Goal: Information Seeking & Learning: Learn about a topic

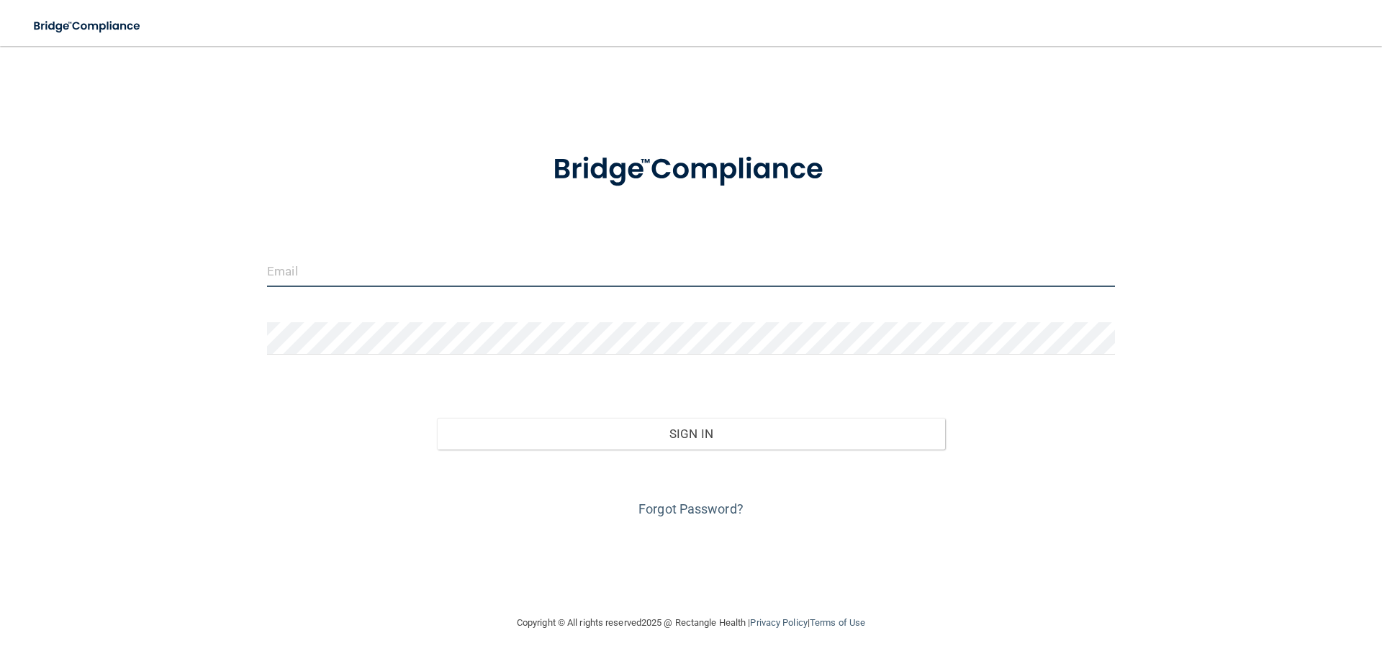
click at [315, 271] on input "email" at bounding box center [691, 271] width 848 height 32
type input "[EMAIL_ADDRESS][DOMAIN_NAME]"
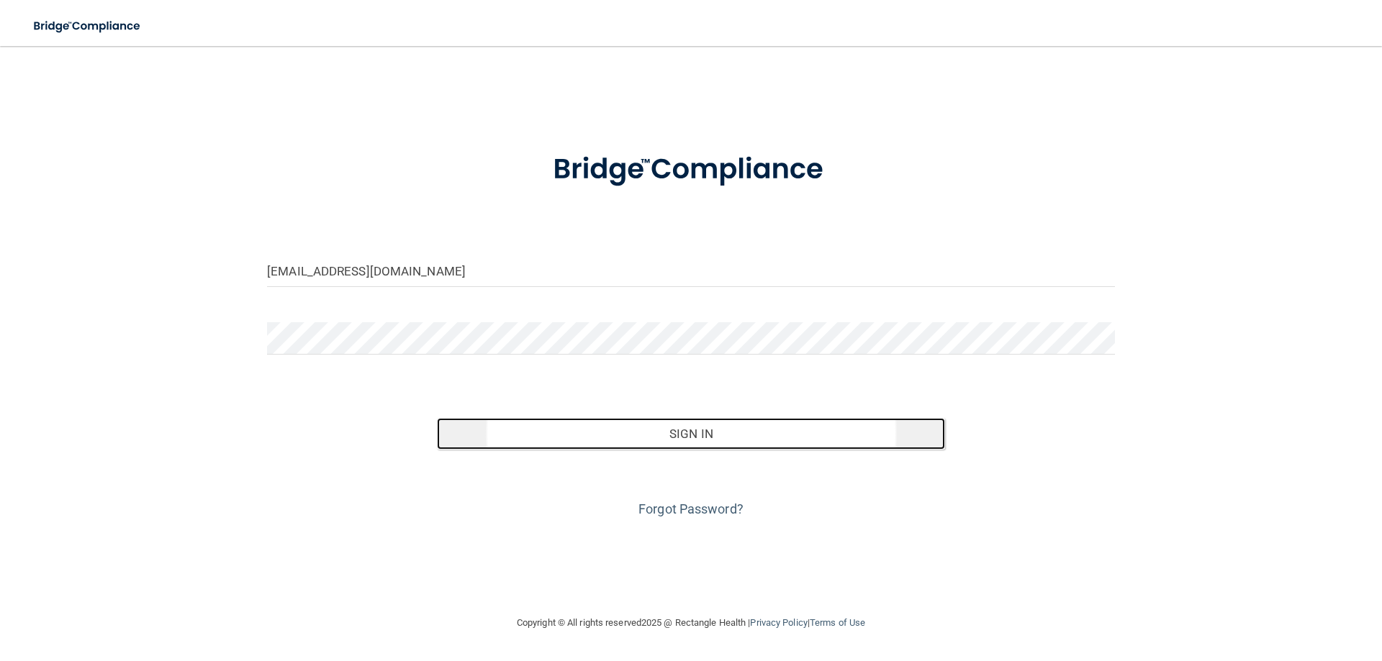
click at [643, 437] on button "Sign In" at bounding box center [691, 434] width 509 height 32
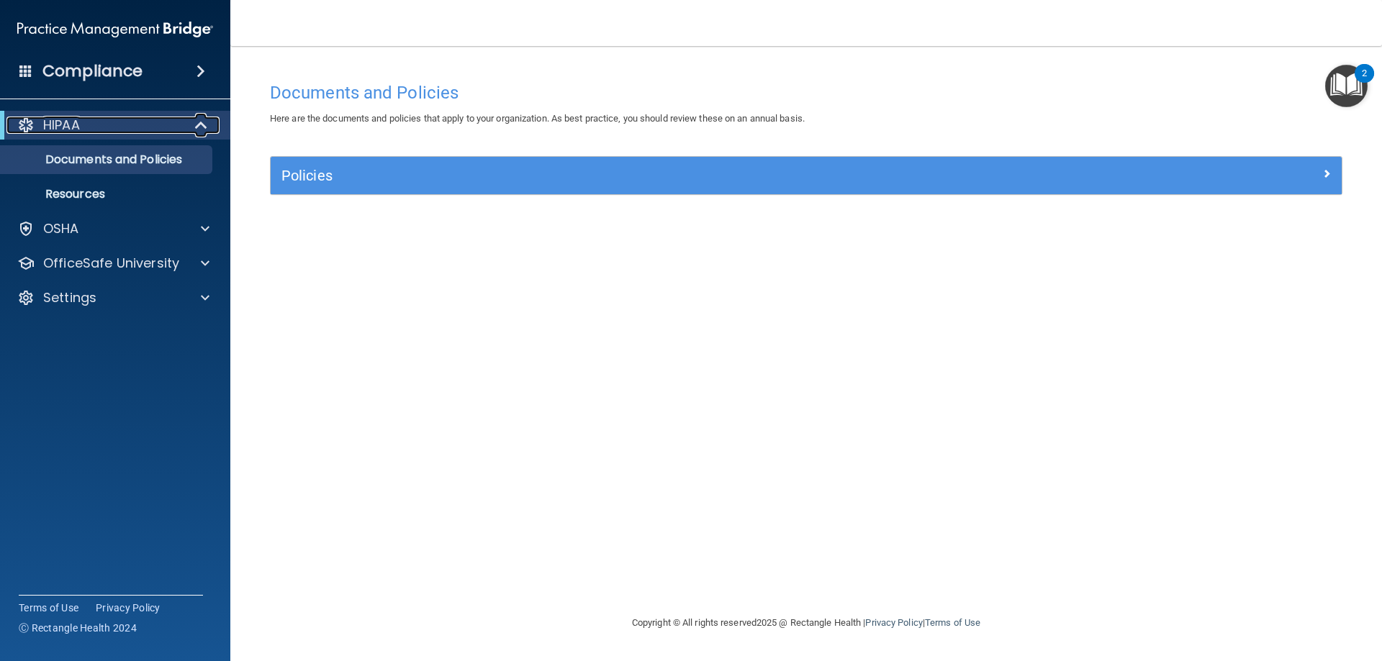
click at [48, 125] on p "HIPAA" at bounding box center [61, 125] width 37 height 17
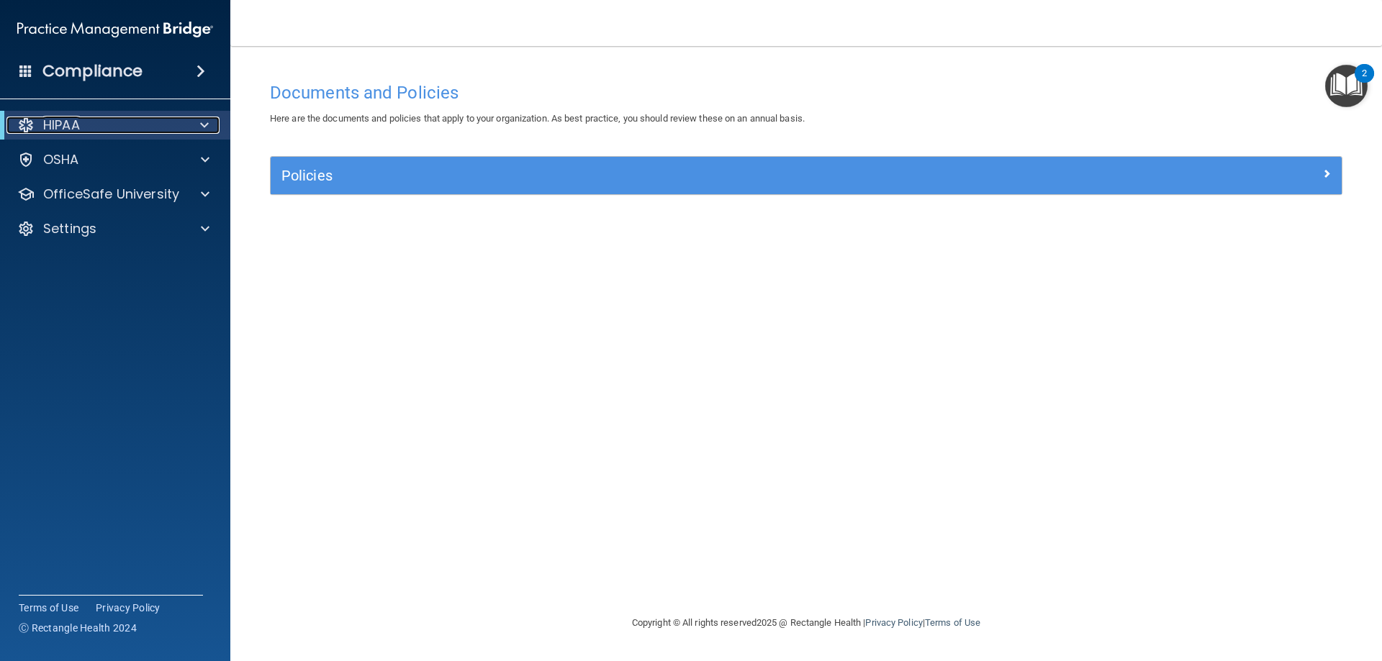
click at [60, 123] on p "HIPAA" at bounding box center [61, 125] width 37 height 17
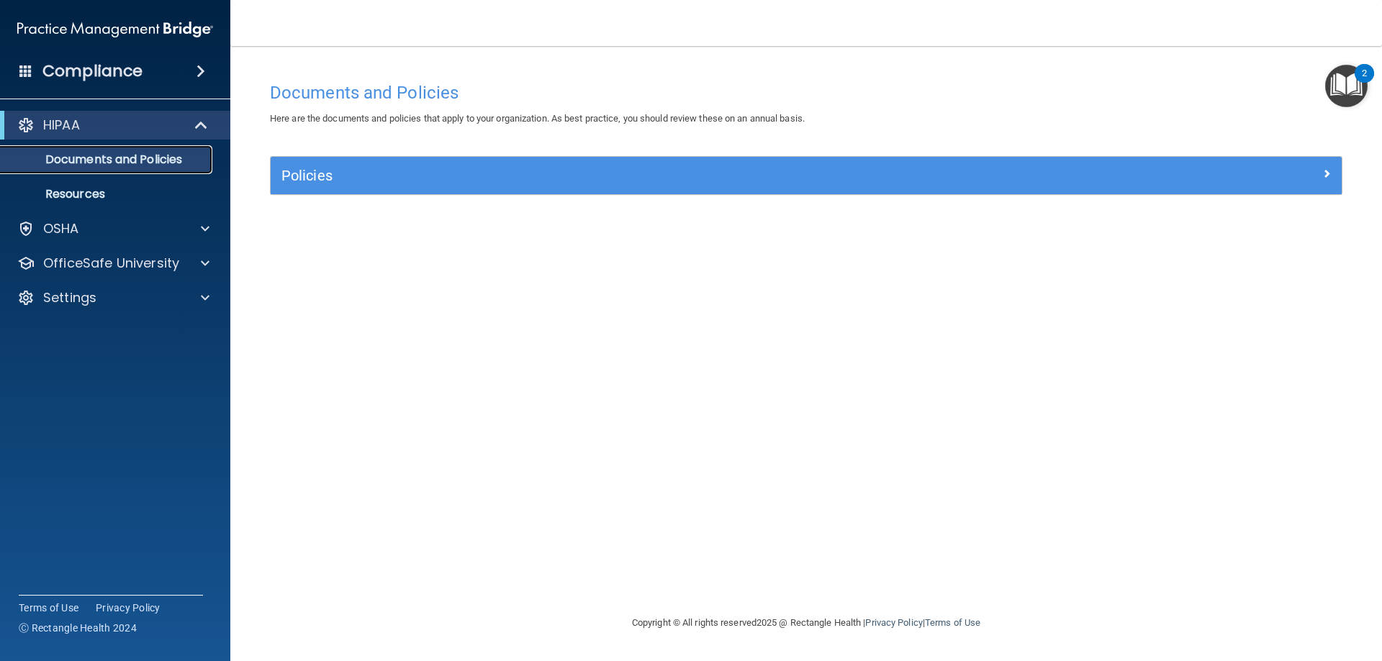
click at [68, 158] on p "Documents and Policies" at bounding box center [107, 160] width 196 height 14
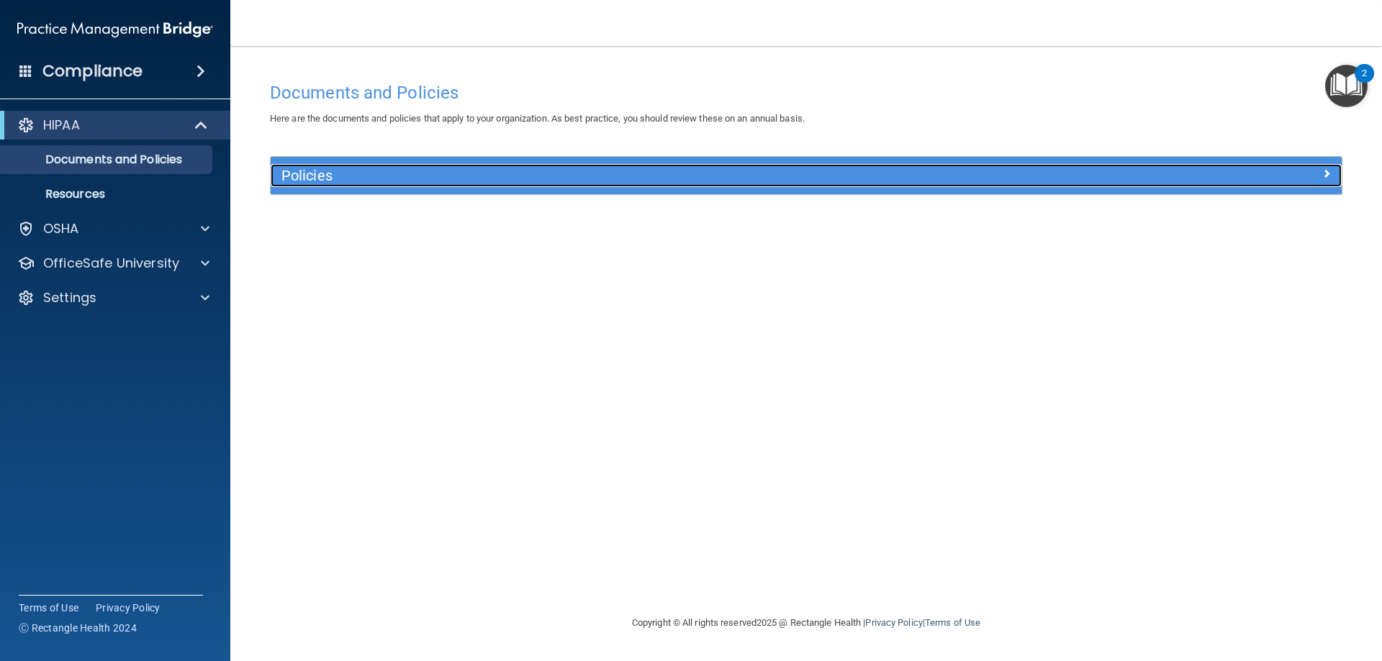
click at [306, 171] on h5 "Policies" at bounding box center [672, 176] width 782 height 16
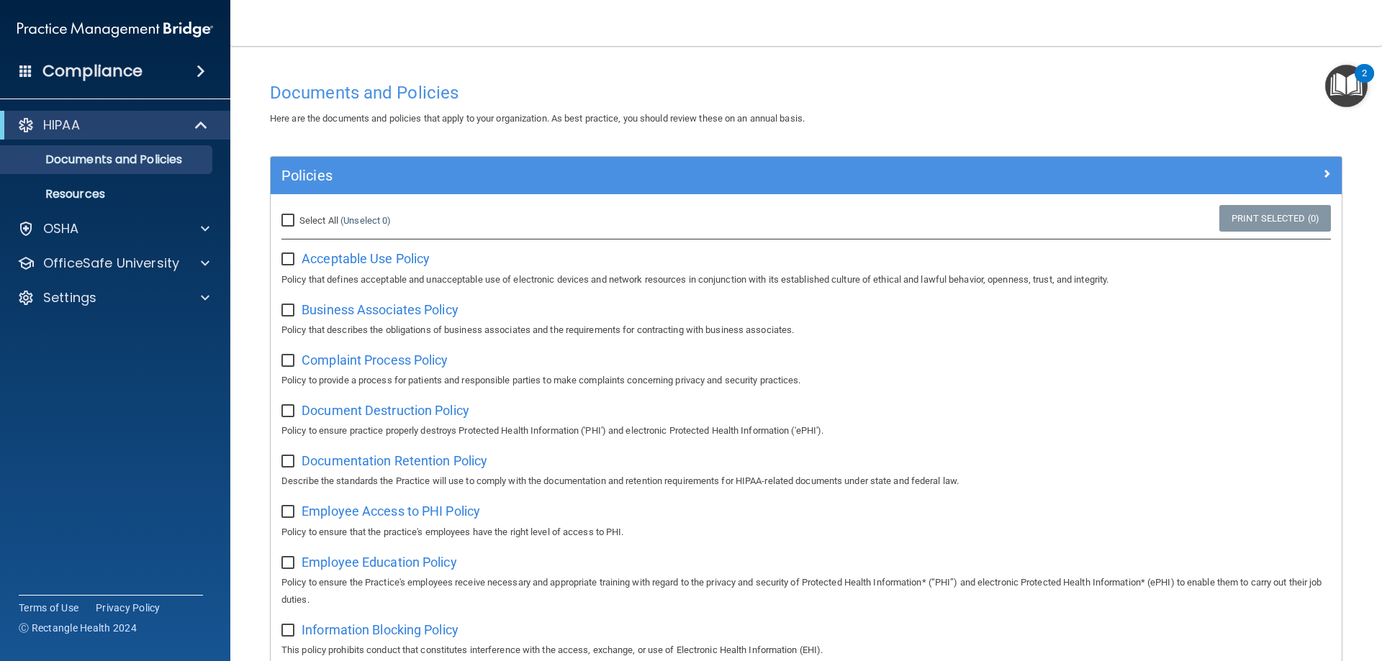
click at [154, 78] on div "Compliance" at bounding box center [115, 71] width 230 height 32
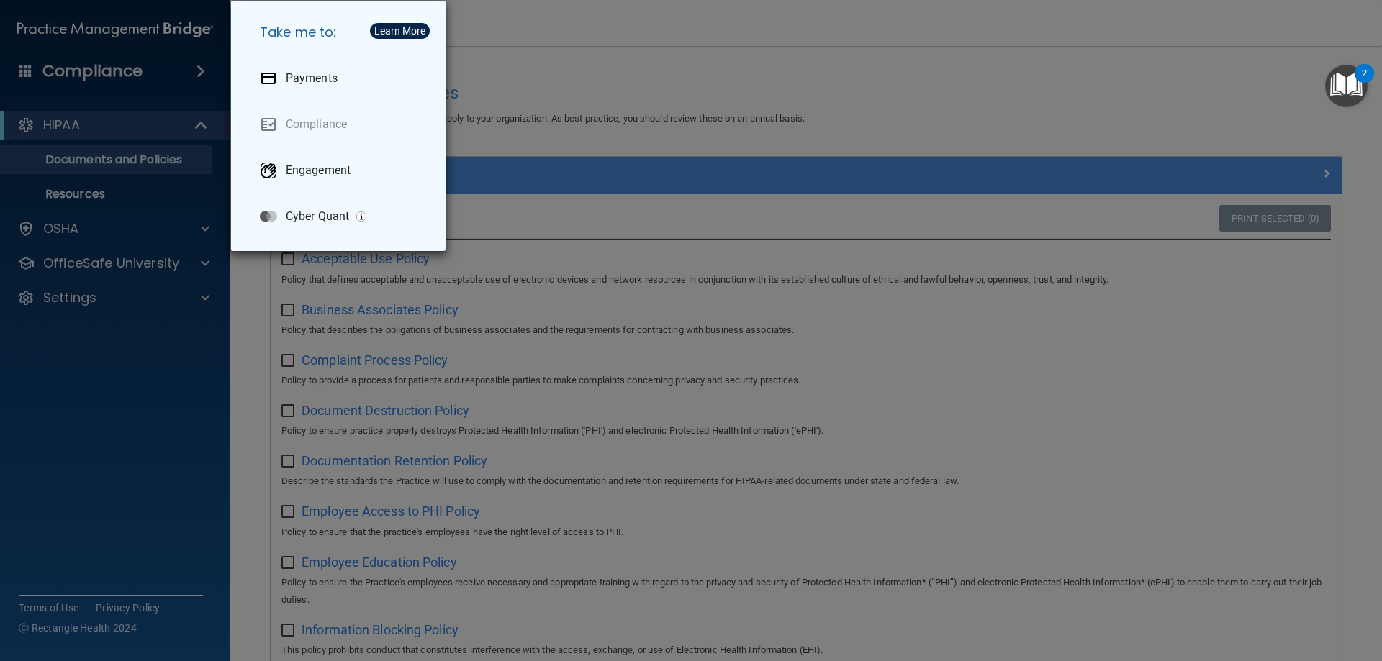
click at [154, 78] on div "Take me to: Payments Compliance Engagement Cyber Quant" at bounding box center [691, 330] width 1382 height 661
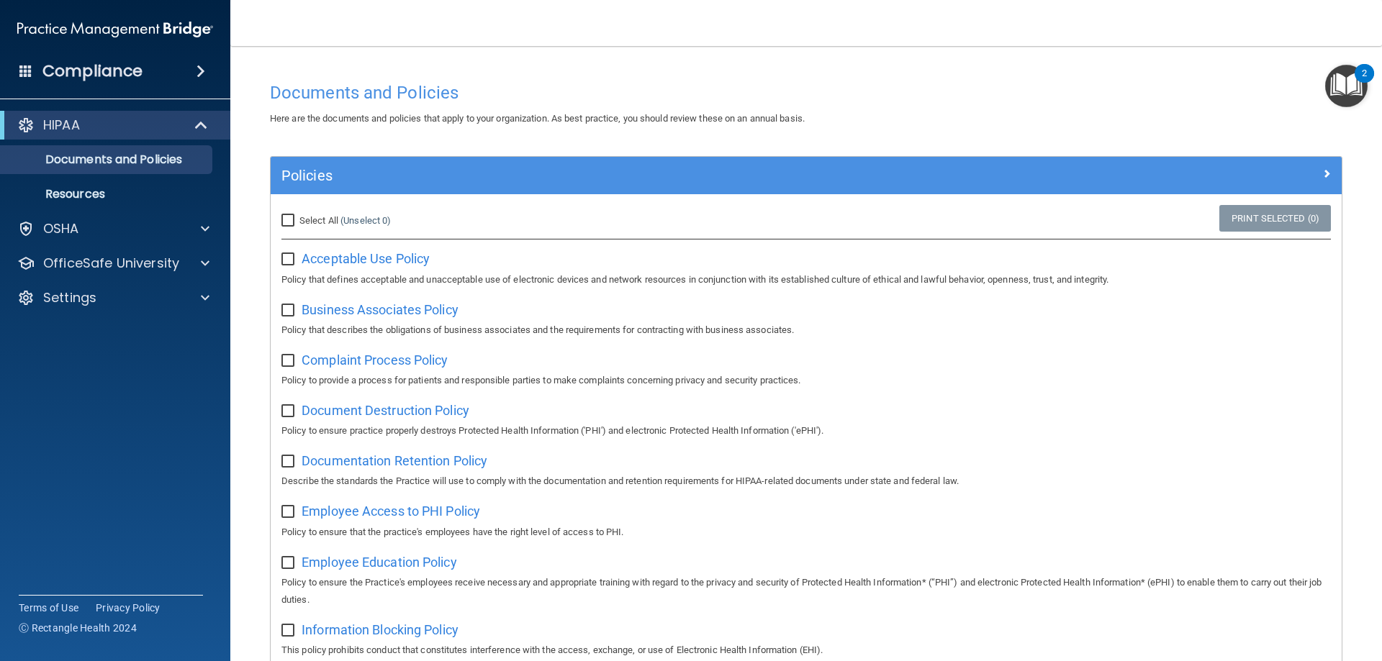
click at [200, 74] on span at bounding box center [200, 71] width 9 height 17
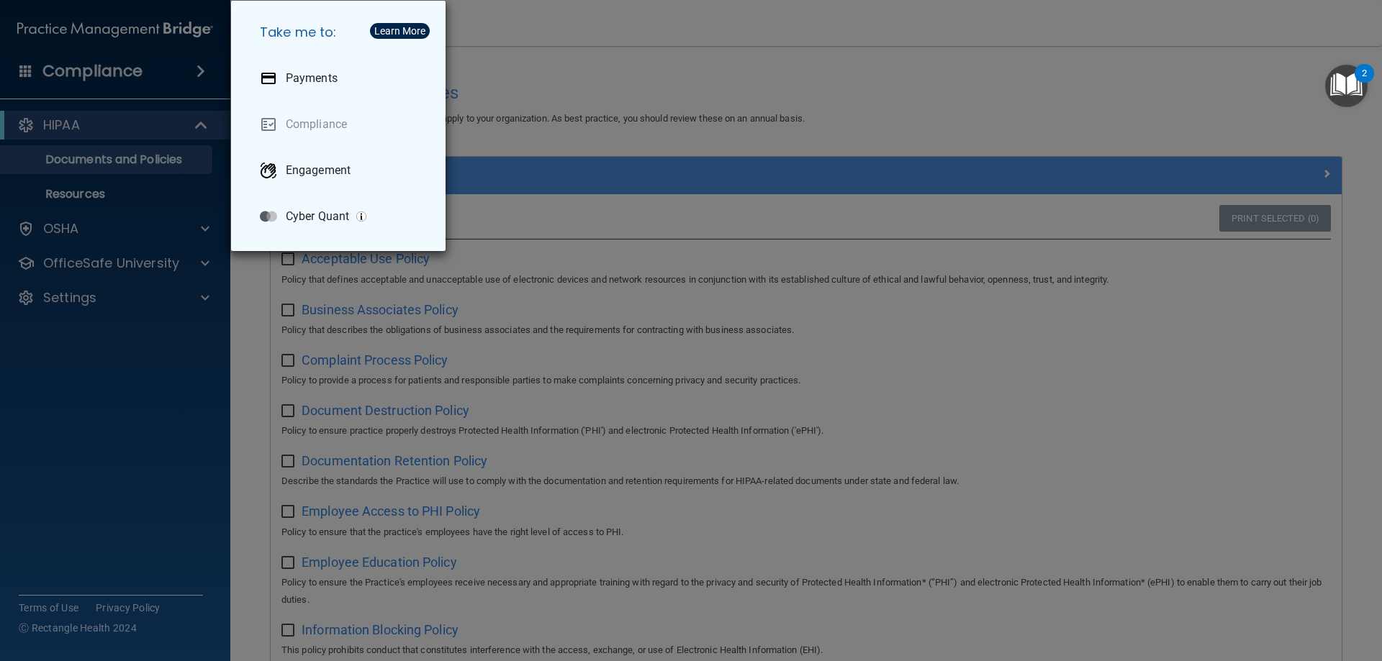
click at [200, 74] on div "Take me to: Payments Compliance Engagement Cyber Quant" at bounding box center [691, 330] width 1382 height 661
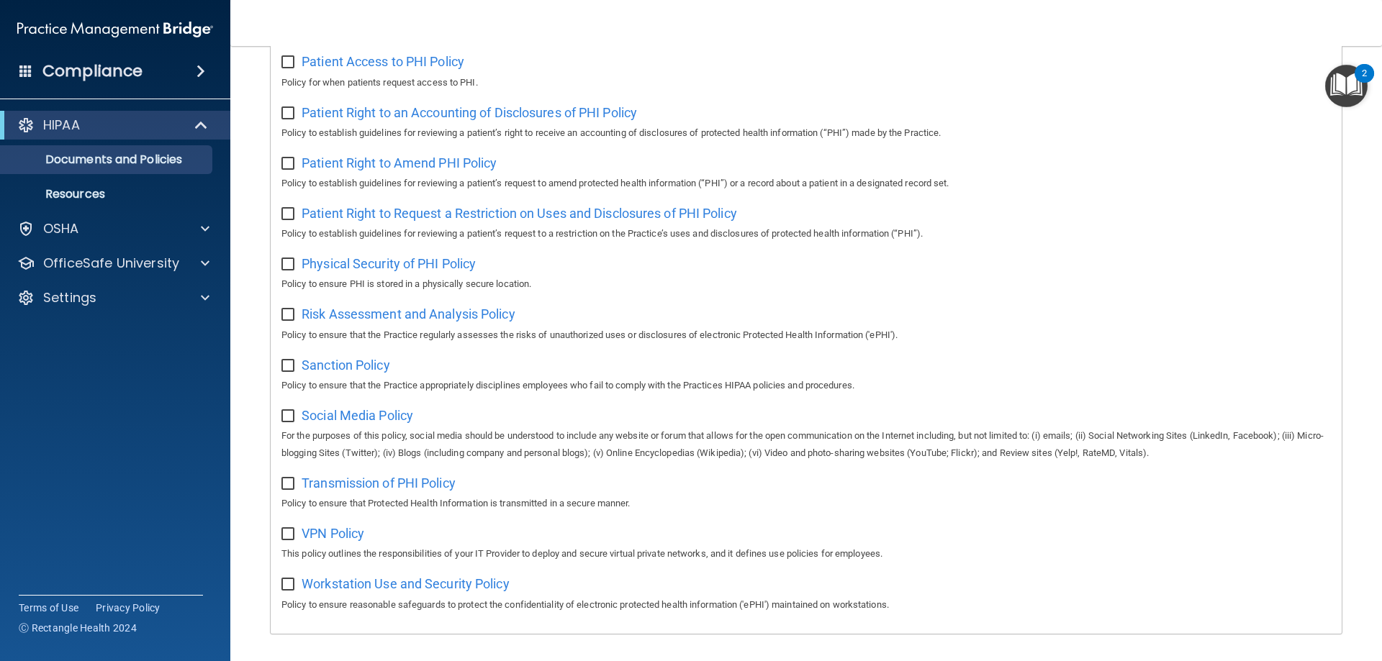
scroll to position [782, 0]
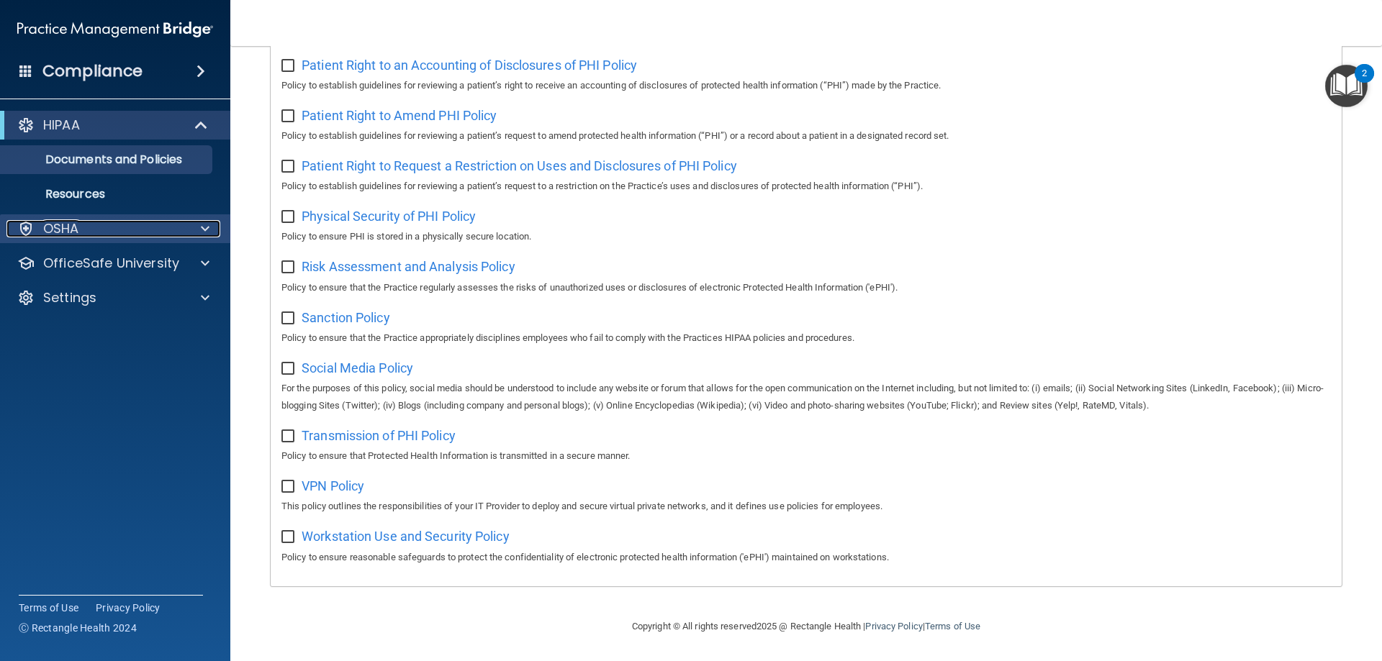
click at [83, 230] on div "OSHA" at bounding box center [95, 228] width 178 height 17
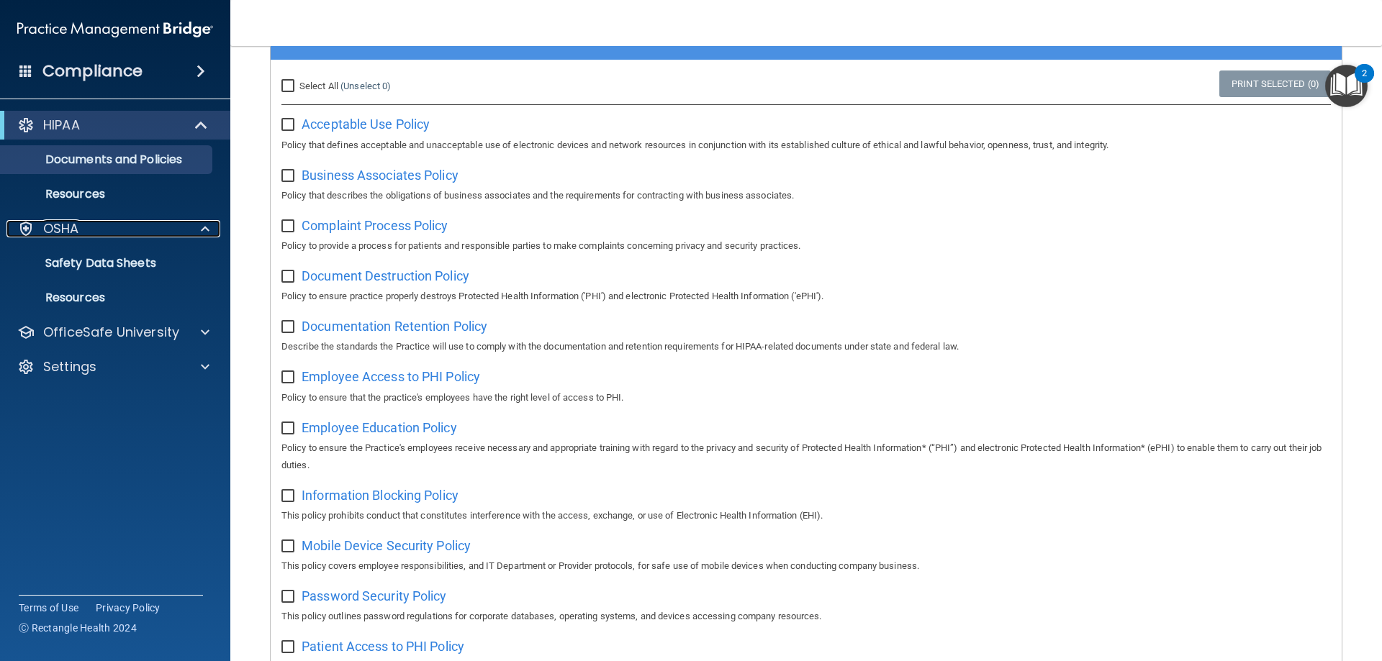
scroll to position [0, 0]
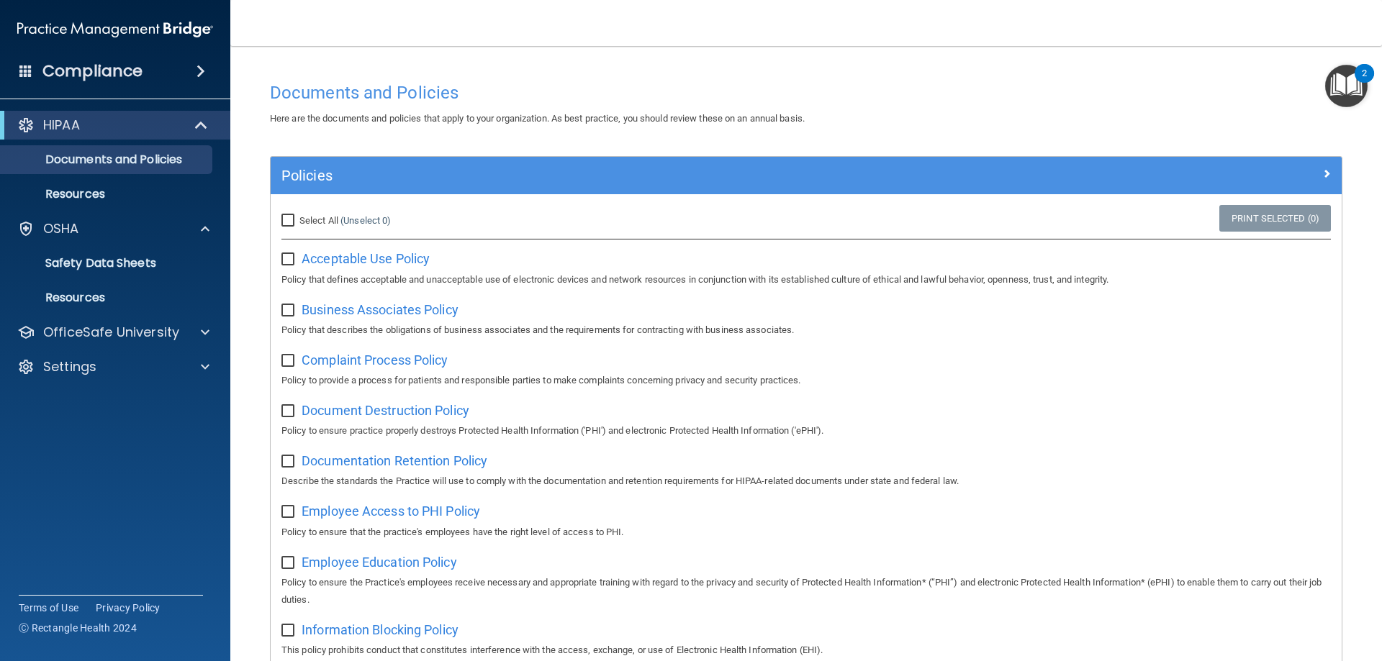
click at [73, 66] on h4 "Compliance" at bounding box center [92, 71] width 100 height 20
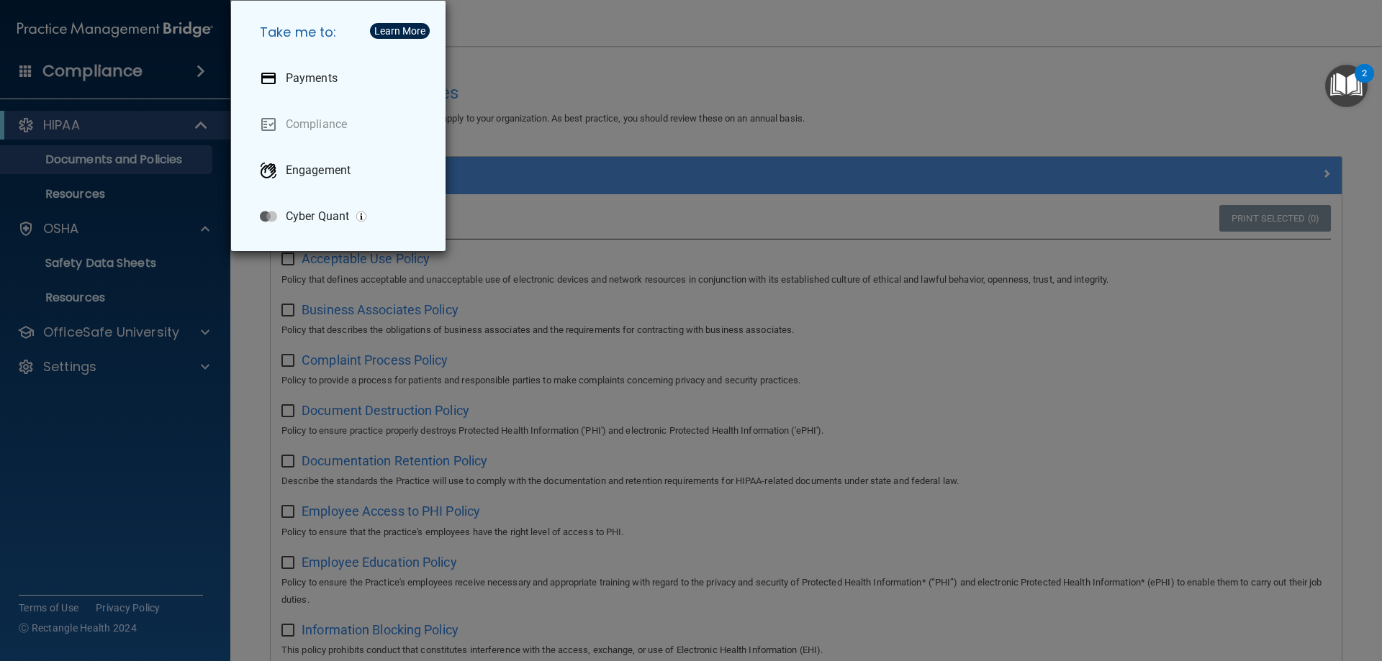
click at [73, 66] on div "Take me to: Payments Compliance Engagement Cyber Quant" at bounding box center [691, 330] width 1382 height 661
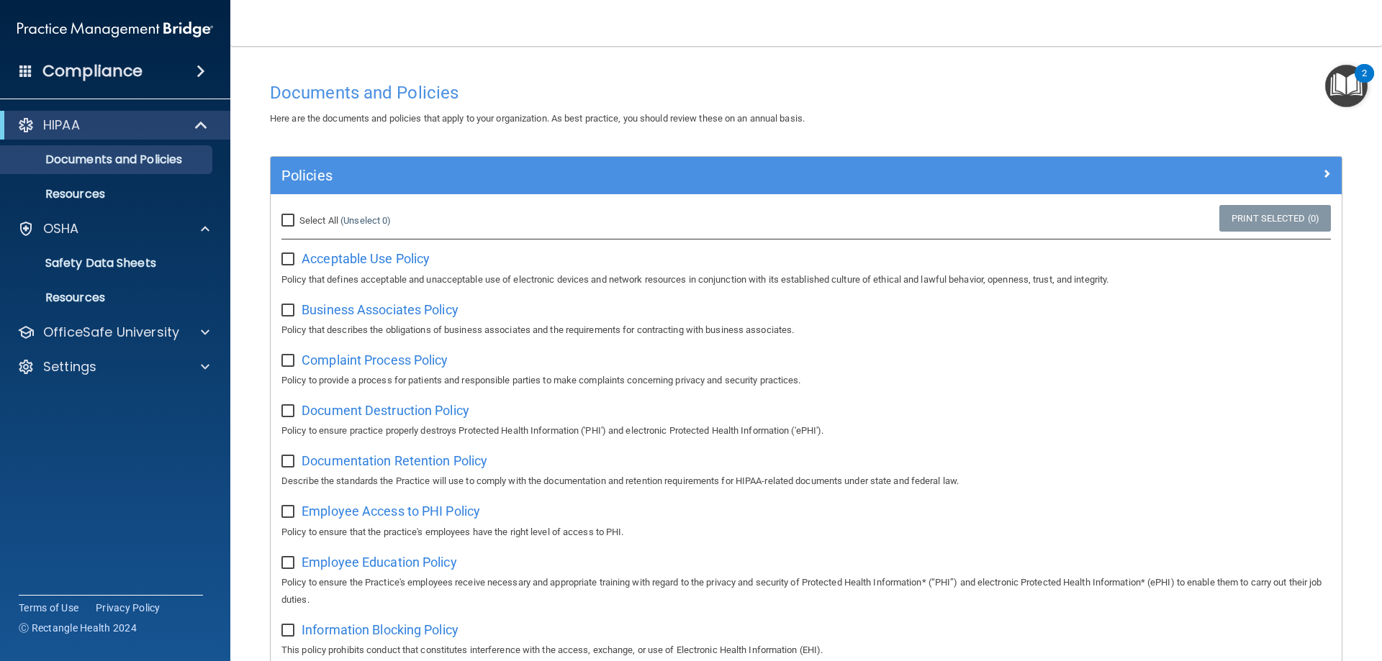
click at [201, 66] on span at bounding box center [200, 71] width 9 height 17
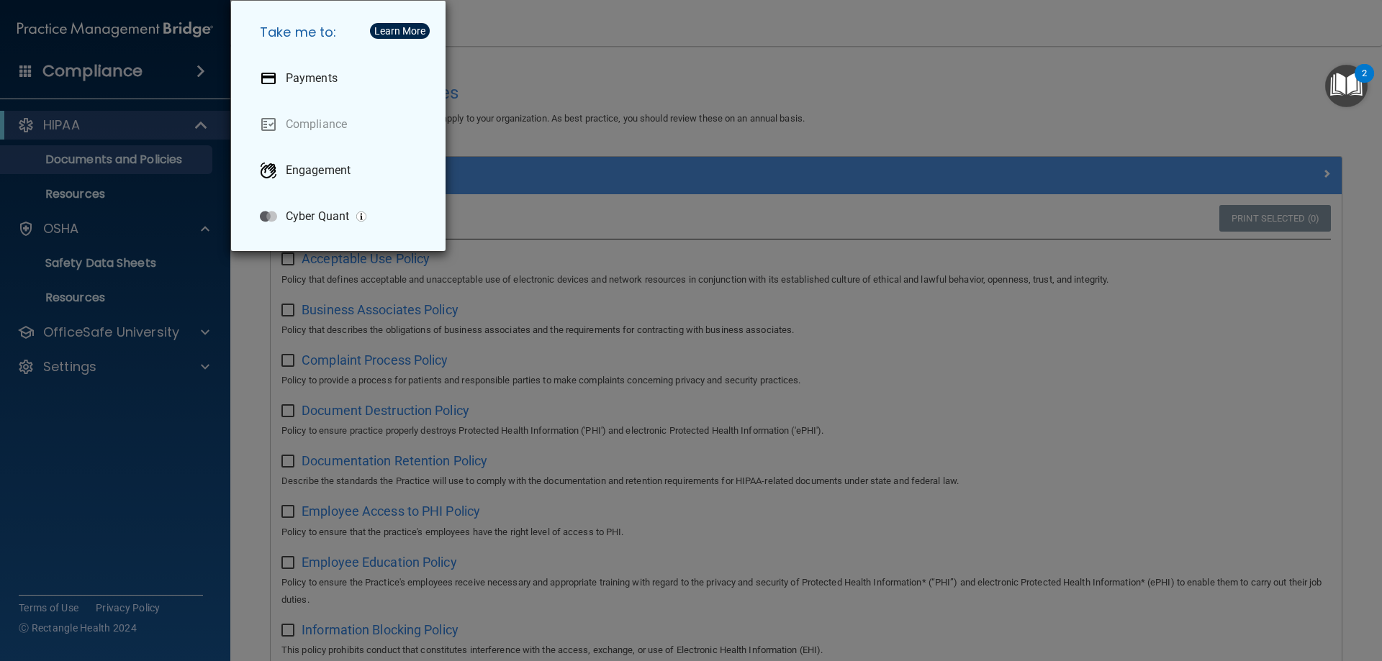
click at [201, 66] on div "Take me to: Payments Compliance Engagement Cyber Quant" at bounding box center [691, 330] width 1382 height 661
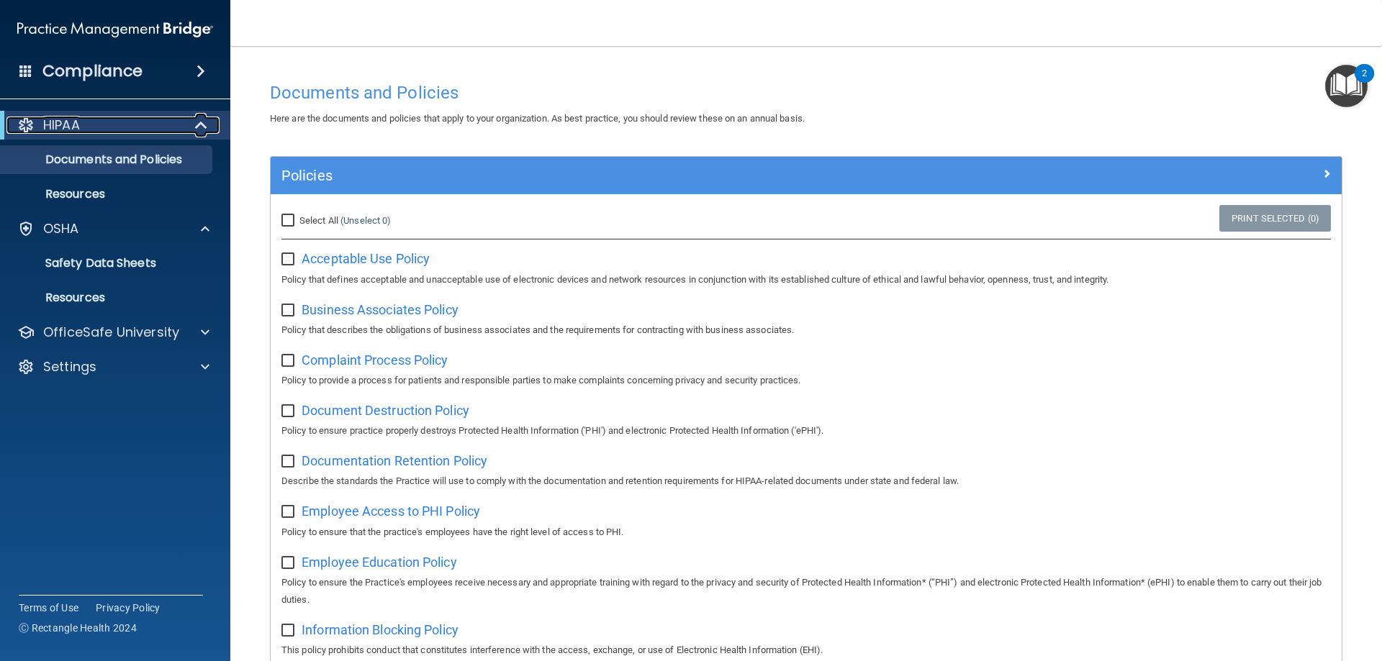
click at [99, 125] on div "HIPAA" at bounding box center [95, 125] width 178 height 17
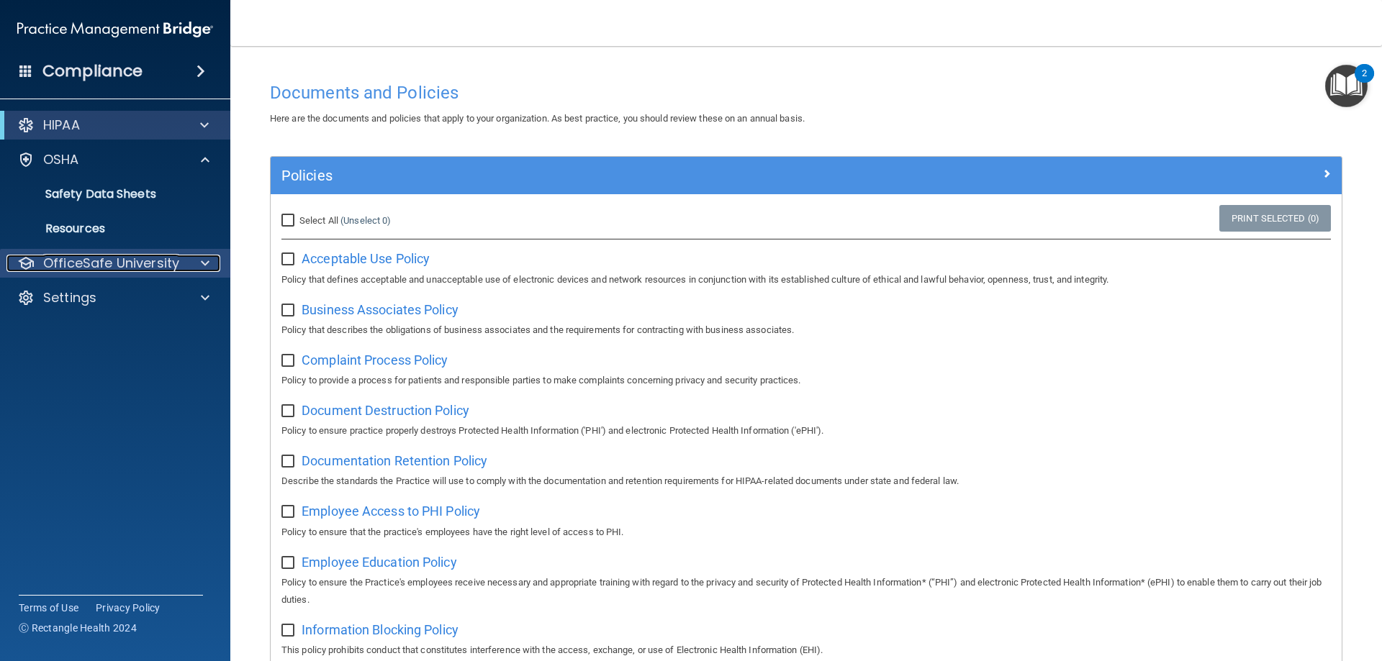
click at [210, 257] on div at bounding box center [203, 263] width 36 height 17
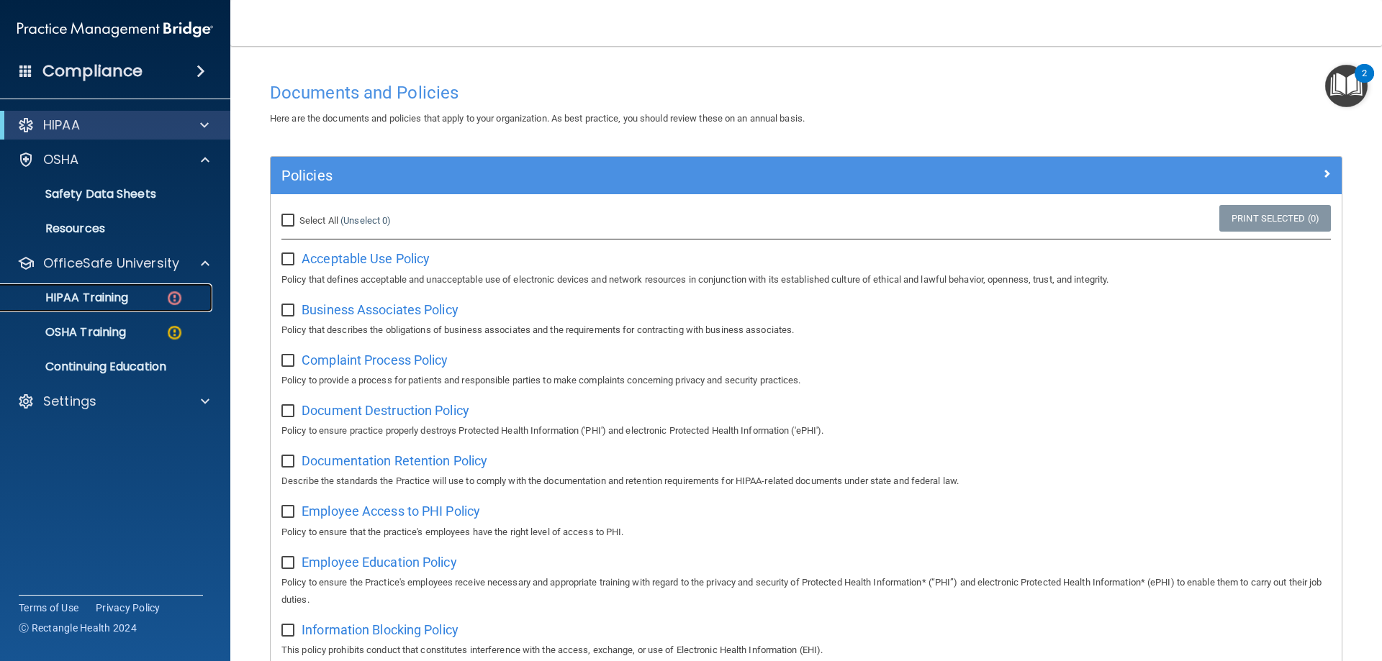
click at [77, 295] on p "HIPAA Training" at bounding box center [68, 298] width 119 height 14
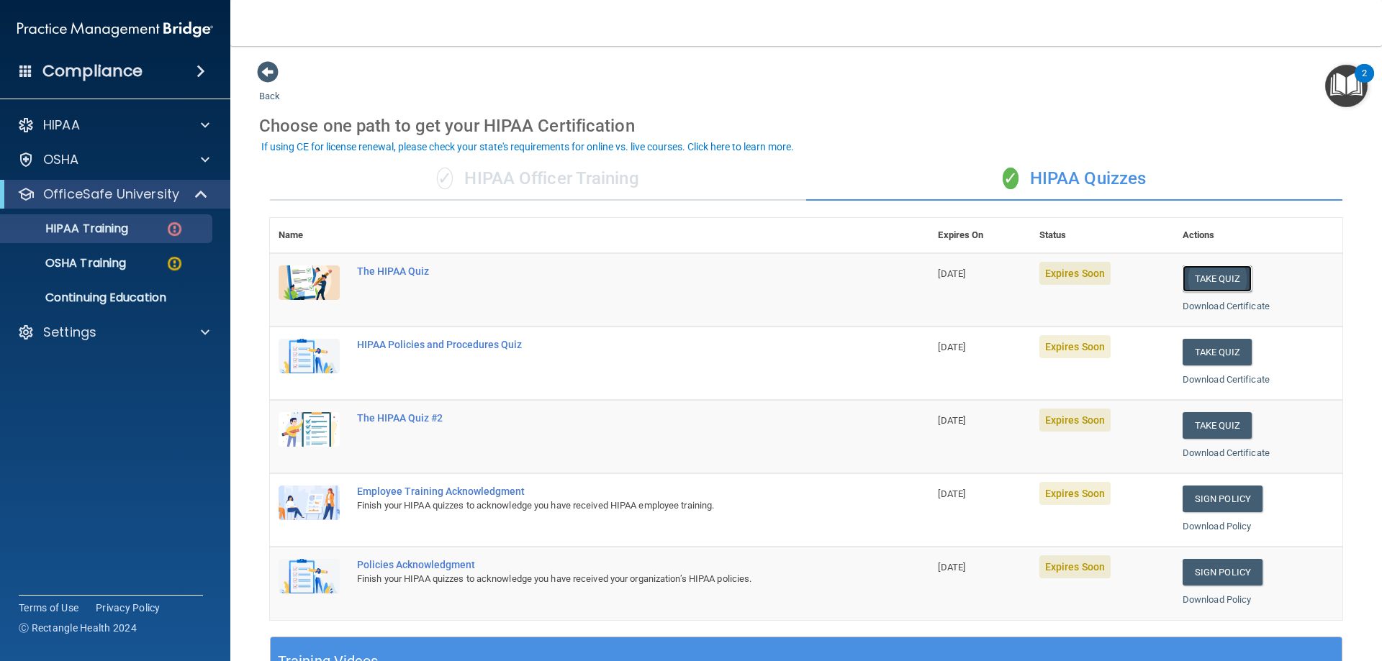
click at [1200, 278] on button "Take Quiz" at bounding box center [1216, 279] width 69 height 27
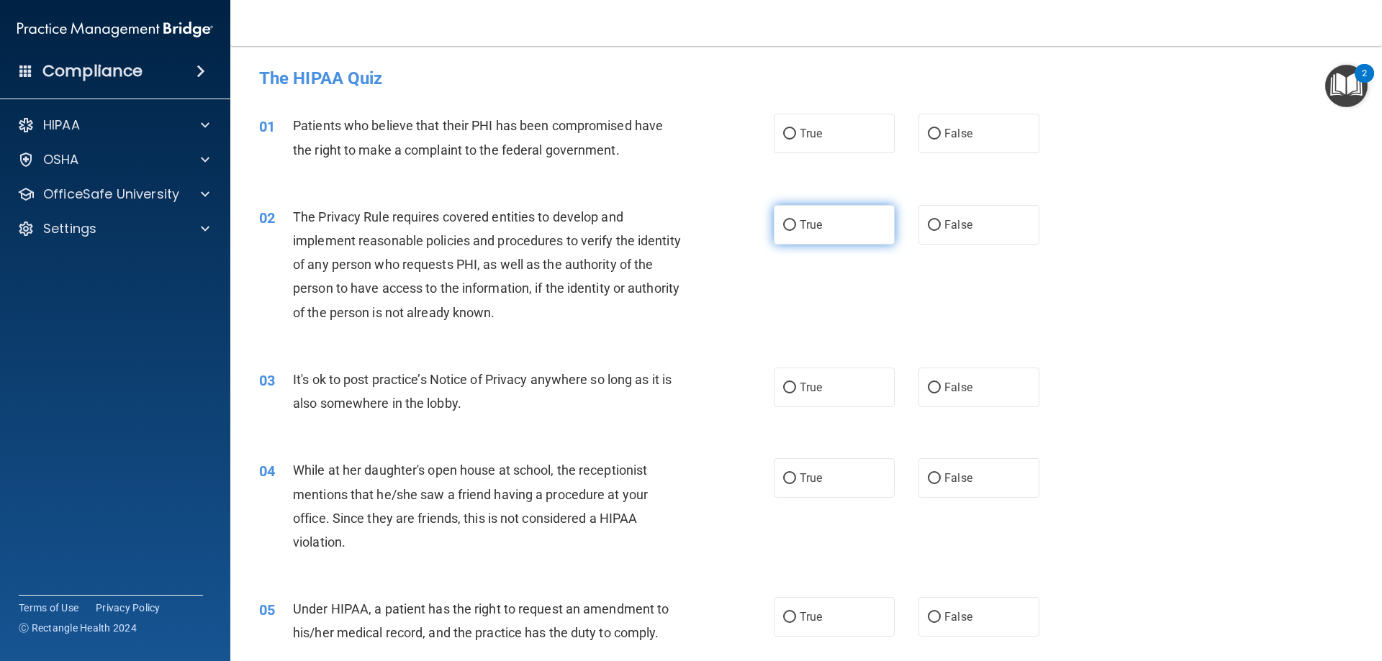
click at [815, 229] on span "True" at bounding box center [811, 225] width 22 height 14
click at [796, 229] on input "True" at bounding box center [789, 225] width 13 height 11
radio input "true"
click at [944, 474] on span "False" at bounding box center [958, 478] width 28 height 14
click at [941, 474] on input "False" at bounding box center [934, 479] width 13 height 11
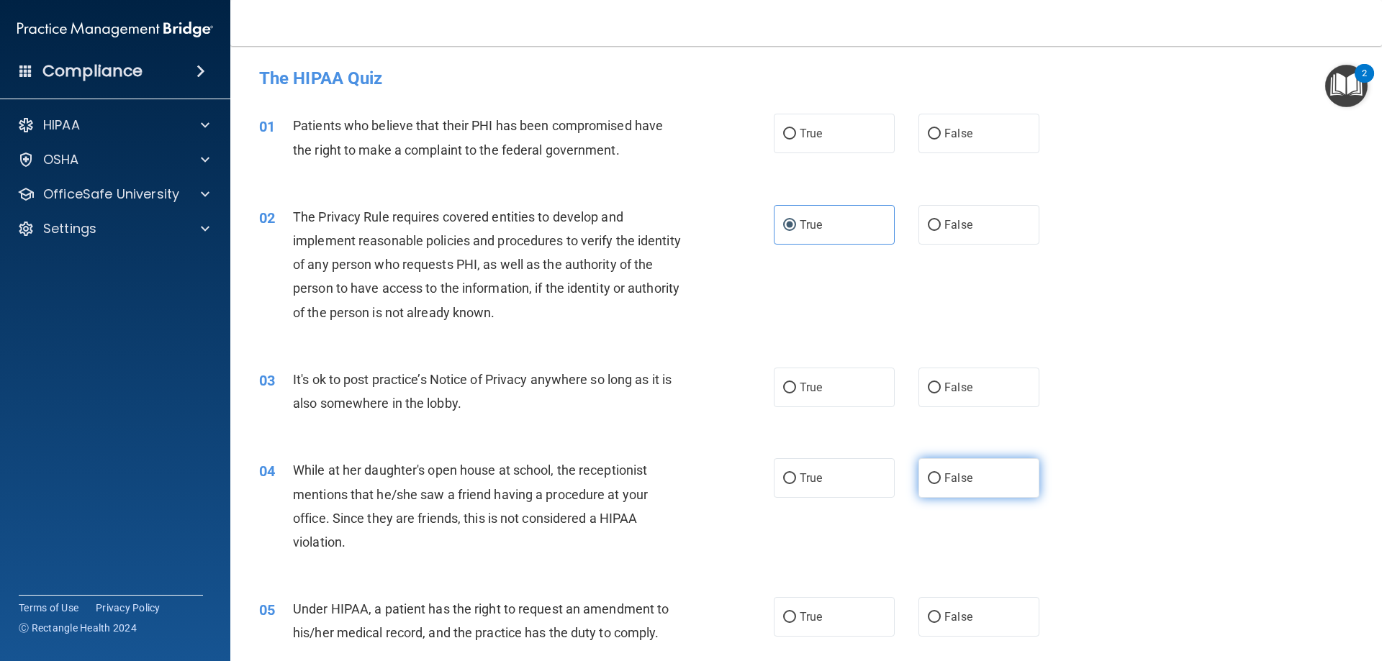
radio input "true"
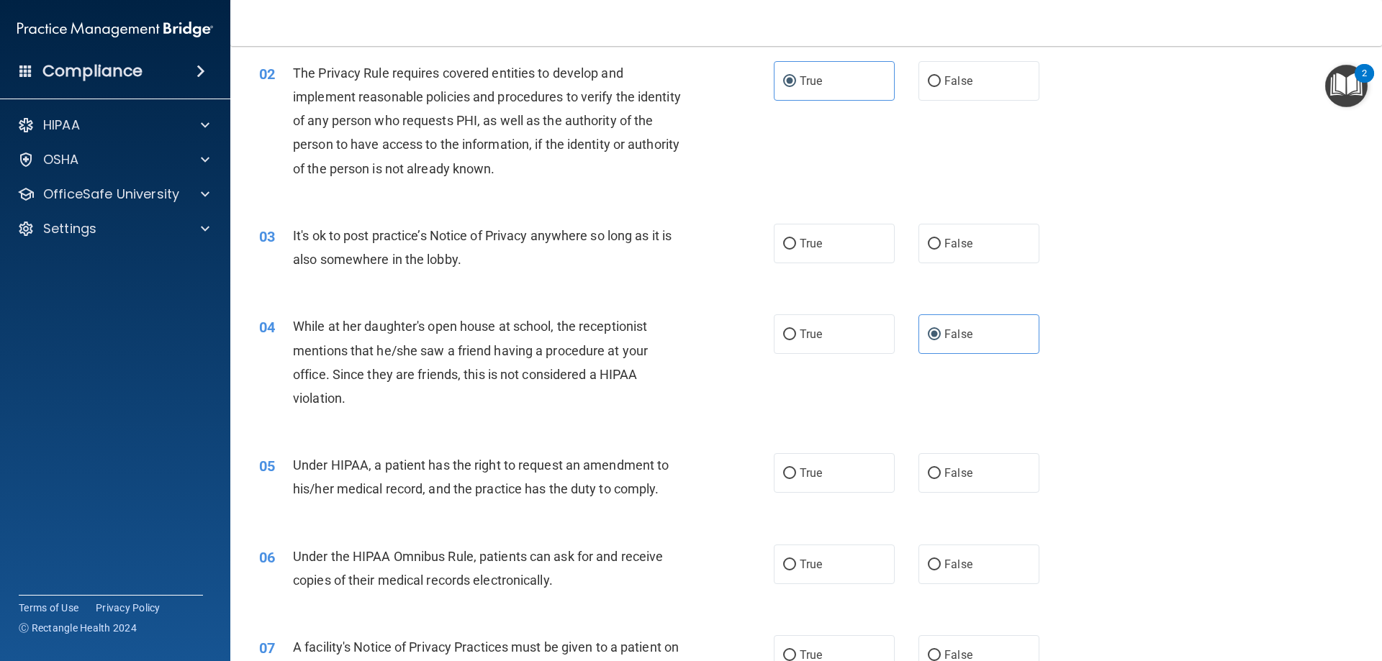
scroll to position [216, 0]
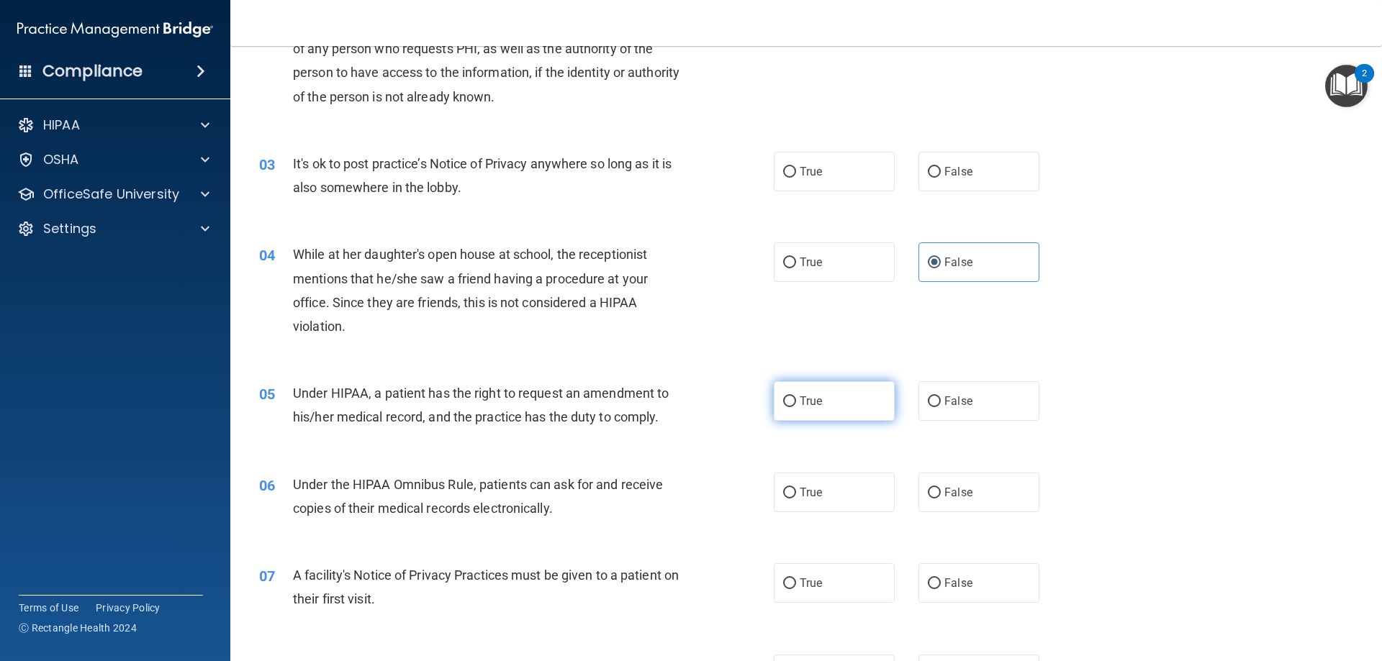
click at [820, 399] on label "True" at bounding box center [834, 401] width 121 height 40
click at [796, 399] on input "True" at bounding box center [789, 402] width 13 height 11
radio input "true"
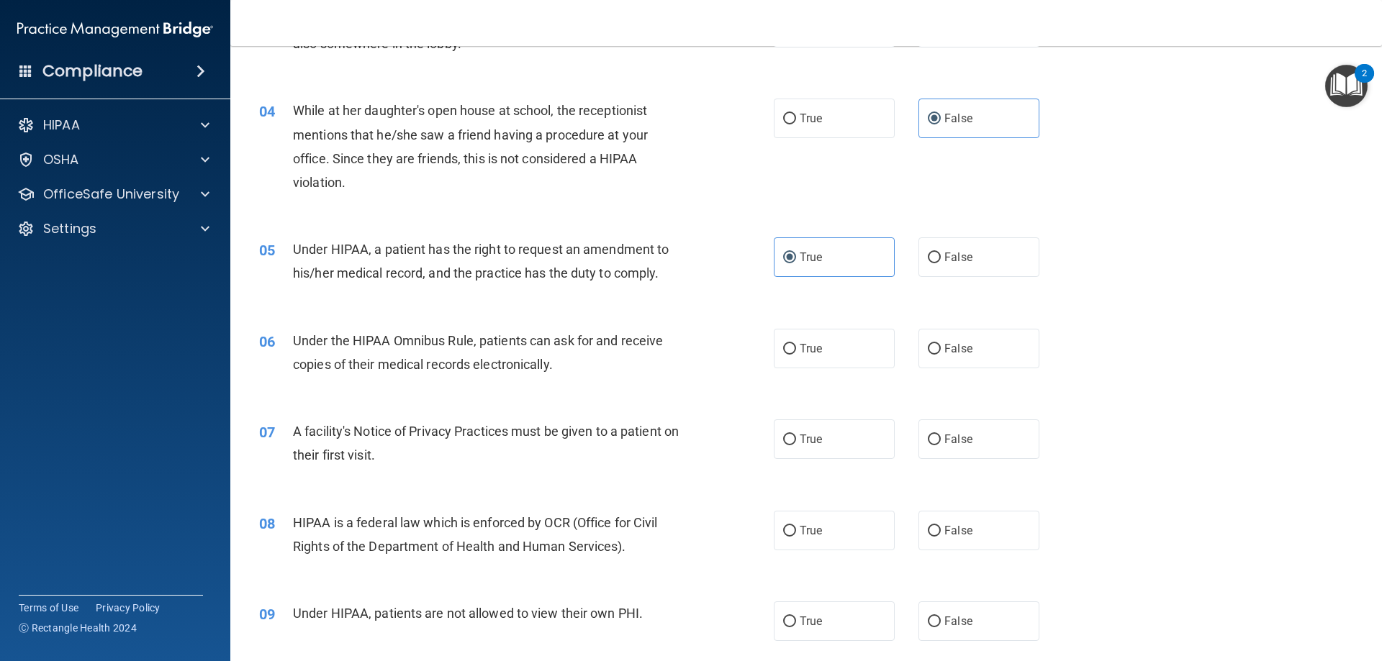
scroll to position [432, 0]
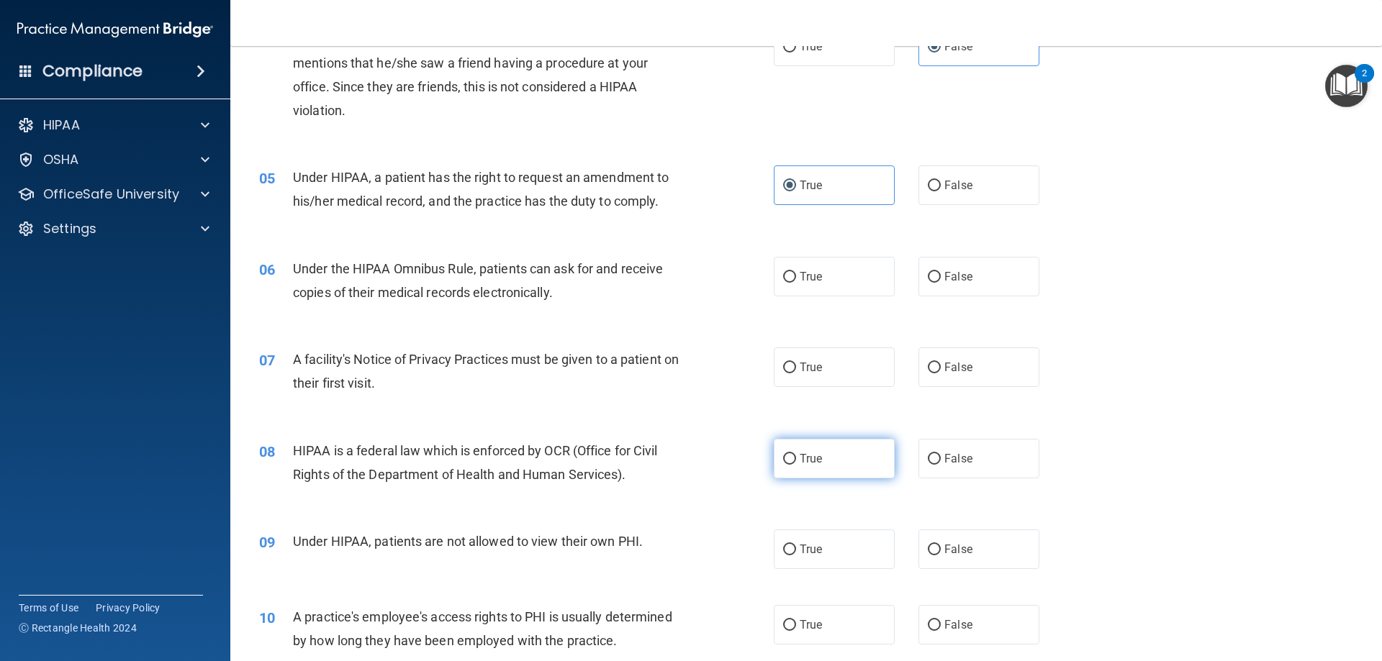
click at [800, 458] on span "True" at bounding box center [811, 459] width 22 height 14
click at [796, 458] on input "True" at bounding box center [789, 459] width 13 height 11
radio input "true"
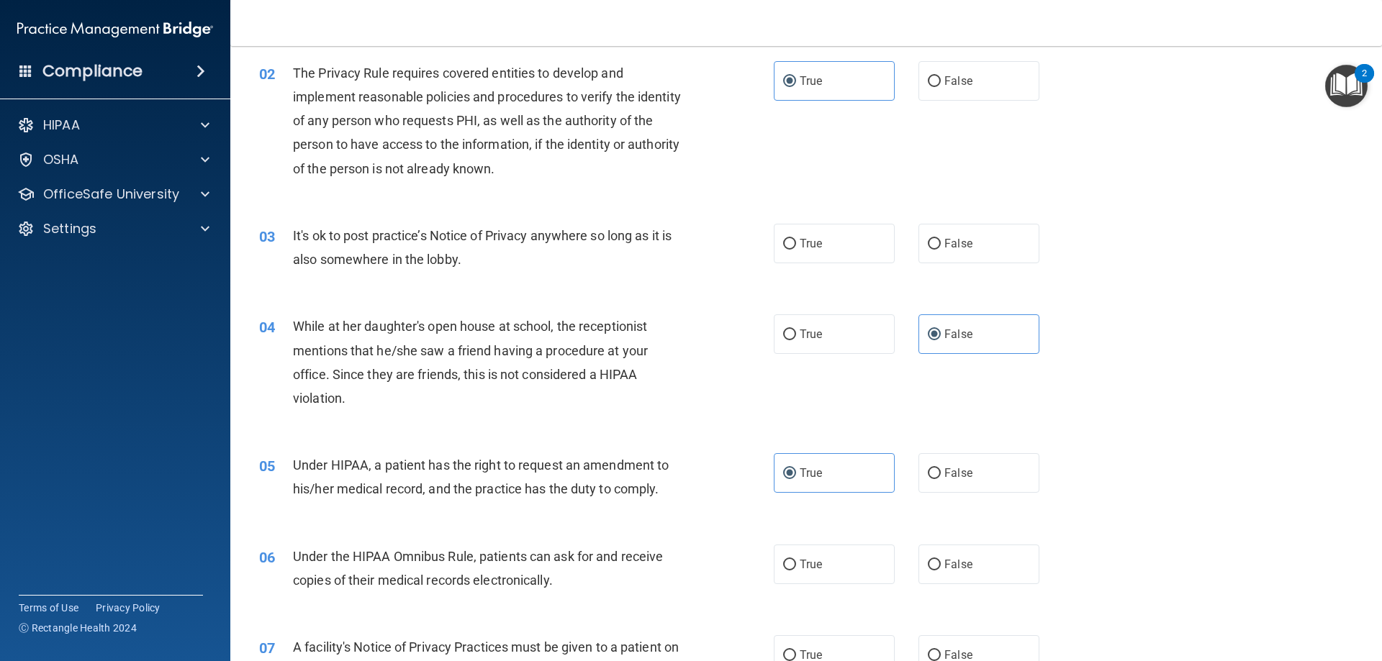
scroll to position [0, 0]
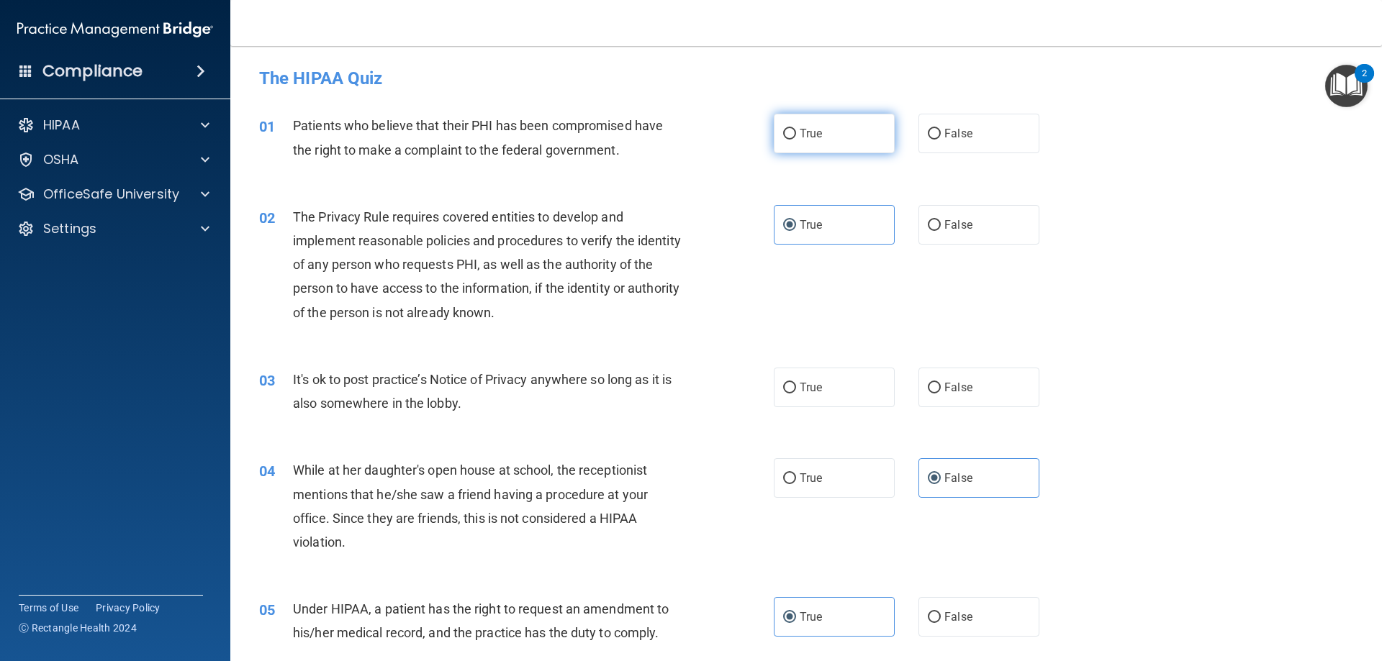
click at [800, 134] on span "True" at bounding box center [811, 134] width 22 height 14
click at [796, 134] on input "True" at bounding box center [789, 134] width 13 height 11
radio input "true"
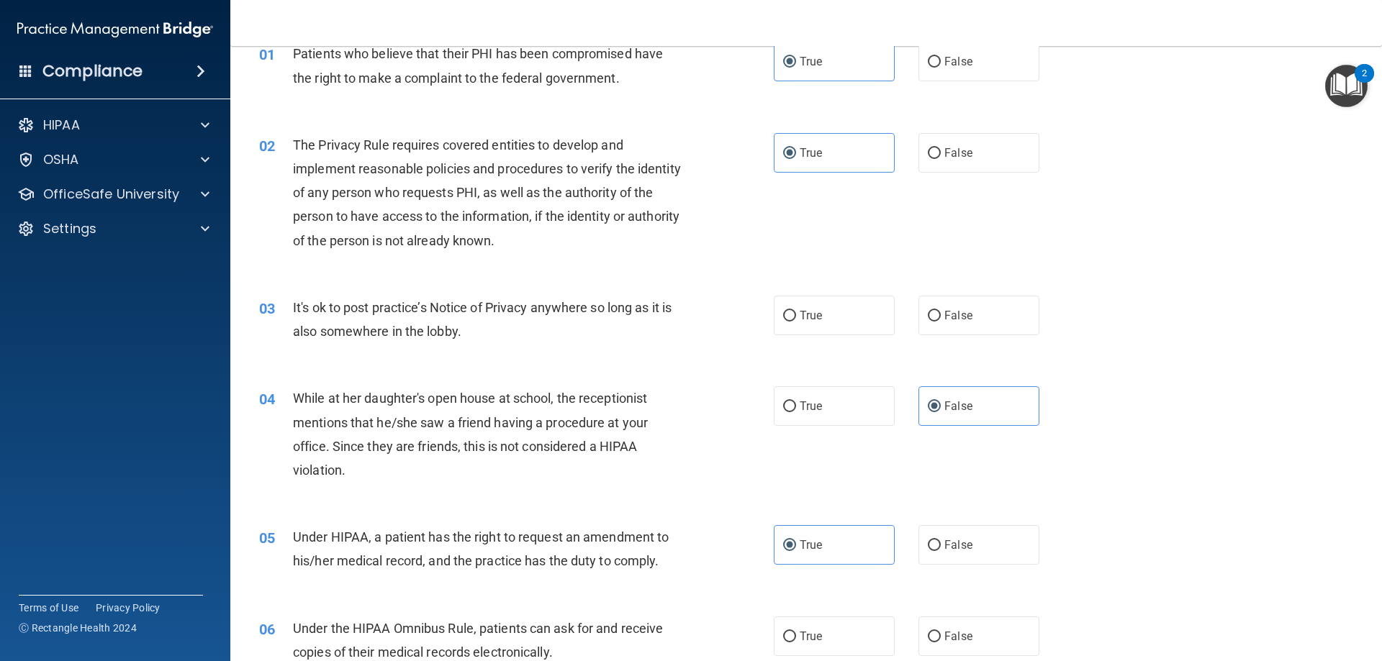
scroll to position [144, 0]
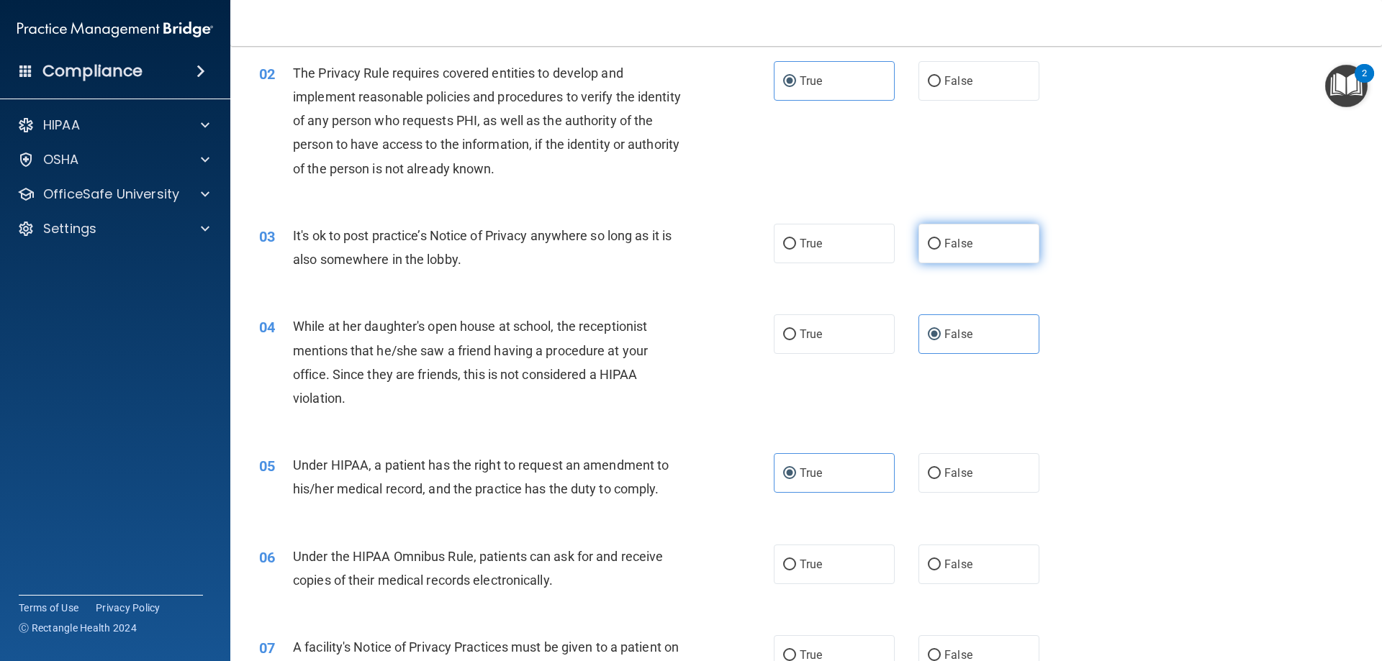
click at [956, 243] on span "False" at bounding box center [958, 244] width 28 height 14
click at [941, 243] on input "False" at bounding box center [934, 244] width 13 height 11
radio input "true"
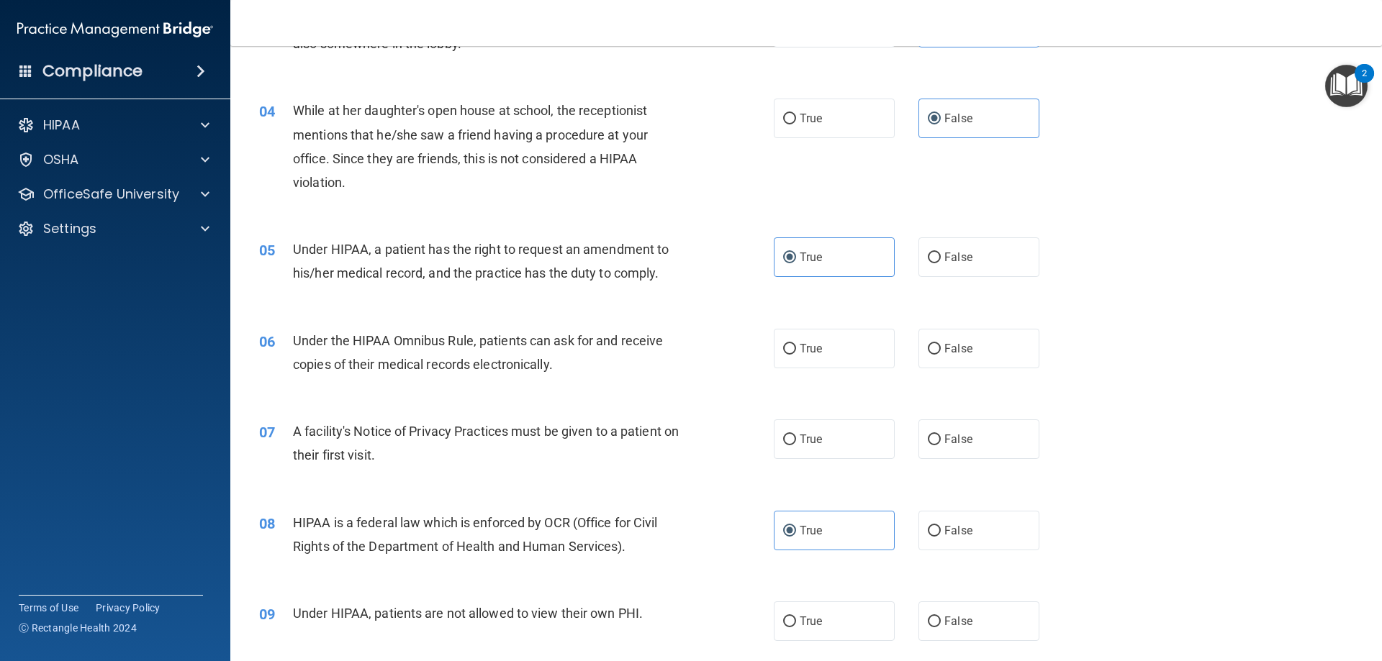
scroll to position [432, 0]
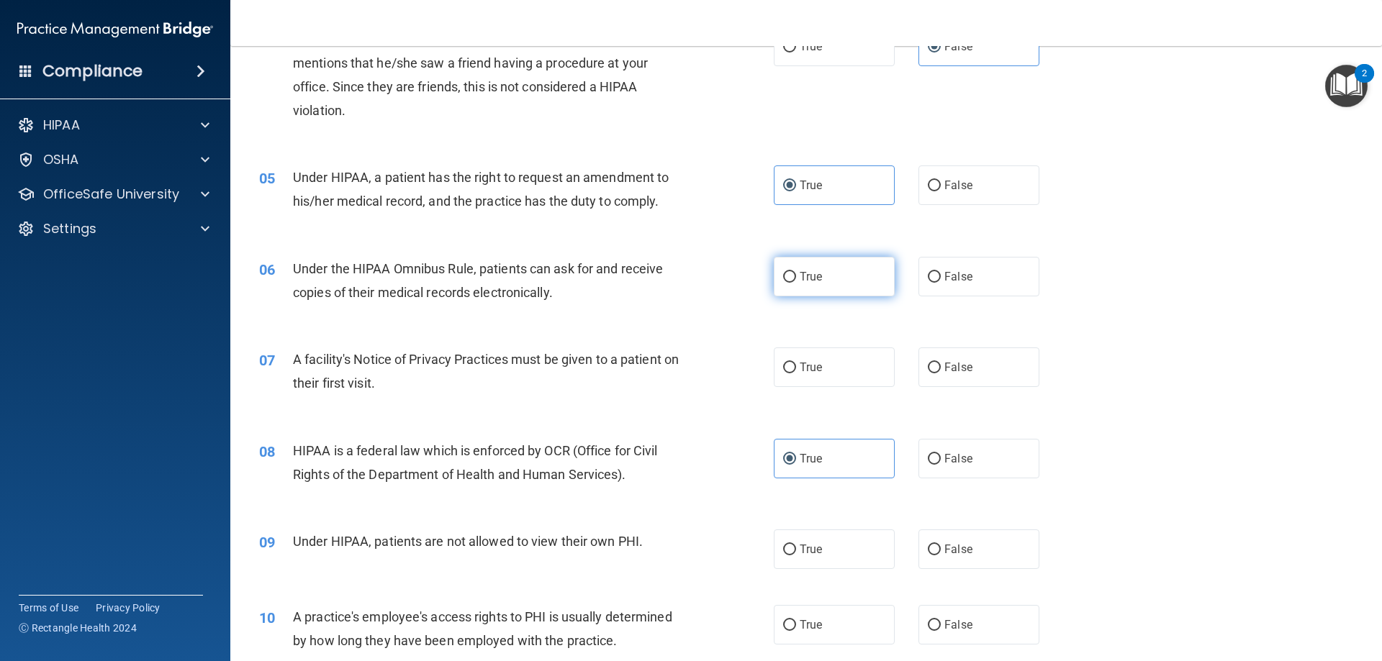
click at [817, 268] on label "True" at bounding box center [834, 277] width 121 height 40
click at [796, 272] on input "True" at bounding box center [789, 277] width 13 height 11
radio input "true"
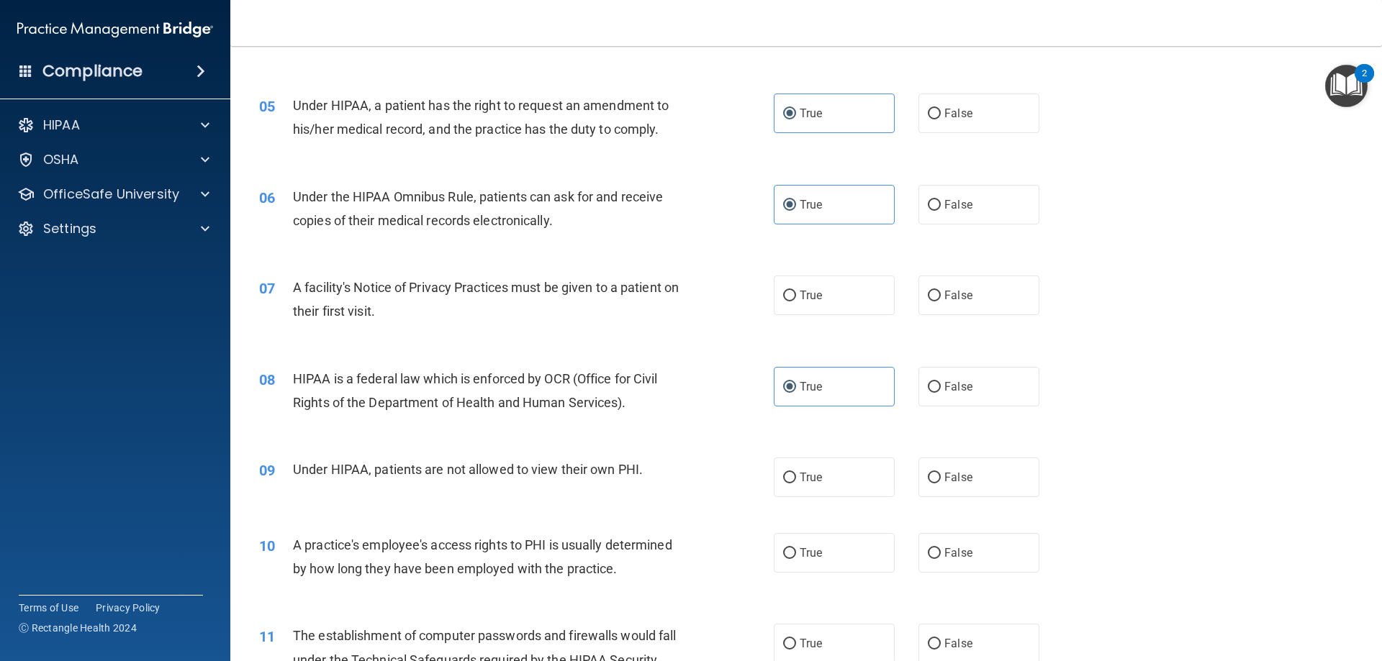
scroll to position [576, 0]
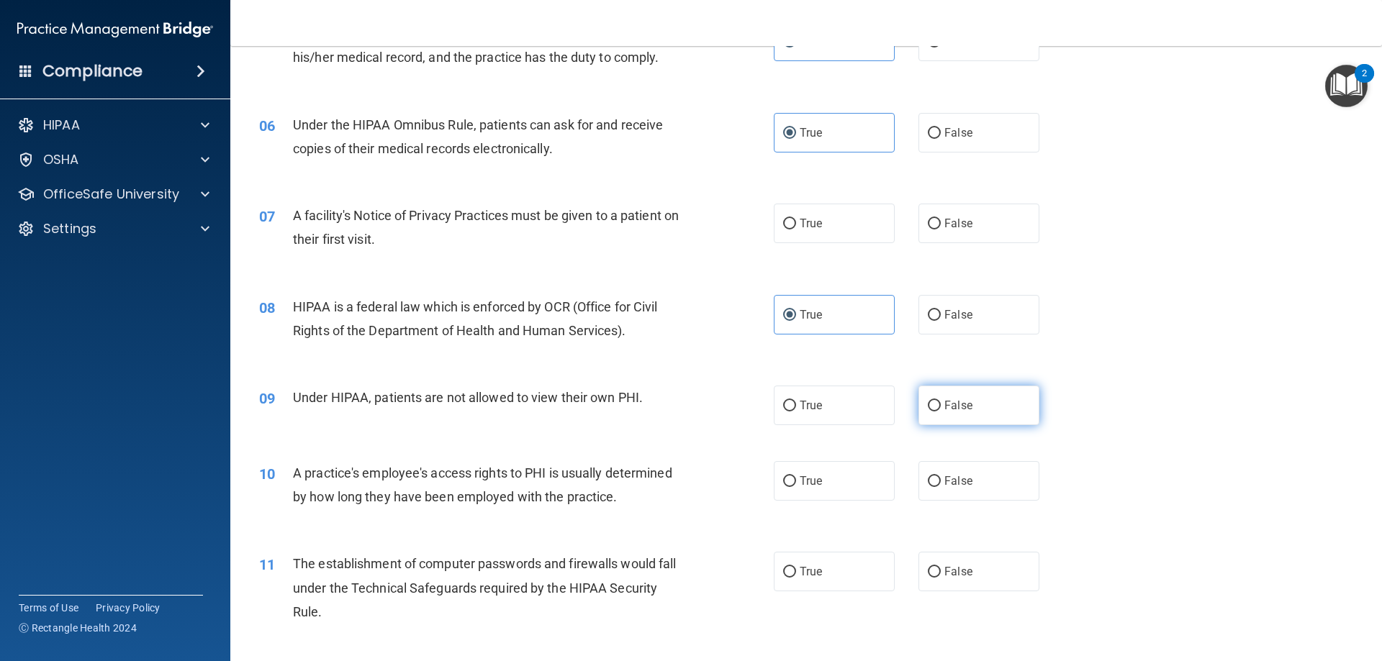
click at [979, 407] on label "False" at bounding box center [978, 406] width 121 height 40
click at [941, 407] on input "False" at bounding box center [934, 406] width 13 height 11
radio input "true"
click at [972, 478] on label "False" at bounding box center [978, 481] width 121 height 40
click at [941, 478] on input "False" at bounding box center [934, 481] width 13 height 11
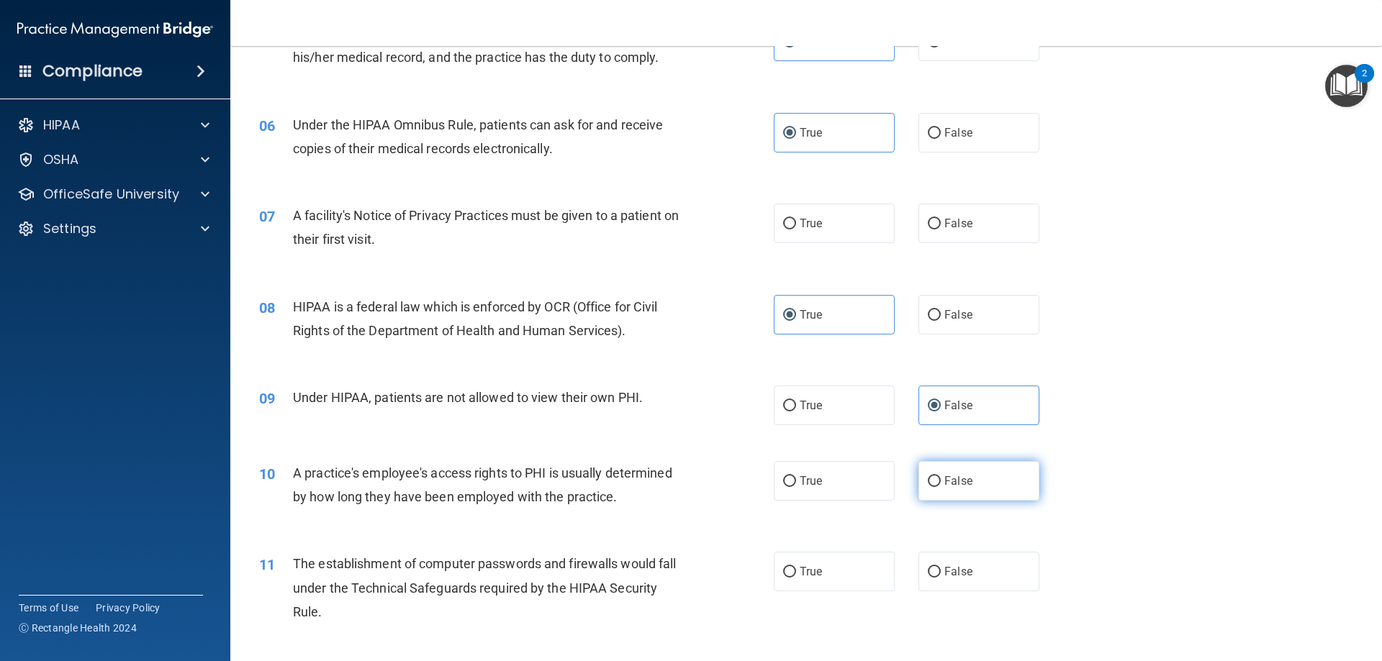
radio input "true"
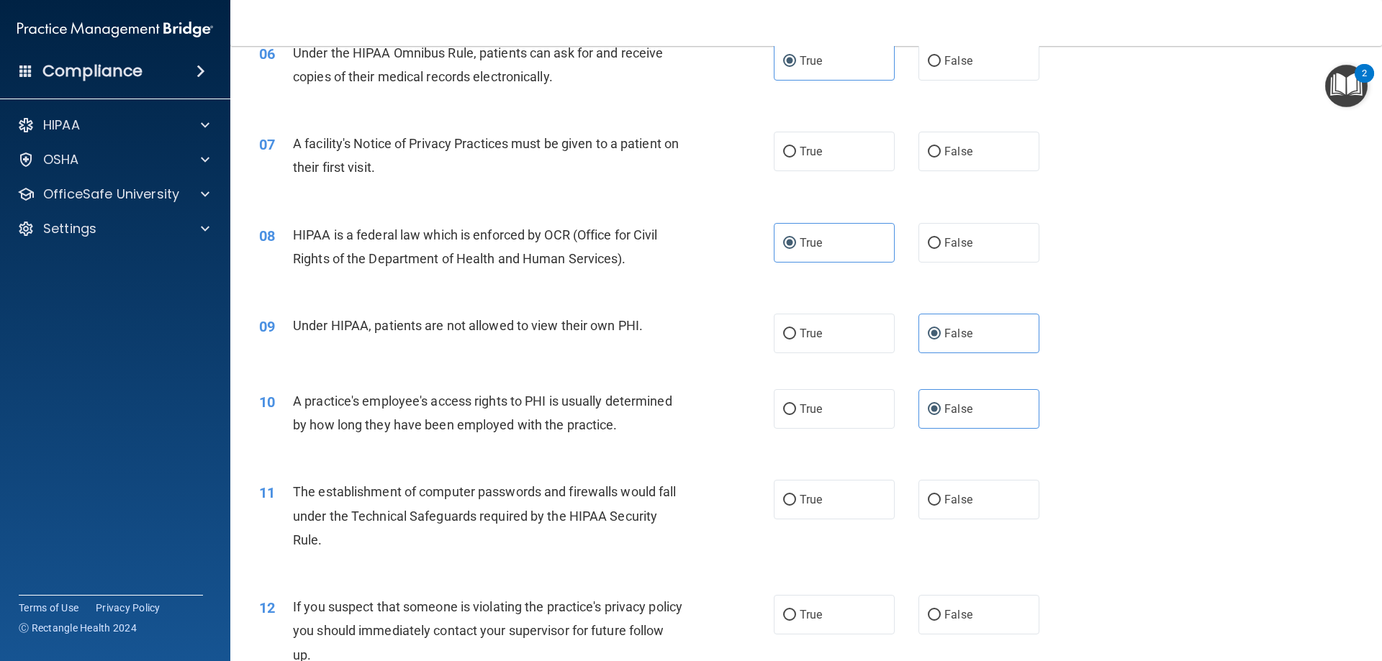
scroll to position [720, 0]
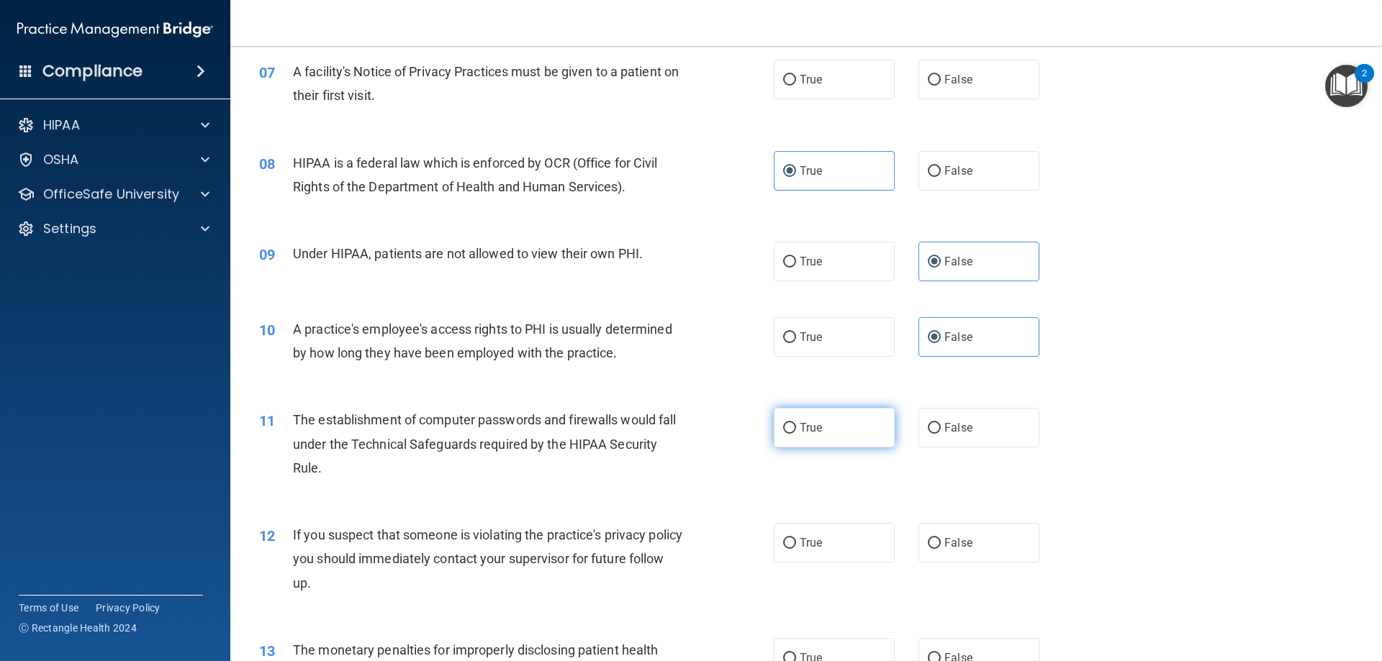
click at [802, 427] on span "True" at bounding box center [811, 428] width 22 height 14
click at [796, 427] on input "True" at bounding box center [789, 428] width 13 height 11
radio input "true"
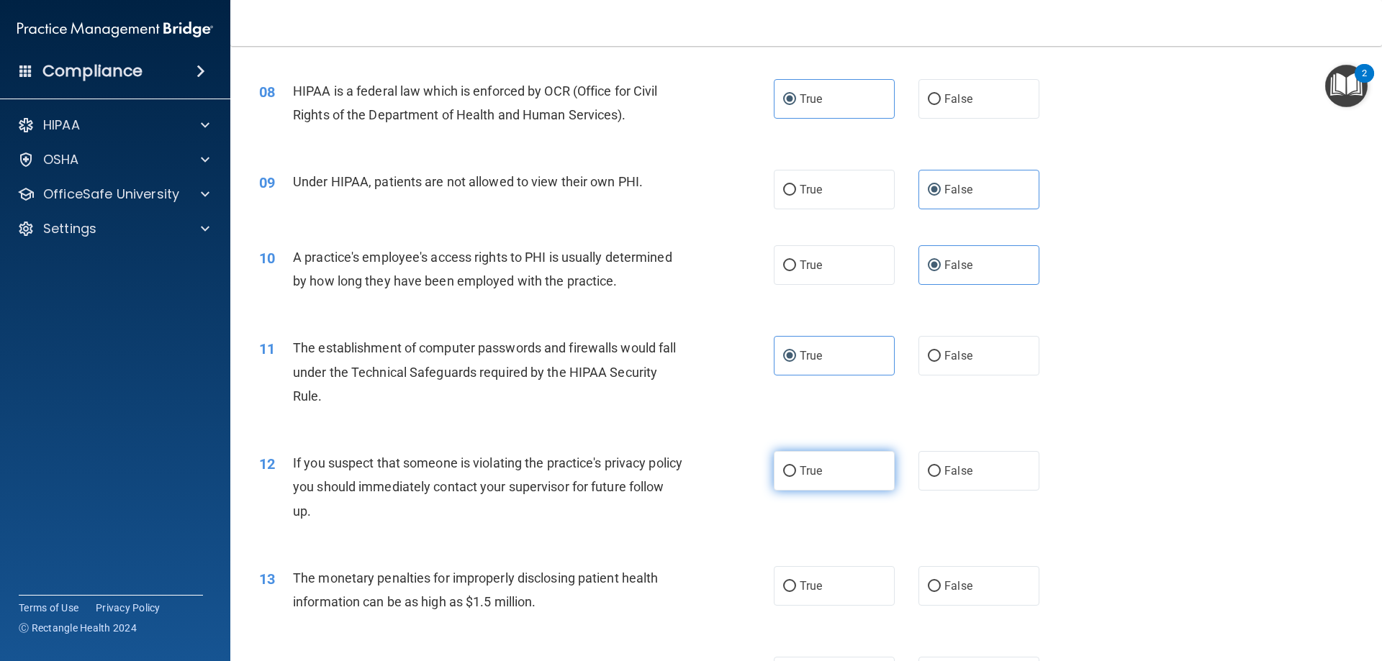
click at [803, 467] on span "True" at bounding box center [811, 471] width 22 height 14
click at [796, 467] on input "True" at bounding box center [789, 471] width 13 height 11
radio input "true"
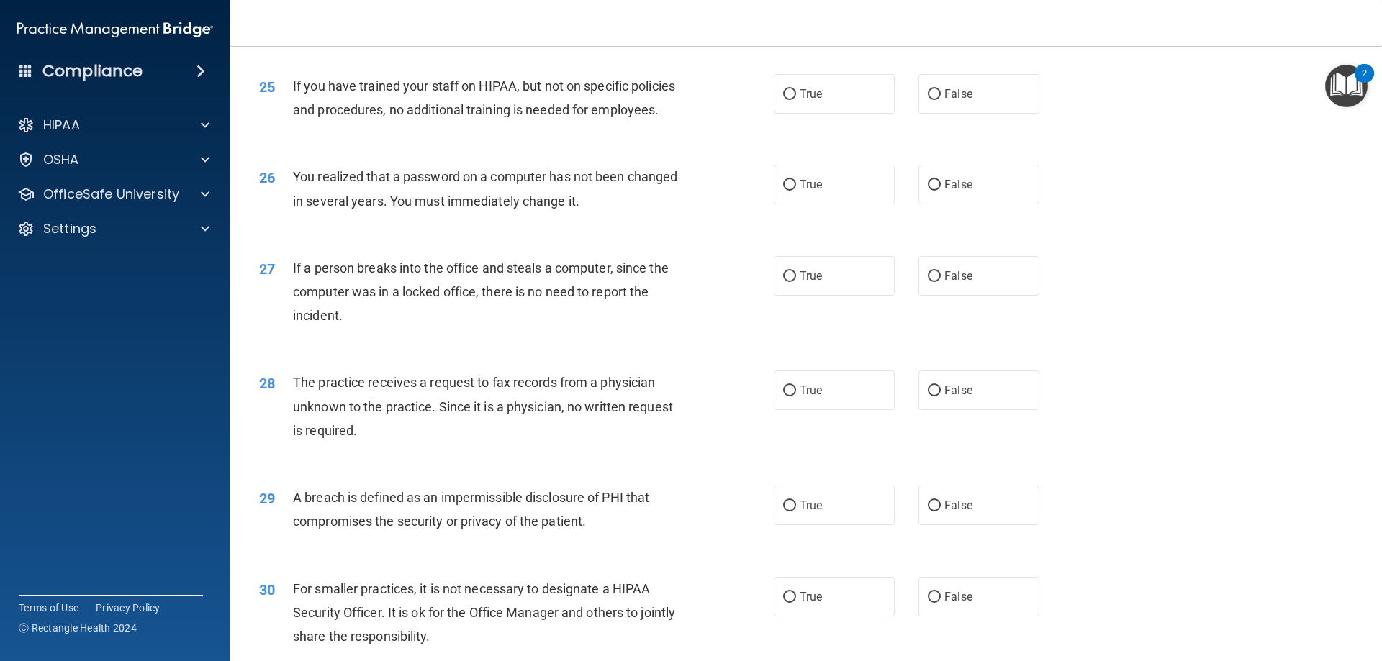
scroll to position [2745, 0]
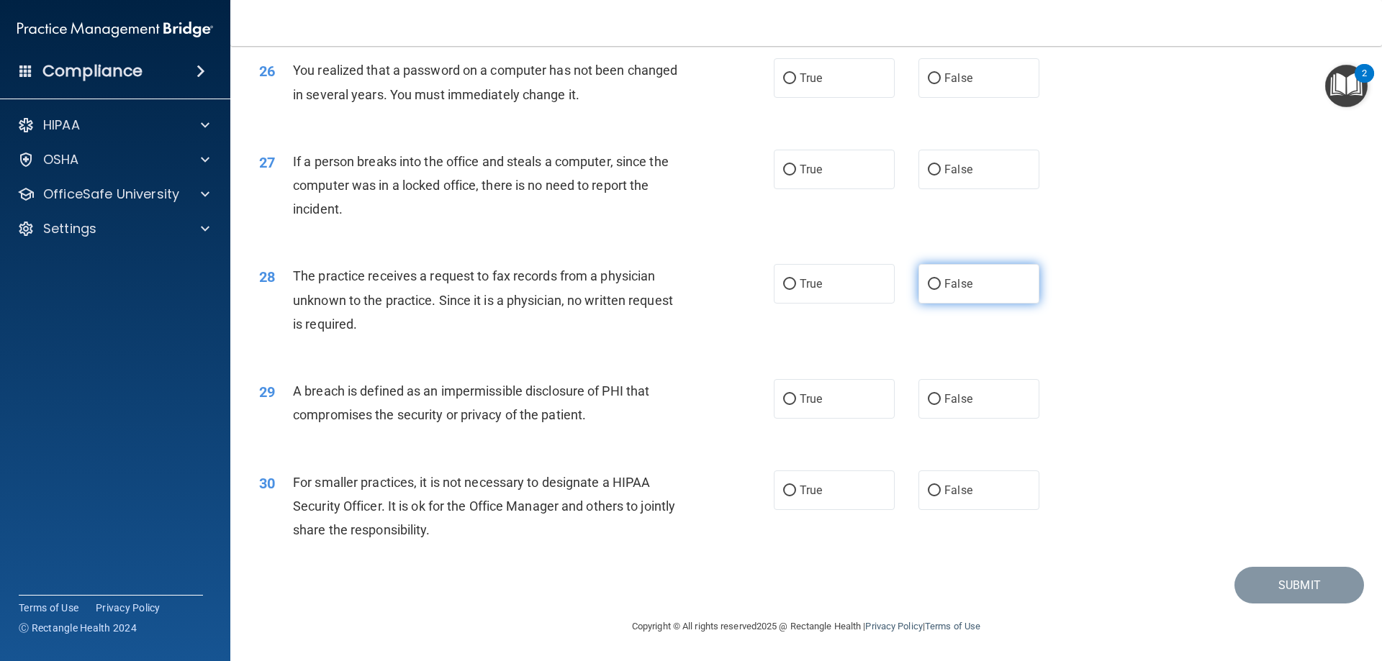
click at [930, 279] on input "False" at bounding box center [934, 284] width 13 height 11
radio input "true"
click at [958, 167] on span "False" at bounding box center [958, 170] width 28 height 14
click at [941, 167] on input "False" at bounding box center [934, 170] width 13 height 11
radio input "true"
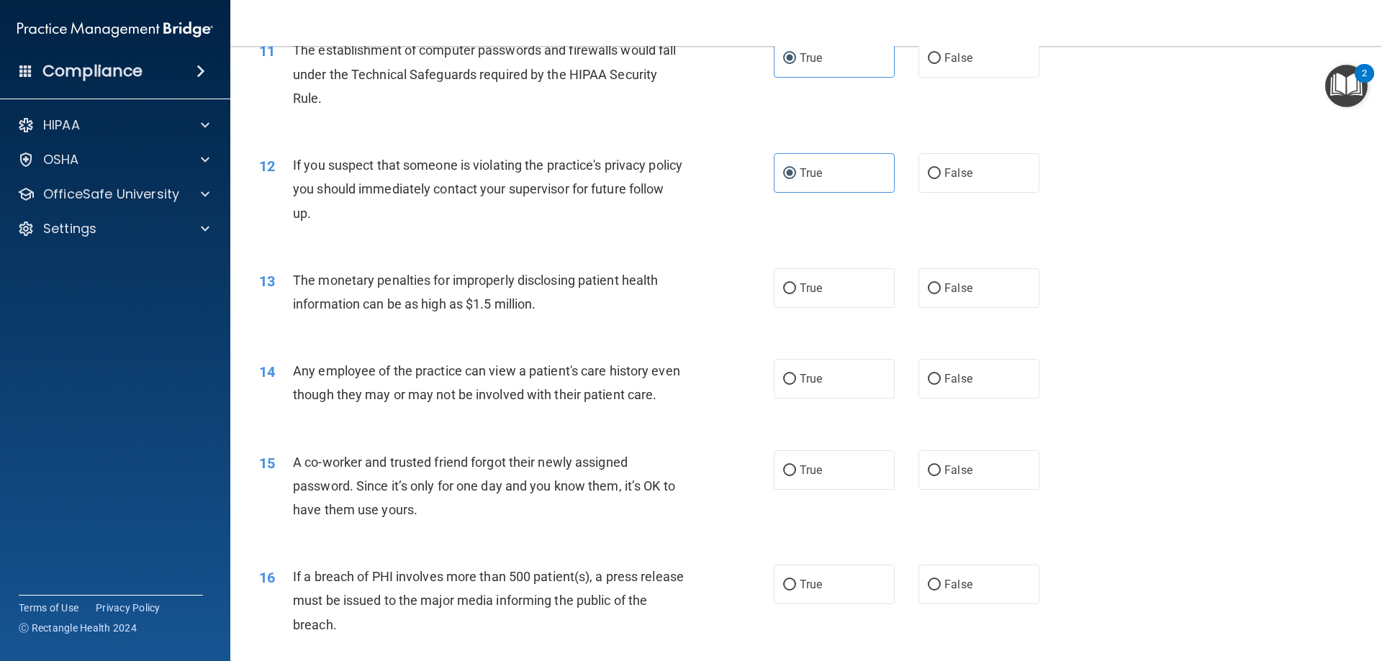
scroll to position [1161, 0]
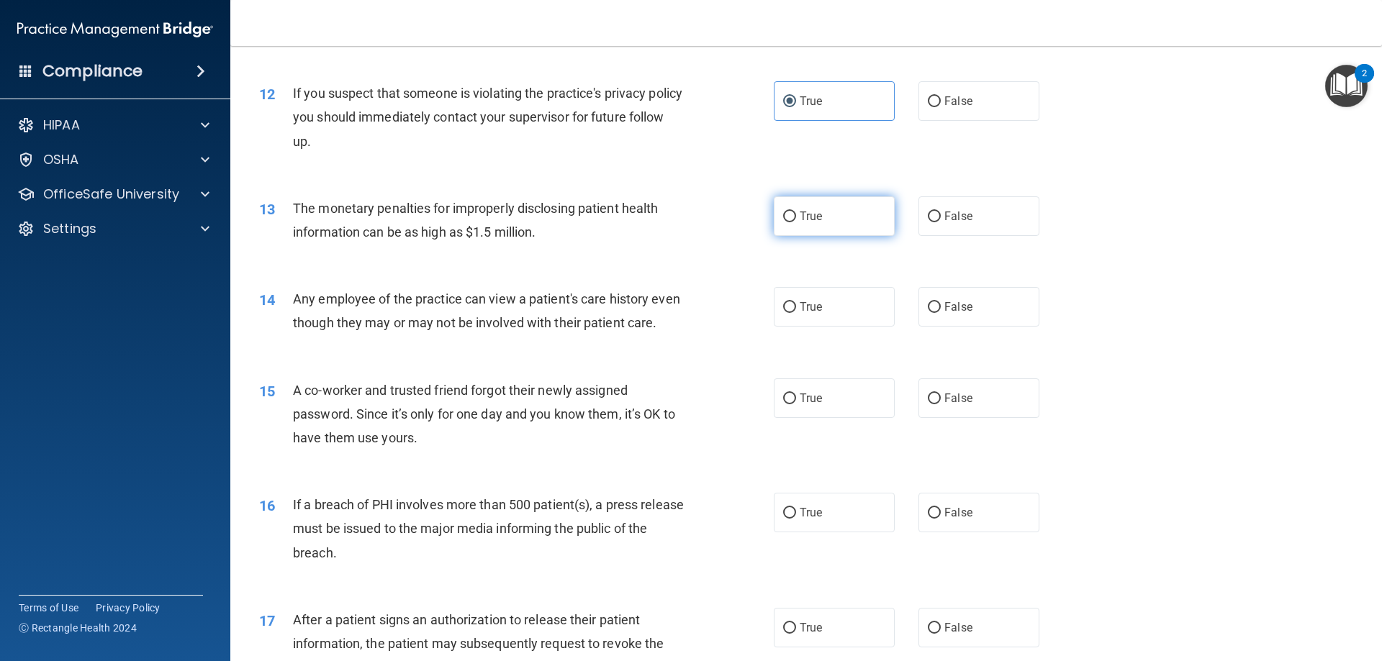
click at [823, 219] on label "True" at bounding box center [834, 216] width 121 height 40
click at [796, 219] on input "True" at bounding box center [789, 217] width 13 height 11
radio input "true"
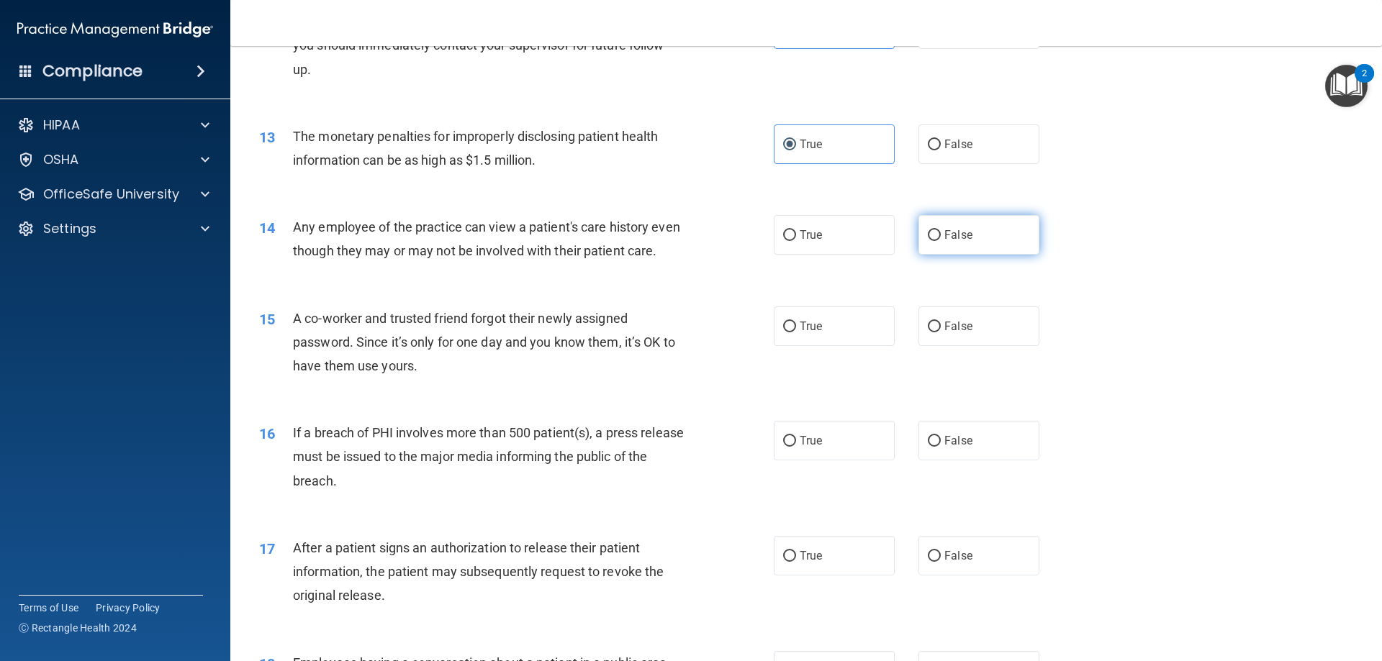
click at [952, 243] on label "False" at bounding box center [978, 235] width 121 height 40
click at [941, 241] on input "False" at bounding box center [934, 235] width 13 height 11
radio input "true"
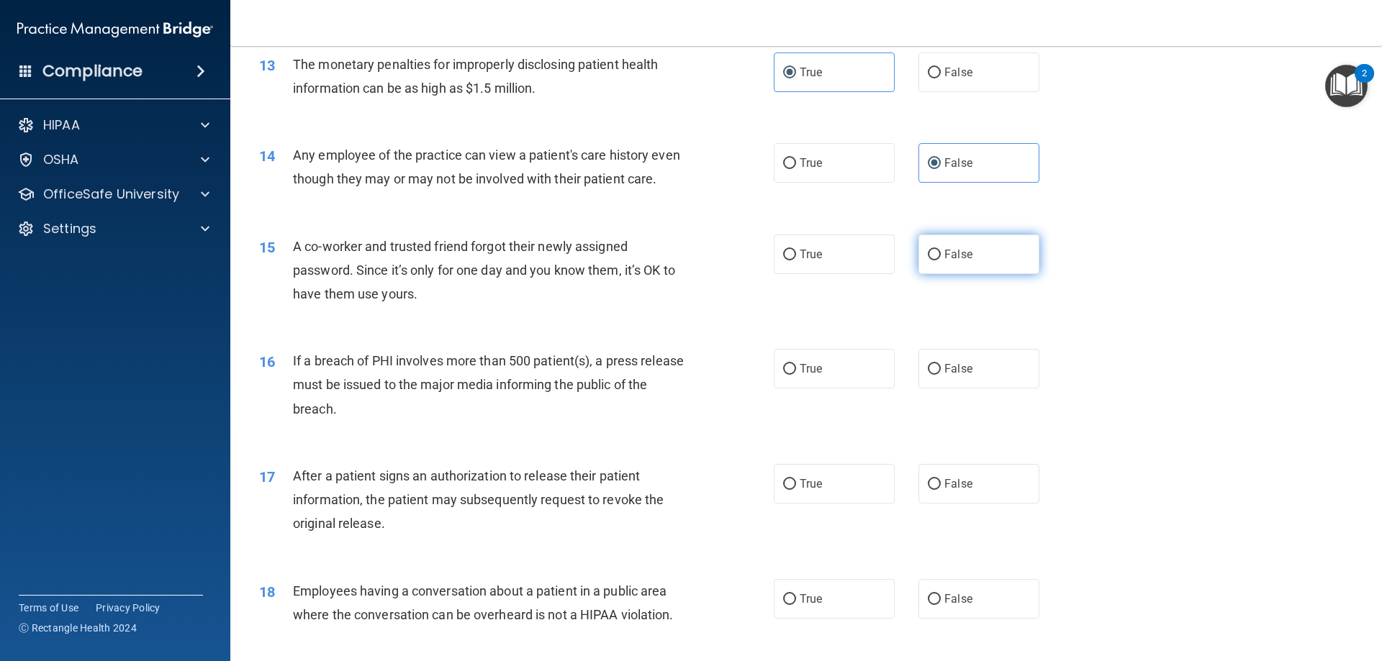
click at [955, 261] on span "False" at bounding box center [958, 255] width 28 height 14
click at [941, 261] on input "False" at bounding box center [934, 255] width 13 height 11
radio input "true"
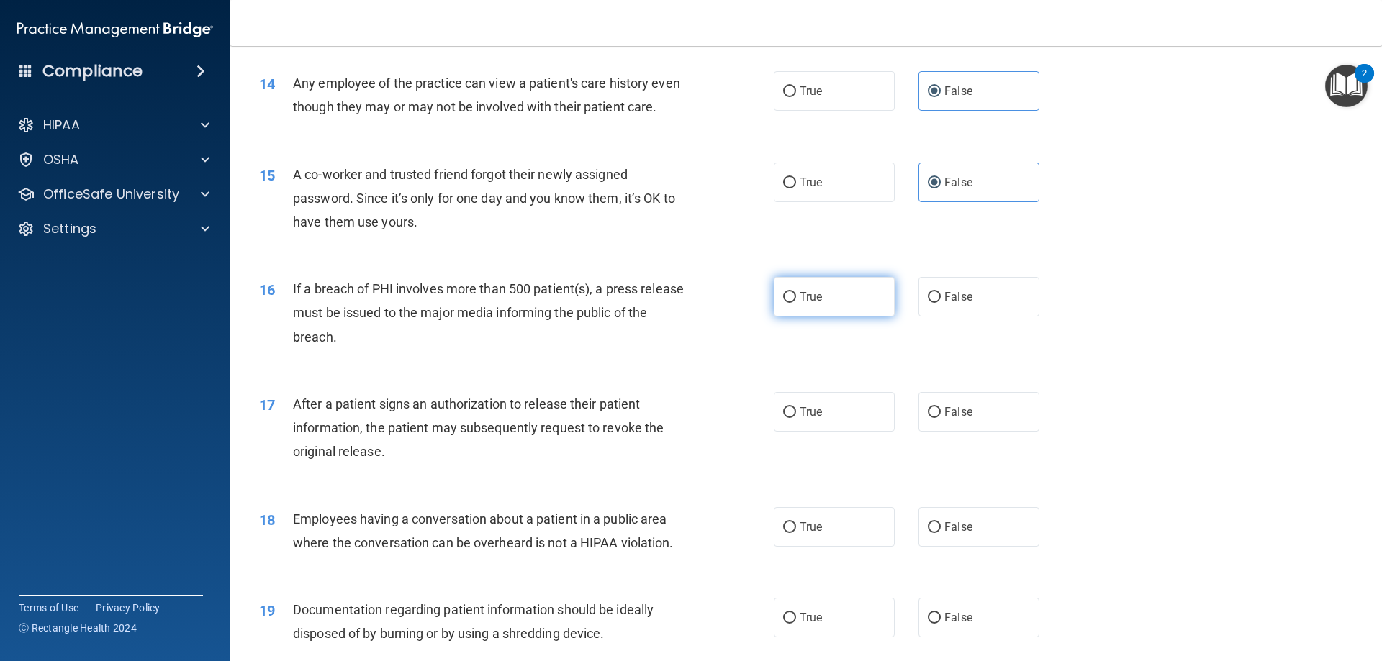
click at [817, 304] on span "True" at bounding box center [811, 297] width 22 height 14
click at [796, 303] on input "True" at bounding box center [789, 297] width 13 height 11
radio input "true"
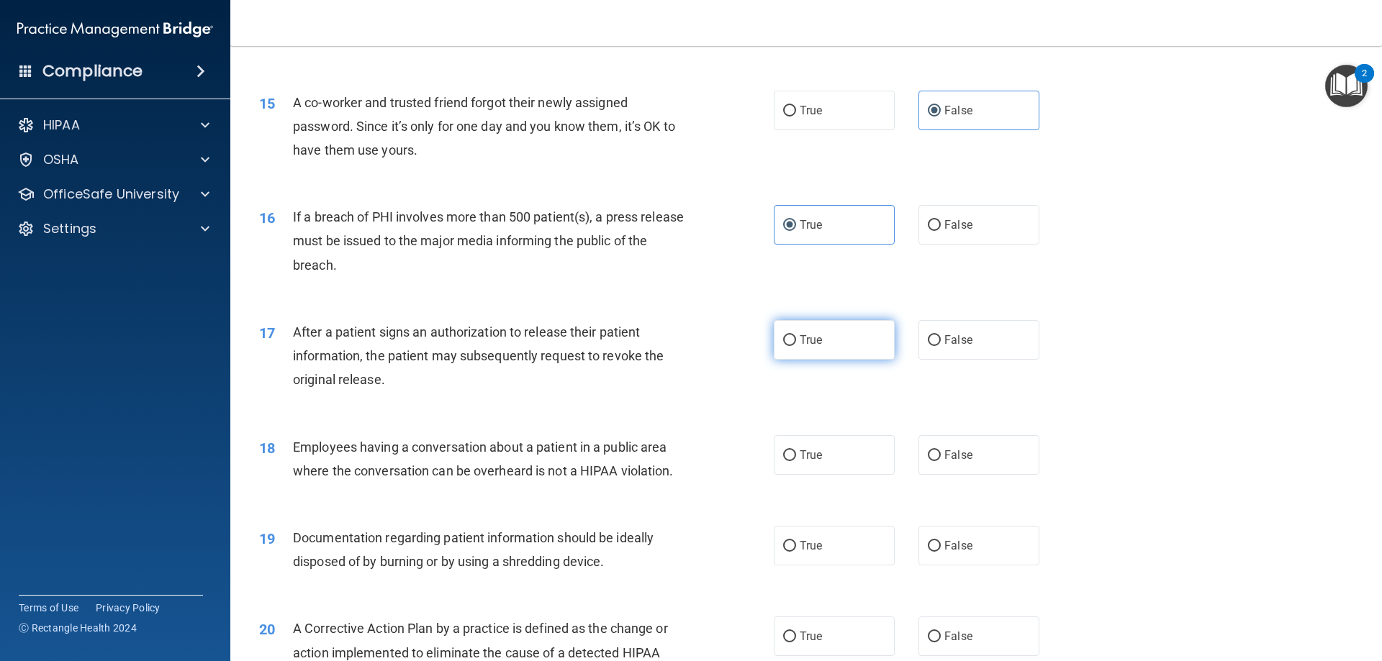
click at [833, 358] on label "True" at bounding box center [834, 340] width 121 height 40
click at [796, 346] on input "True" at bounding box center [789, 340] width 13 height 11
radio input "true"
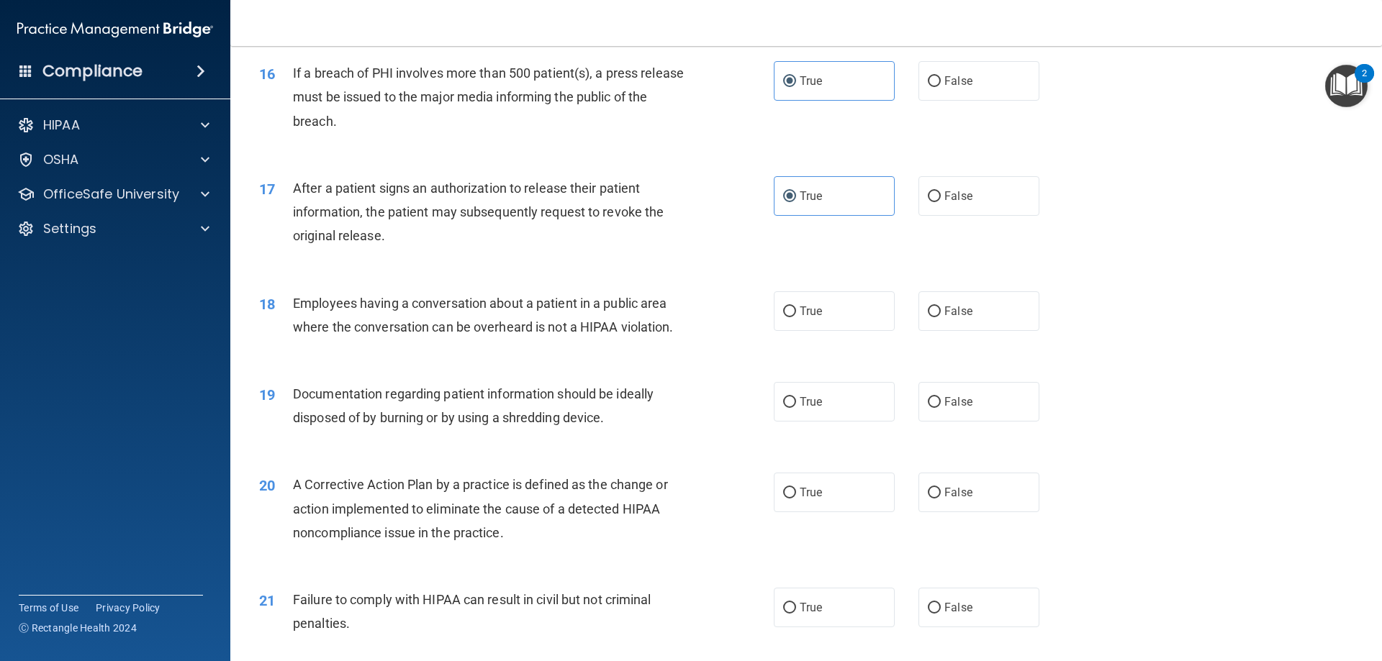
scroll to position [1665, 0]
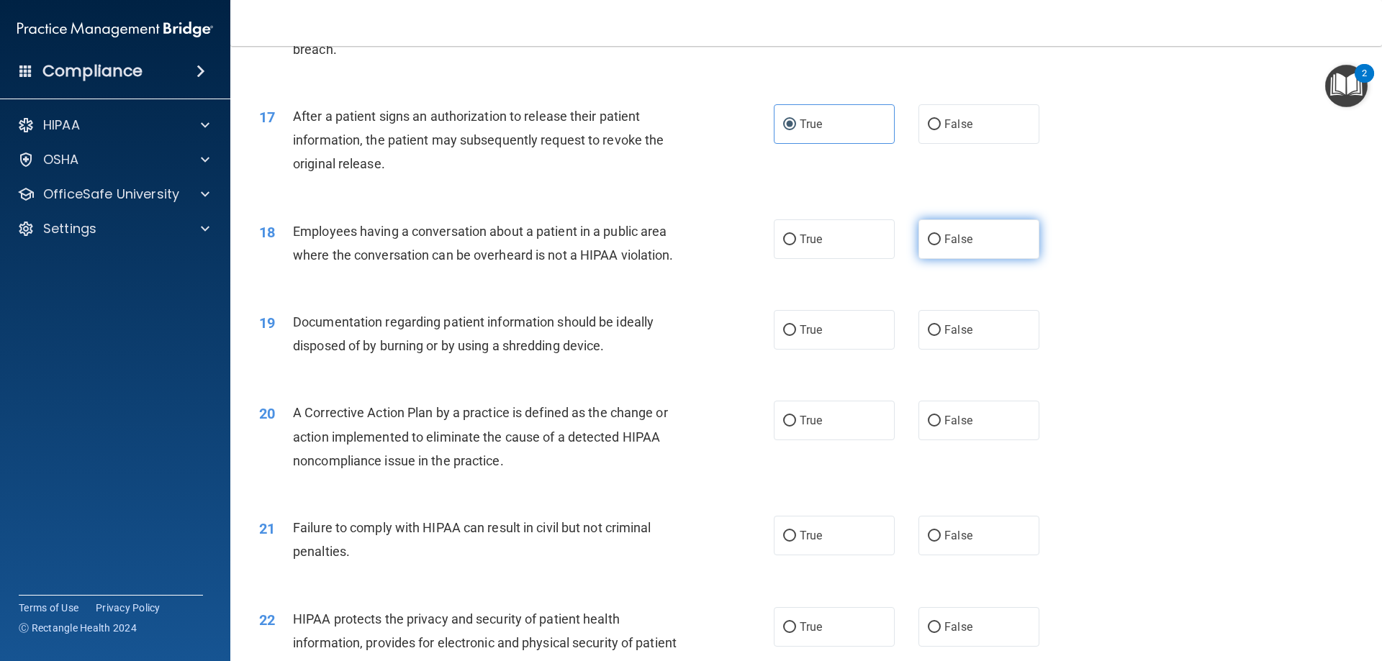
click at [953, 246] on span "False" at bounding box center [958, 239] width 28 height 14
click at [941, 245] on input "False" at bounding box center [934, 240] width 13 height 11
radio input "true"
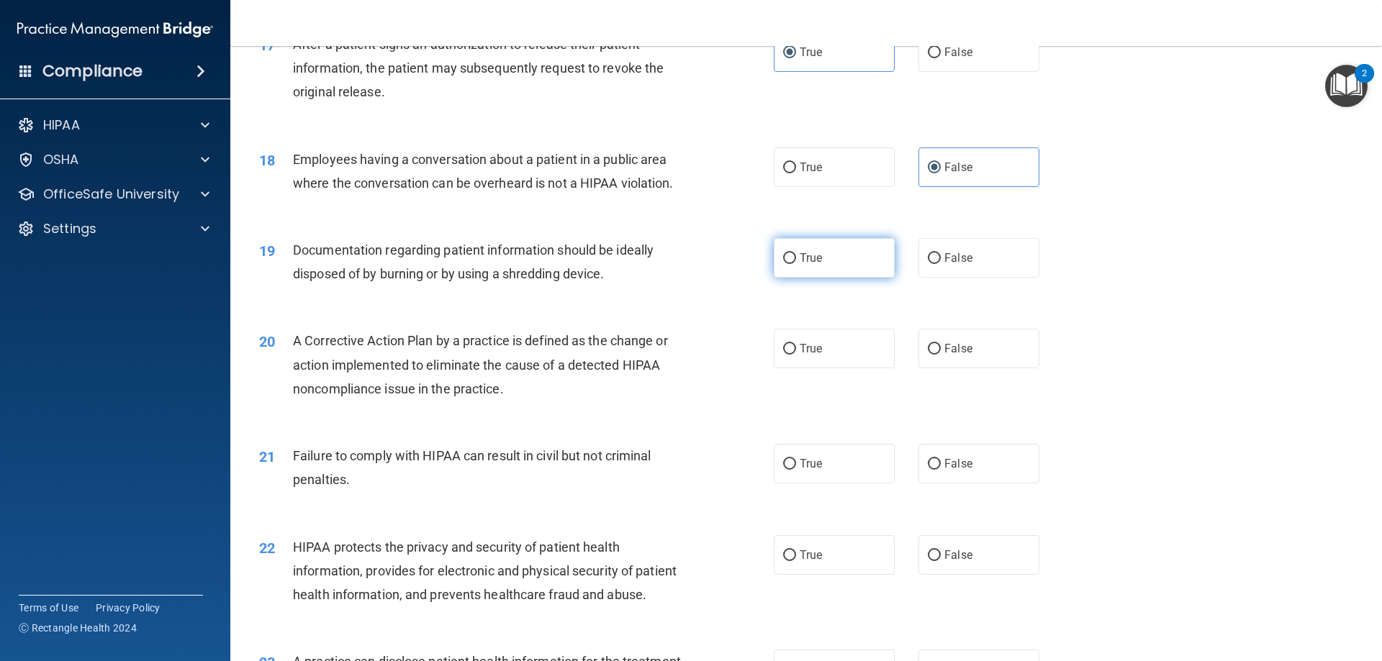
click at [816, 265] on span "True" at bounding box center [811, 258] width 22 height 14
click at [796, 264] on input "True" at bounding box center [789, 258] width 13 height 11
radio input "true"
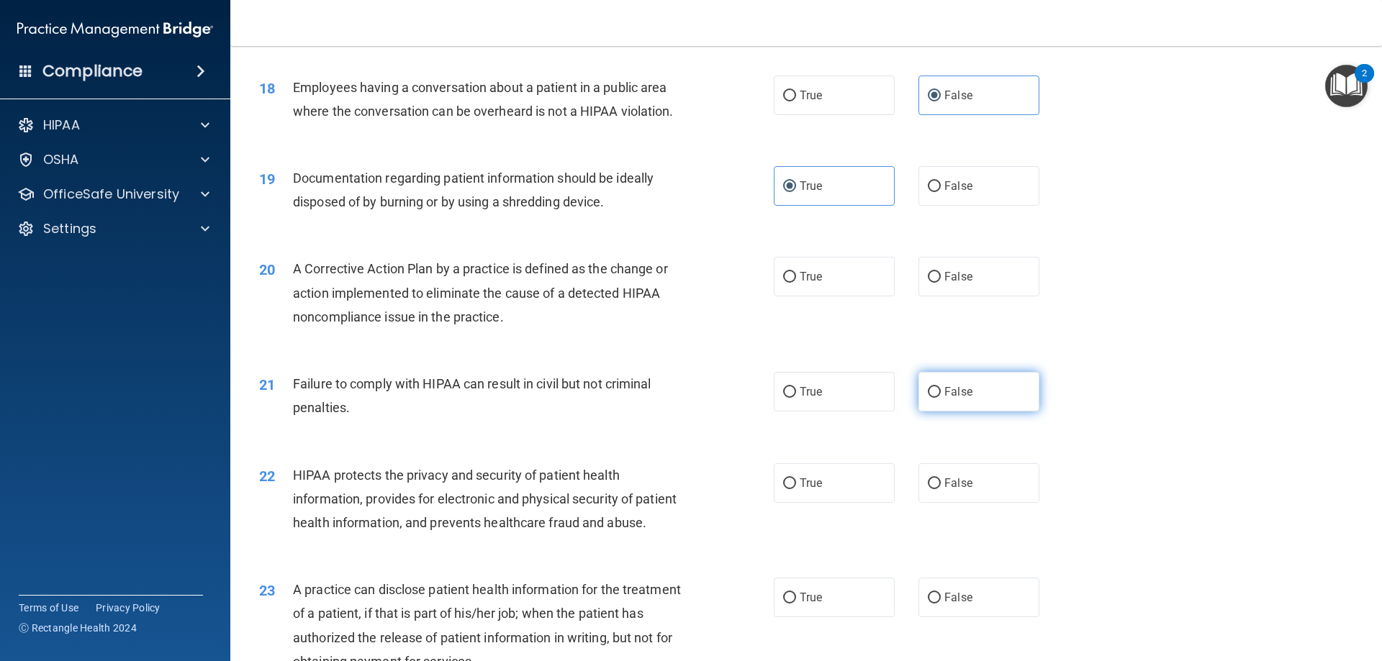
click at [972, 412] on label "False" at bounding box center [978, 392] width 121 height 40
click at [941, 398] on input "False" at bounding box center [934, 392] width 13 height 11
radio input "true"
click at [830, 296] on label "True" at bounding box center [834, 277] width 121 height 40
click at [796, 283] on input "True" at bounding box center [789, 277] width 13 height 11
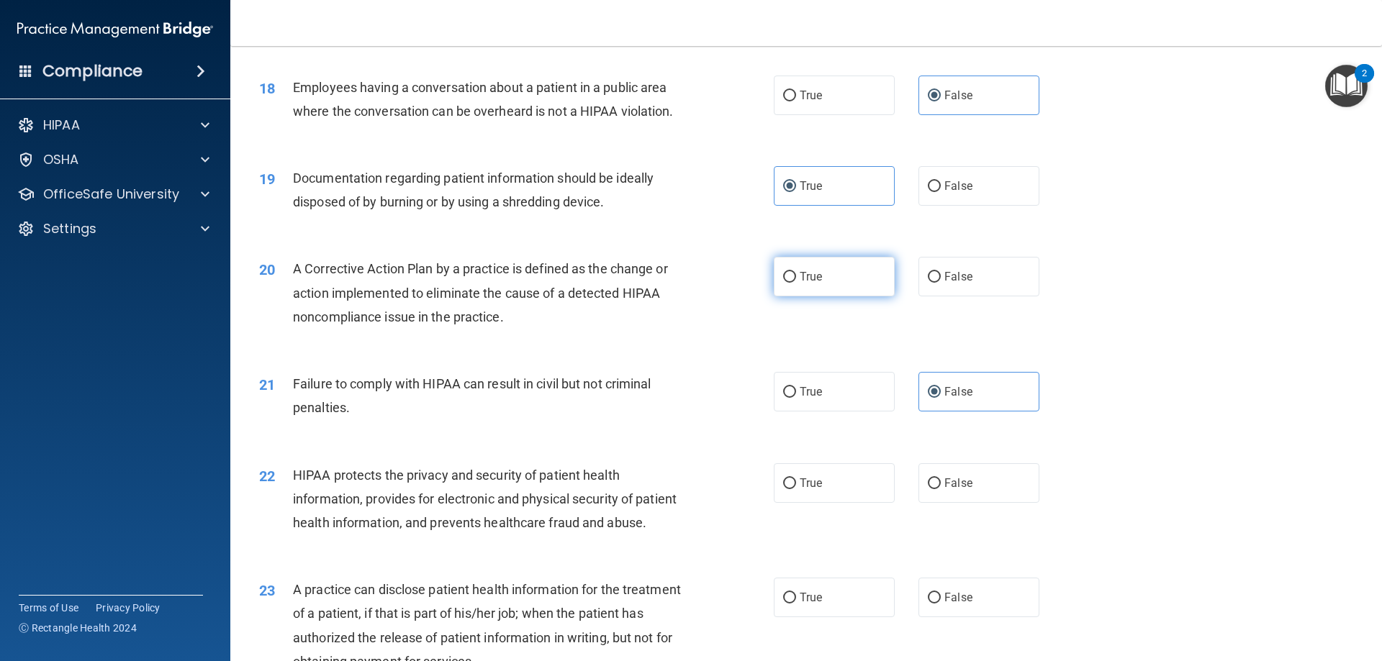
radio input "true"
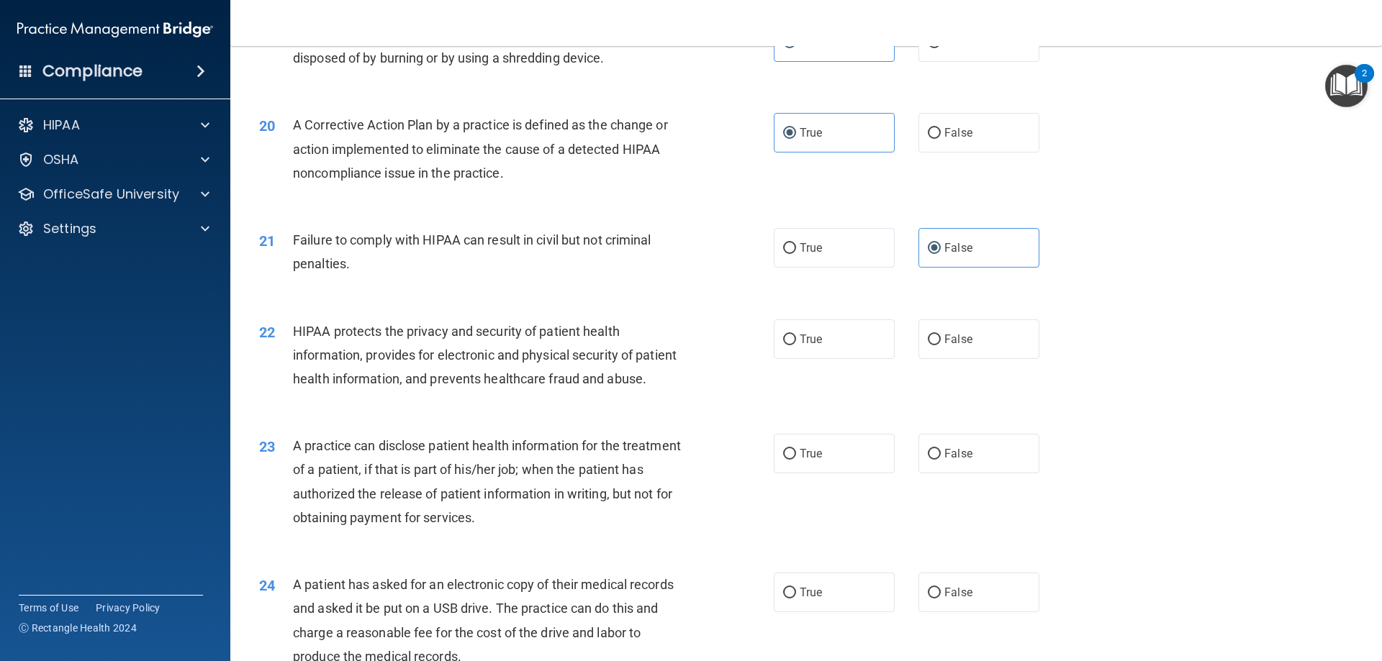
scroll to position [2025, 0]
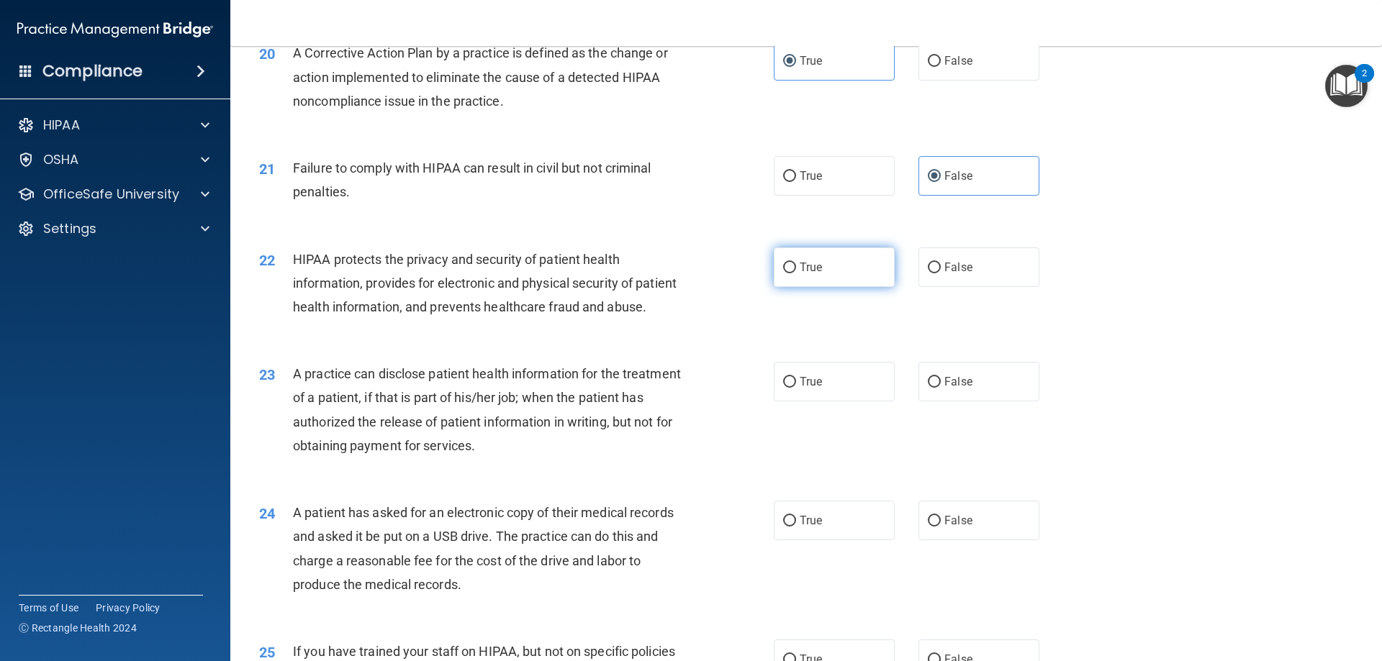
click at [805, 274] on span "True" at bounding box center [811, 268] width 22 height 14
click at [796, 273] on input "True" at bounding box center [789, 268] width 13 height 11
radio input "true"
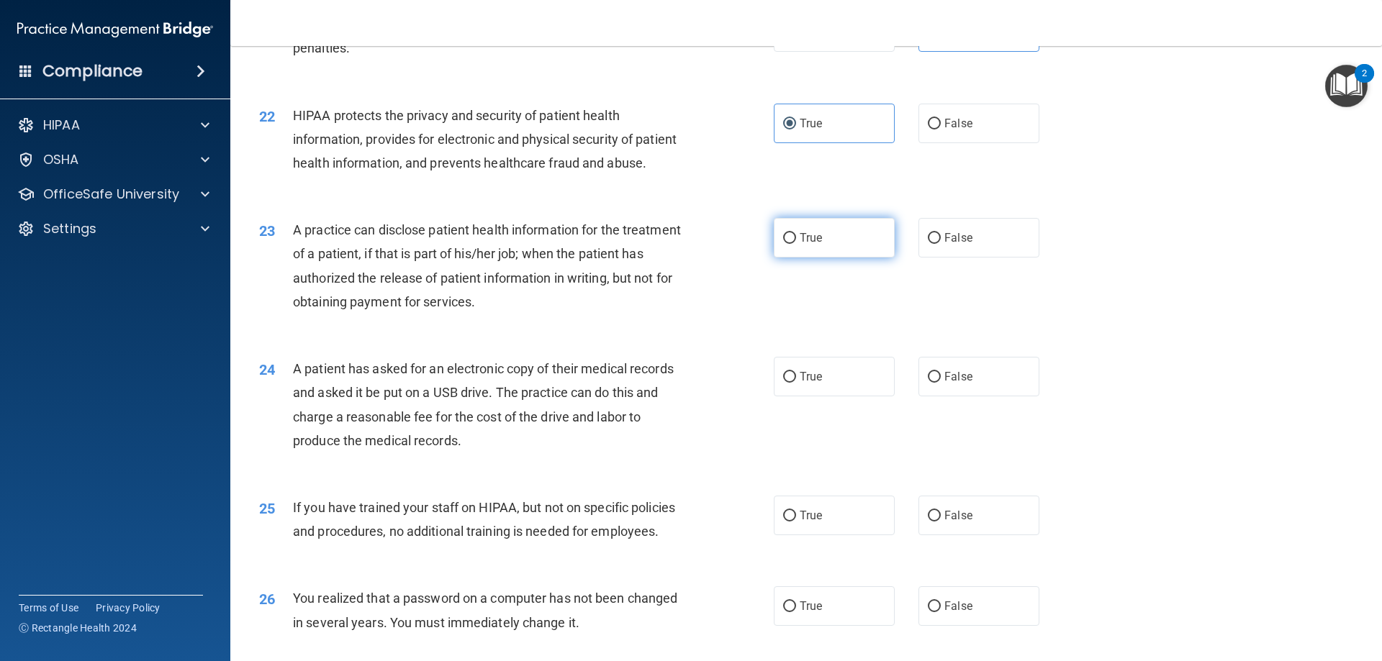
click at [800, 245] on span "True" at bounding box center [811, 238] width 22 height 14
click at [796, 244] on input "True" at bounding box center [789, 238] width 13 height 11
radio input "true"
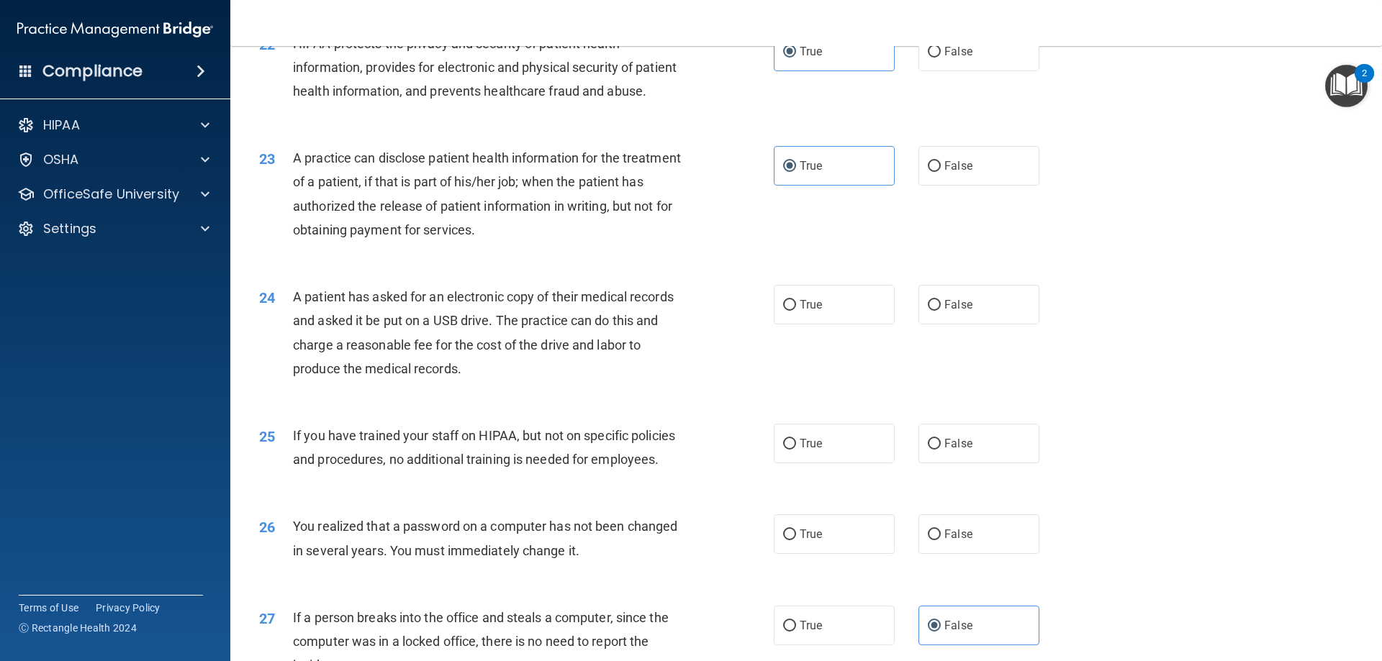
scroll to position [2313, 0]
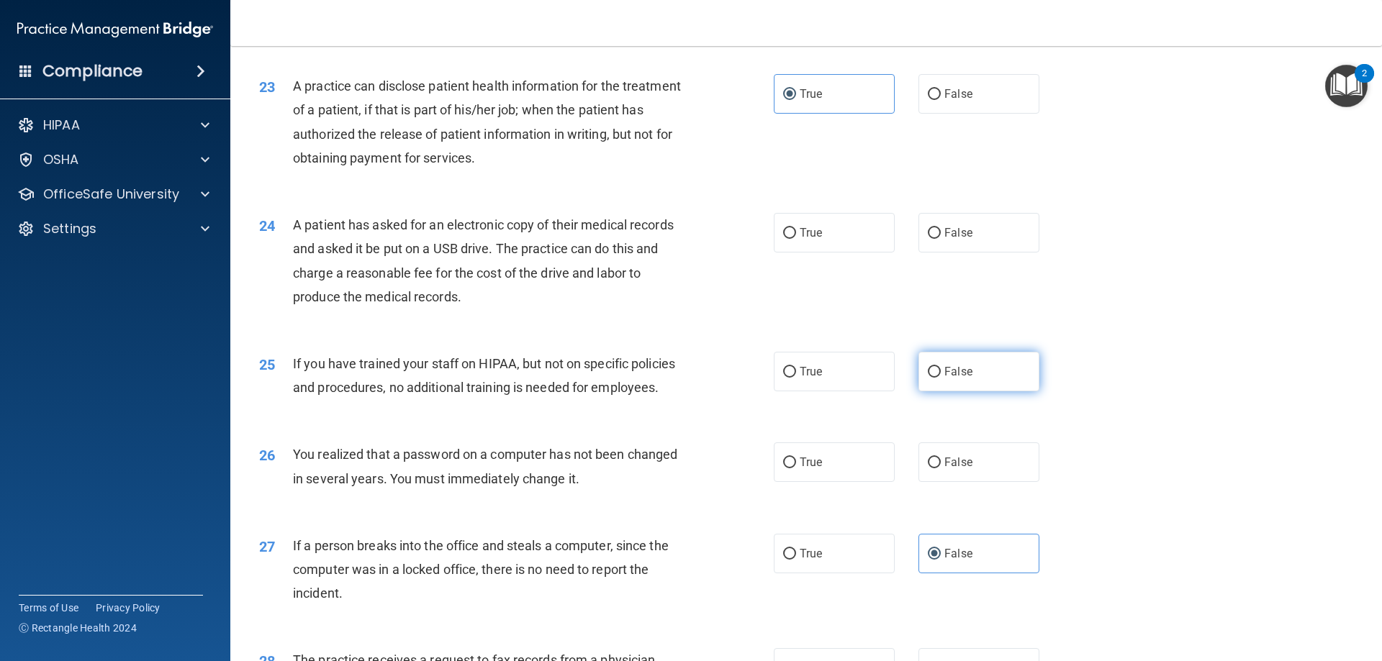
click at [957, 379] on span "False" at bounding box center [958, 372] width 28 height 14
click at [941, 378] on input "False" at bounding box center [934, 372] width 13 height 11
radio input "true"
click at [800, 469] on span "True" at bounding box center [811, 463] width 22 height 14
click at [796, 468] on input "True" at bounding box center [789, 463] width 13 height 11
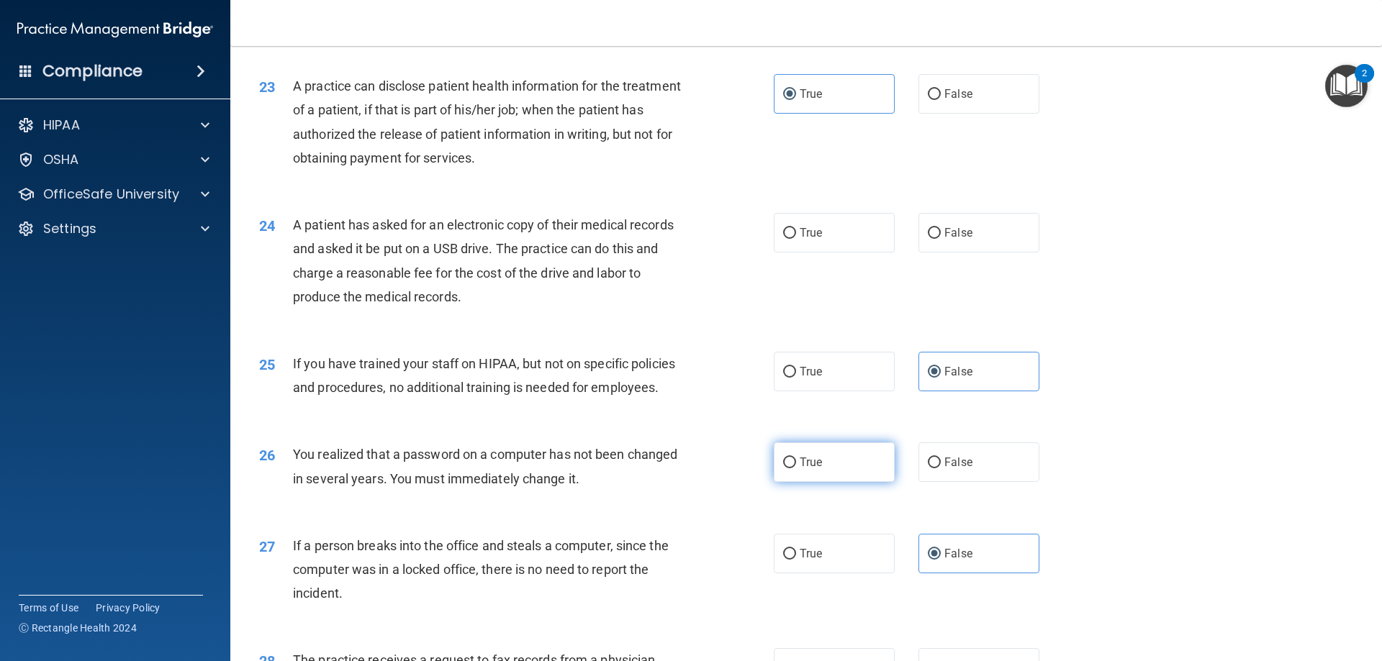
radio input "true"
click at [838, 253] on label "True" at bounding box center [834, 233] width 121 height 40
click at [796, 239] on input "True" at bounding box center [789, 233] width 13 height 11
radio input "true"
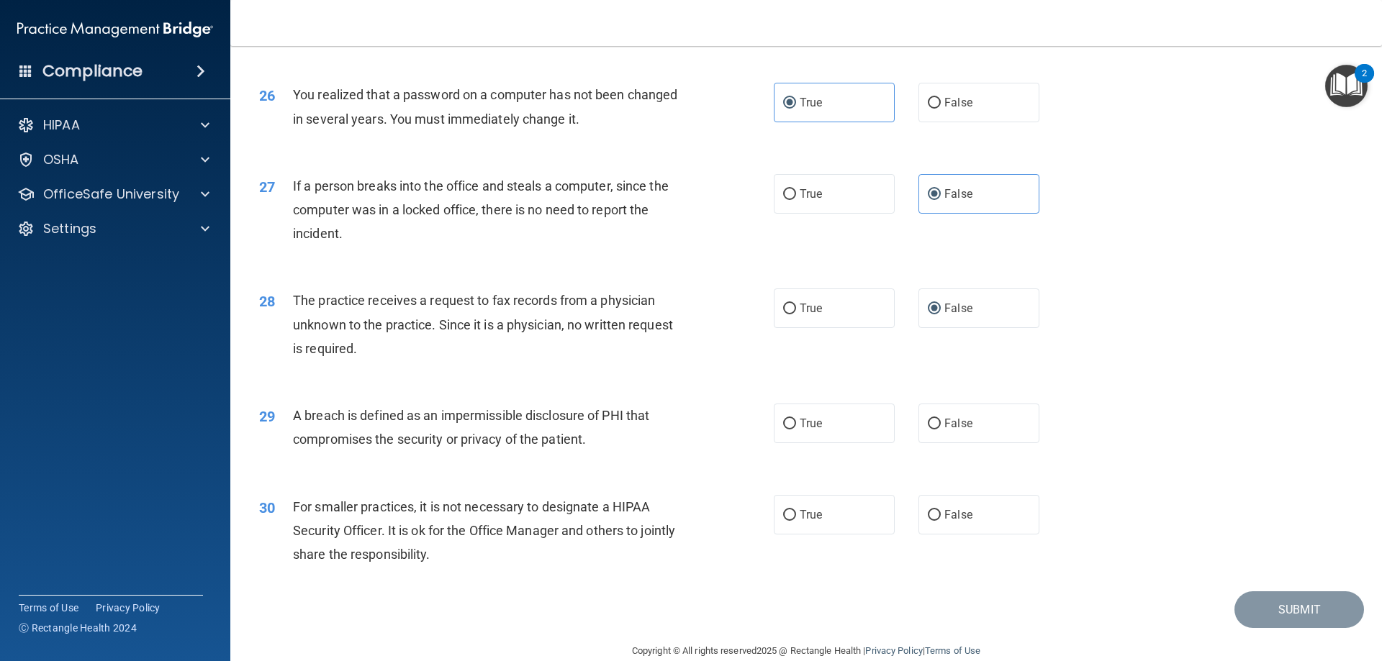
scroll to position [2745, 0]
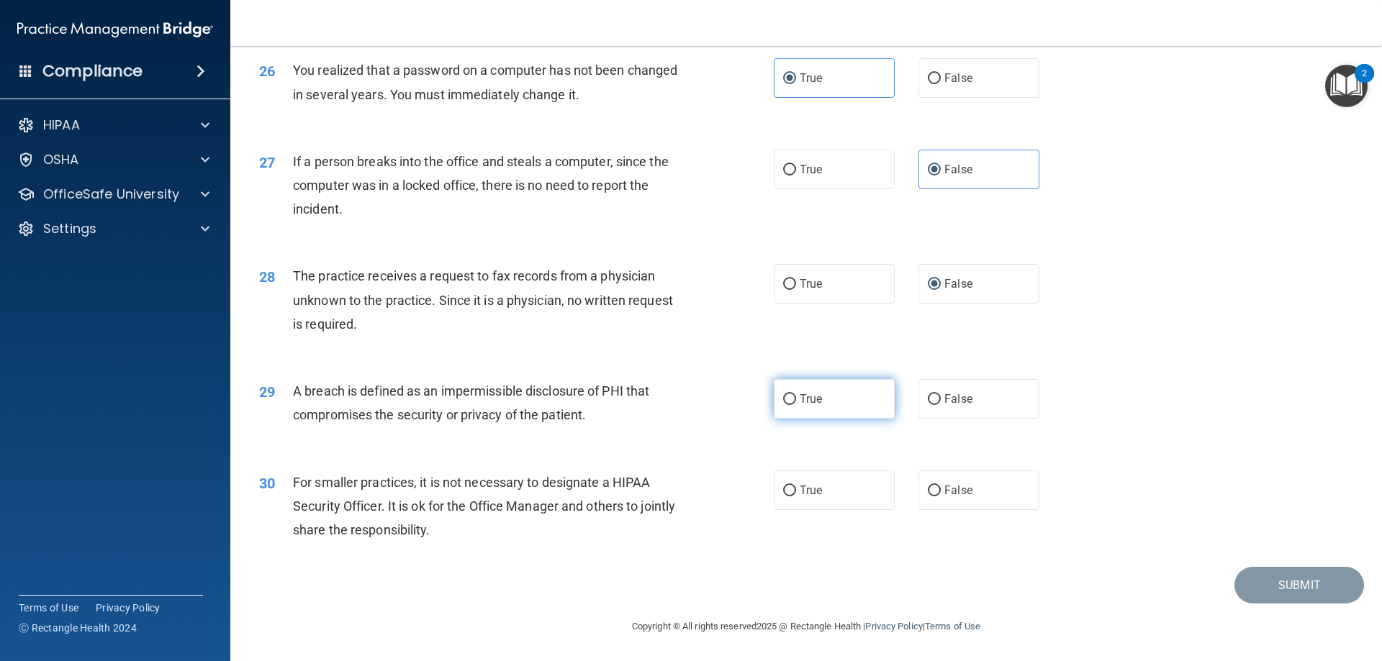
click at [800, 404] on span "True" at bounding box center [811, 399] width 22 height 14
click at [796, 404] on input "True" at bounding box center [789, 399] width 13 height 11
radio input "true"
click at [944, 495] on span "False" at bounding box center [958, 491] width 28 height 14
click at [939, 495] on input "False" at bounding box center [934, 491] width 13 height 11
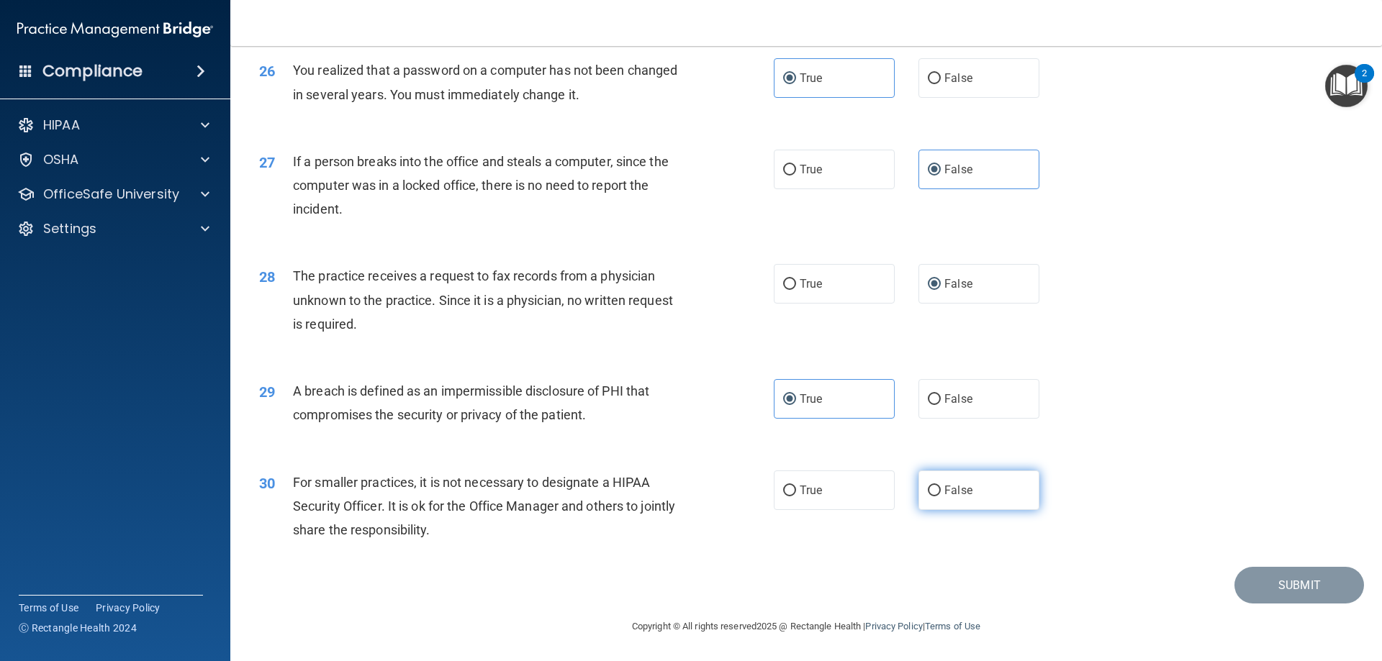
radio input "true"
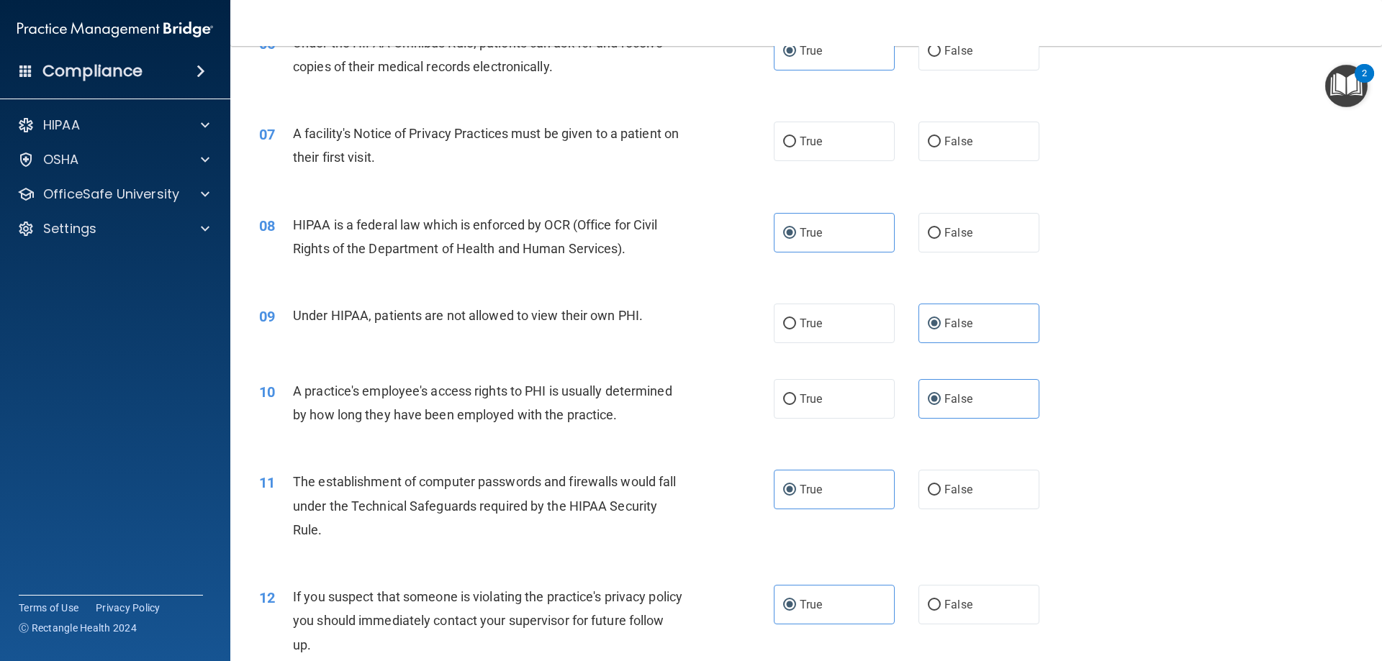
scroll to position [586, 0]
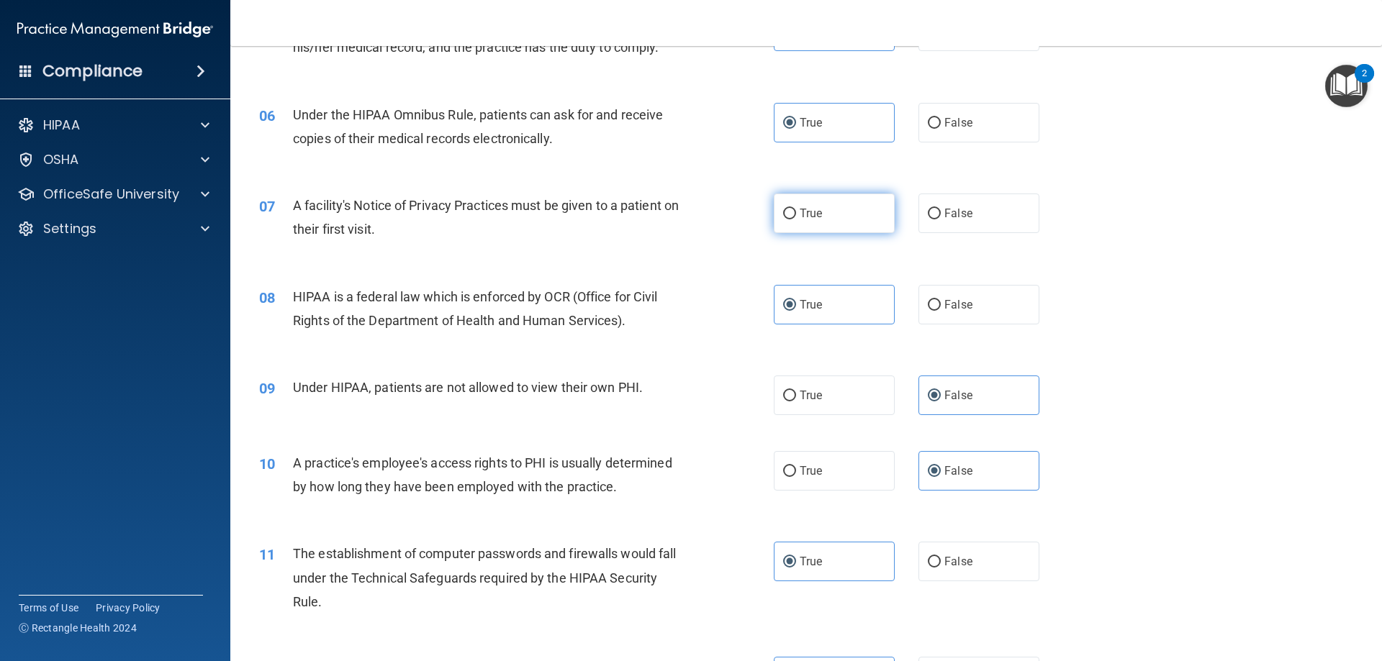
click at [783, 214] on input "True" at bounding box center [789, 214] width 13 height 11
radio input "true"
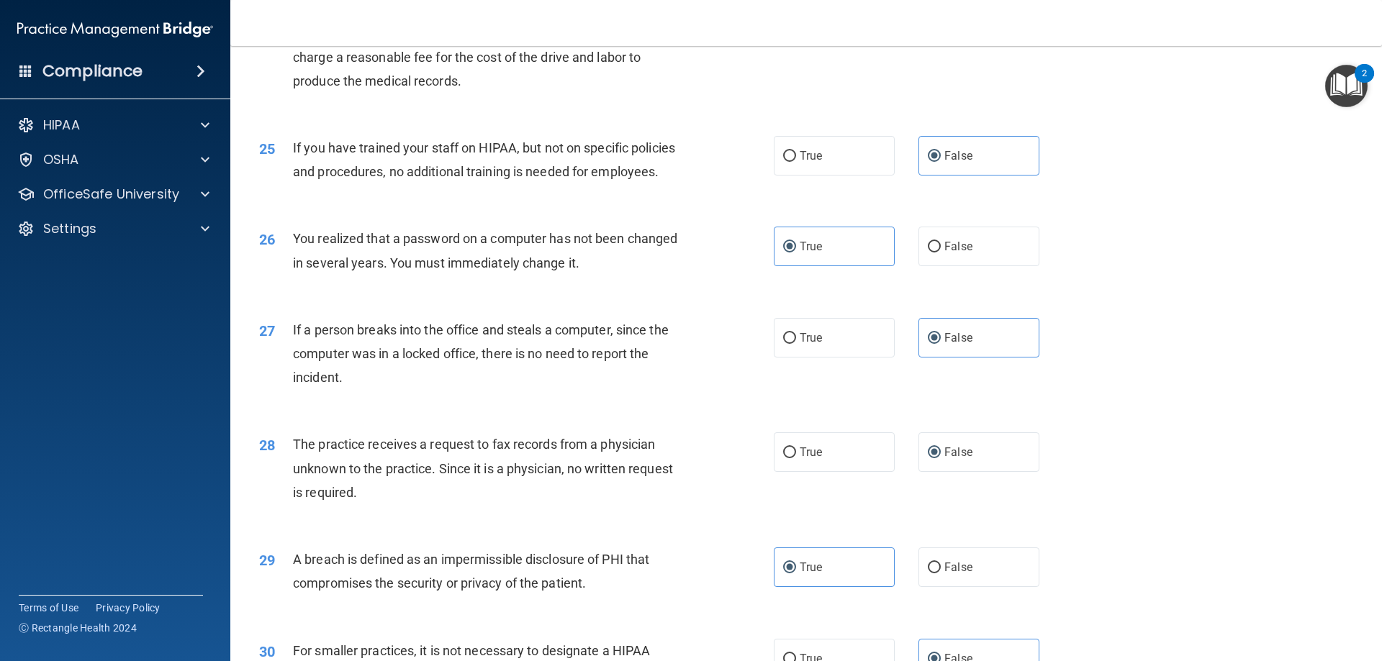
scroll to position [2745, 0]
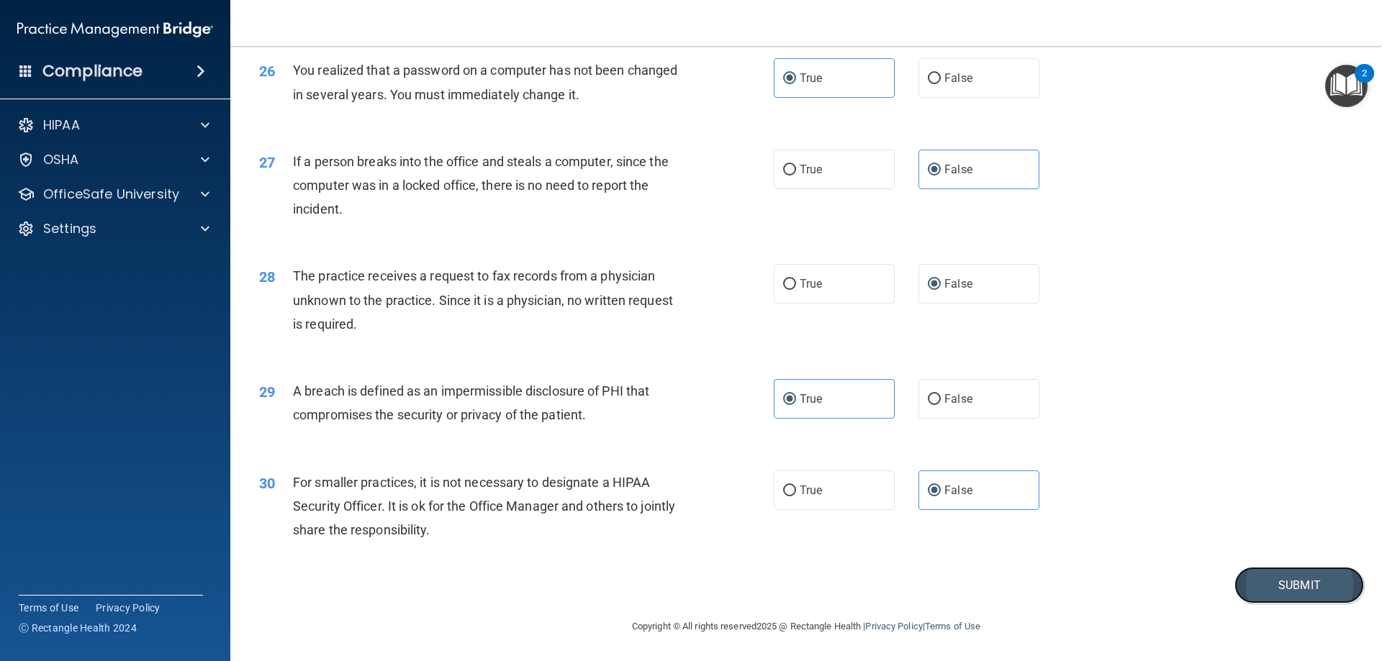
click at [1269, 584] on button "Submit" at bounding box center [1299, 585] width 130 height 37
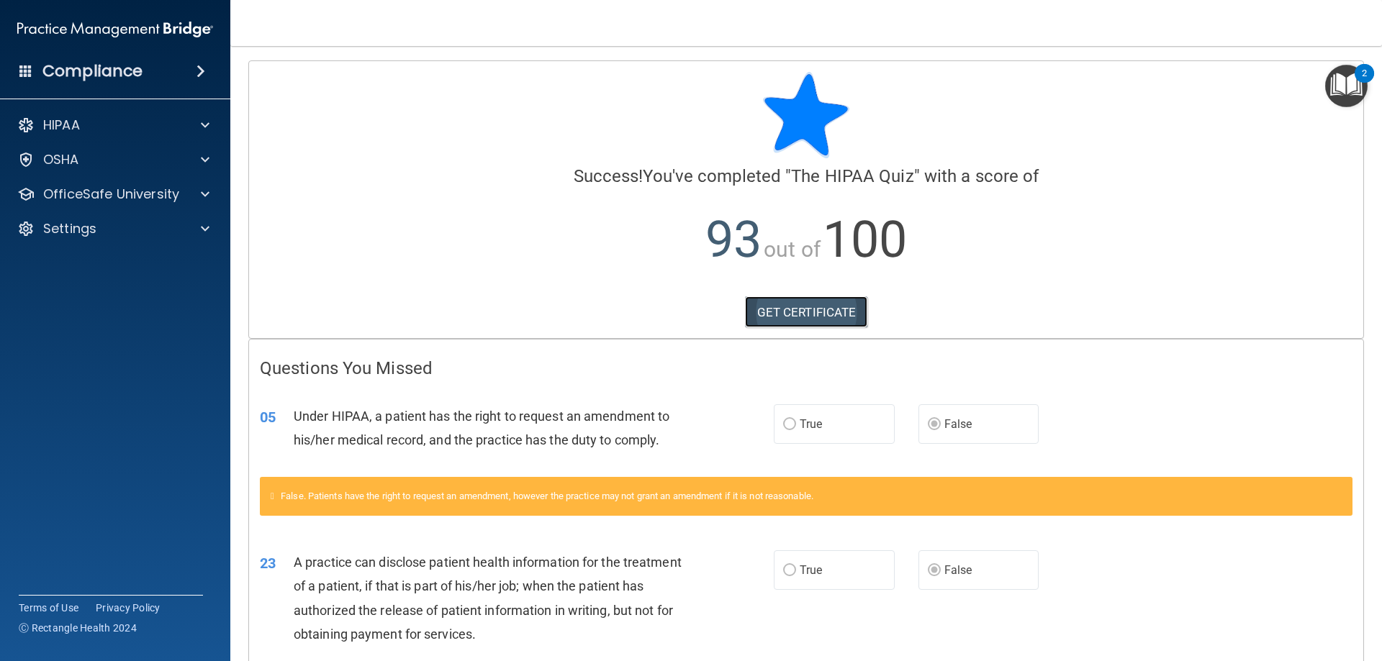
click at [788, 307] on link "GET CERTIFICATE" at bounding box center [806, 312] width 123 height 32
click at [108, 193] on p "OfficeSafe University" at bounding box center [111, 194] width 136 height 17
click at [91, 224] on p "HIPAA Training" at bounding box center [68, 229] width 119 height 14
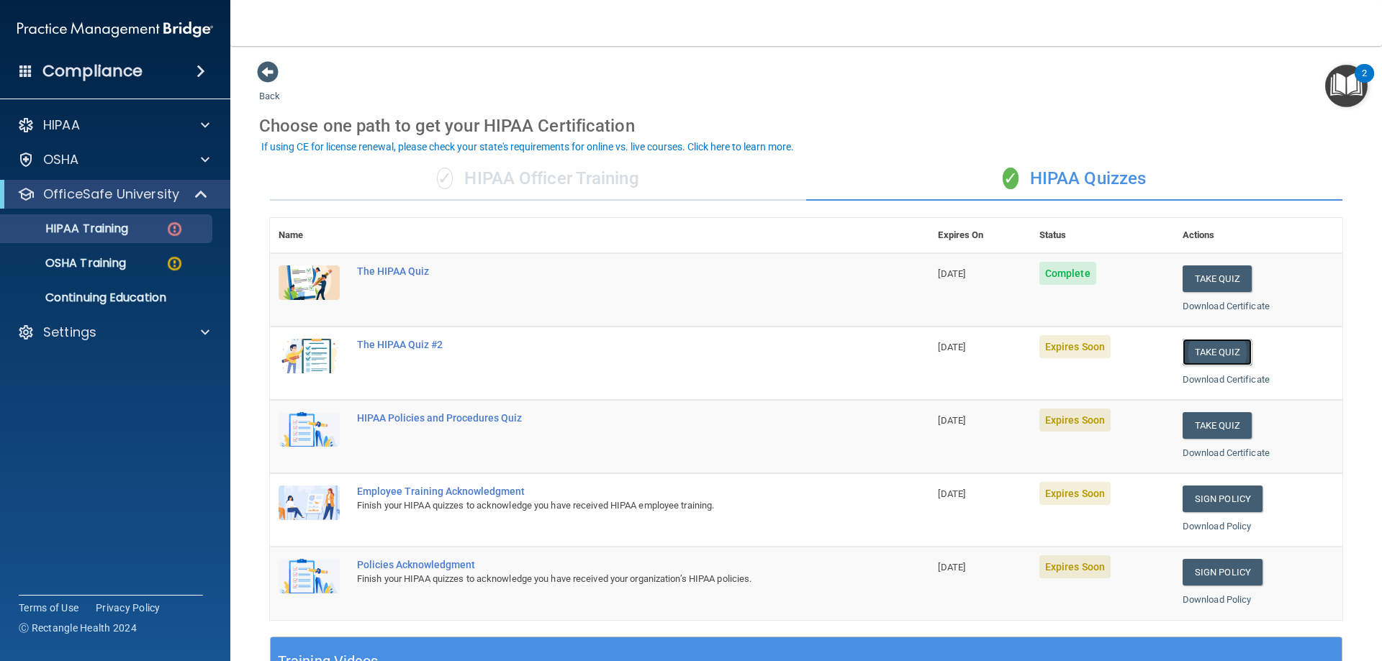
click at [1194, 349] on button "Take Quiz" at bounding box center [1216, 352] width 69 height 27
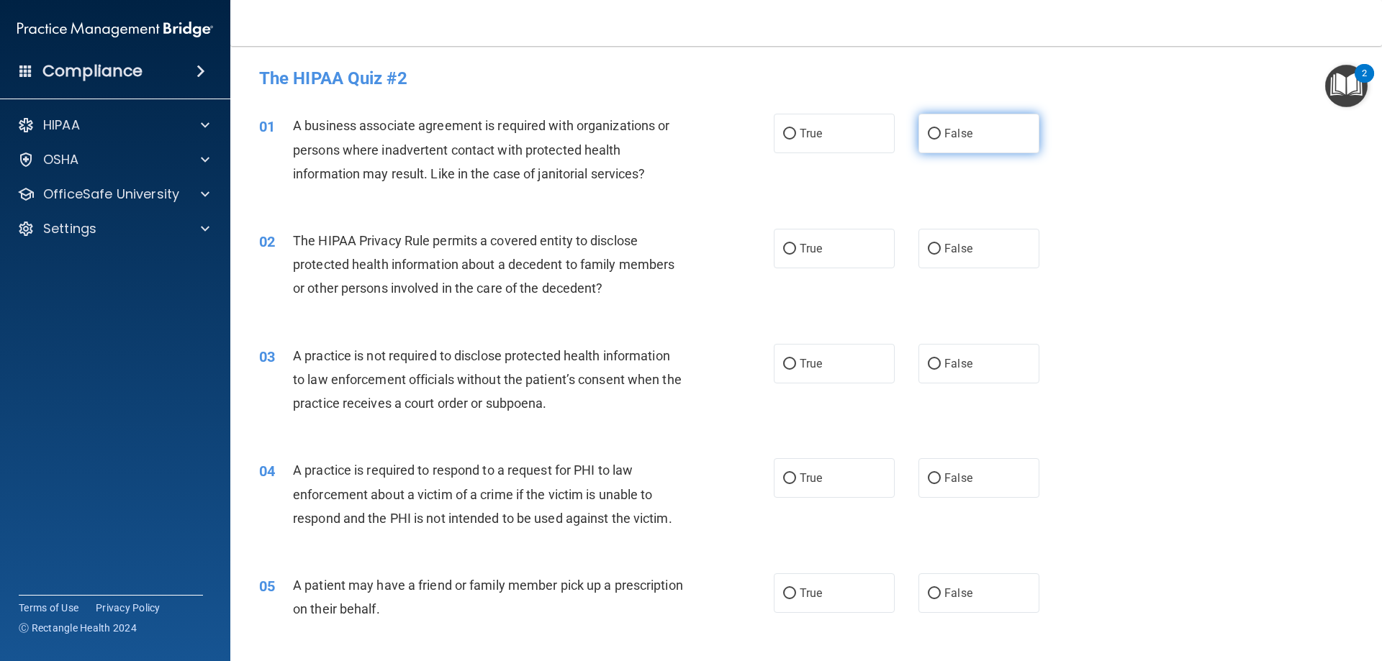
click at [930, 133] on input "False" at bounding box center [934, 134] width 13 height 11
radio input "true"
click at [787, 129] on input "True" at bounding box center [789, 134] width 13 height 11
radio input "true"
radio input "false"
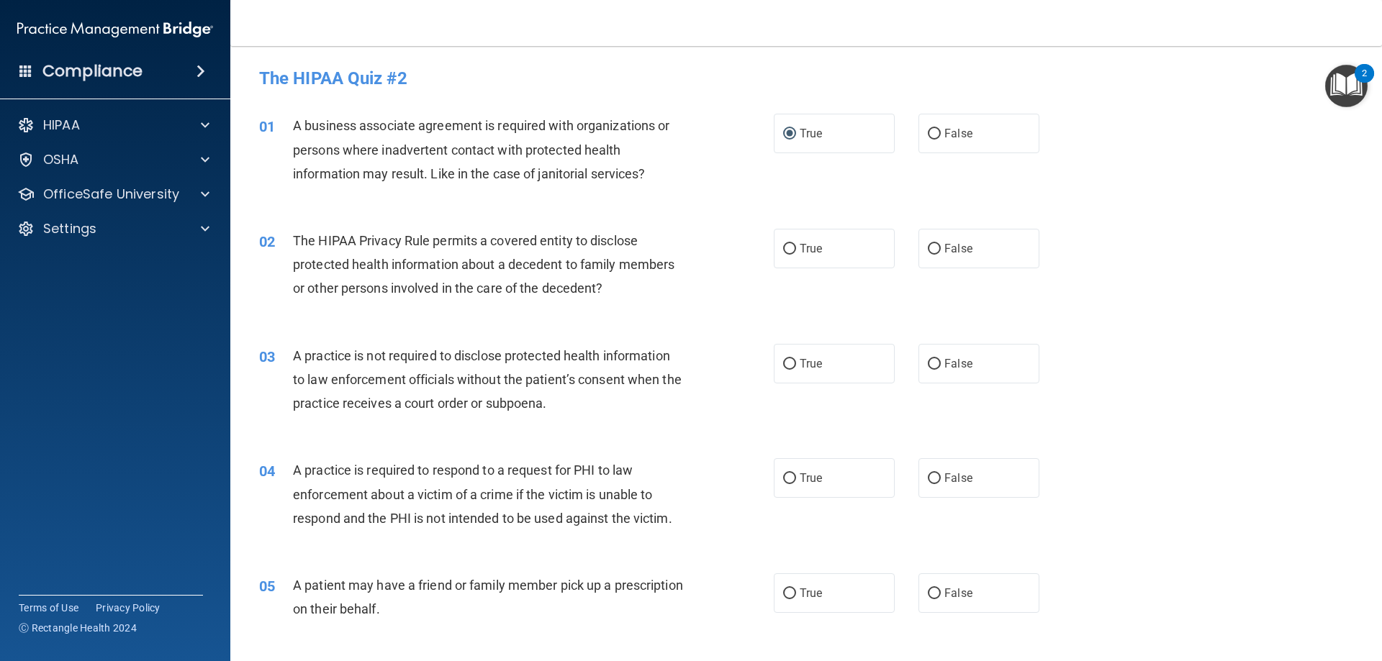
scroll to position [72, 0]
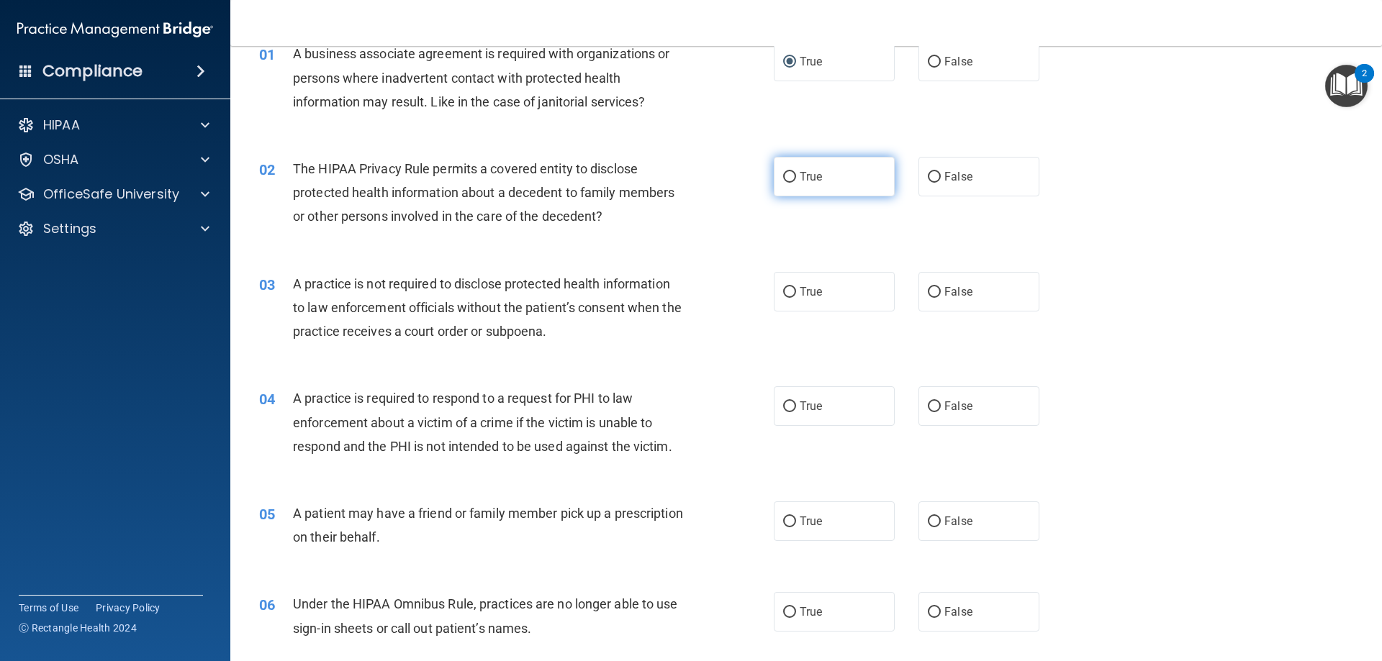
click at [787, 173] on input "True" at bounding box center [789, 177] width 13 height 11
radio input "true"
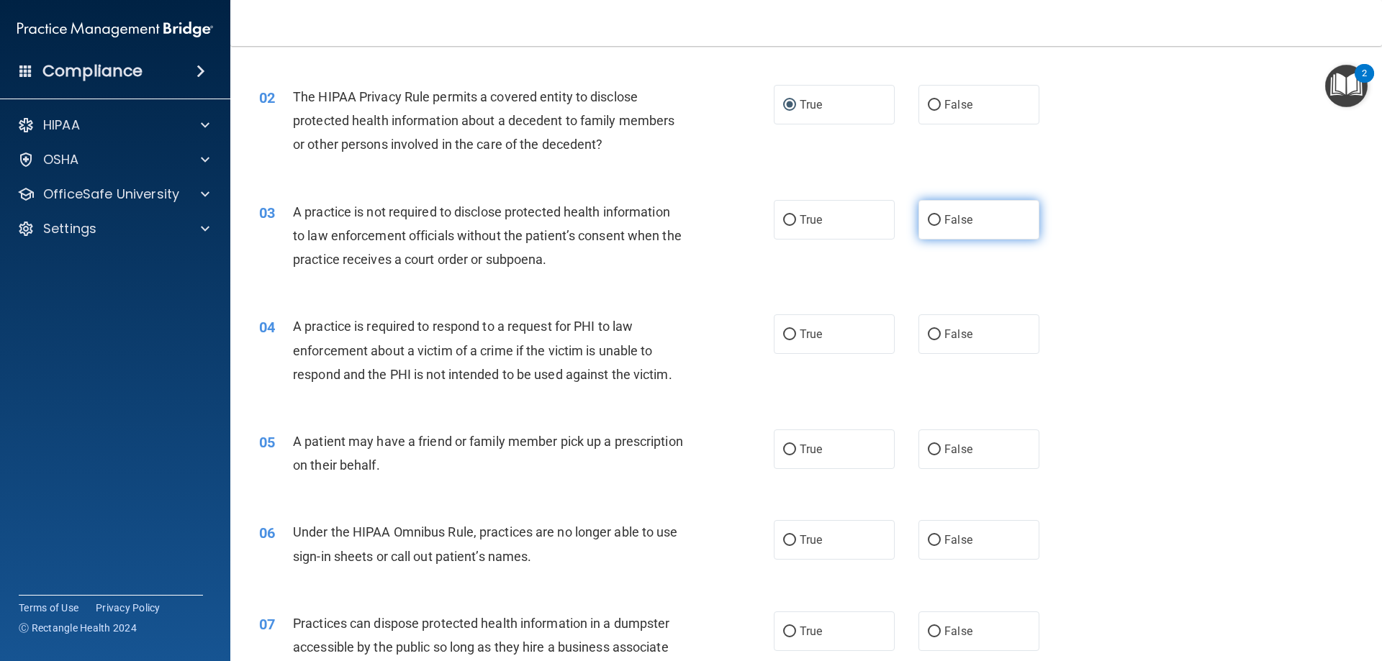
click at [928, 220] on input "False" at bounding box center [934, 220] width 13 height 11
radio input "true"
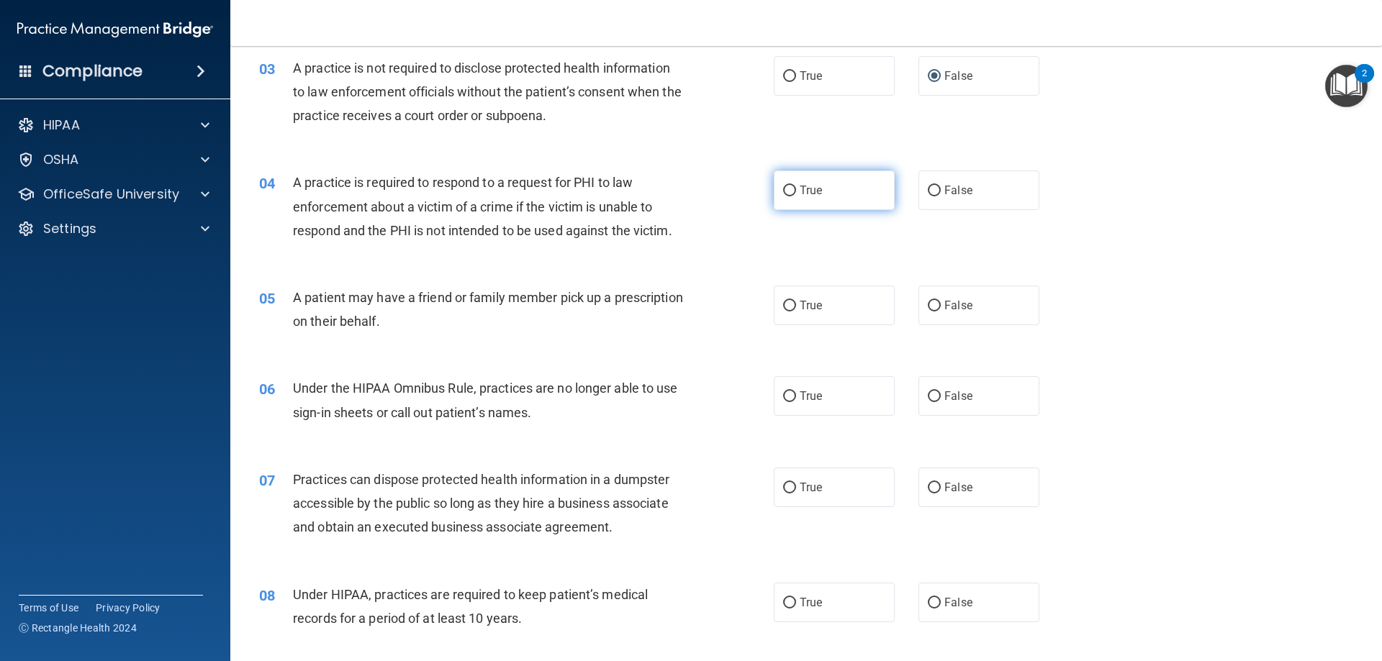
click at [786, 189] on input "True" at bounding box center [789, 191] width 13 height 11
radio input "true"
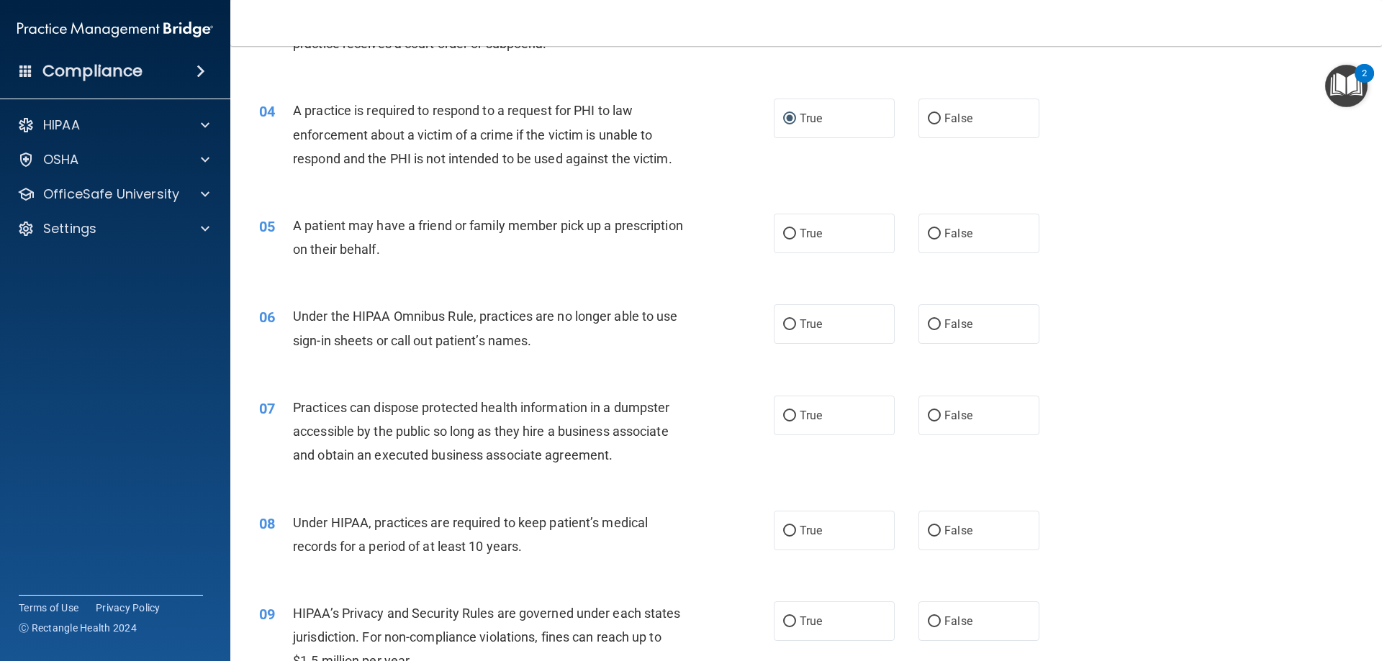
scroll to position [432, 0]
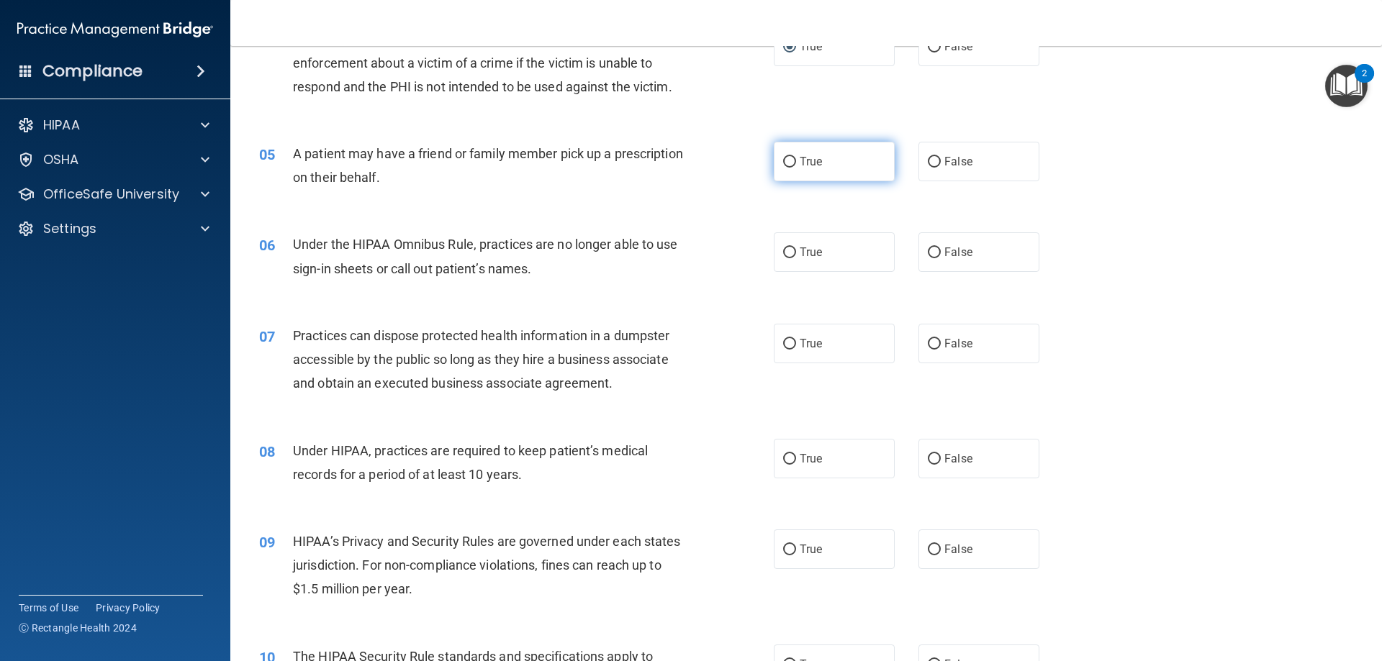
click at [787, 160] on input "True" at bounding box center [789, 162] width 13 height 11
radio input "true"
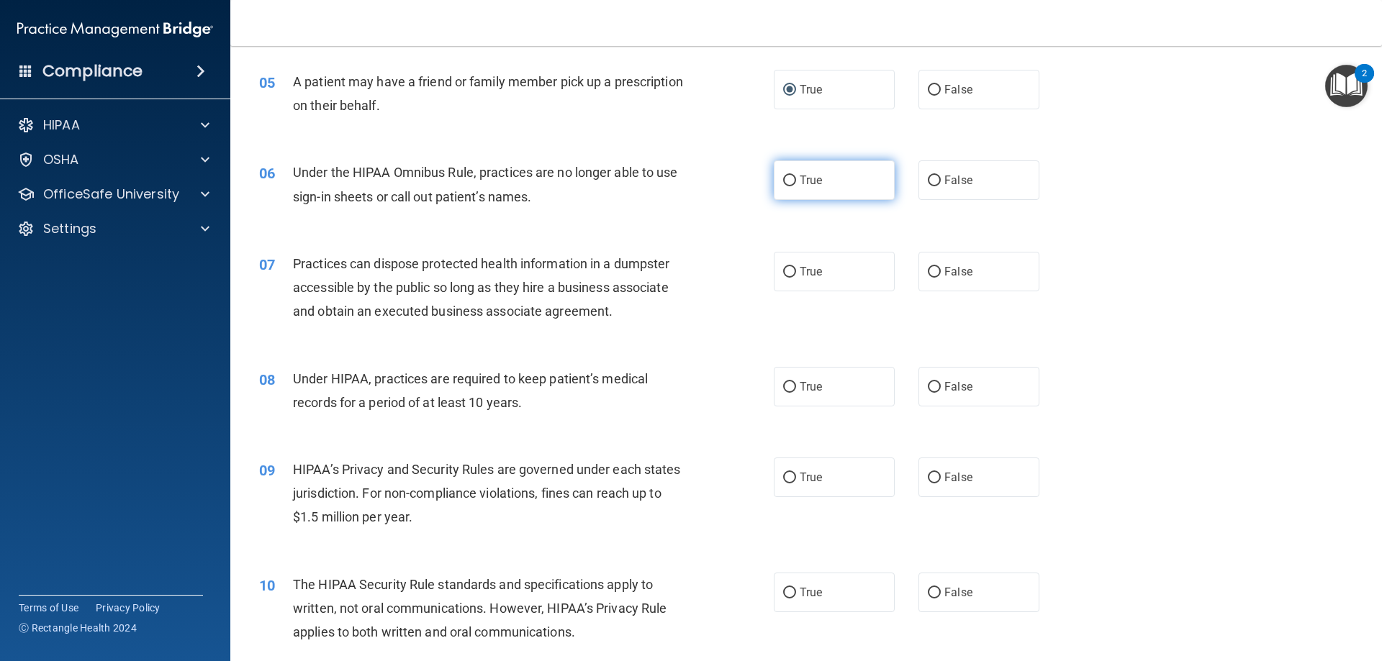
click at [783, 181] on input "True" at bounding box center [789, 181] width 13 height 11
radio input "true"
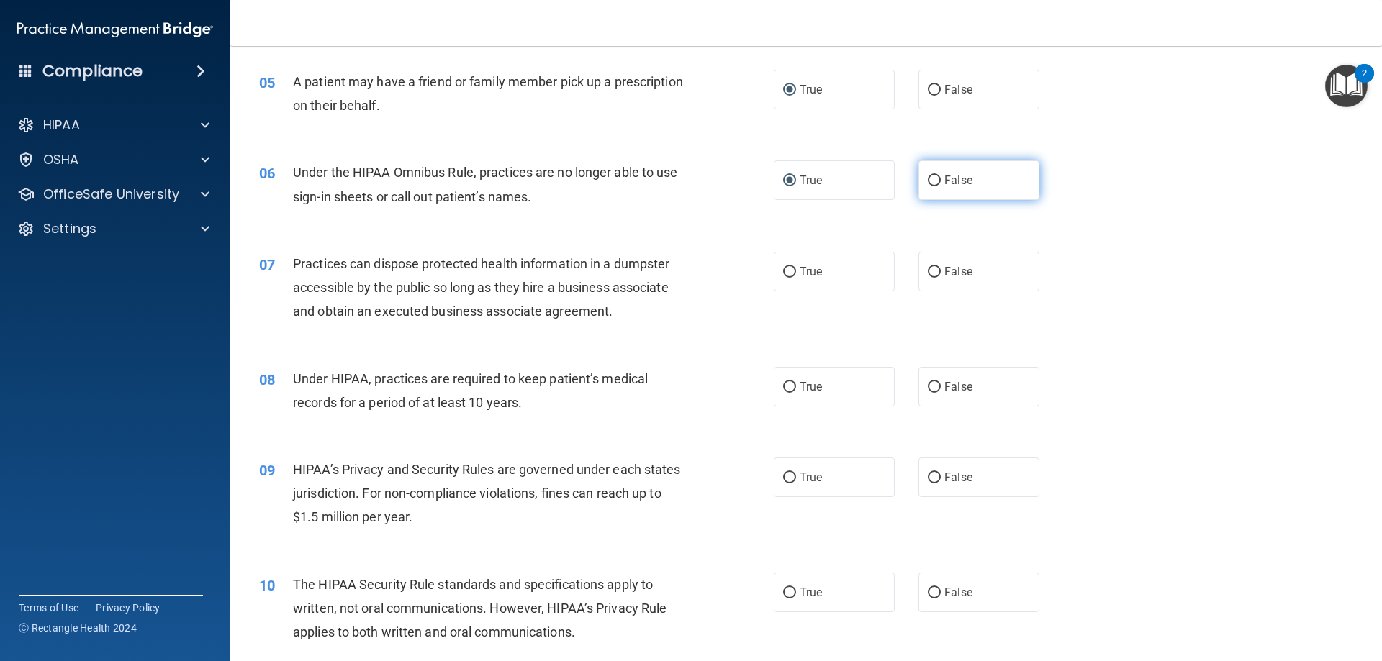
click at [930, 178] on input "False" at bounding box center [934, 181] width 13 height 11
radio input "true"
radio input "false"
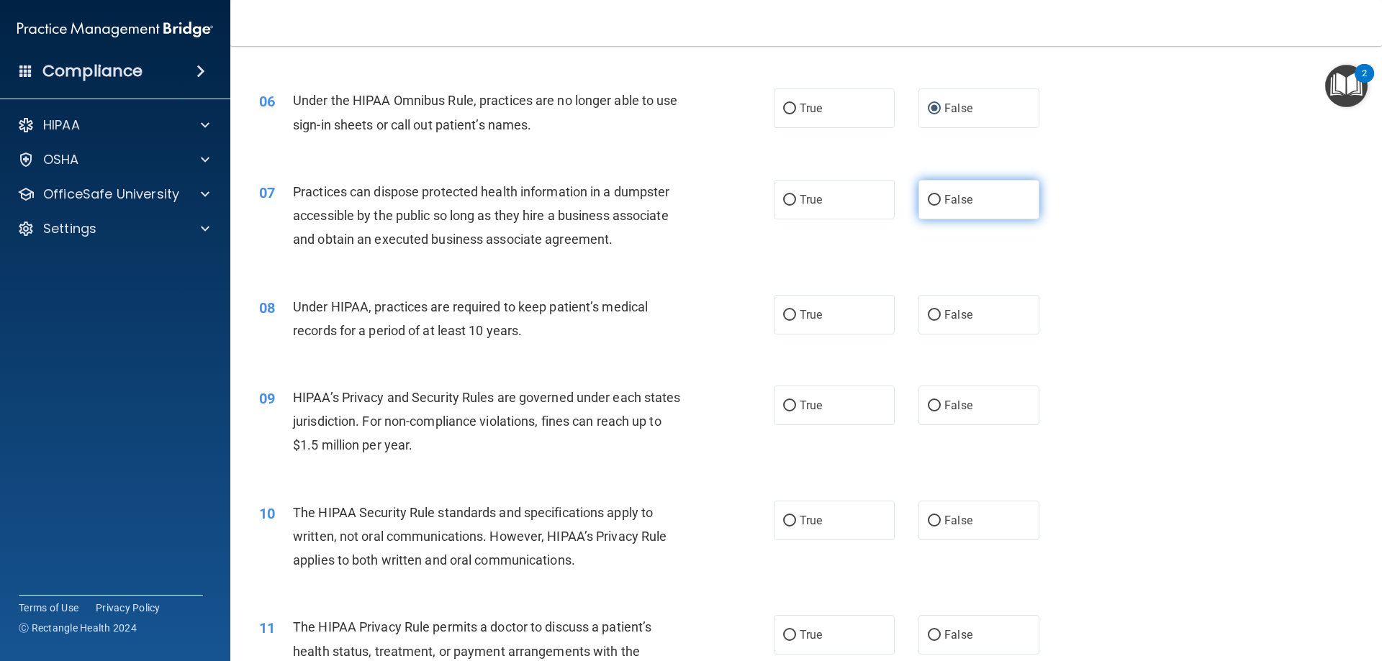
click at [931, 196] on input "False" at bounding box center [934, 200] width 13 height 11
radio input "true"
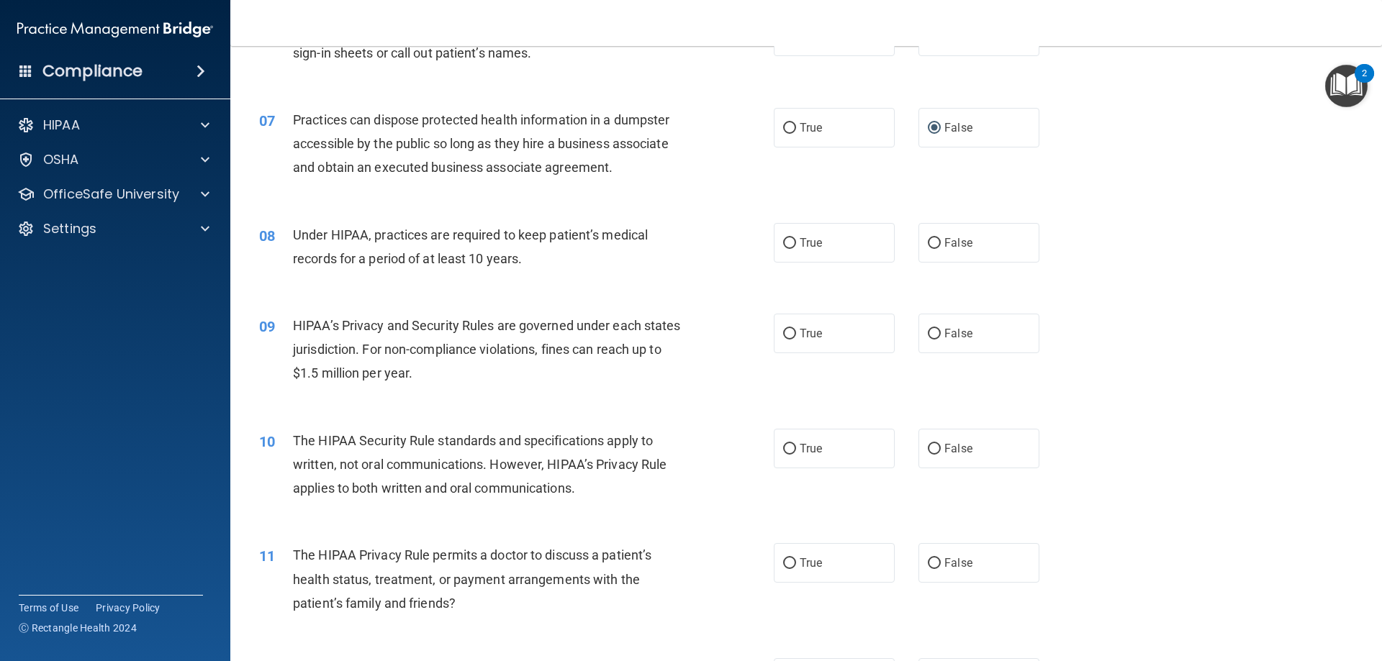
scroll to position [720, 0]
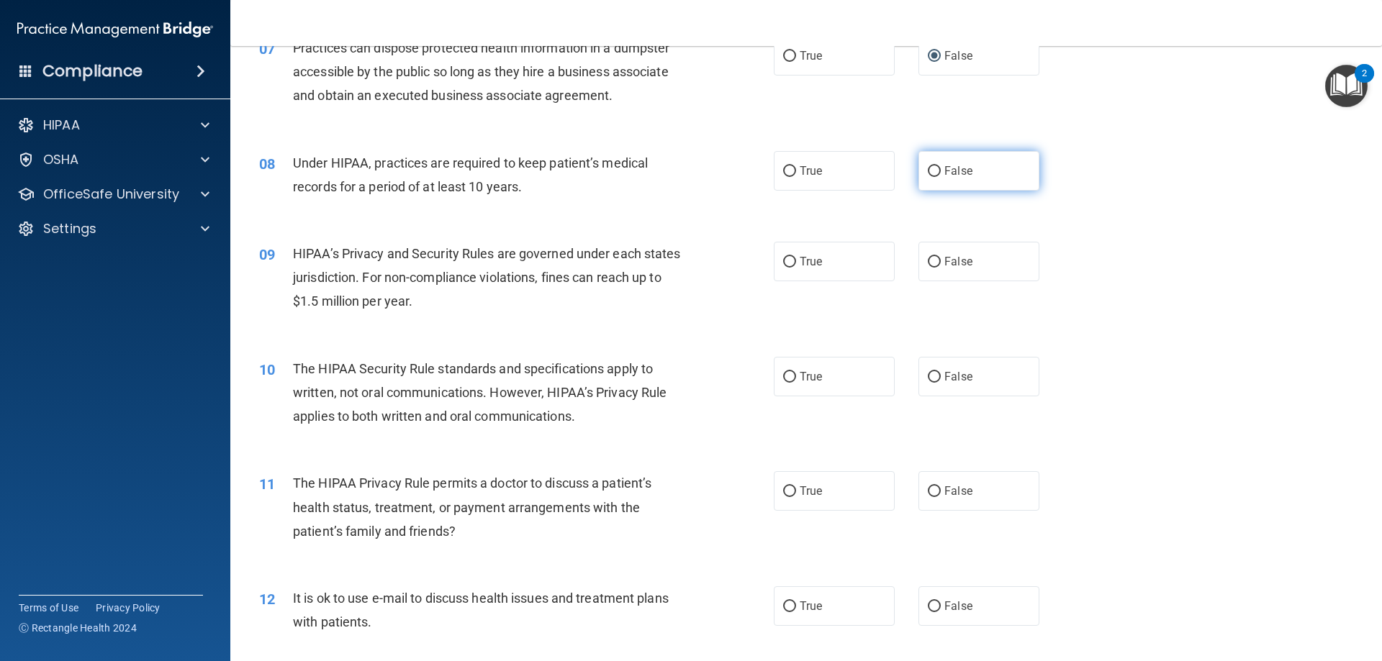
click at [932, 170] on input "False" at bounding box center [934, 171] width 13 height 11
radio input "true"
click at [928, 259] on input "False" at bounding box center [934, 262] width 13 height 11
radio input "true"
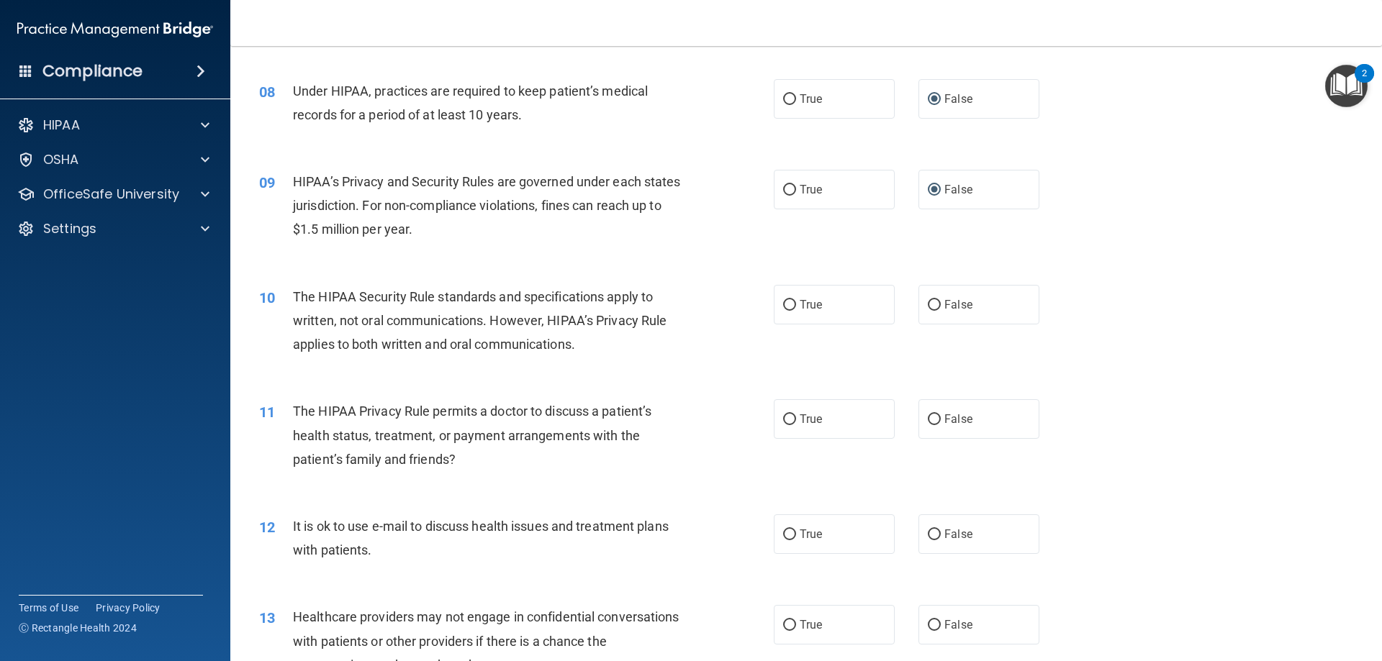
scroll to position [864, 0]
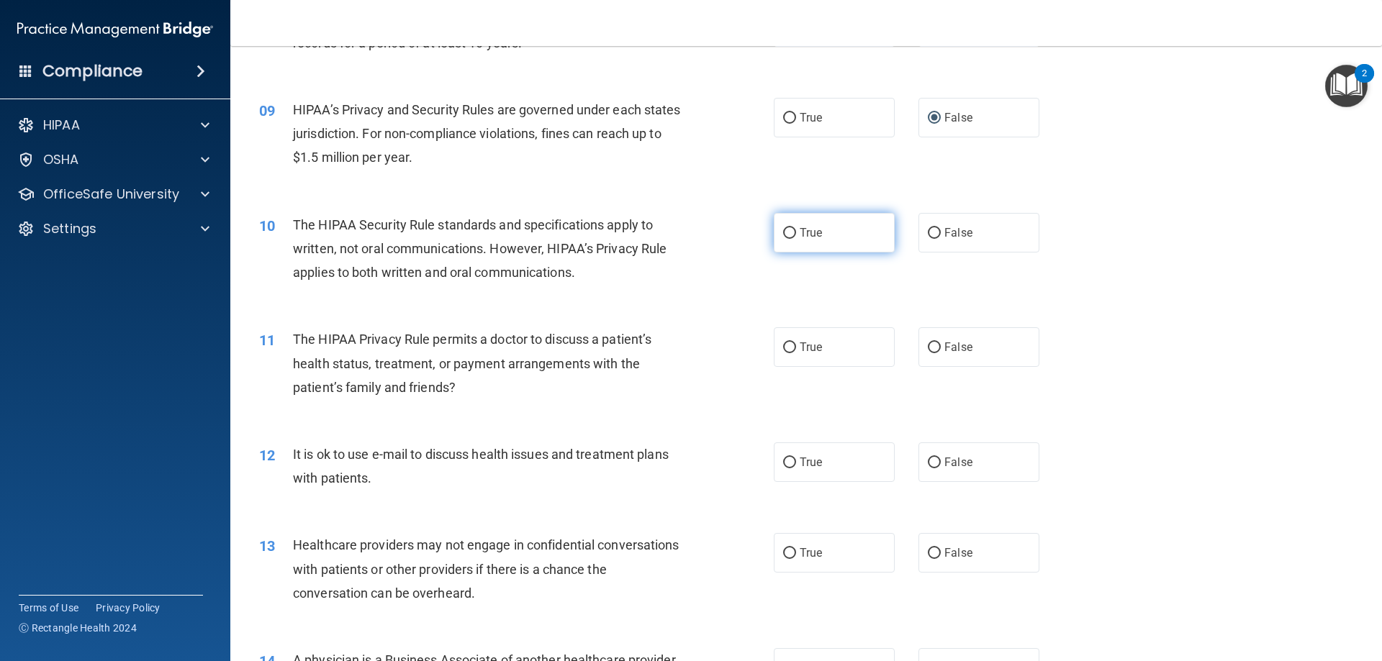
click at [783, 235] on input "True" at bounding box center [789, 233] width 13 height 11
radio input "true"
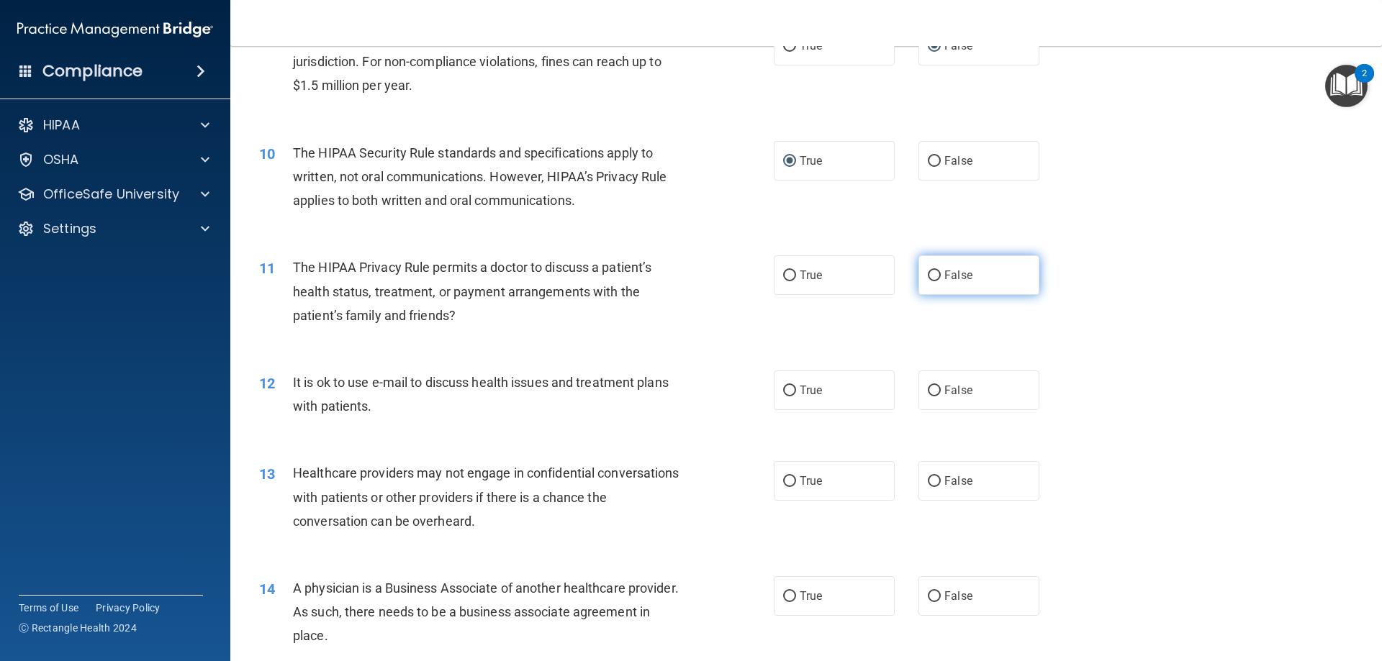
click at [928, 277] on input "False" at bounding box center [934, 276] width 13 height 11
radio input "true"
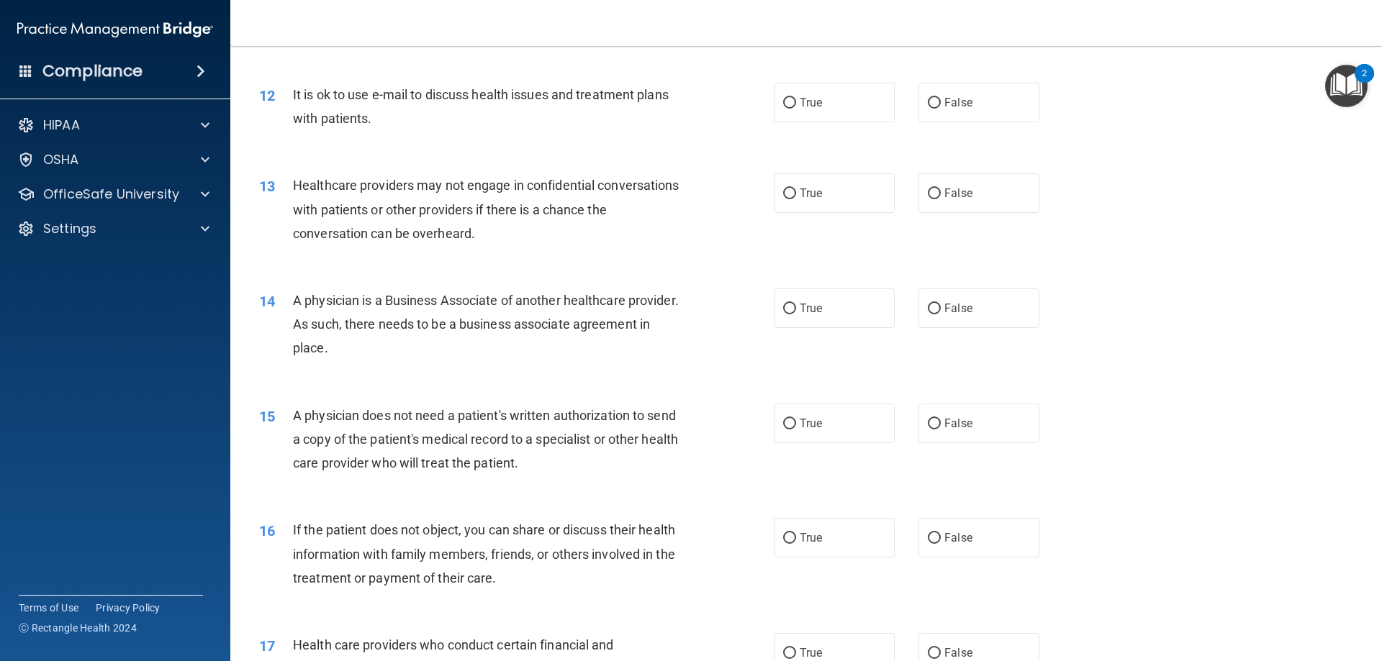
scroll to position [1079, 0]
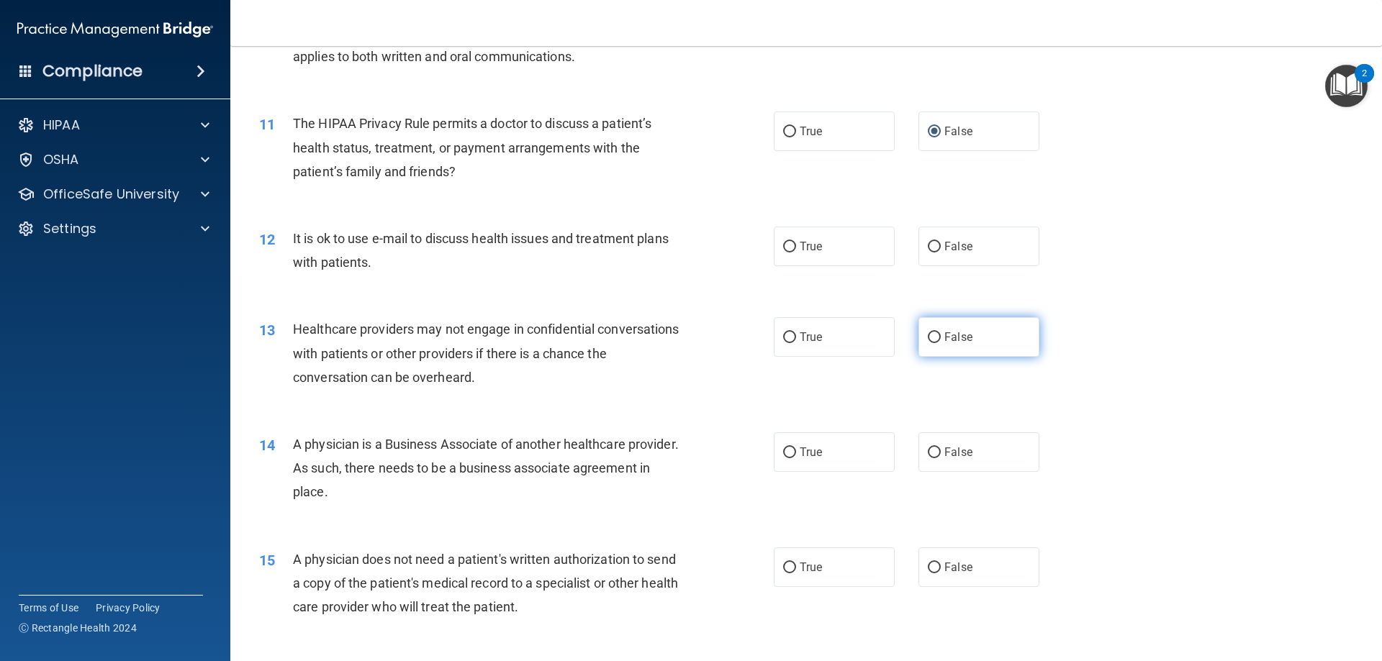
click at [928, 336] on input "False" at bounding box center [934, 337] width 13 height 11
radio input "true"
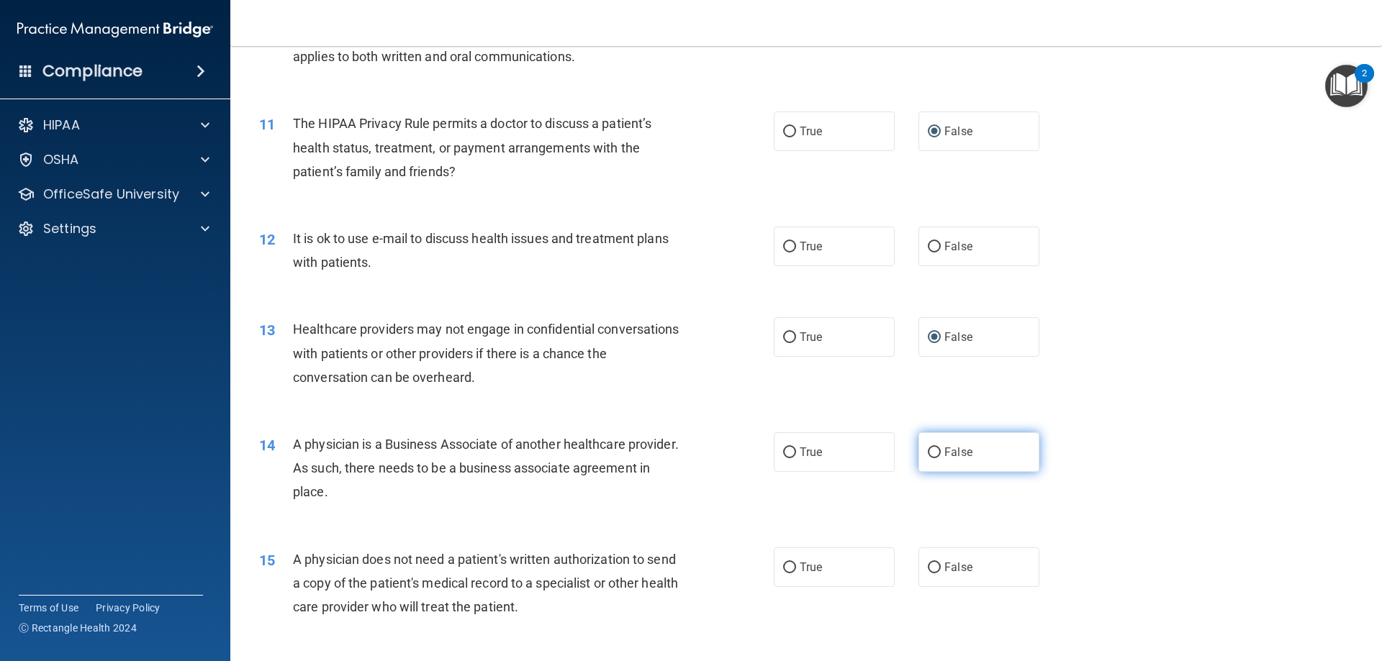
click at [928, 457] on input "False" at bounding box center [934, 453] width 13 height 11
radio input "true"
click at [783, 251] on input "True" at bounding box center [789, 247] width 13 height 11
radio input "true"
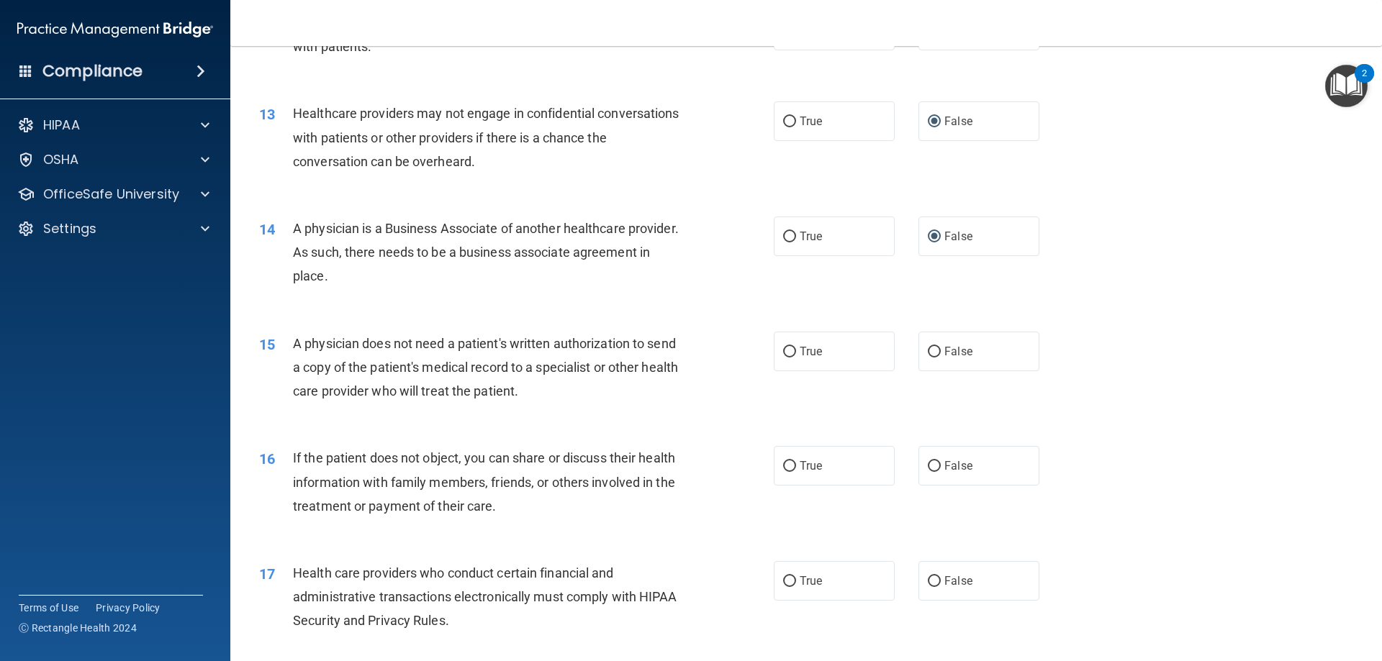
scroll to position [1367, 0]
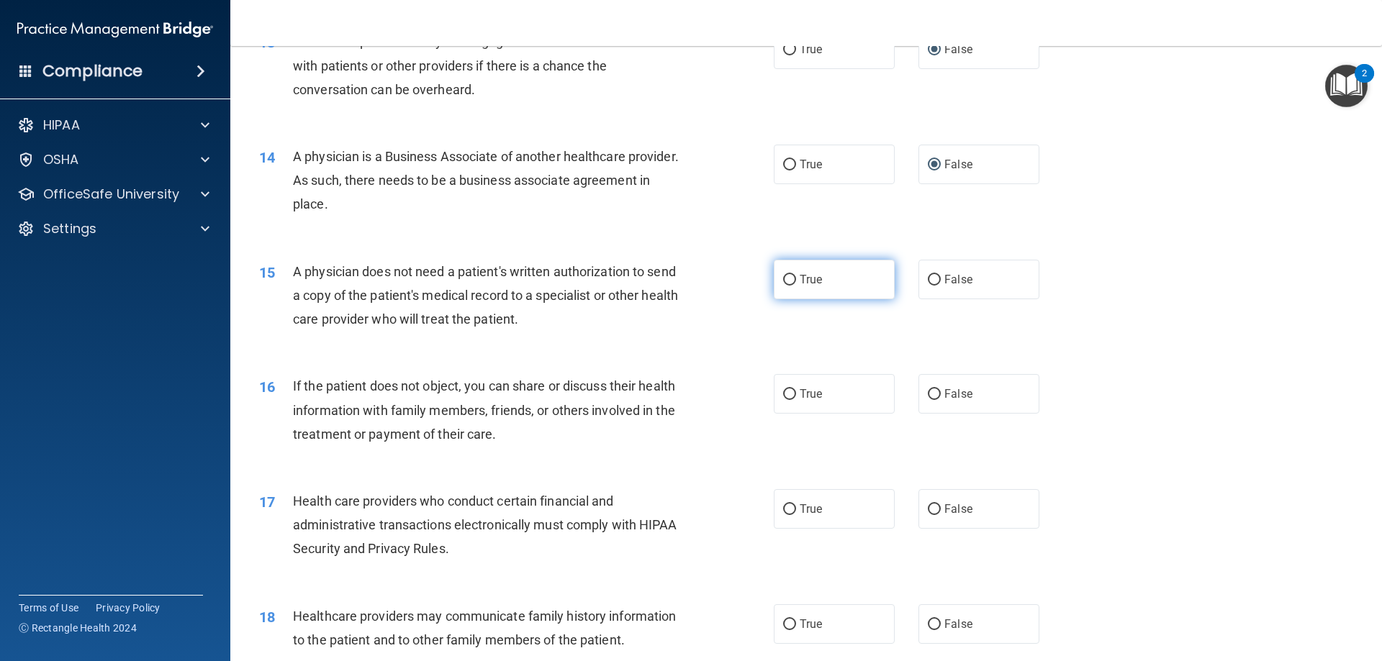
click at [783, 281] on input "True" at bounding box center [789, 280] width 13 height 11
radio input "true"
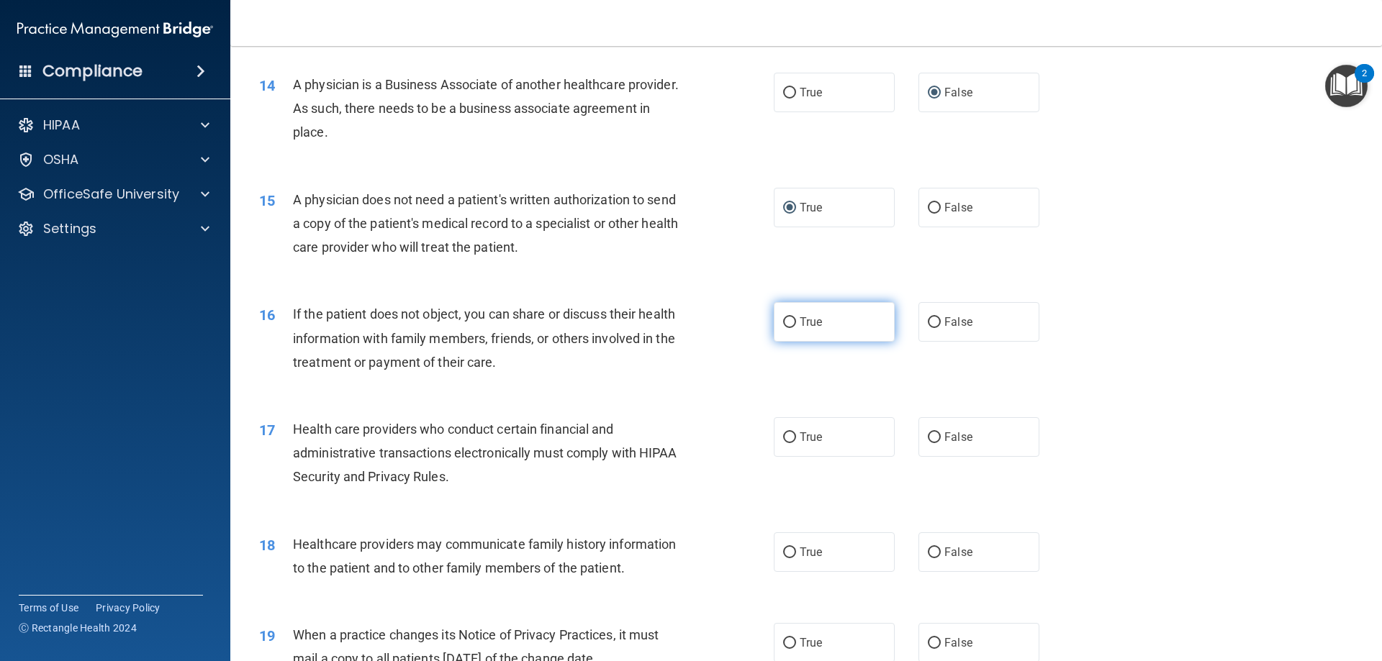
click at [783, 320] on input "True" at bounding box center [789, 322] width 13 height 11
radio input "true"
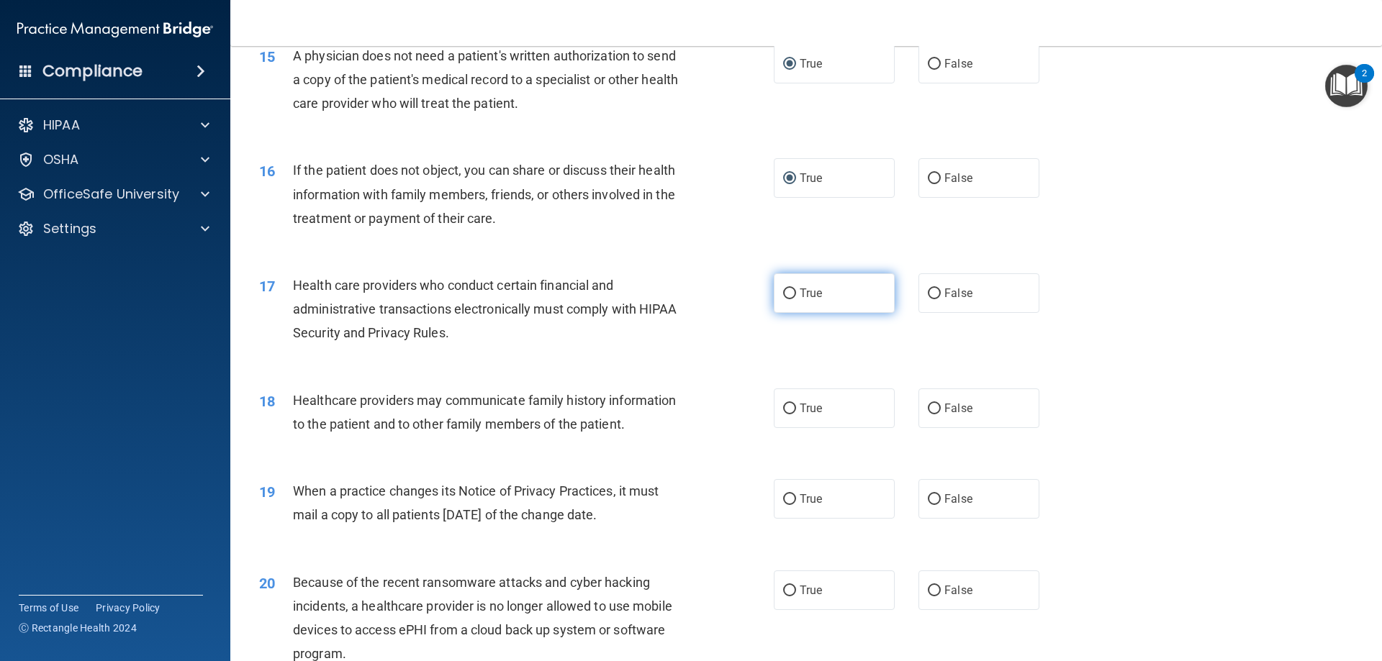
click at [786, 296] on input "True" at bounding box center [789, 294] width 13 height 11
radio input "true"
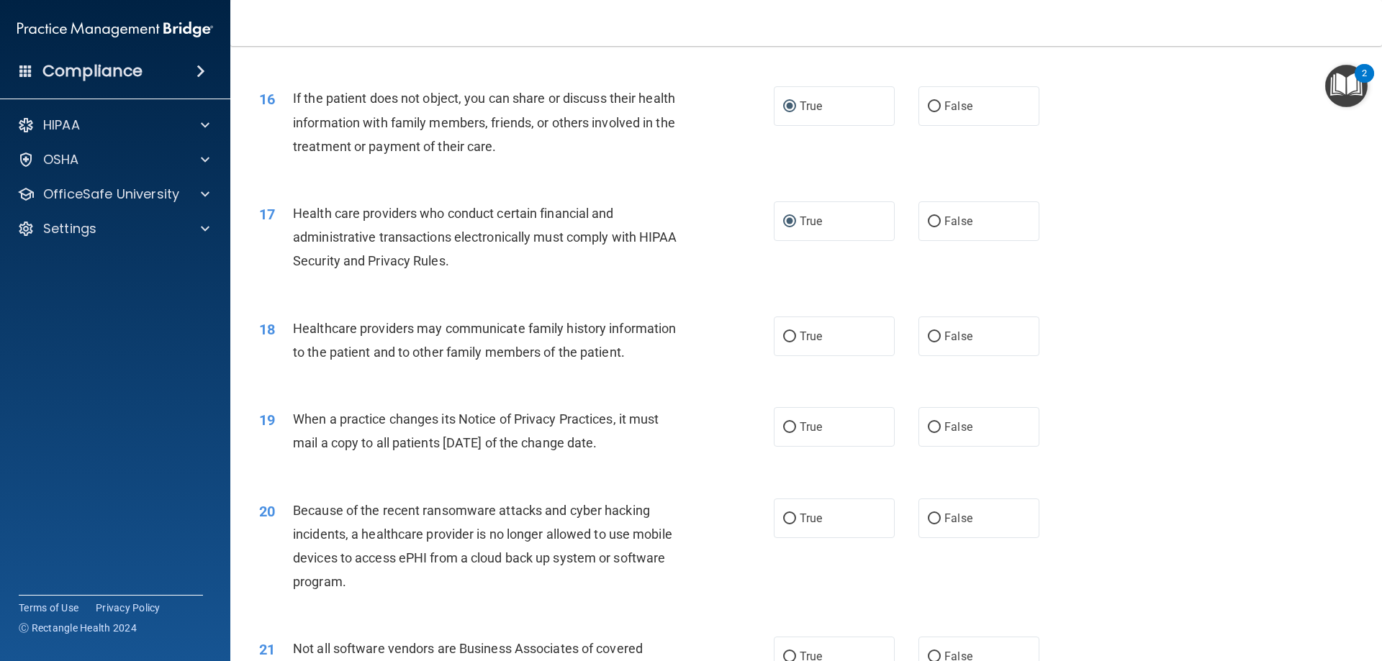
scroll to position [1727, 0]
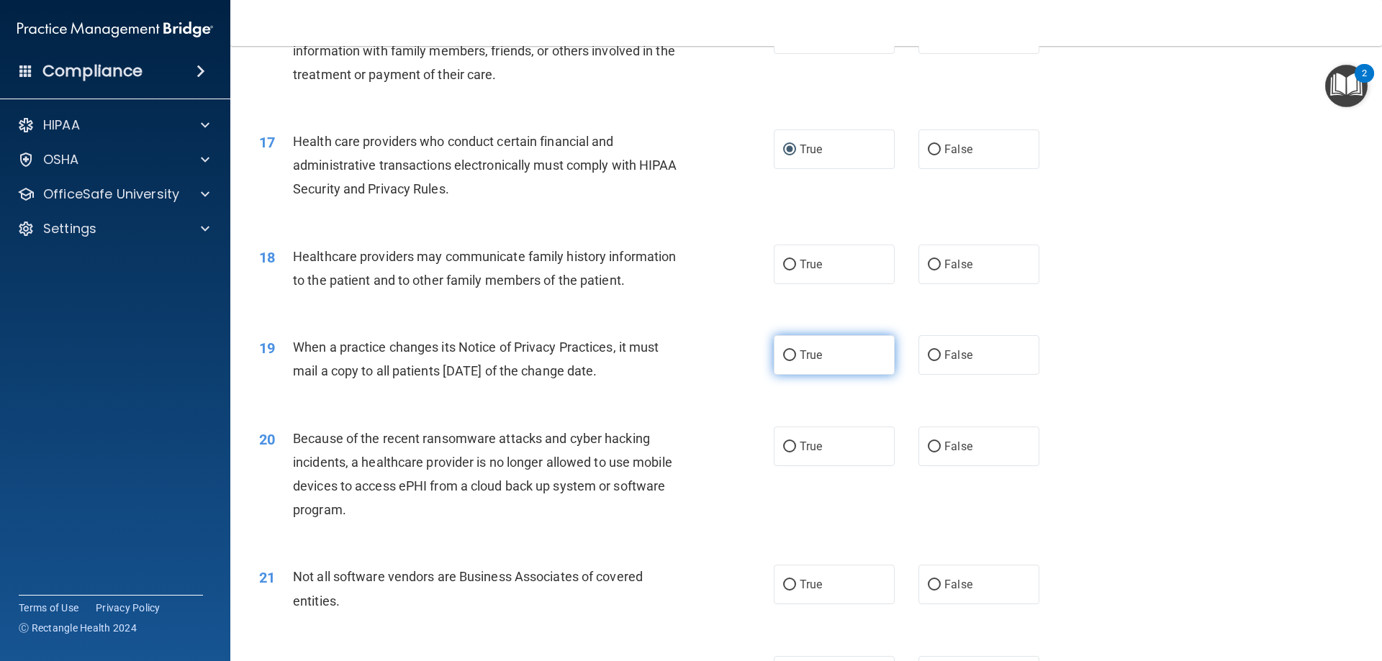
click at [786, 353] on input "True" at bounding box center [789, 355] width 13 height 11
radio input "true"
click at [928, 265] on input "False" at bounding box center [934, 265] width 13 height 11
radio input "true"
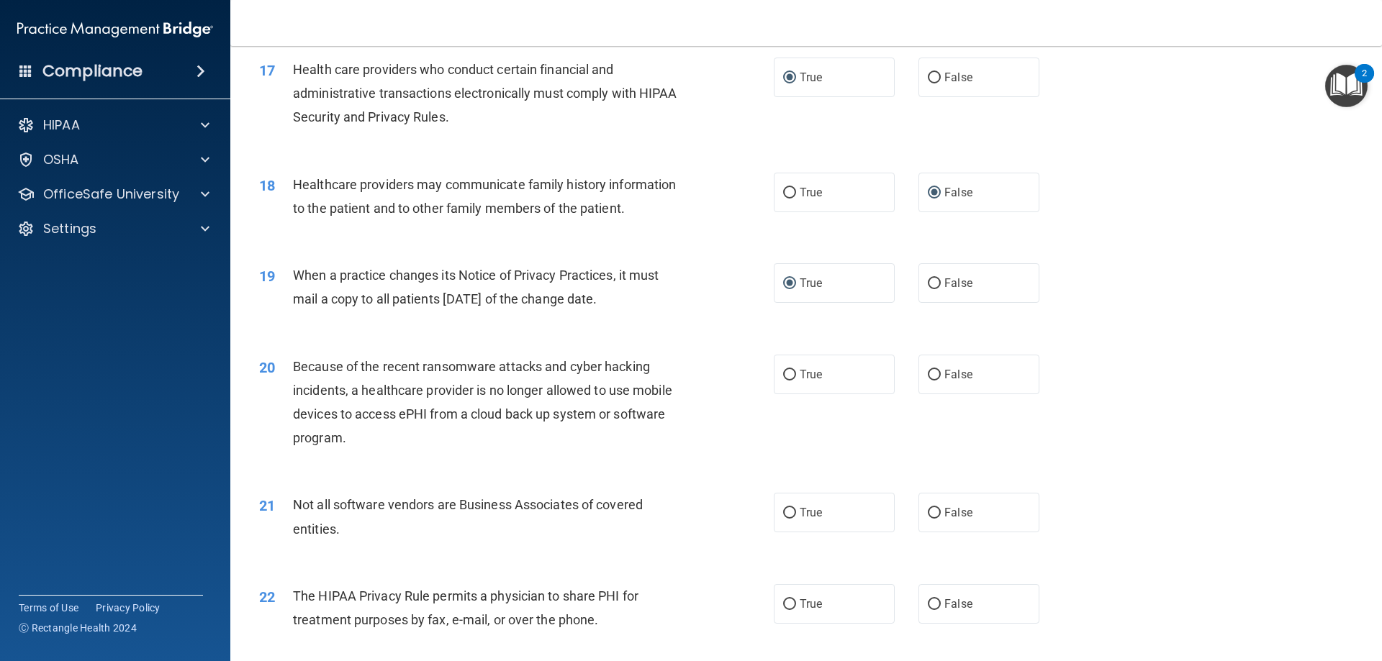
scroll to position [1871, 0]
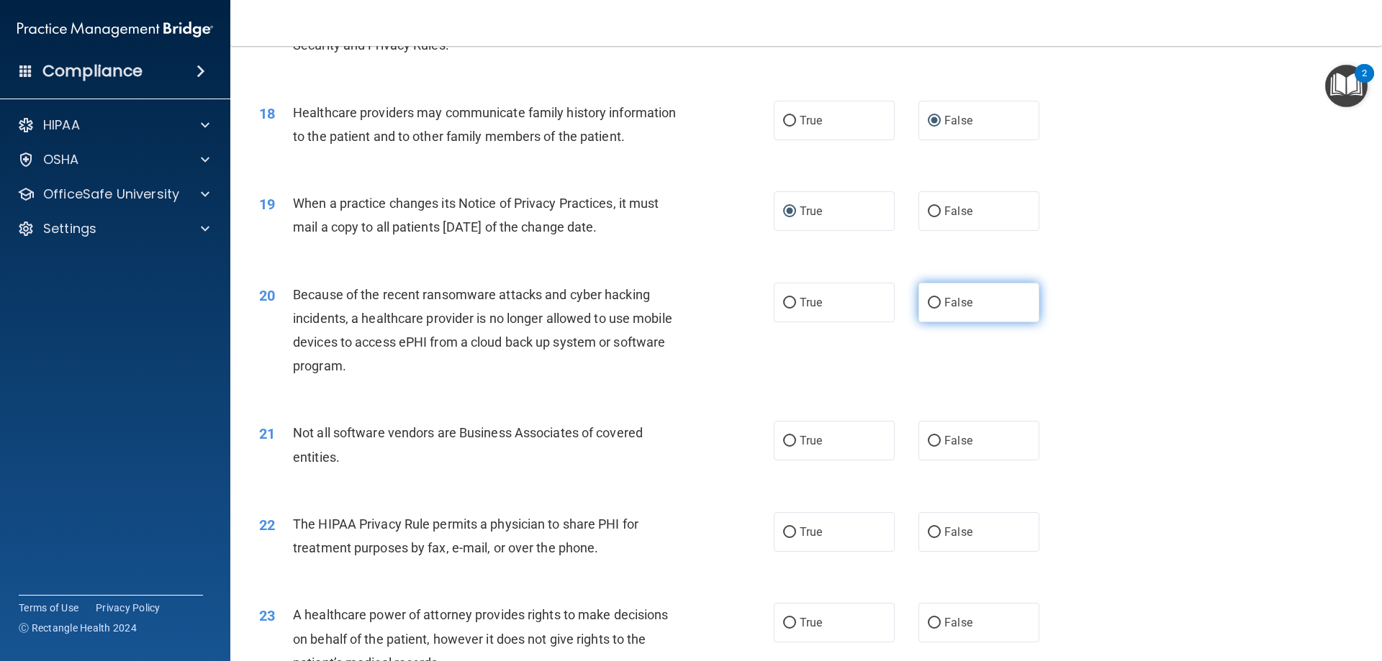
click at [928, 306] on input "False" at bounding box center [934, 303] width 13 height 11
radio input "true"
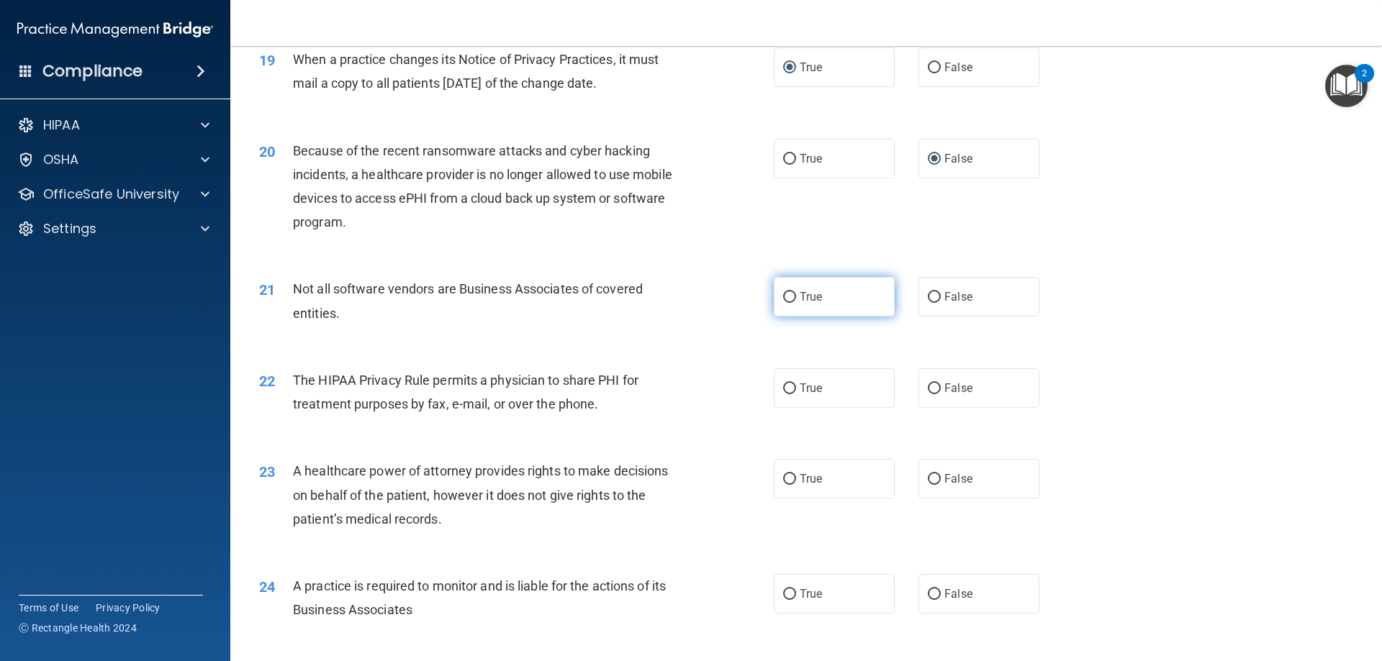
click at [784, 297] on input "True" at bounding box center [789, 297] width 13 height 11
radio input "true"
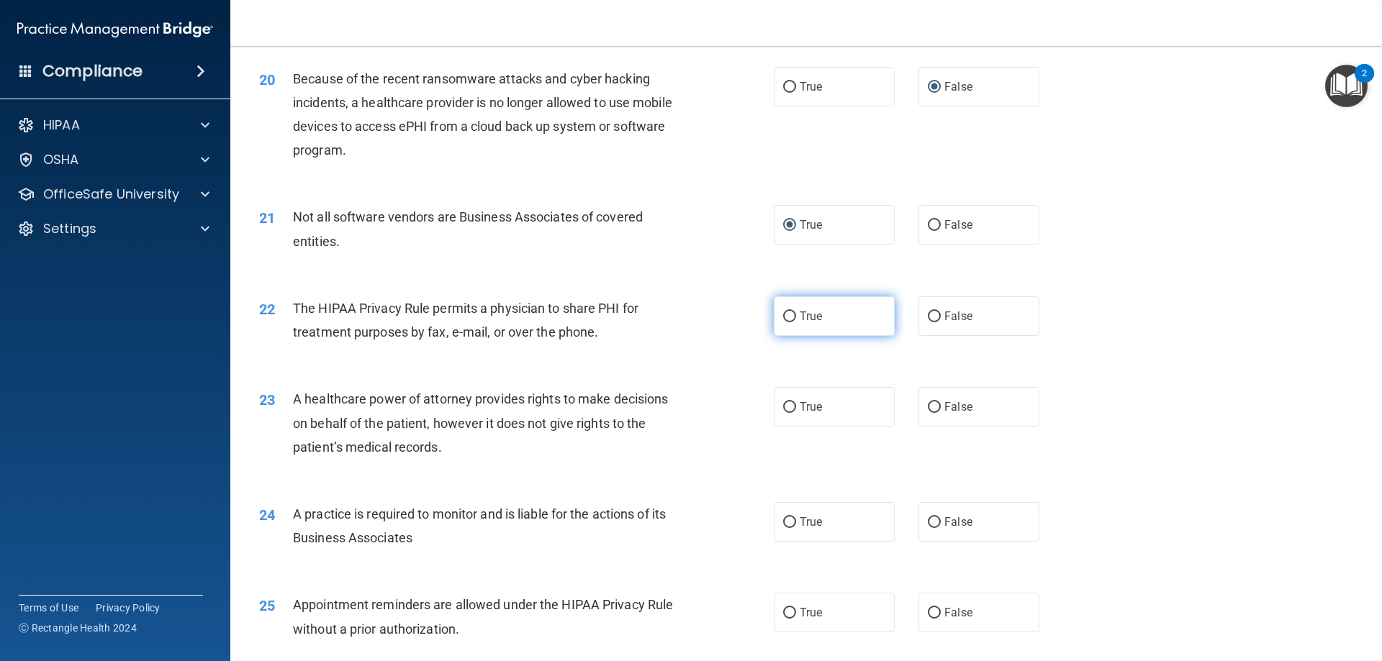
click at [783, 319] on input "True" at bounding box center [789, 317] width 13 height 11
radio input "true"
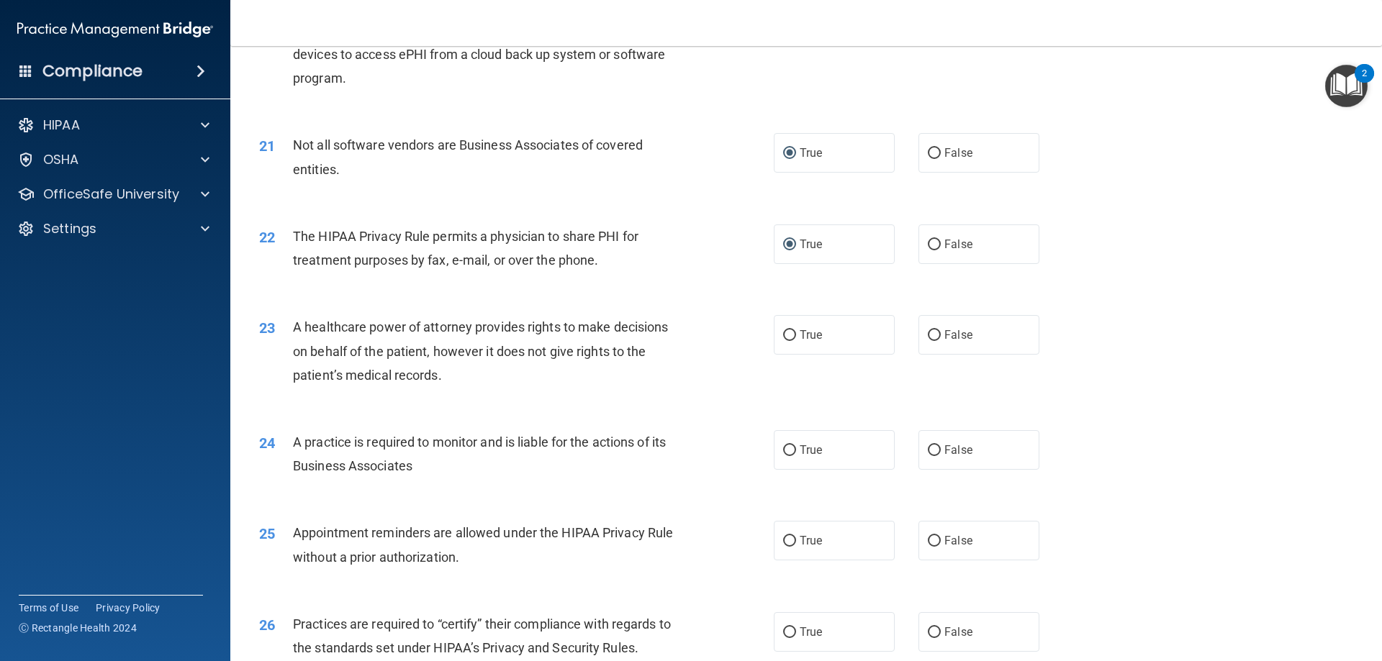
scroll to position [2231, 0]
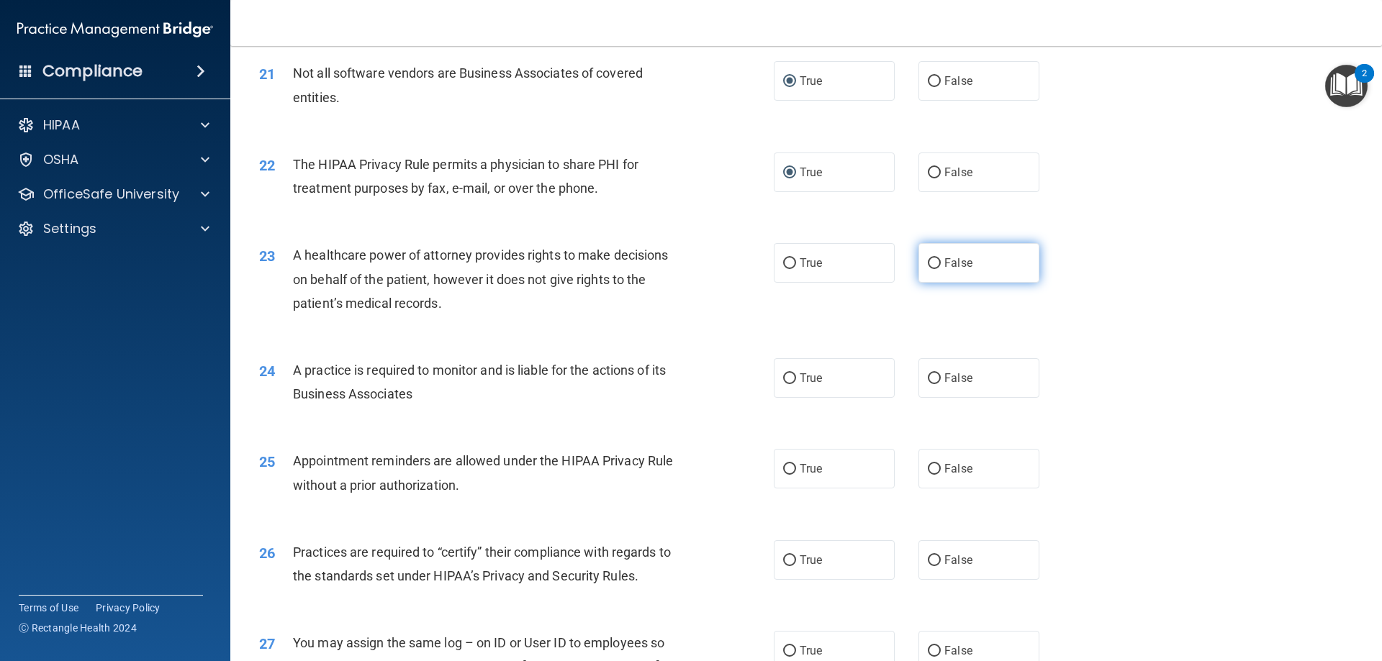
click at [928, 266] on input "False" at bounding box center [934, 263] width 13 height 11
radio input "true"
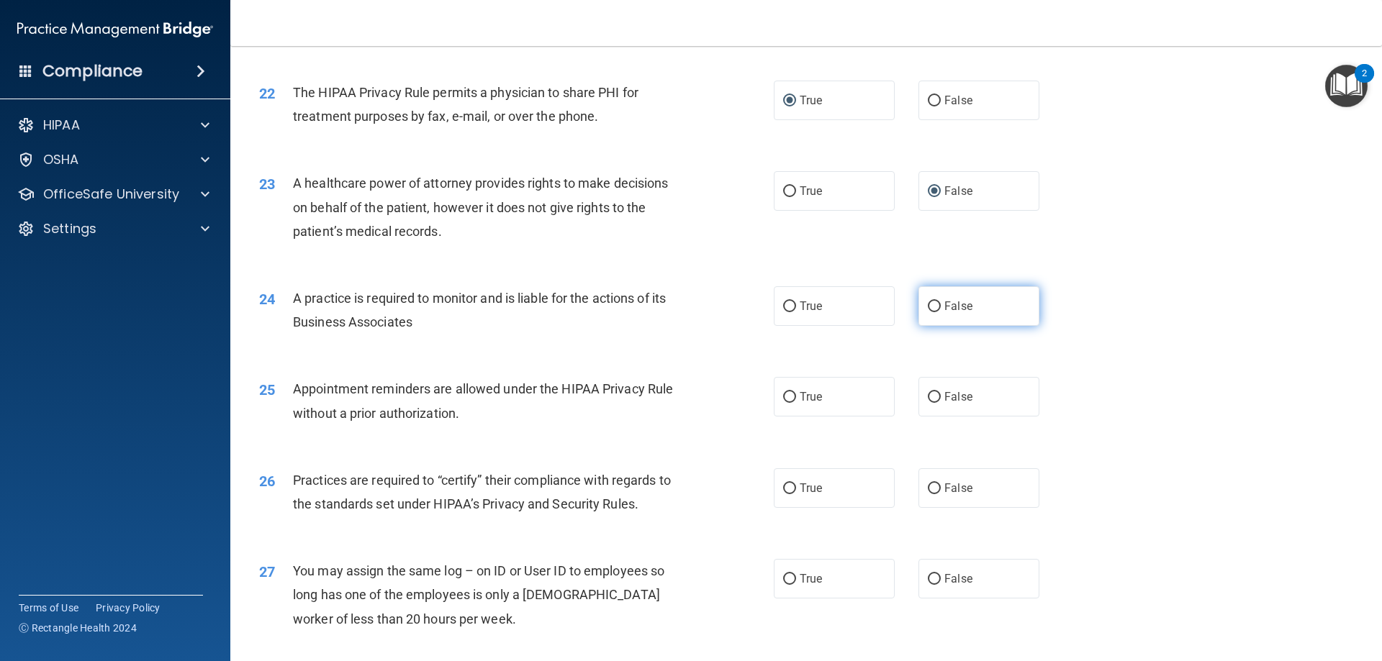
click at [928, 304] on input "False" at bounding box center [934, 307] width 13 height 11
radio input "true"
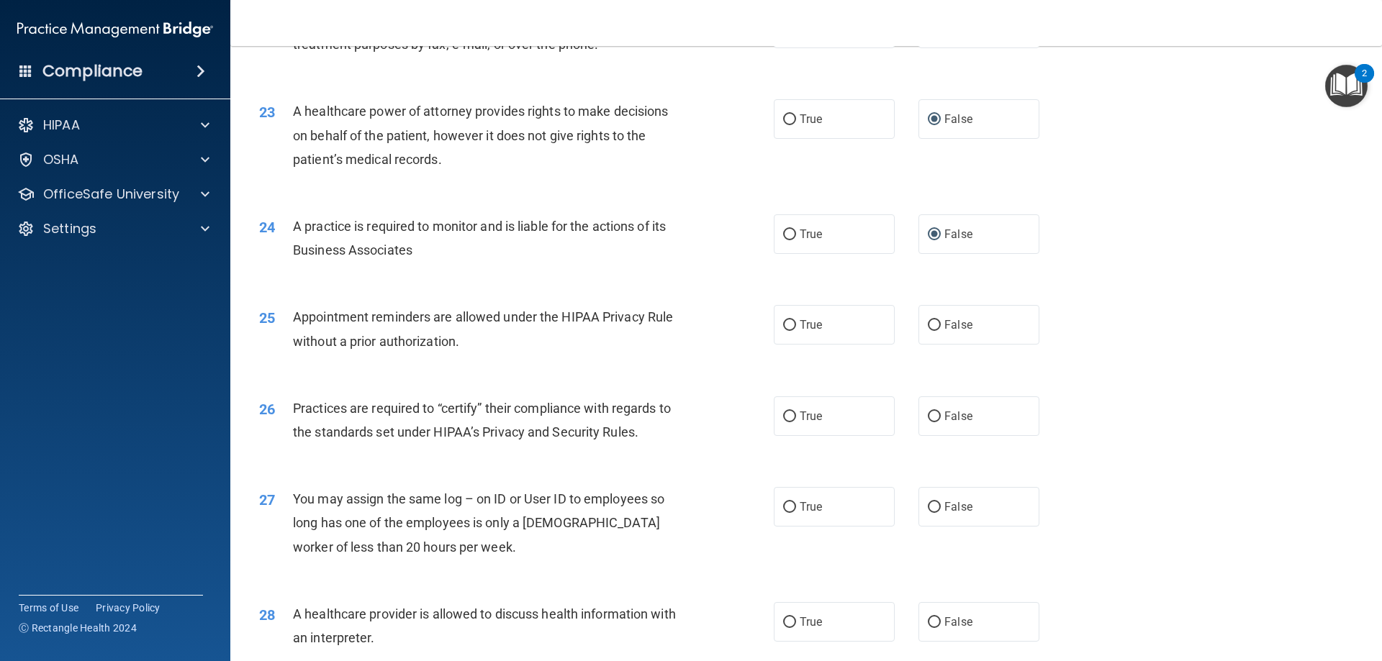
scroll to position [2447, 0]
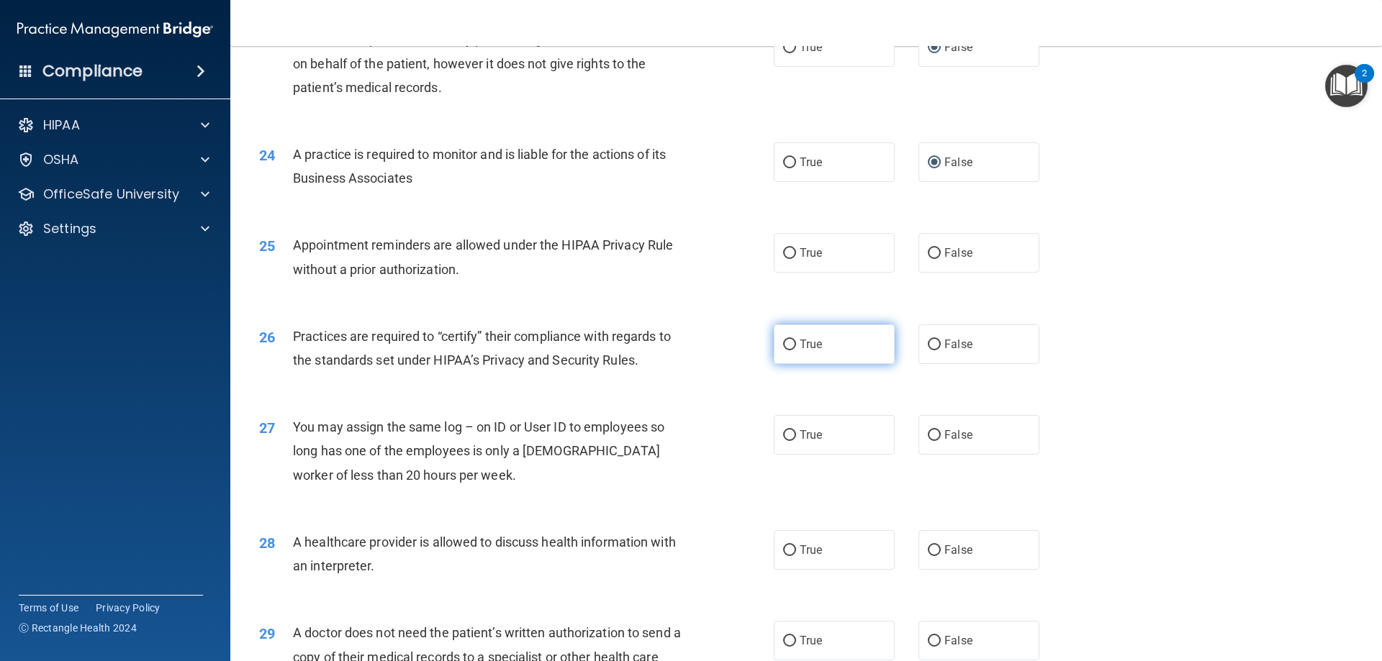
click at [787, 341] on input "True" at bounding box center [789, 345] width 13 height 11
radio input "true"
click at [789, 251] on input "True" at bounding box center [789, 253] width 13 height 11
radio input "true"
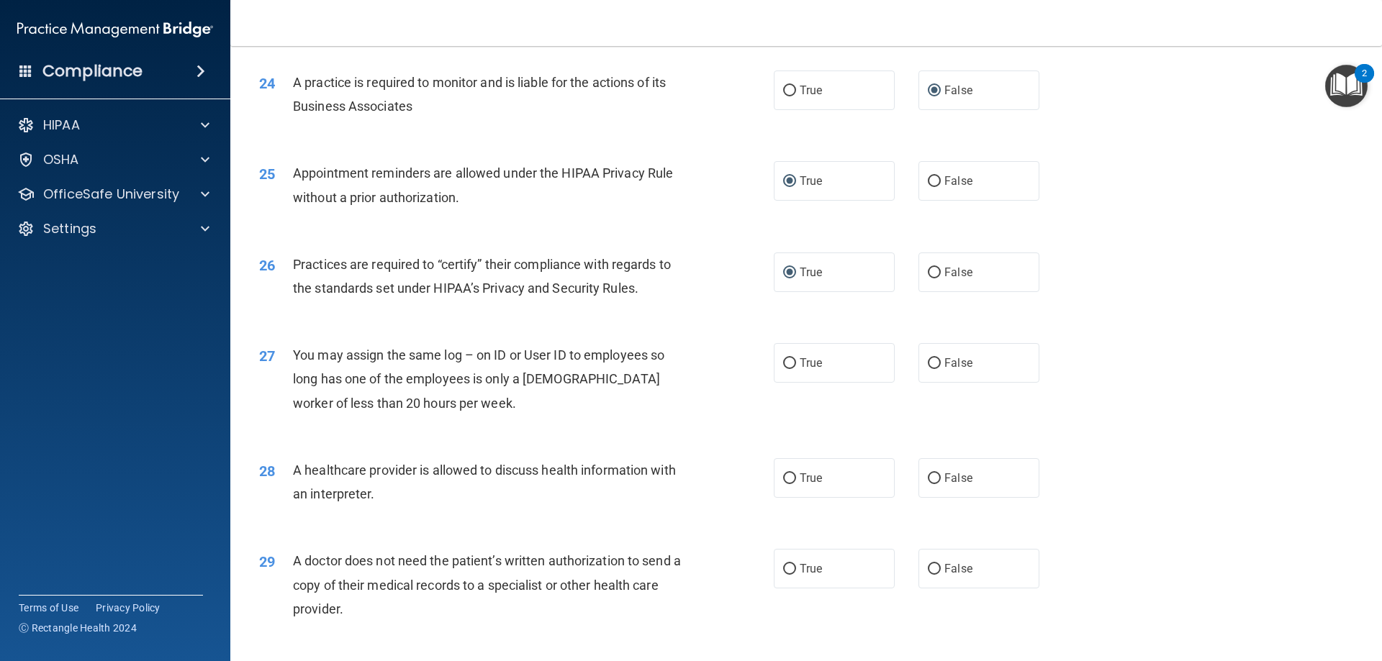
scroll to position [2591, 0]
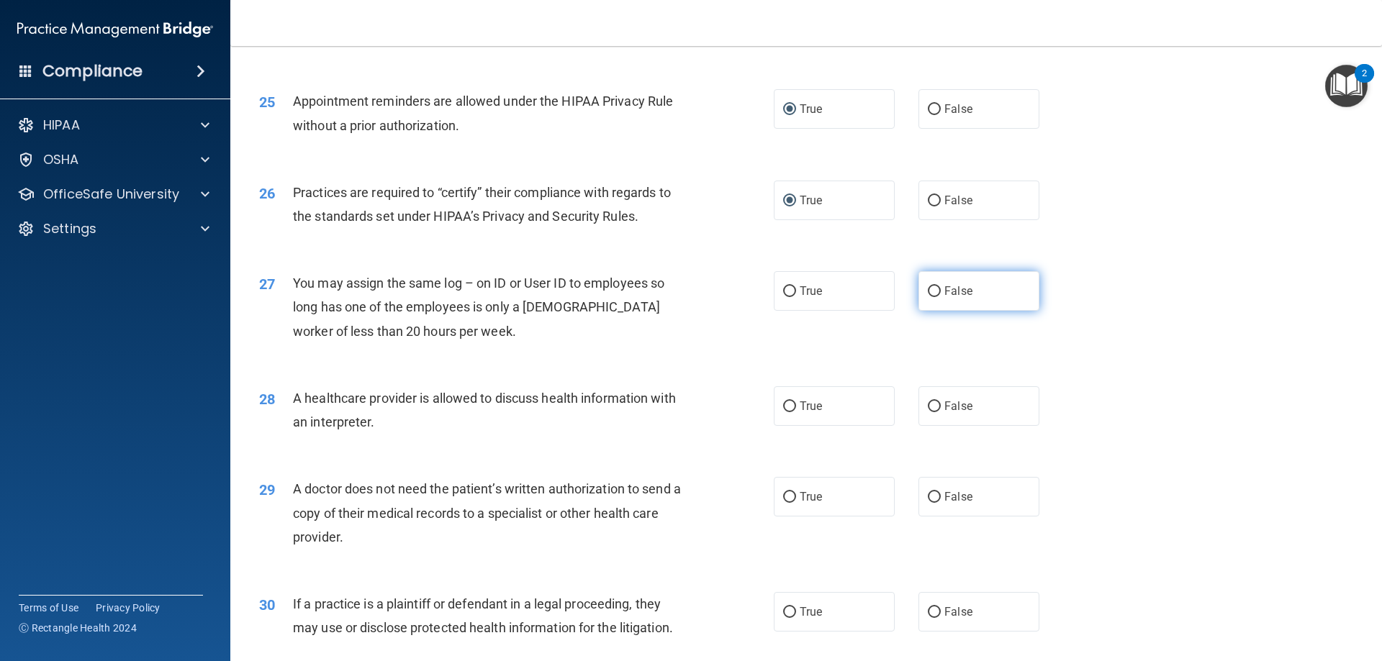
click at [934, 291] on label "False" at bounding box center [978, 291] width 121 height 40
click at [934, 291] on input "False" at bounding box center [934, 291] width 13 height 11
radio input "true"
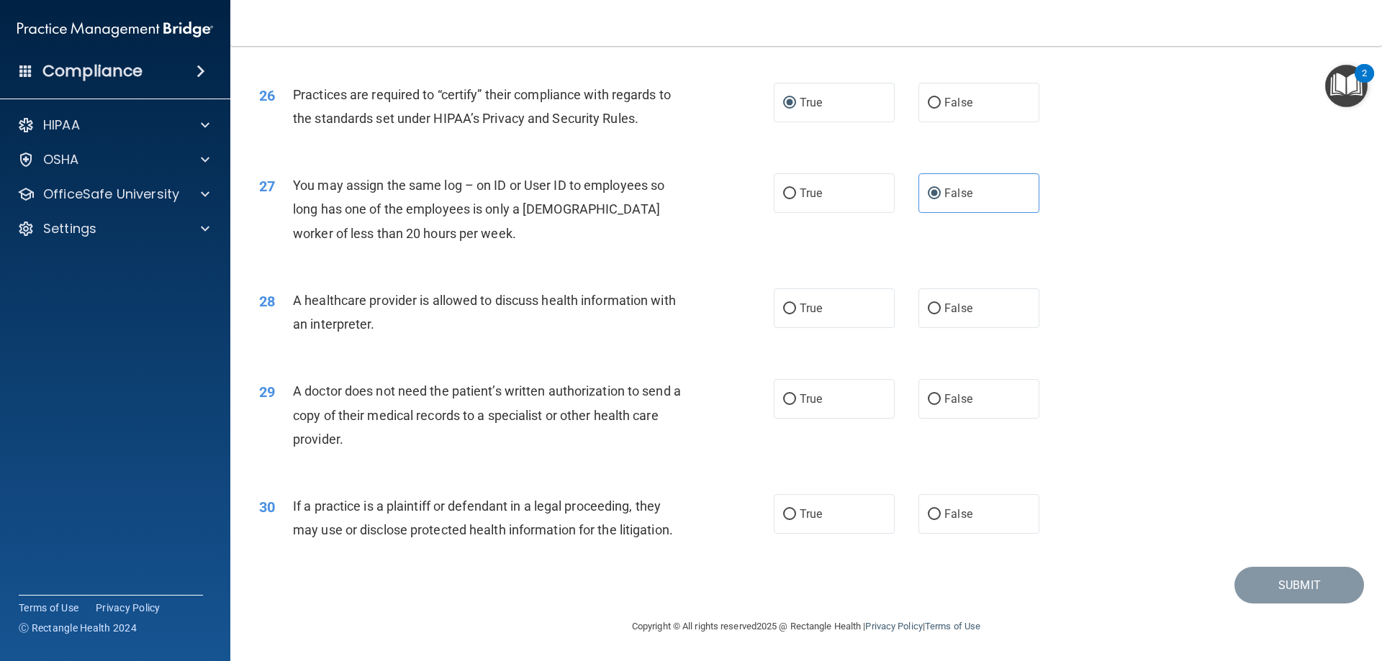
drag, startPoint x: 783, startPoint y: 306, endPoint x: 726, endPoint y: 319, distance: 58.3
click at [783, 307] on input "True" at bounding box center [789, 309] width 13 height 11
radio input "true"
click at [928, 400] on input "False" at bounding box center [934, 399] width 13 height 11
radio input "true"
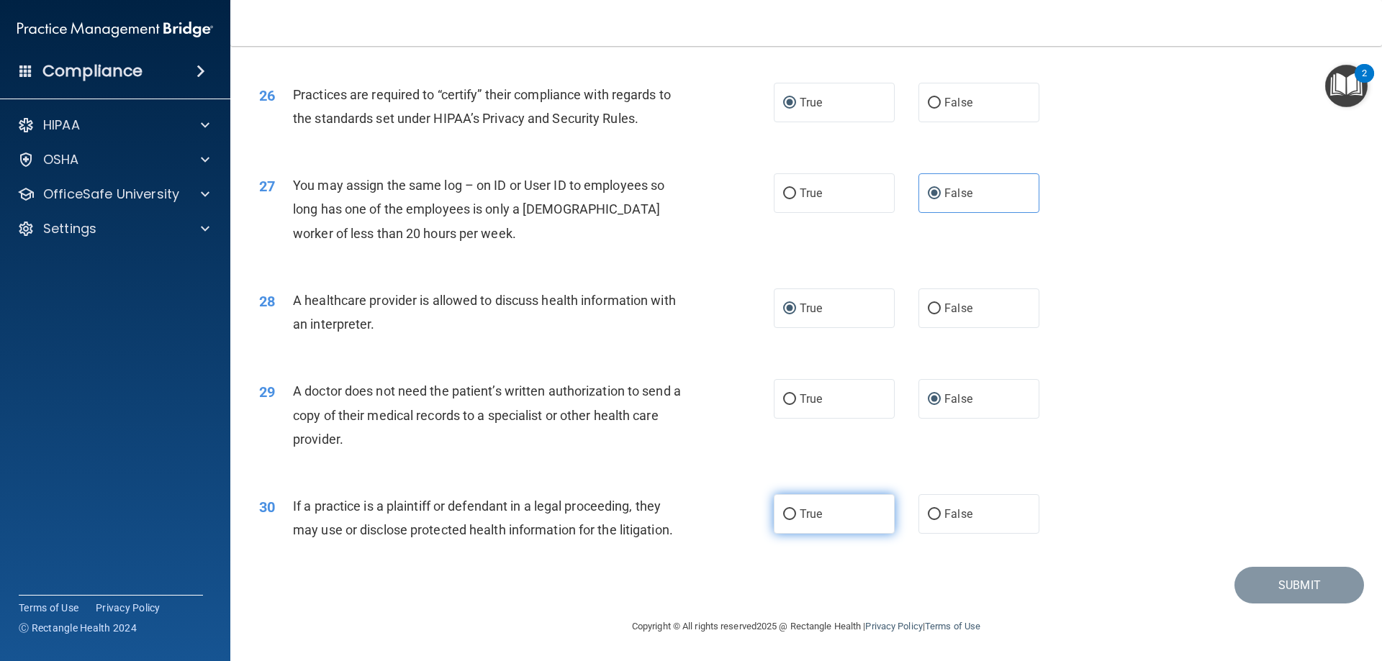
click at [784, 512] on input "True" at bounding box center [789, 514] width 13 height 11
radio input "true"
click at [1277, 577] on button "Submit" at bounding box center [1299, 585] width 130 height 37
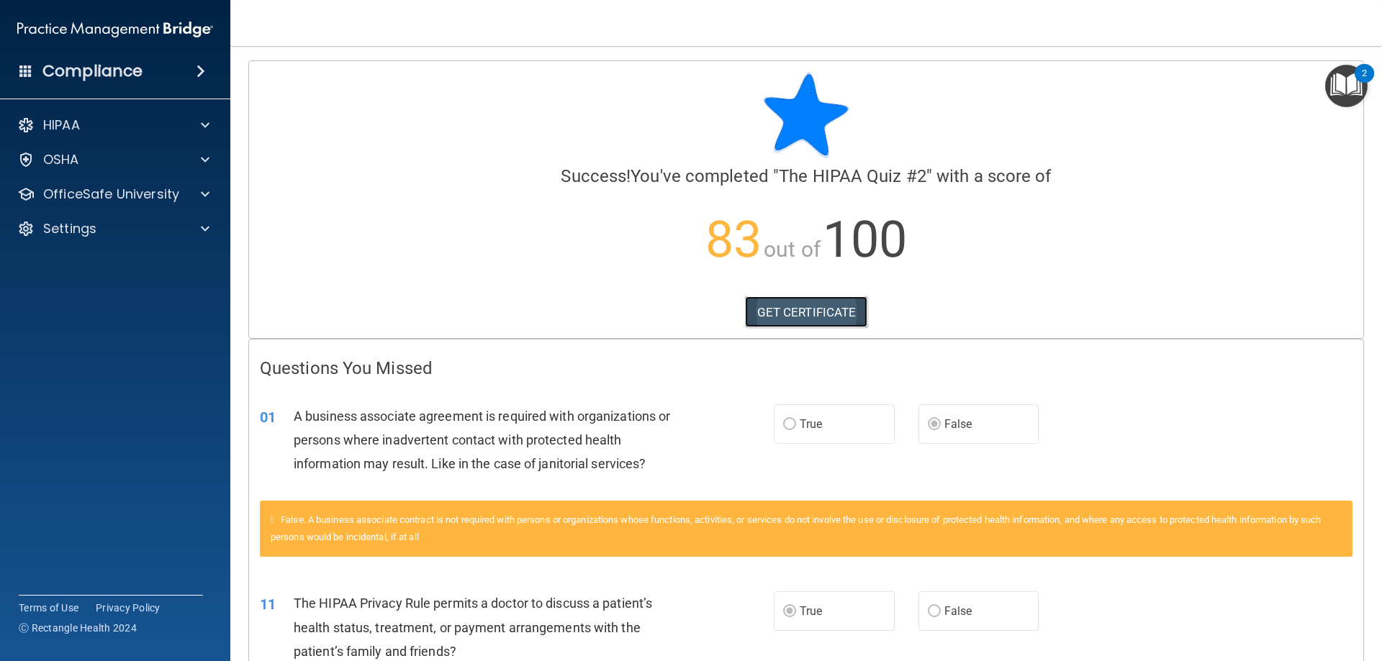
click at [769, 309] on link "GET CERTIFICATE" at bounding box center [806, 312] width 123 height 32
click at [70, 189] on p "OfficeSafe University" at bounding box center [111, 194] width 136 height 17
click at [65, 232] on p "HIPAA Training" at bounding box center [68, 229] width 119 height 14
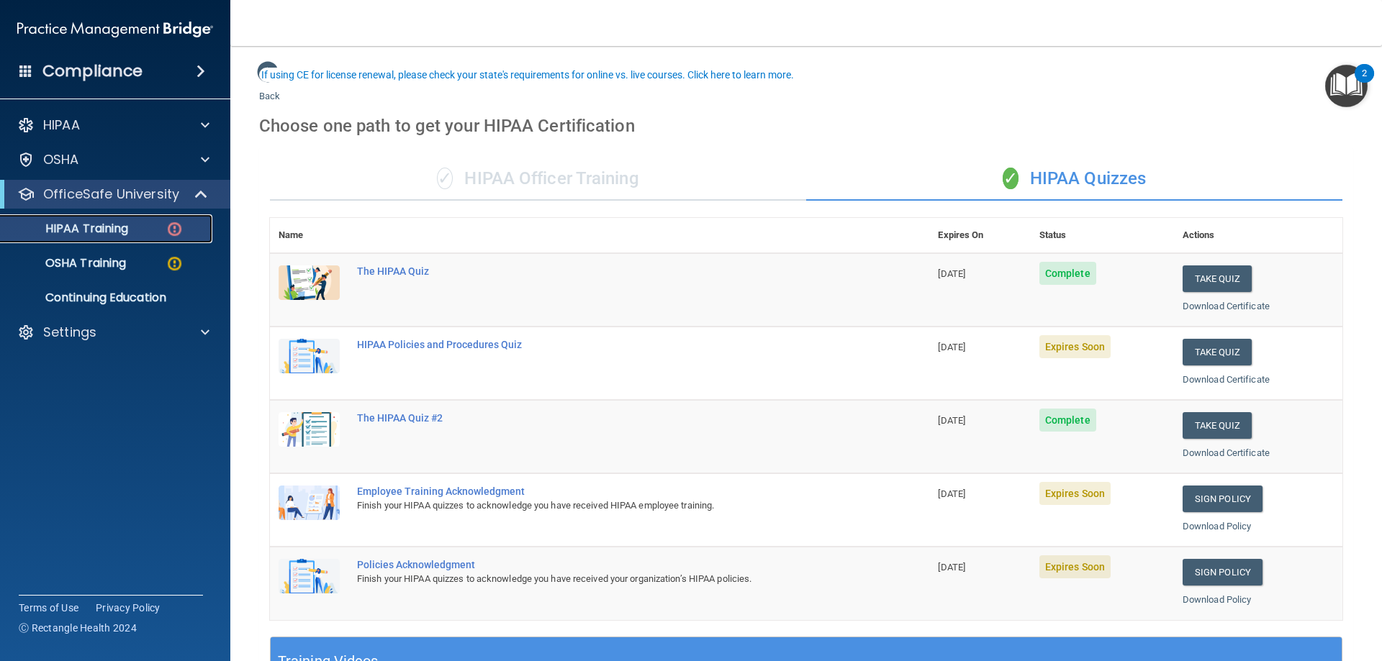
scroll to position [72, 0]
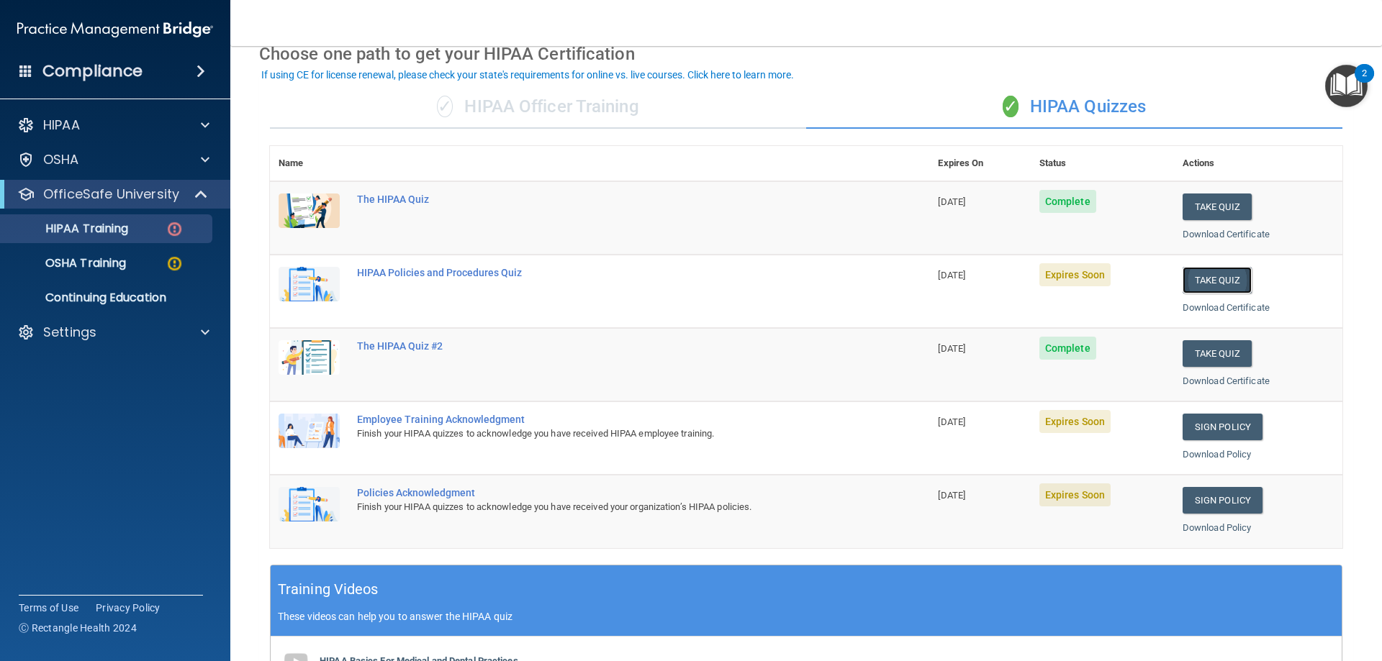
click at [1213, 278] on button "Take Quiz" at bounding box center [1216, 280] width 69 height 27
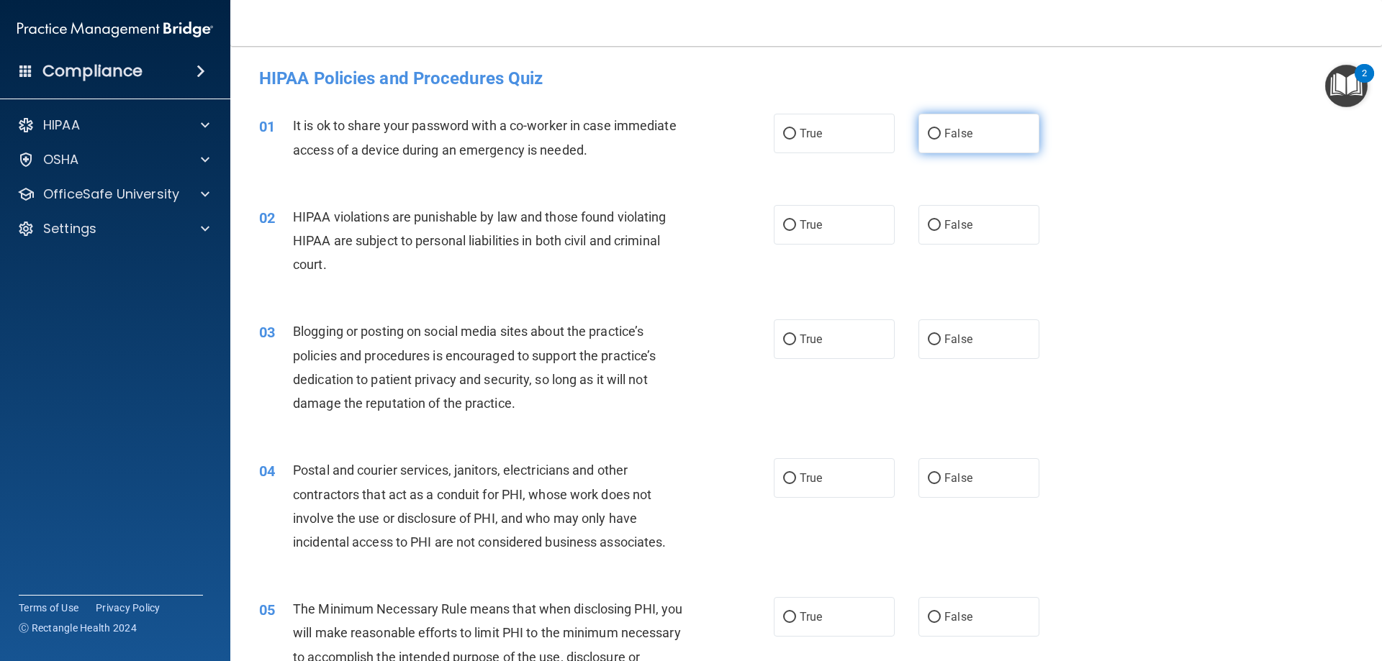
click at [928, 130] on input "False" at bounding box center [934, 134] width 13 height 11
radio input "true"
click at [783, 228] on input "True" at bounding box center [789, 225] width 13 height 11
radio input "true"
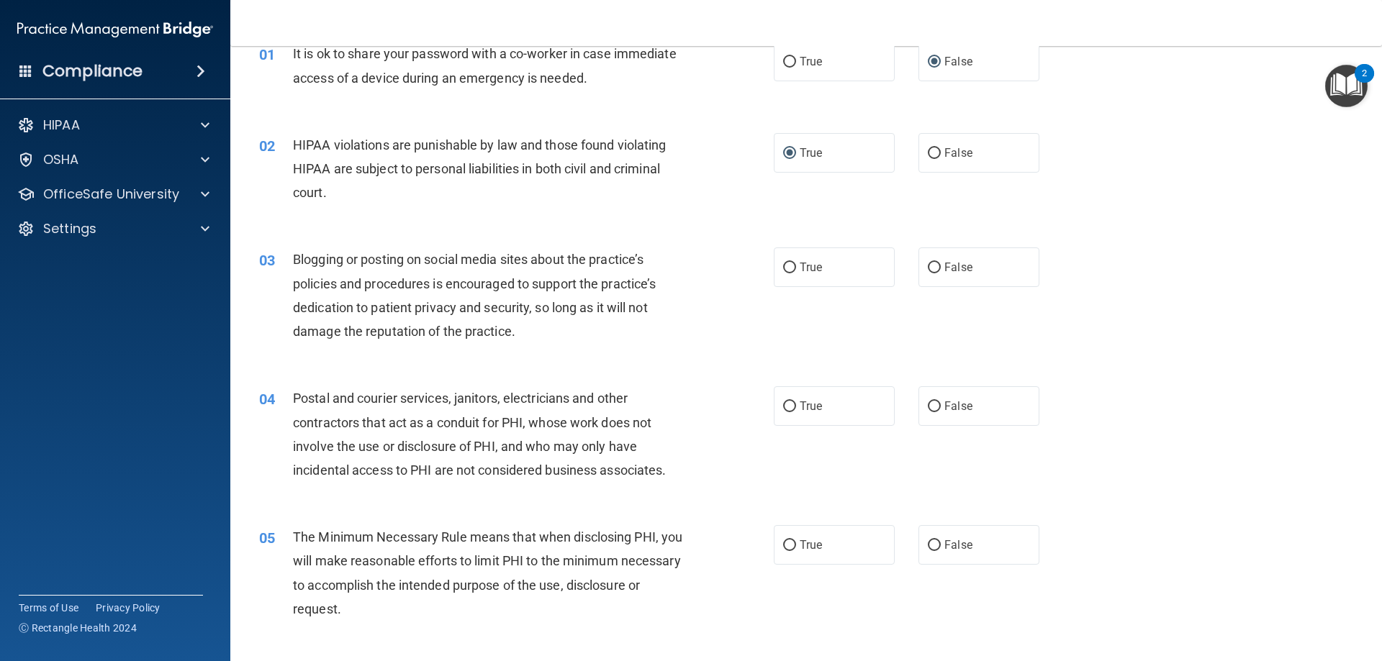
scroll to position [144, 0]
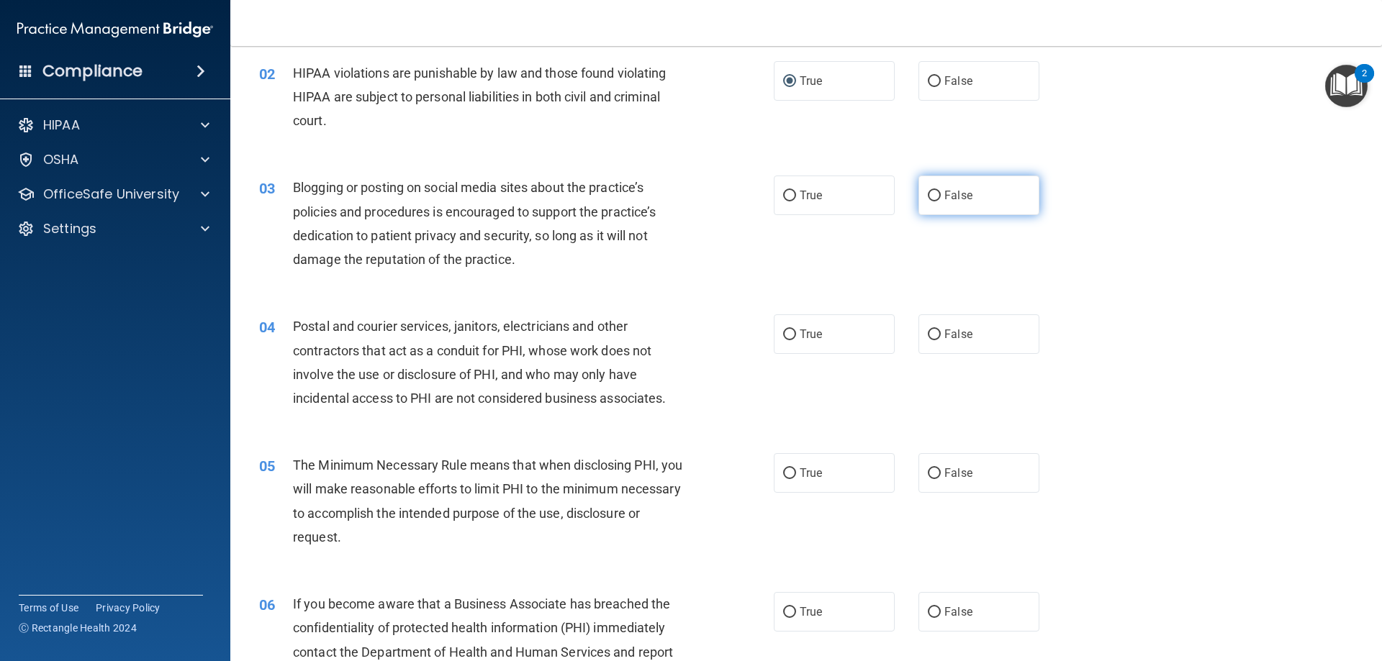
click at [928, 194] on input "False" at bounding box center [934, 196] width 13 height 11
radio input "true"
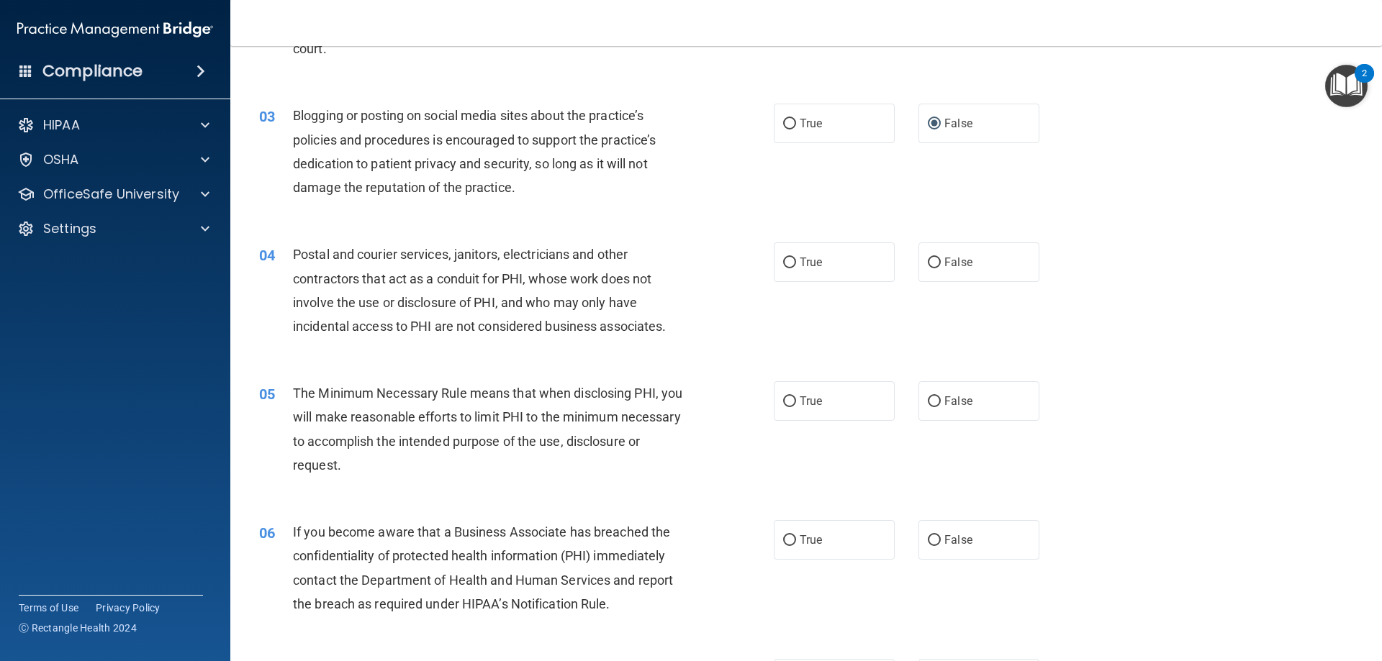
scroll to position [288, 0]
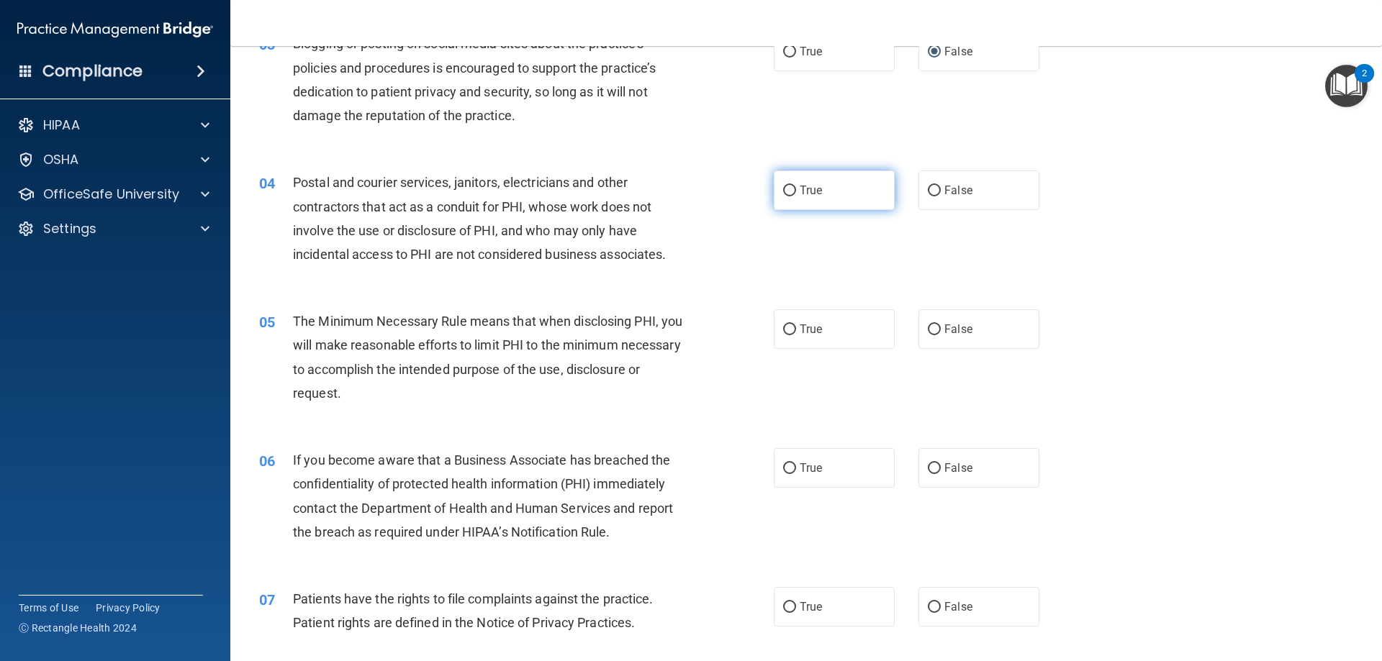
click at [783, 189] on input "True" at bounding box center [789, 191] width 13 height 11
radio input "true"
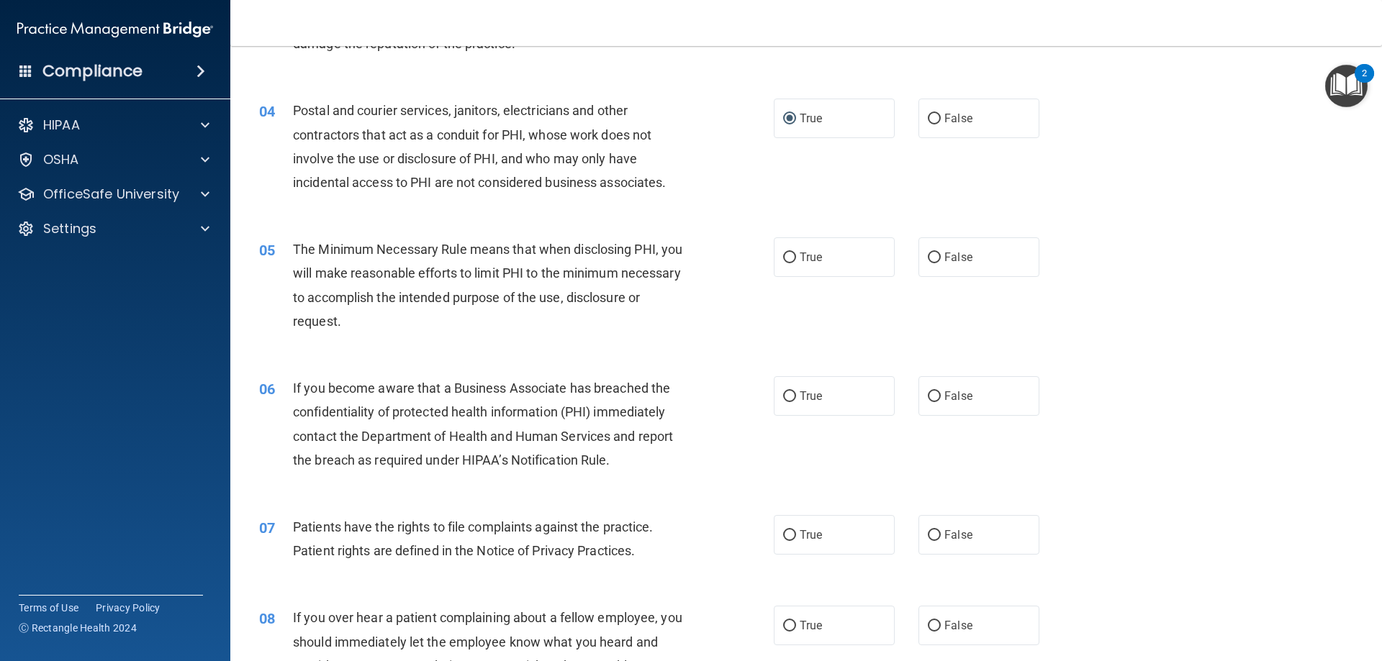
scroll to position [432, 0]
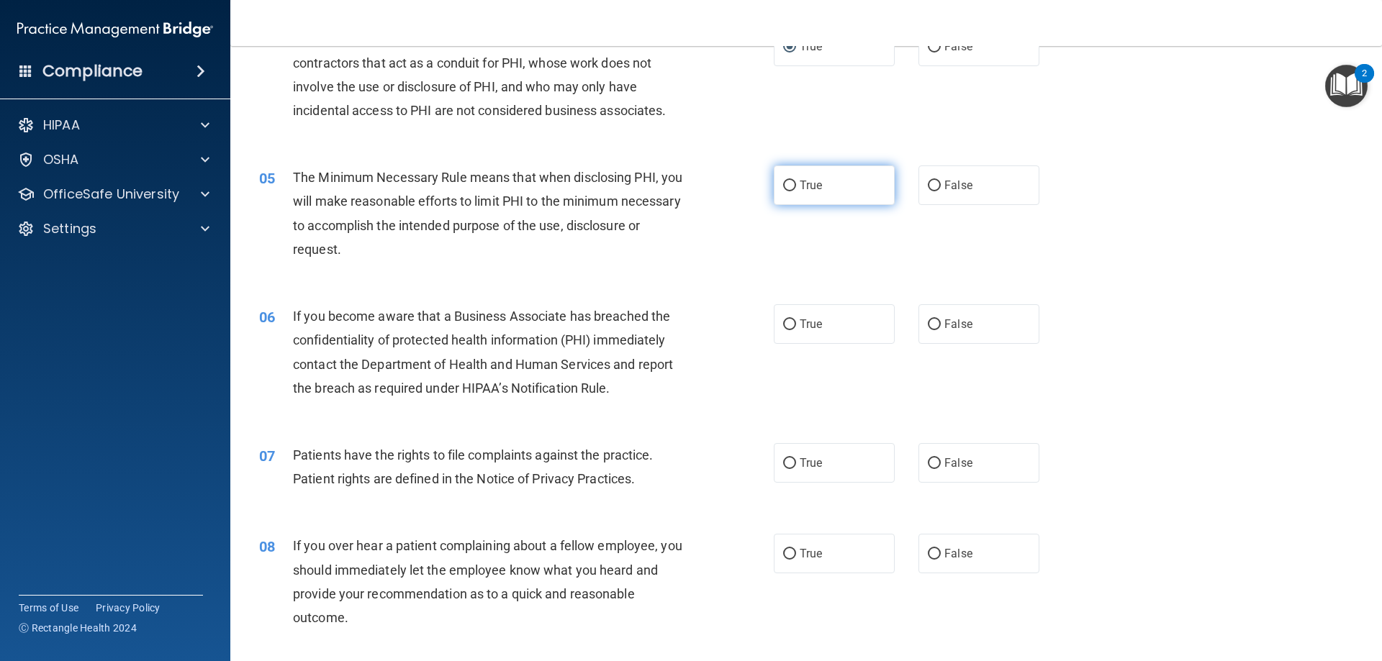
click at [785, 185] on input "True" at bounding box center [789, 186] width 13 height 11
radio input "true"
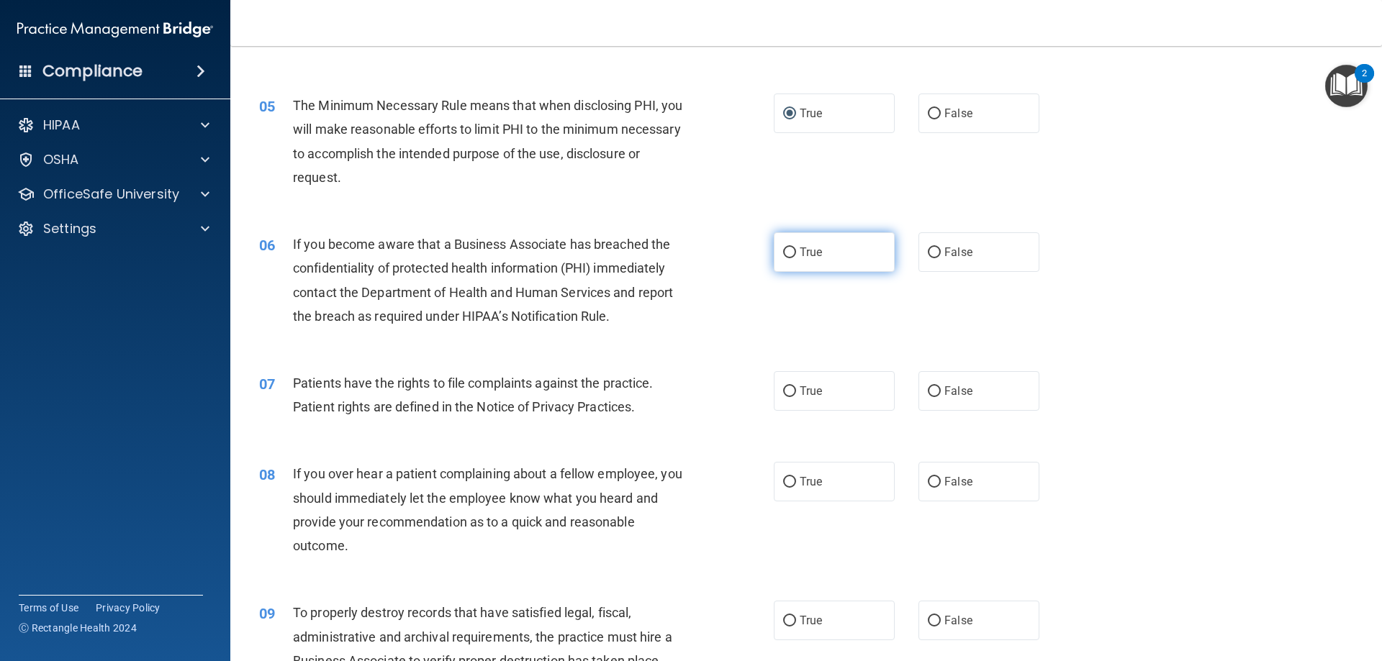
click at [783, 250] on input "True" at bounding box center [789, 253] width 13 height 11
radio input "true"
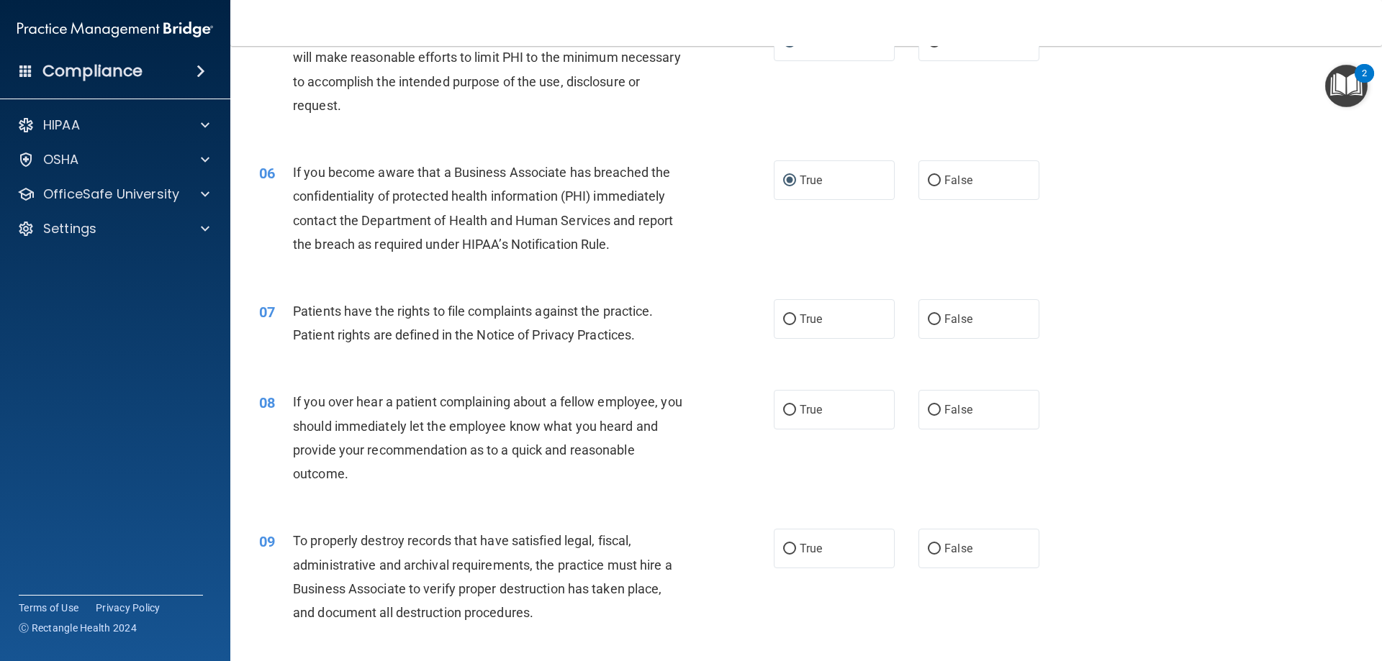
scroll to position [648, 0]
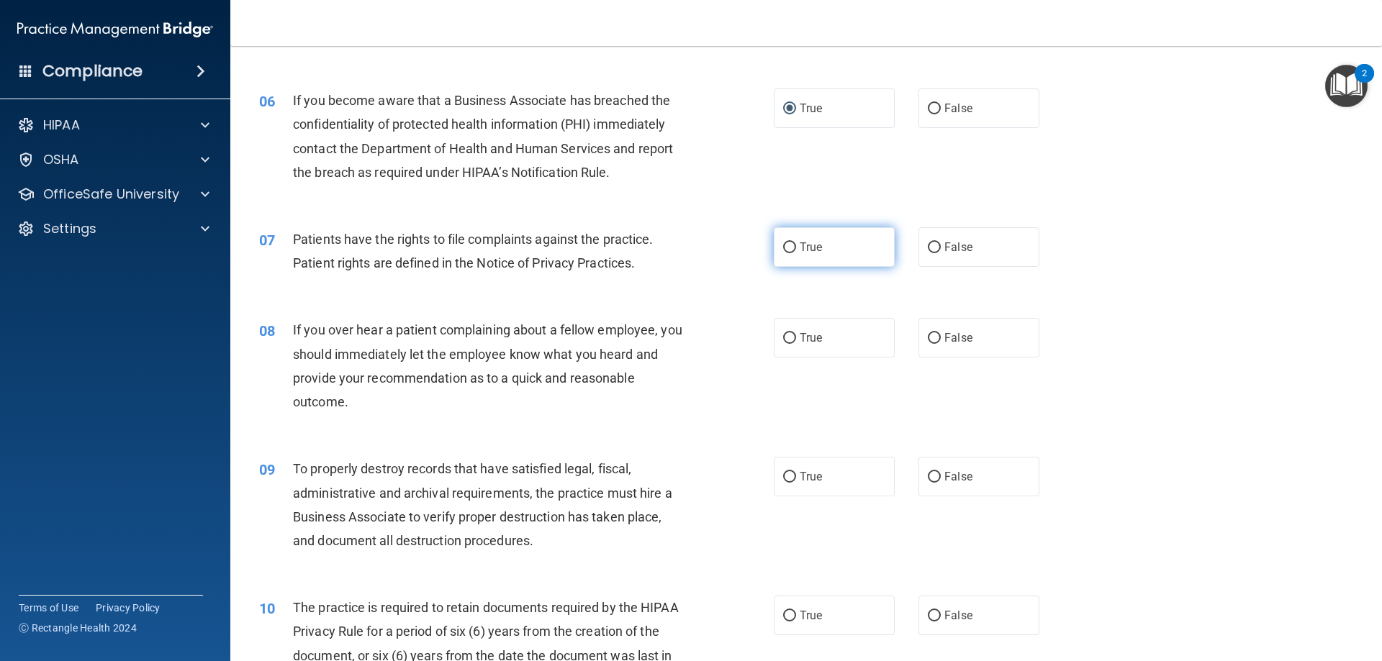
click at [783, 248] on input "True" at bounding box center [789, 248] width 13 height 11
radio input "true"
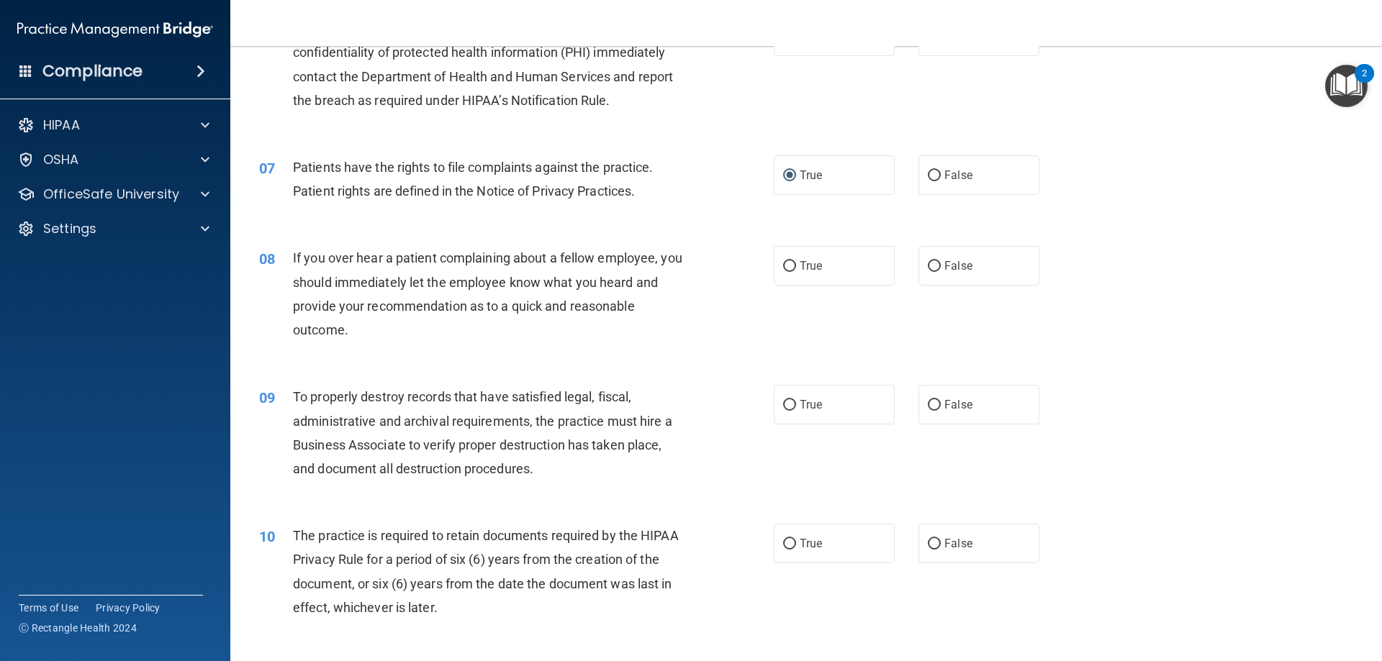
scroll to position [792, 0]
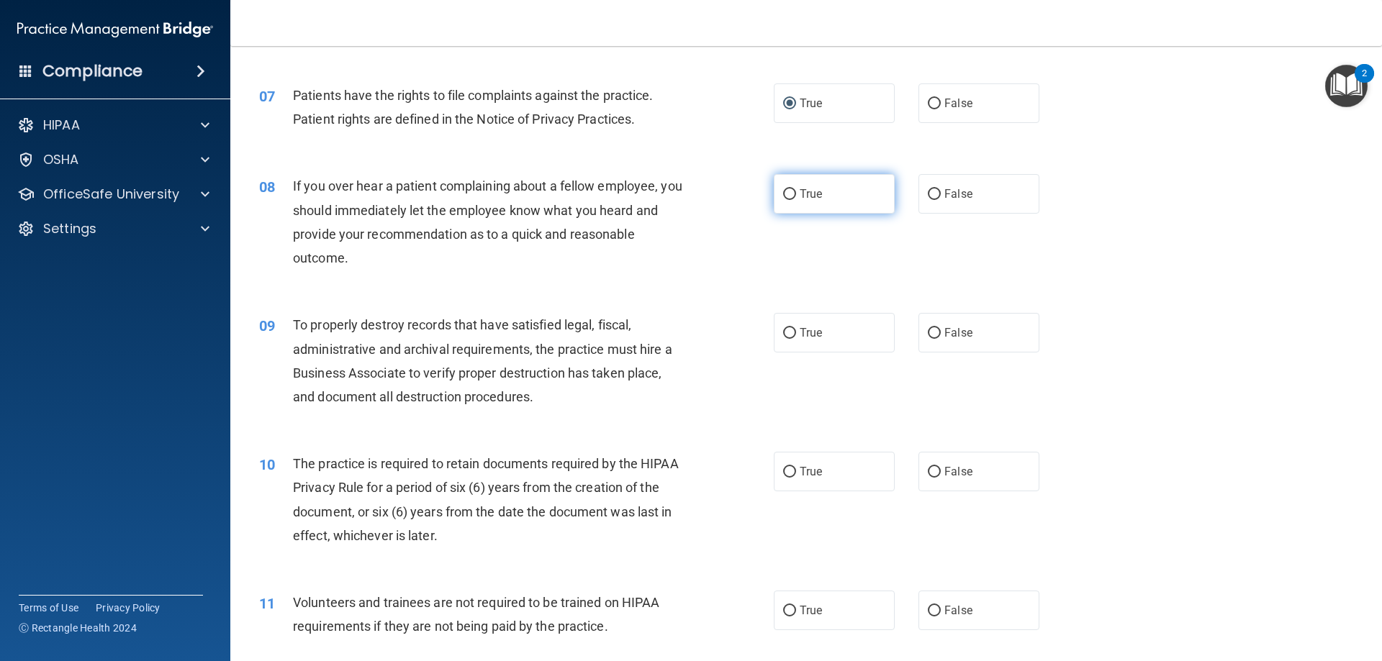
click at [783, 192] on input "True" at bounding box center [789, 194] width 13 height 11
radio input "true"
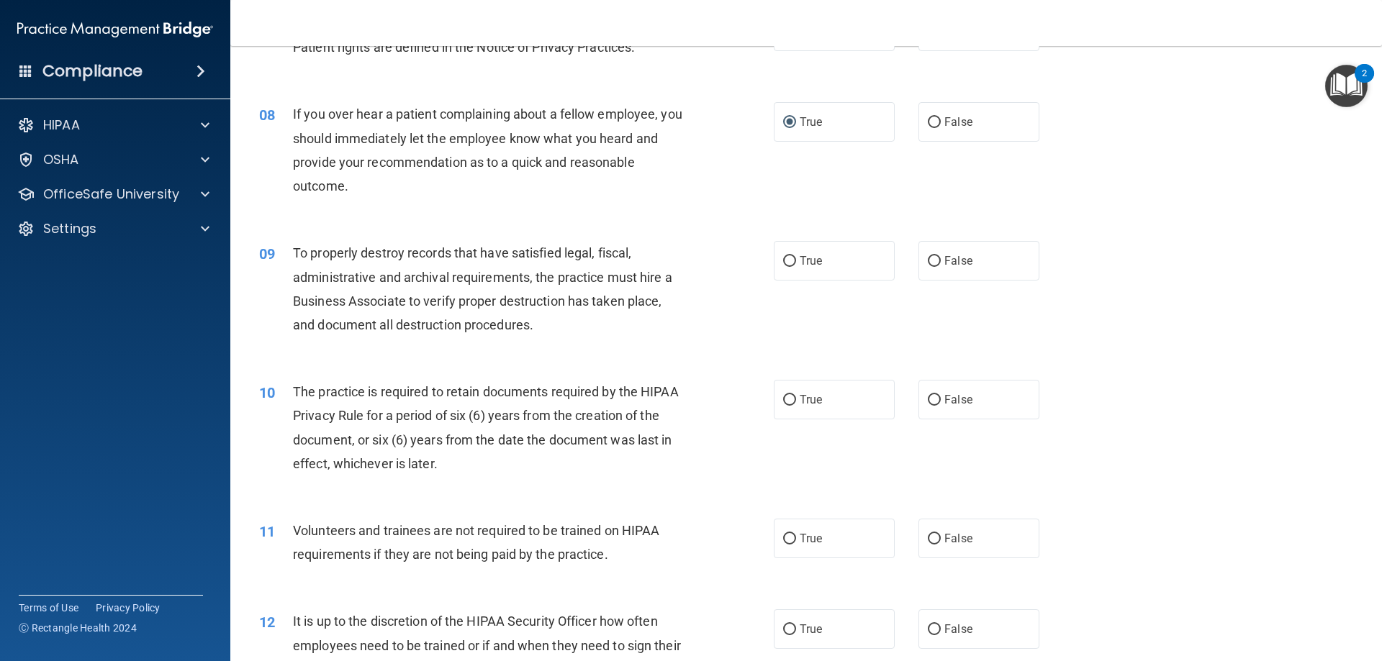
scroll to position [936, 0]
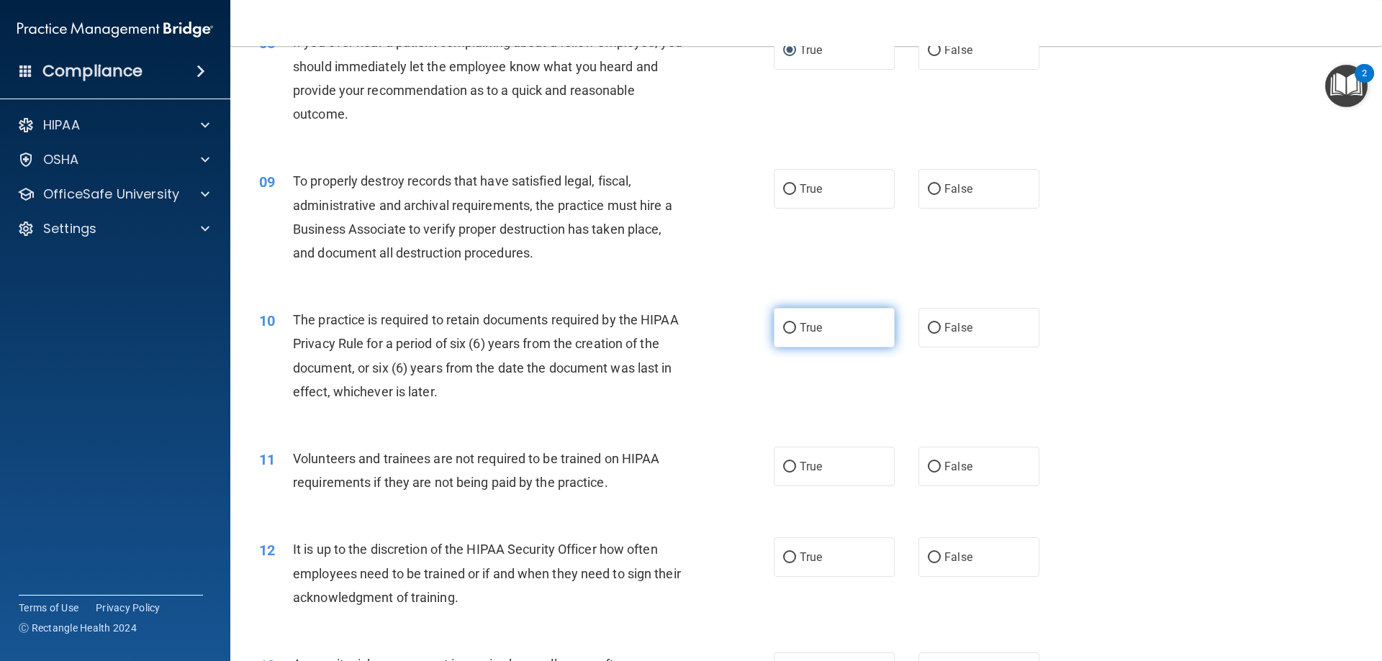
click at [783, 327] on input "True" at bounding box center [789, 328] width 13 height 11
radio input "true"
click at [928, 191] on input "False" at bounding box center [934, 189] width 13 height 11
radio input "true"
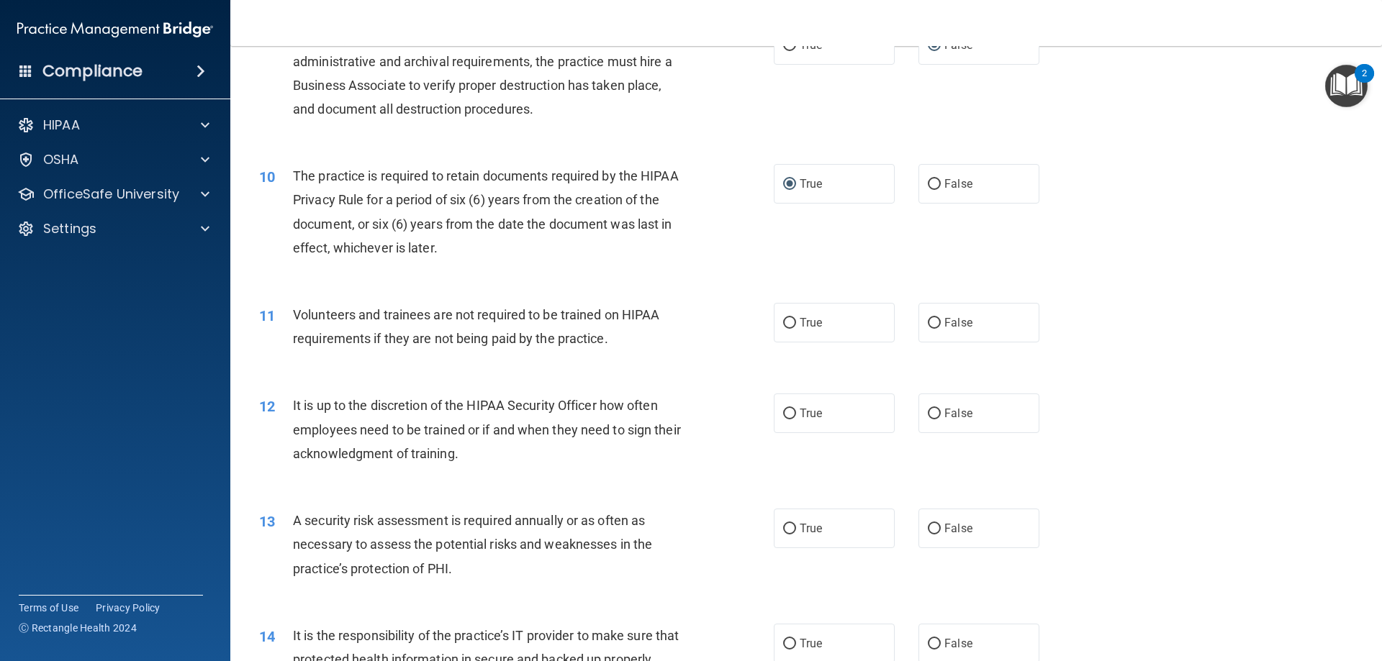
scroll to position [1151, 0]
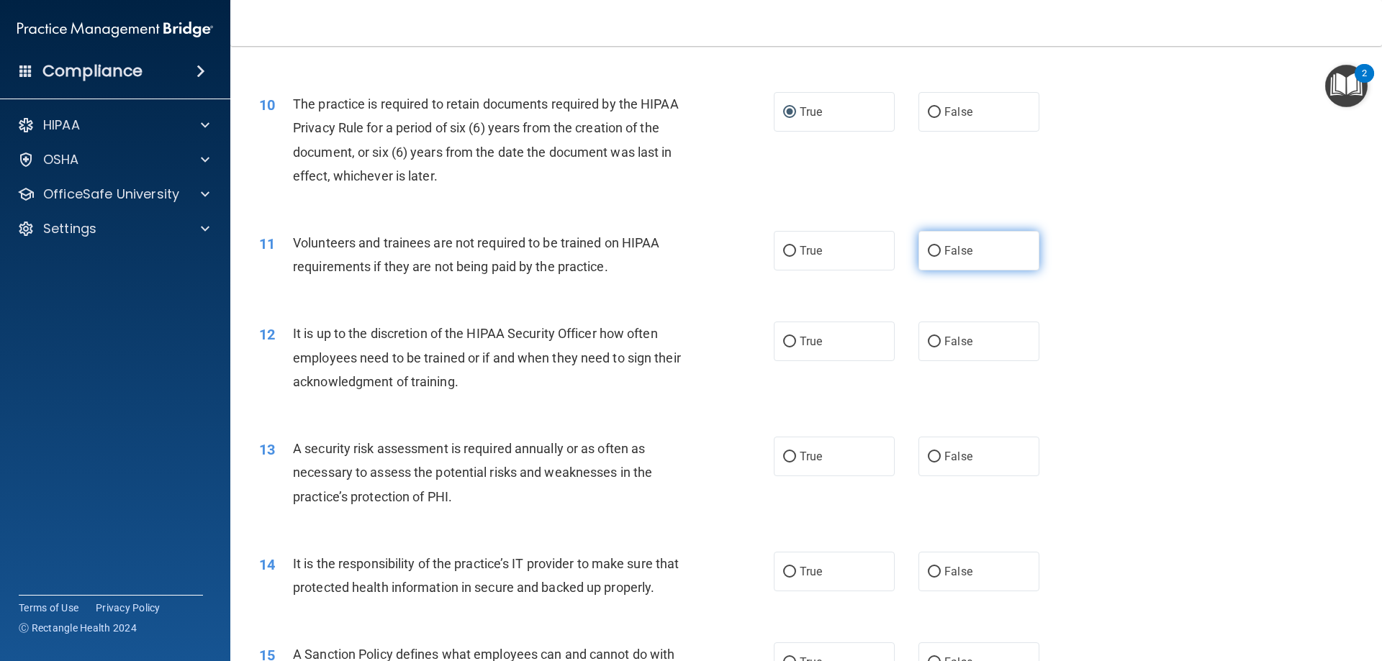
click at [928, 250] on input "False" at bounding box center [934, 251] width 13 height 11
radio input "true"
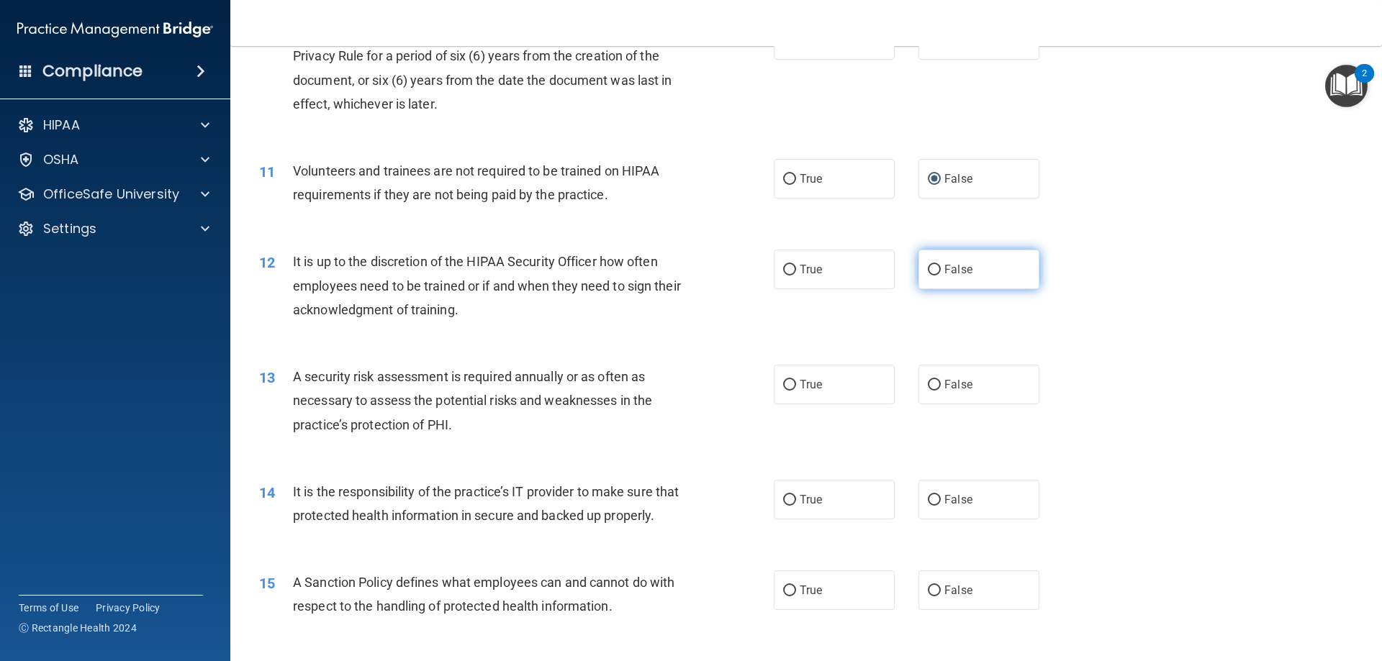
click at [928, 266] on input "False" at bounding box center [934, 270] width 13 height 11
radio input "true"
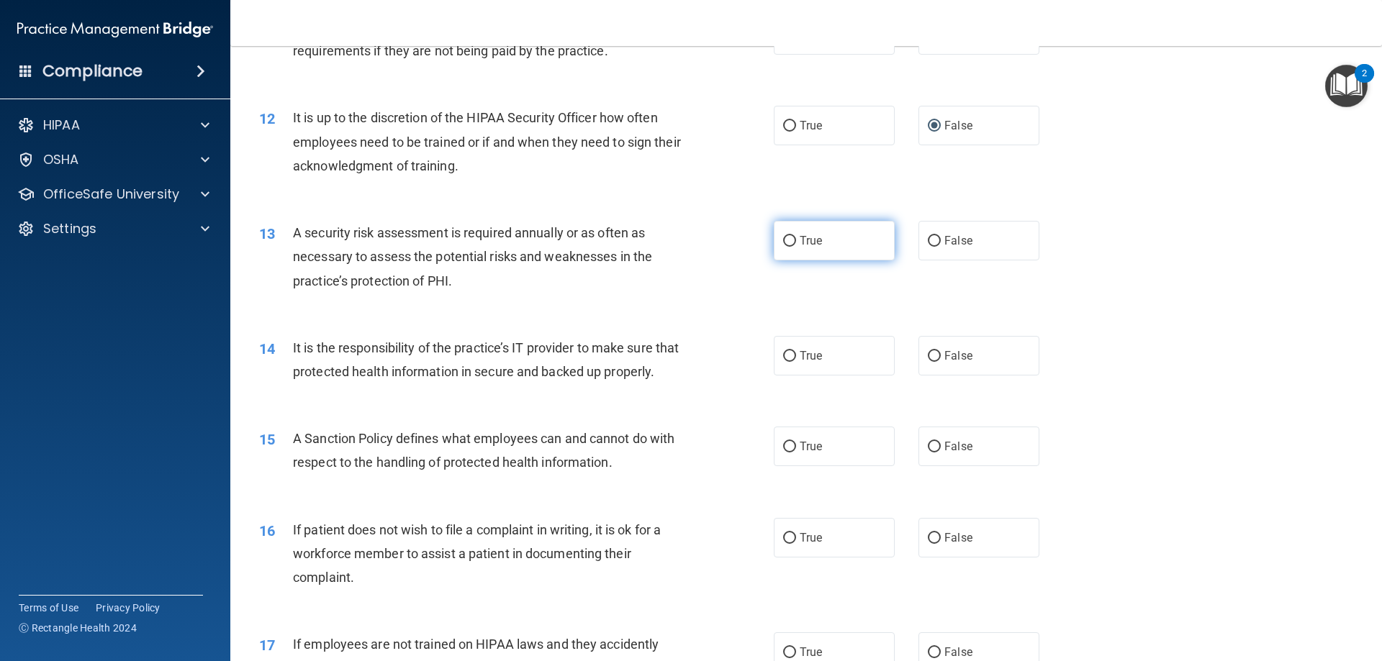
click at [789, 241] on input "True" at bounding box center [789, 241] width 13 height 11
radio input "true"
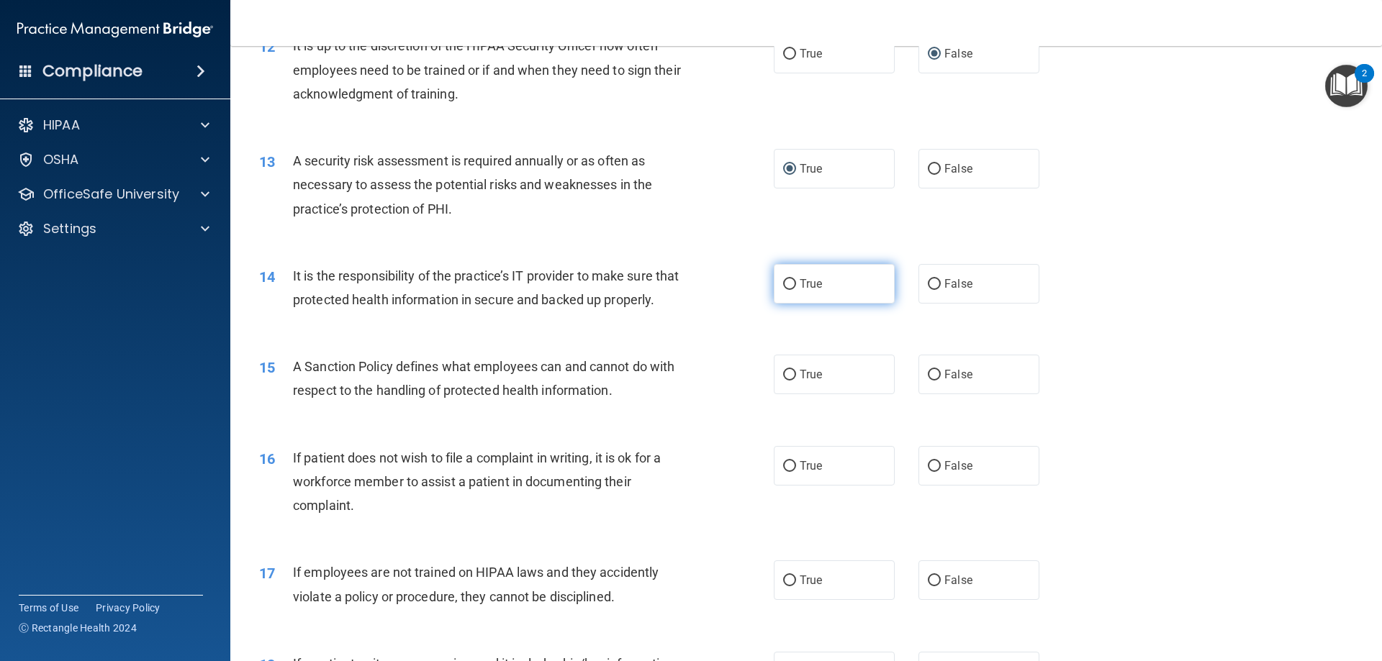
click at [783, 285] on input "True" at bounding box center [789, 284] width 13 height 11
radio input "true"
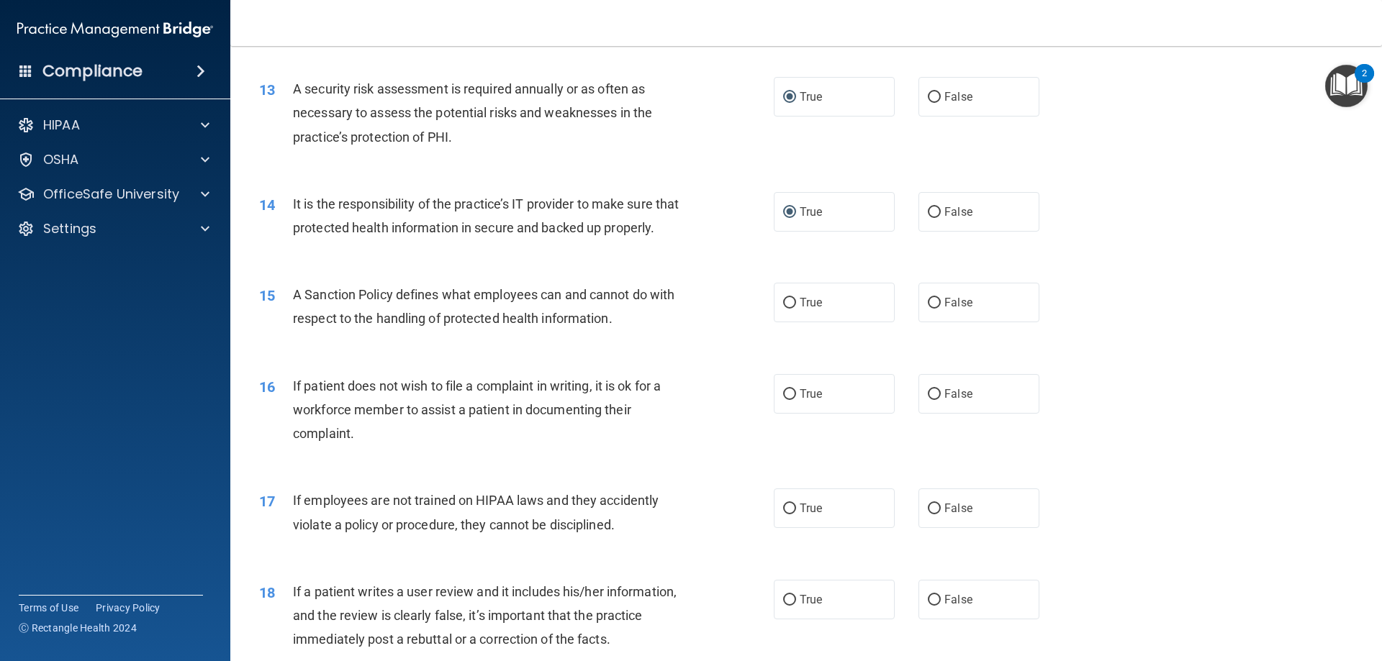
scroll to position [1583, 0]
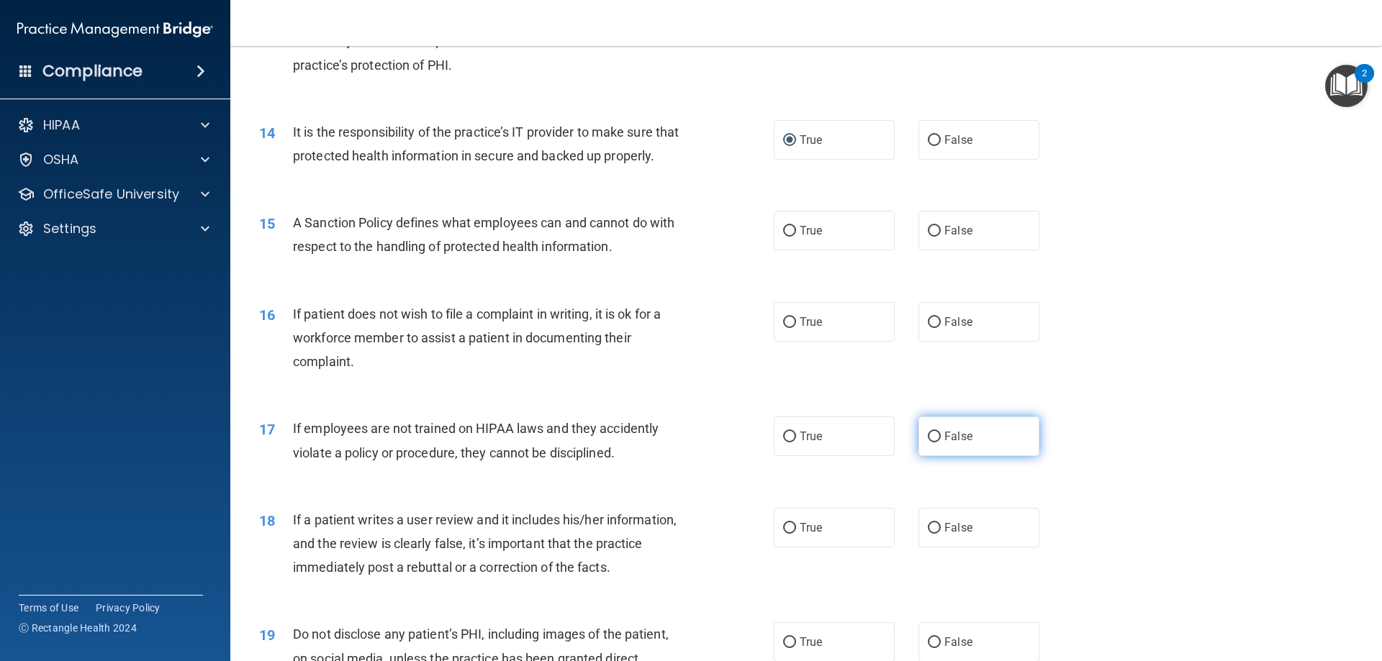
click at [928, 443] on input "False" at bounding box center [934, 437] width 13 height 11
radio input "true"
click at [776, 342] on label "True" at bounding box center [834, 322] width 121 height 40
click at [783, 328] on input "True" at bounding box center [789, 322] width 13 height 11
radio input "true"
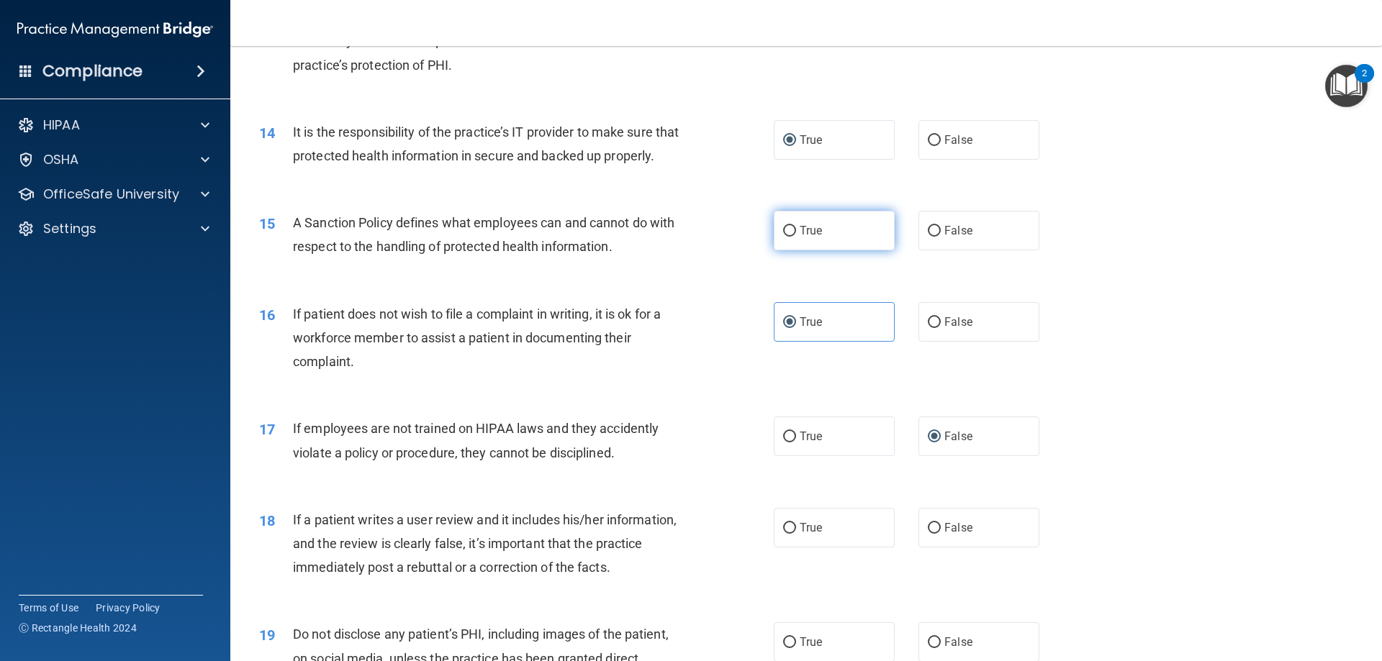
click at [786, 237] on input "True" at bounding box center [789, 231] width 13 height 11
radio input "true"
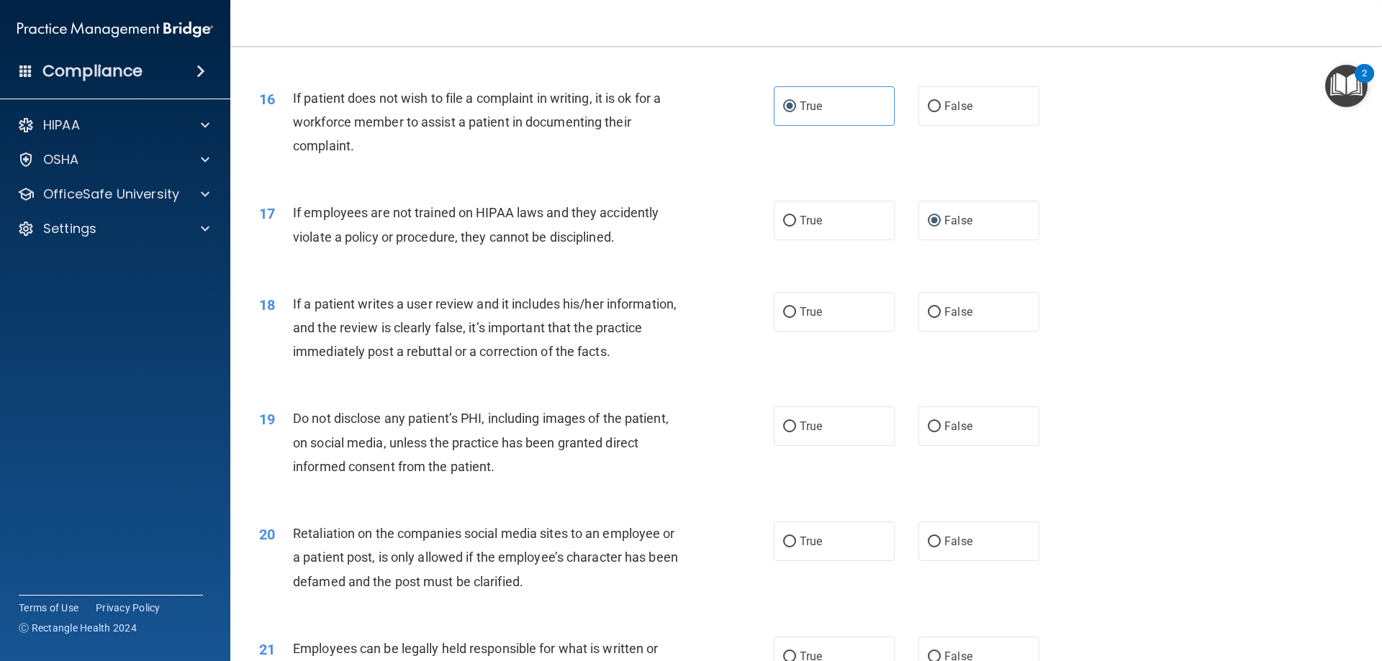
scroll to position [1871, 0]
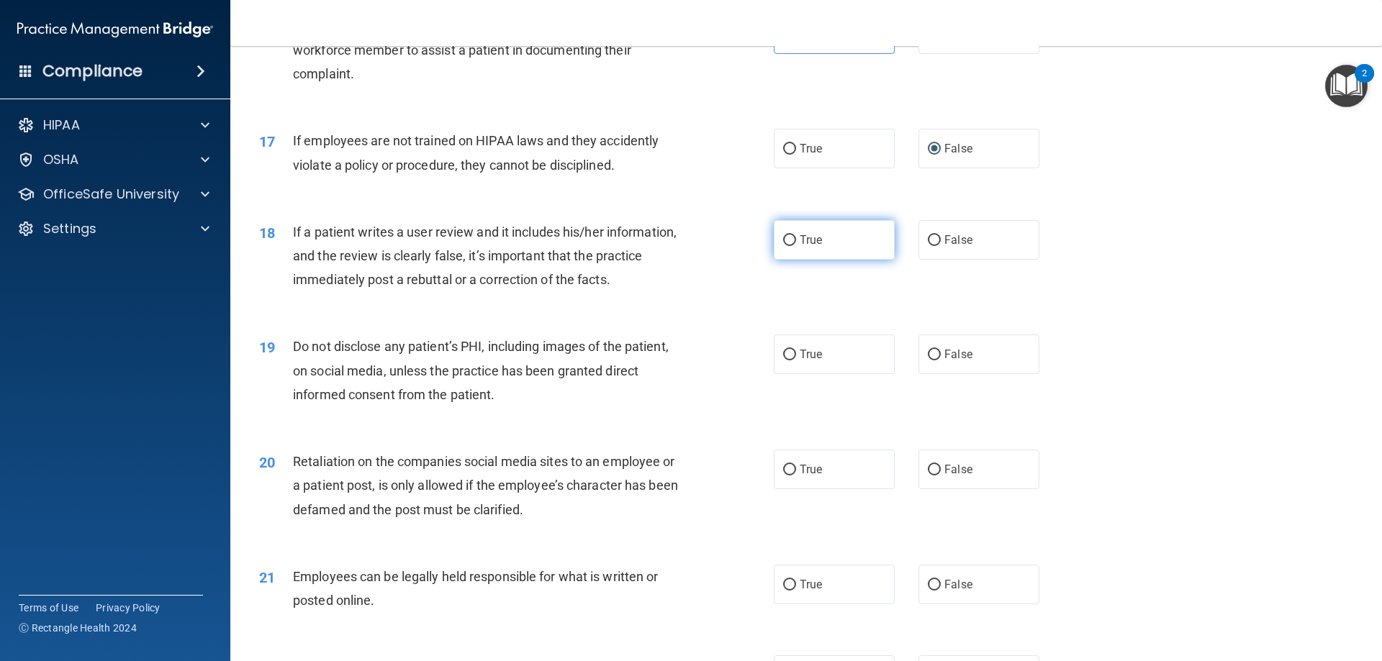
click at [784, 246] on input "True" at bounding box center [789, 240] width 13 height 11
radio input "true"
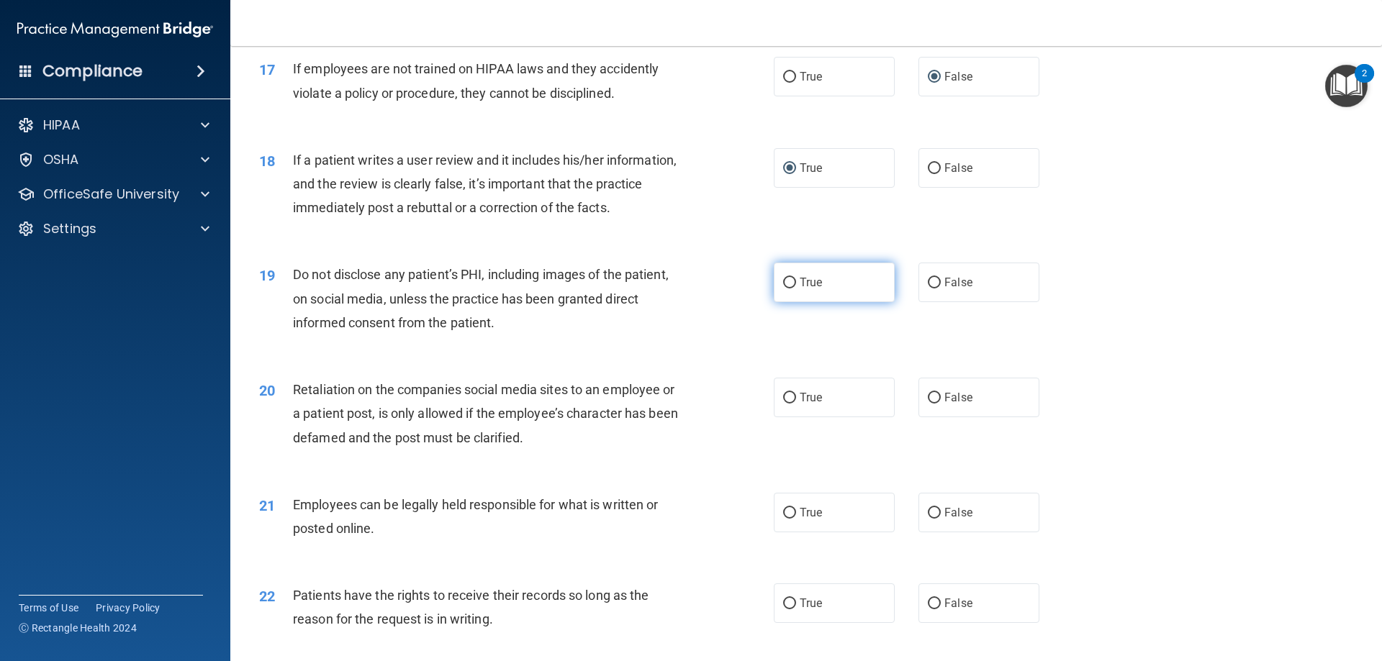
click at [786, 289] on input "True" at bounding box center [789, 283] width 13 height 11
radio input "true"
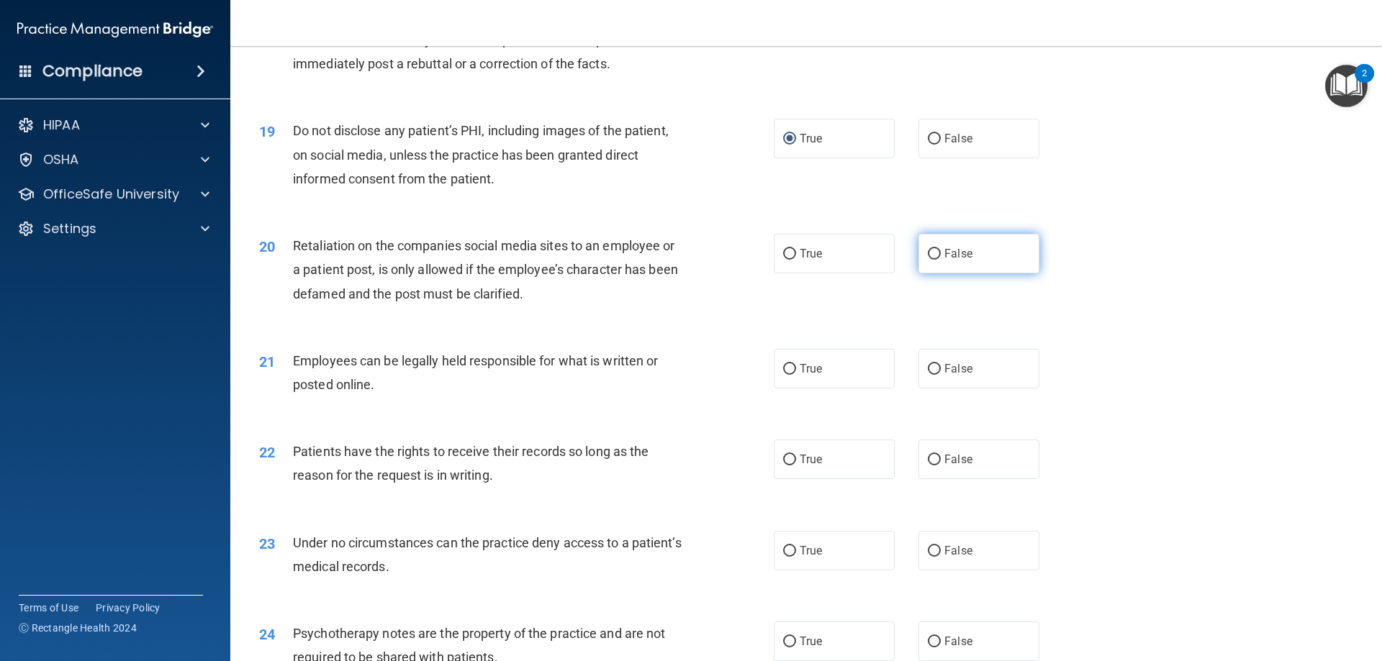
click at [928, 260] on input "False" at bounding box center [934, 254] width 13 height 11
radio input "true"
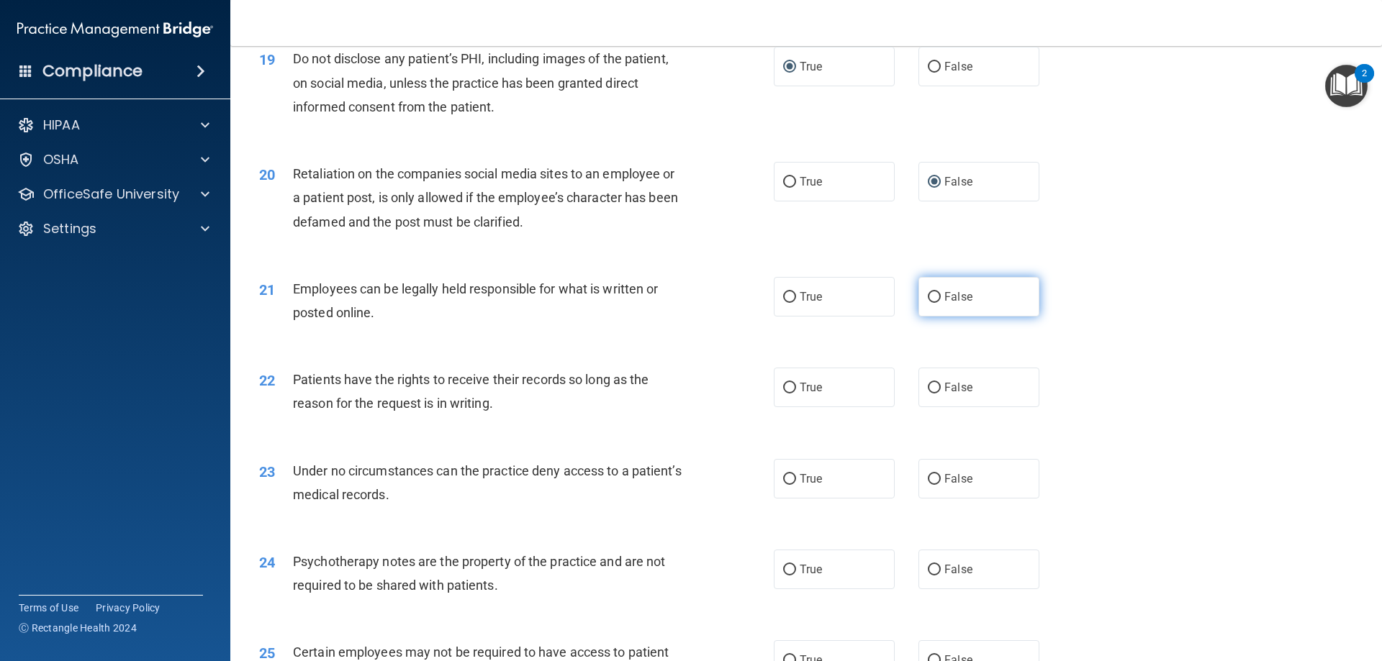
click at [928, 303] on input "False" at bounding box center [934, 297] width 13 height 11
radio input "true"
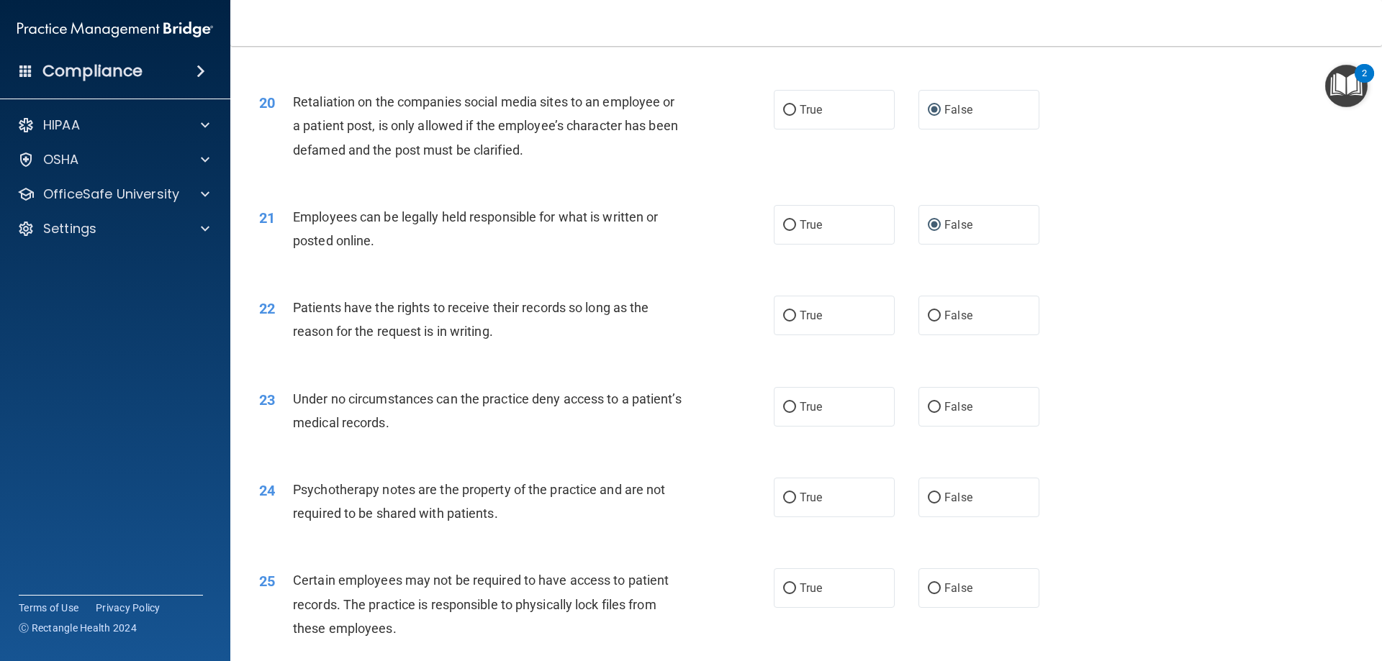
scroll to position [2303, 0]
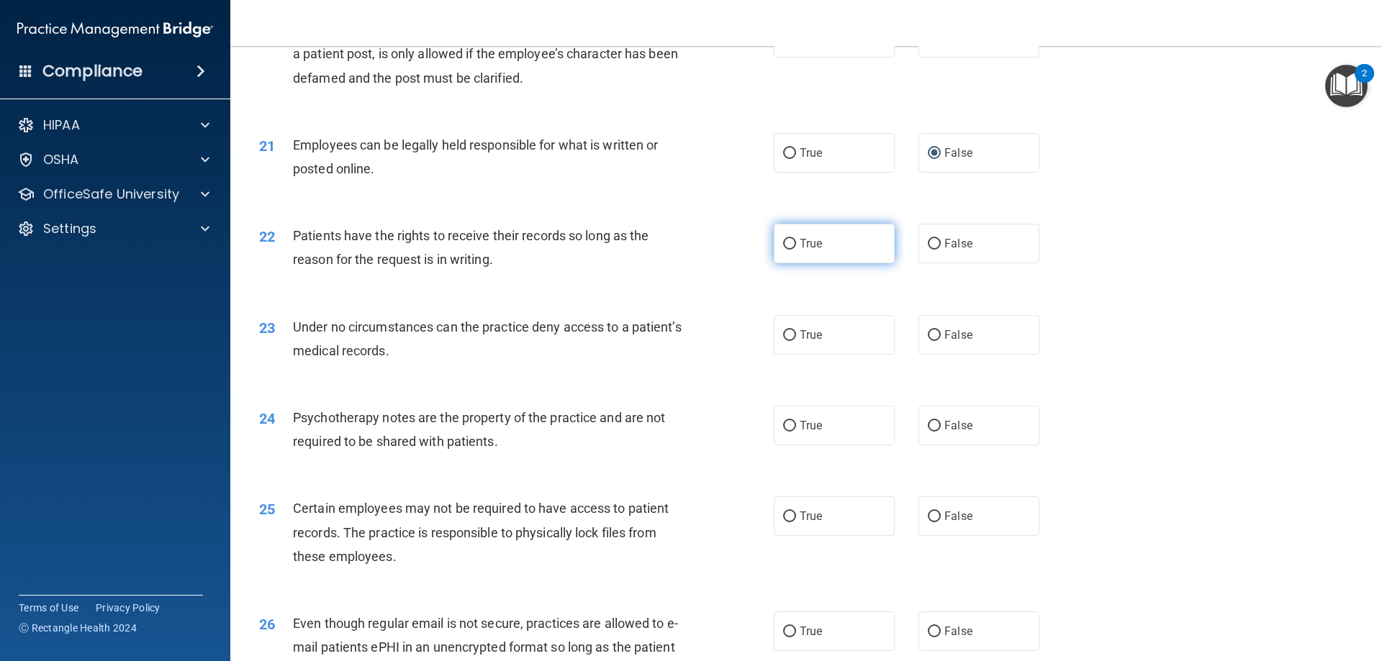
click at [784, 250] on input "True" at bounding box center [789, 244] width 13 height 11
radio input "true"
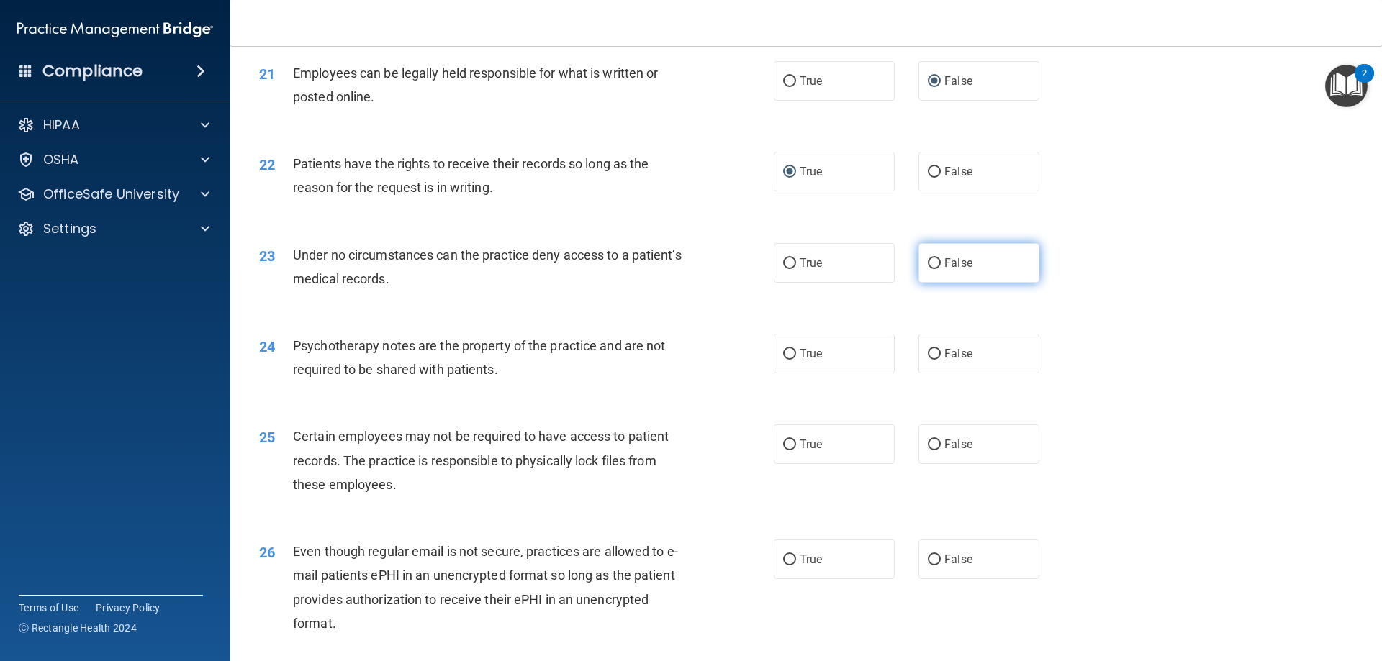
click at [928, 269] on input "False" at bounding box center [934, 263] width 13 height 11
radio input "true"
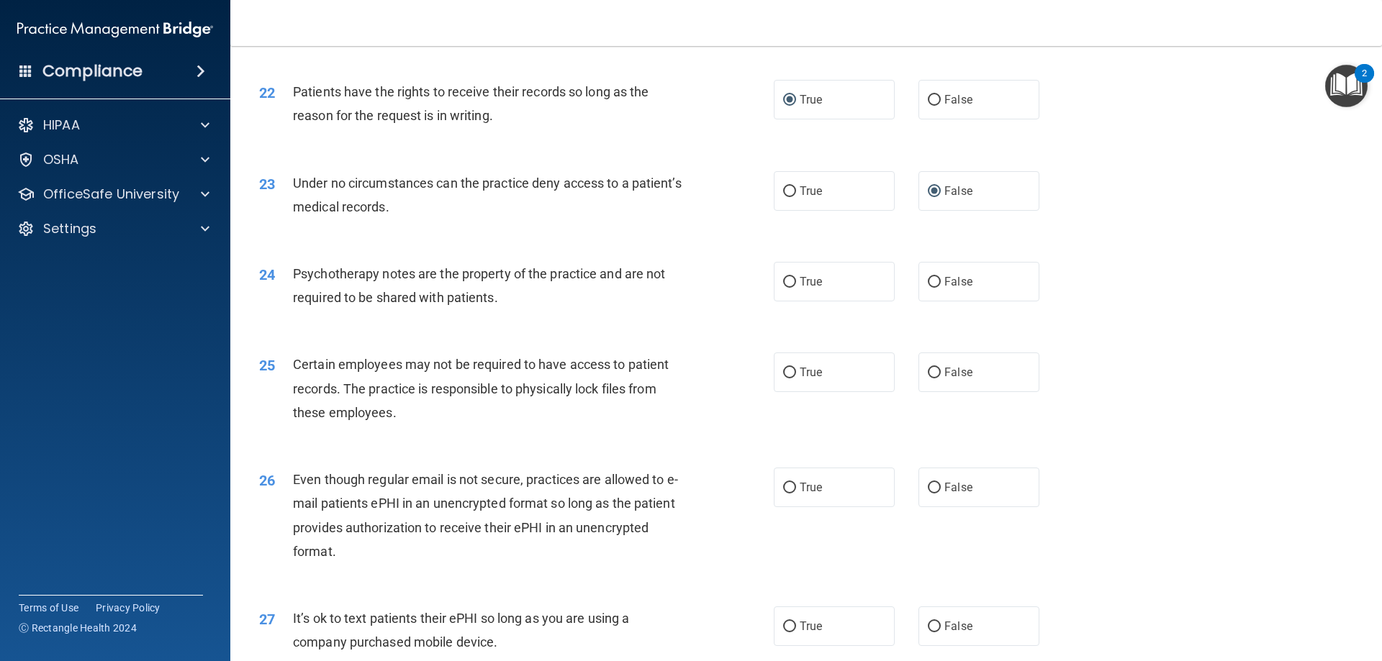
scroll to position [2519, 0]
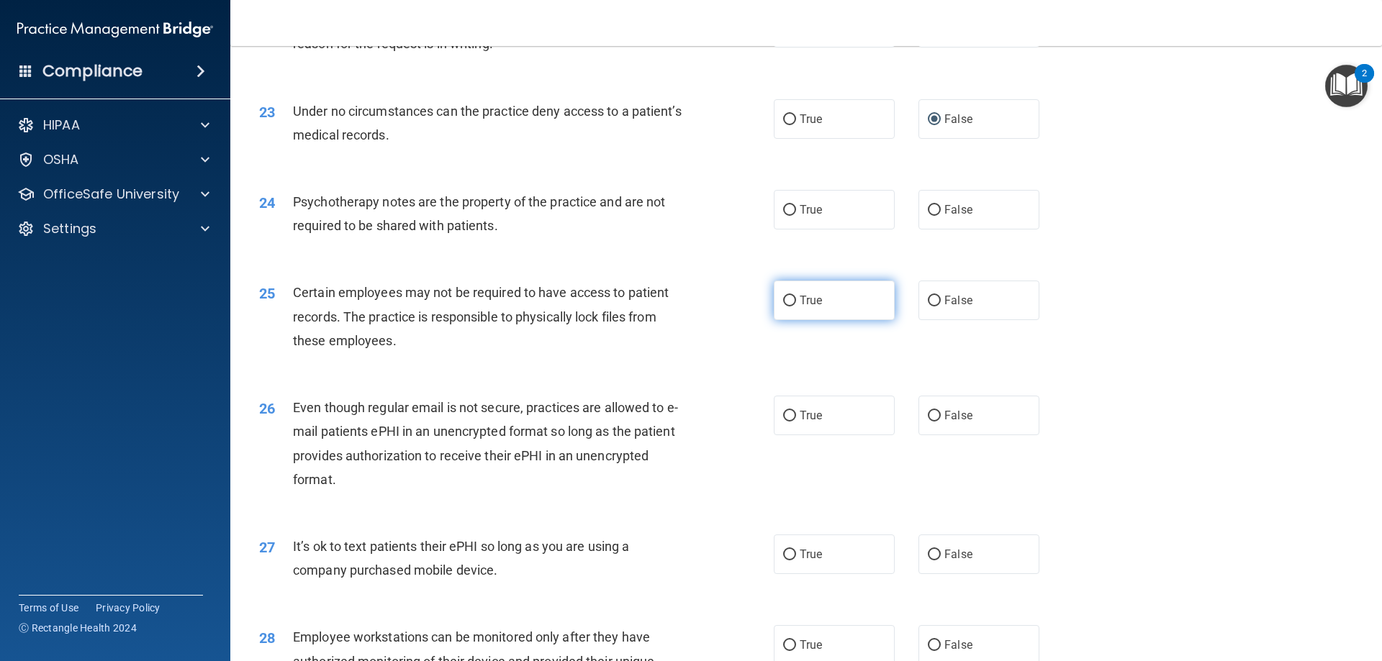
click at [784, 307] on input "True" at bounding box center [789, 301] width 13 height 11
radio input "true"
click at [783, 216] on input "True" at bounding box center [789, 210] width 13 height 11
radio input "true"
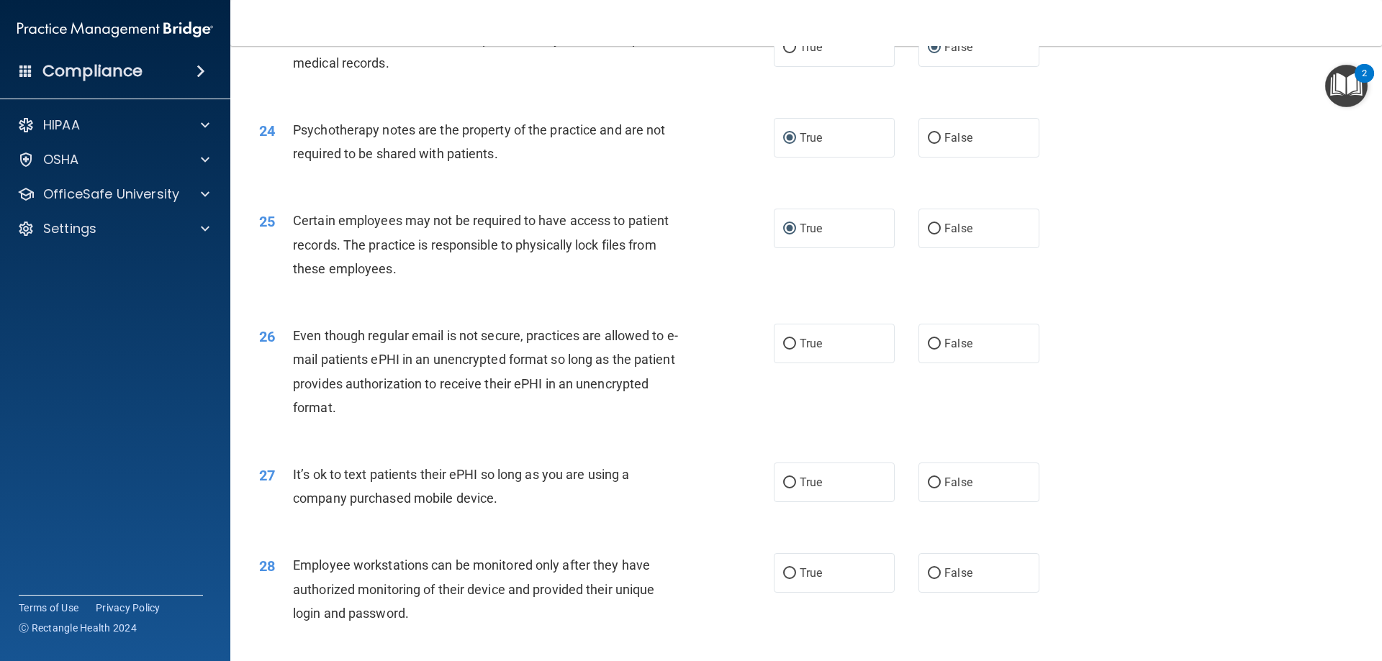
scroll to position [2663, 0]
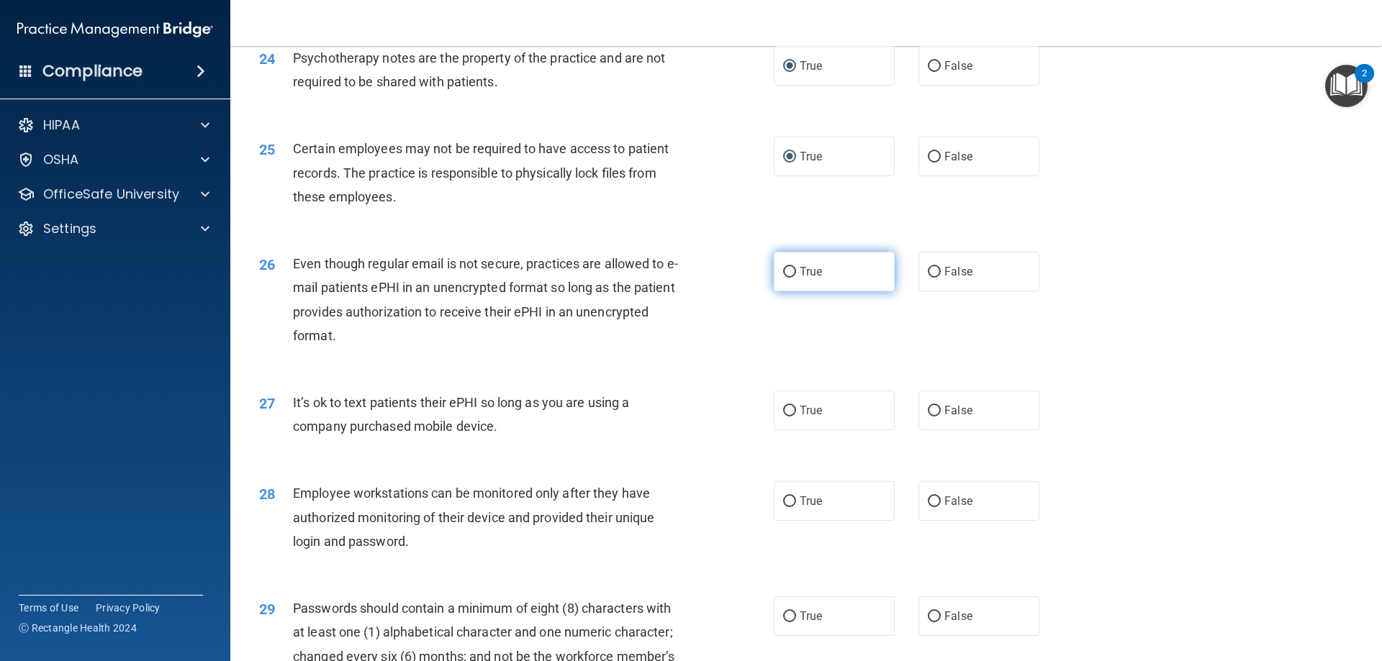
click at [784, 278] on input "True" at bounding box center [789, 272] width 13 height 11
radio input "true"
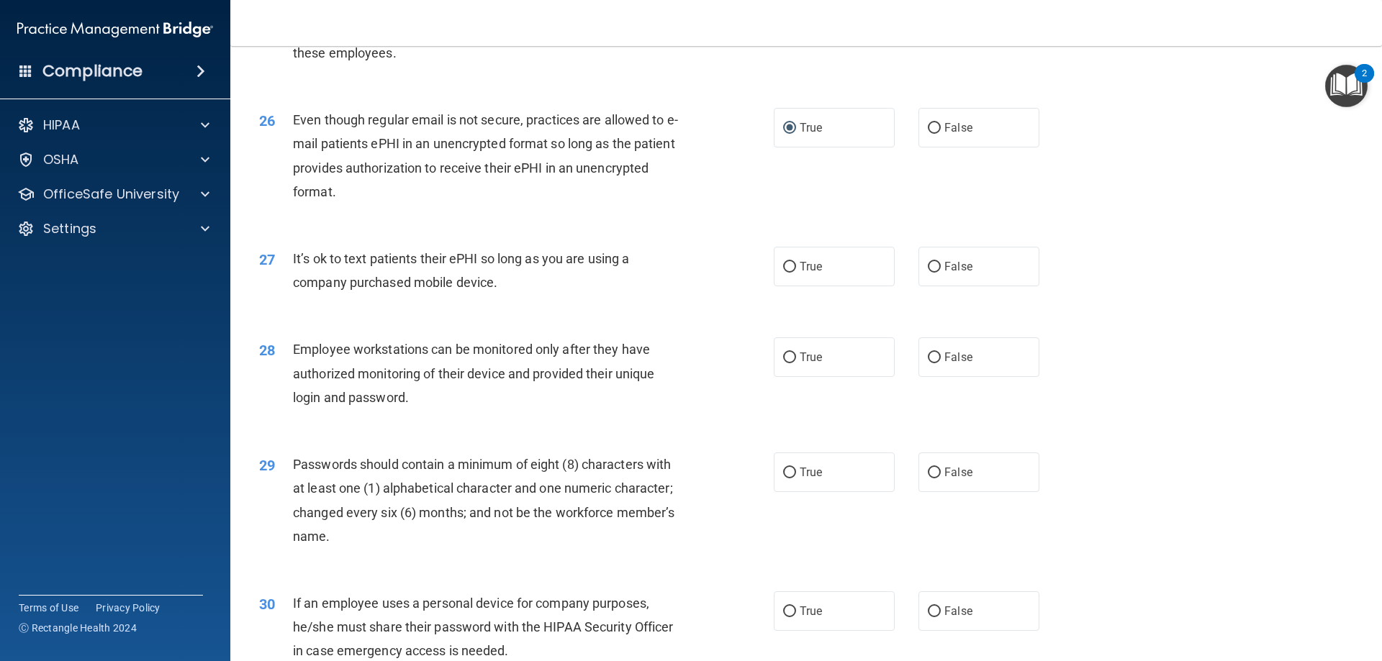
scroll to position [2879, 0]
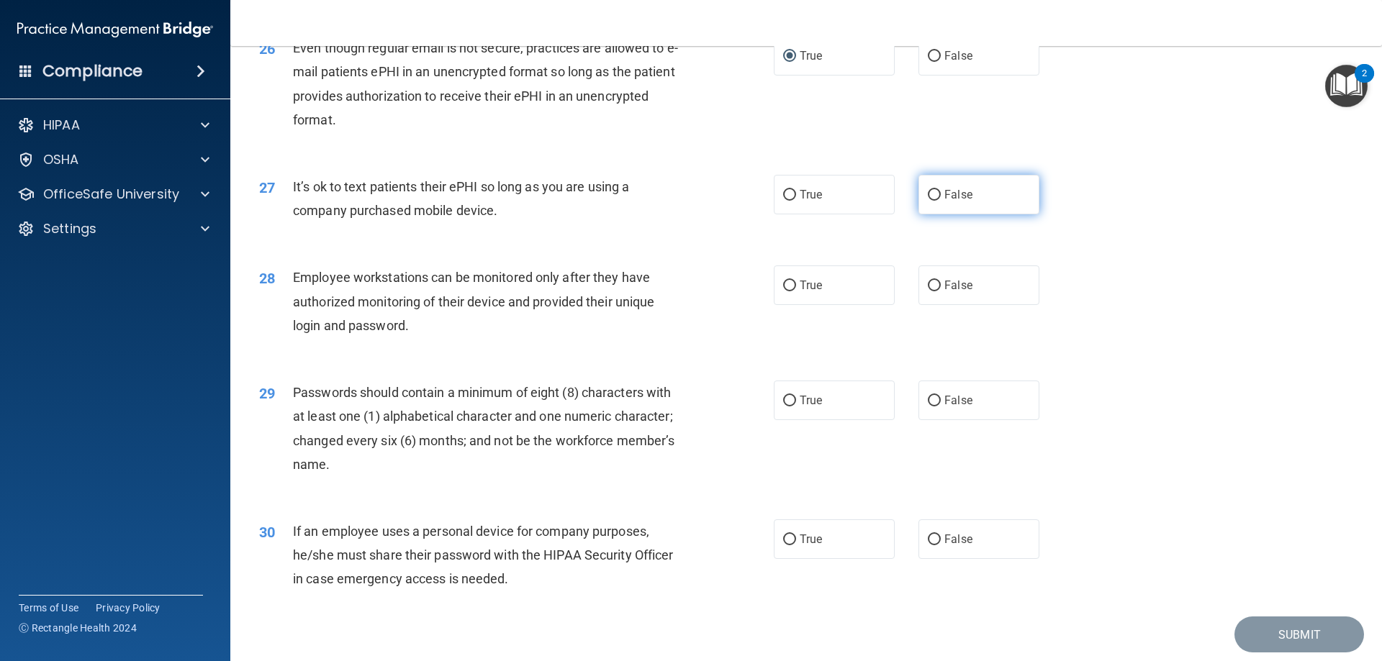
click at [928, 201] on input "False" at bounding box center [934, 195] width 13 height 11
radio input "true"
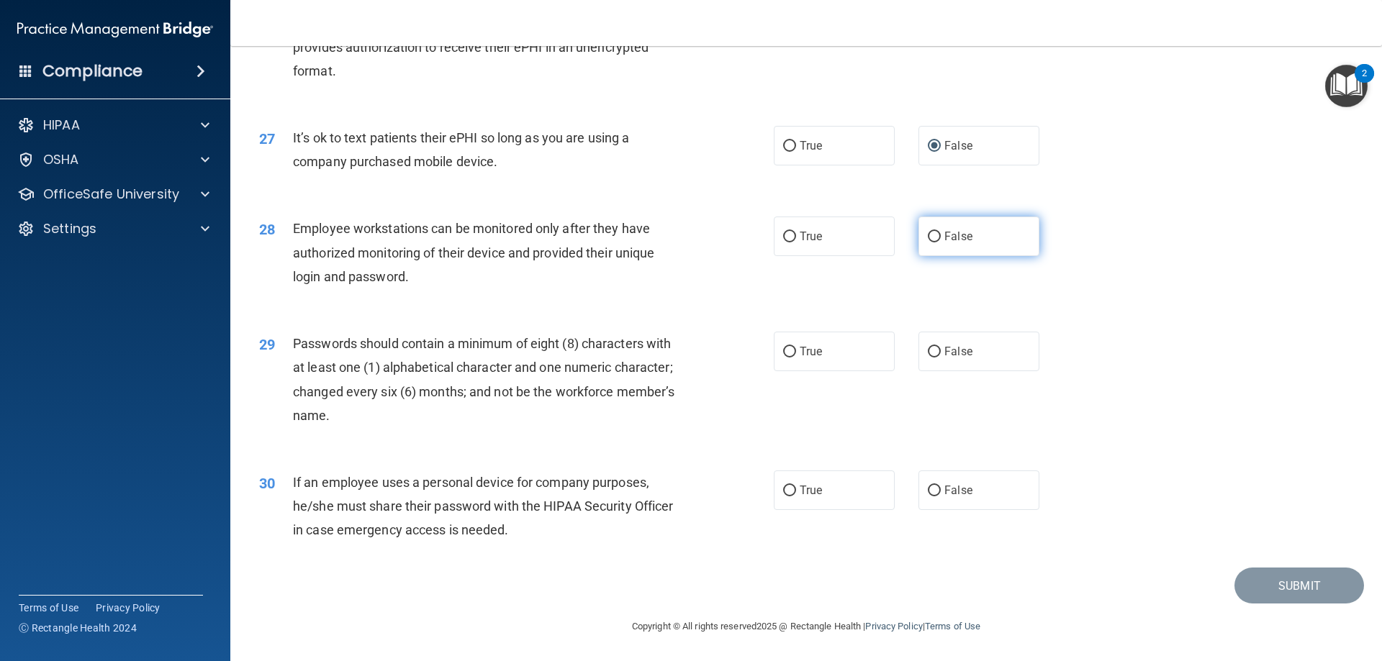
click at [928, 240] on input "False" at bounding box center [934, 237] width 13 height 11
radio input "true"
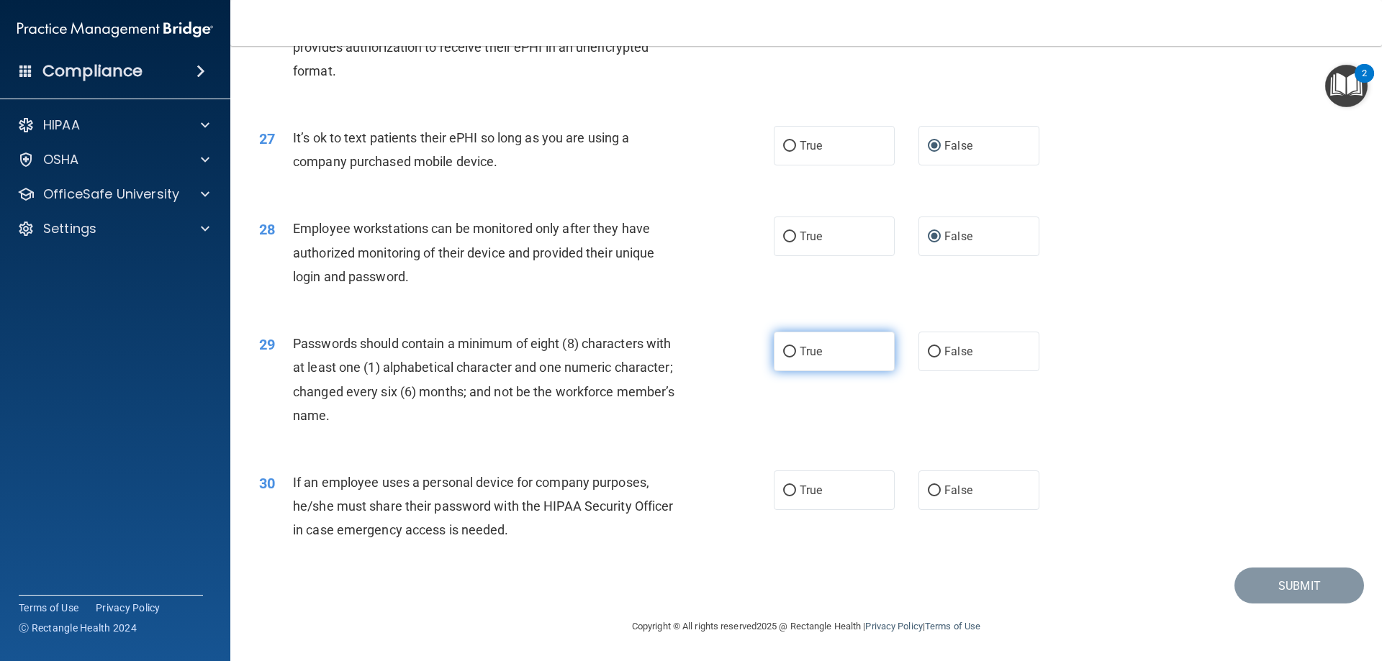
click at [783, 349] on input "True" at bounding box center [789, 352] width 13 height 11
radio input "true"
click at [932, 486] on input "False" at bounding box center [934, 491] width 13 height 11
radio input "true"
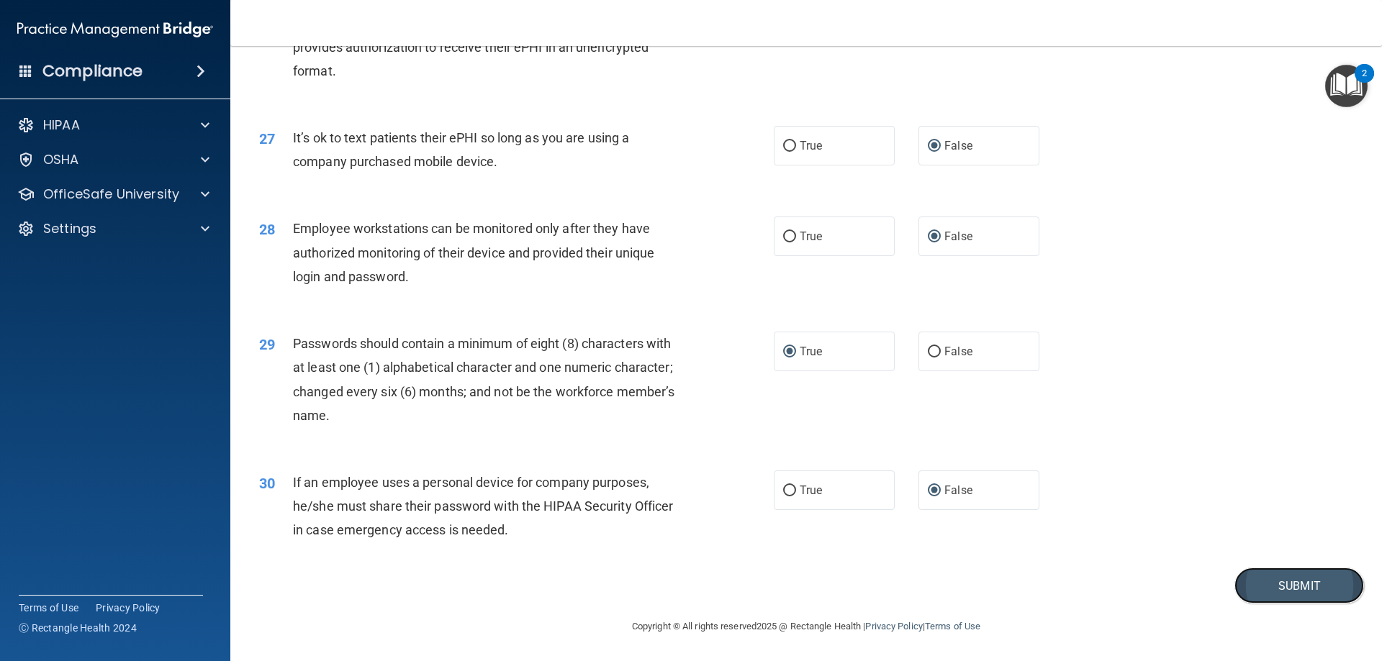
click at [1278, 579] on button "Submit" at bounding box center [1299, 586] width 130 height 37
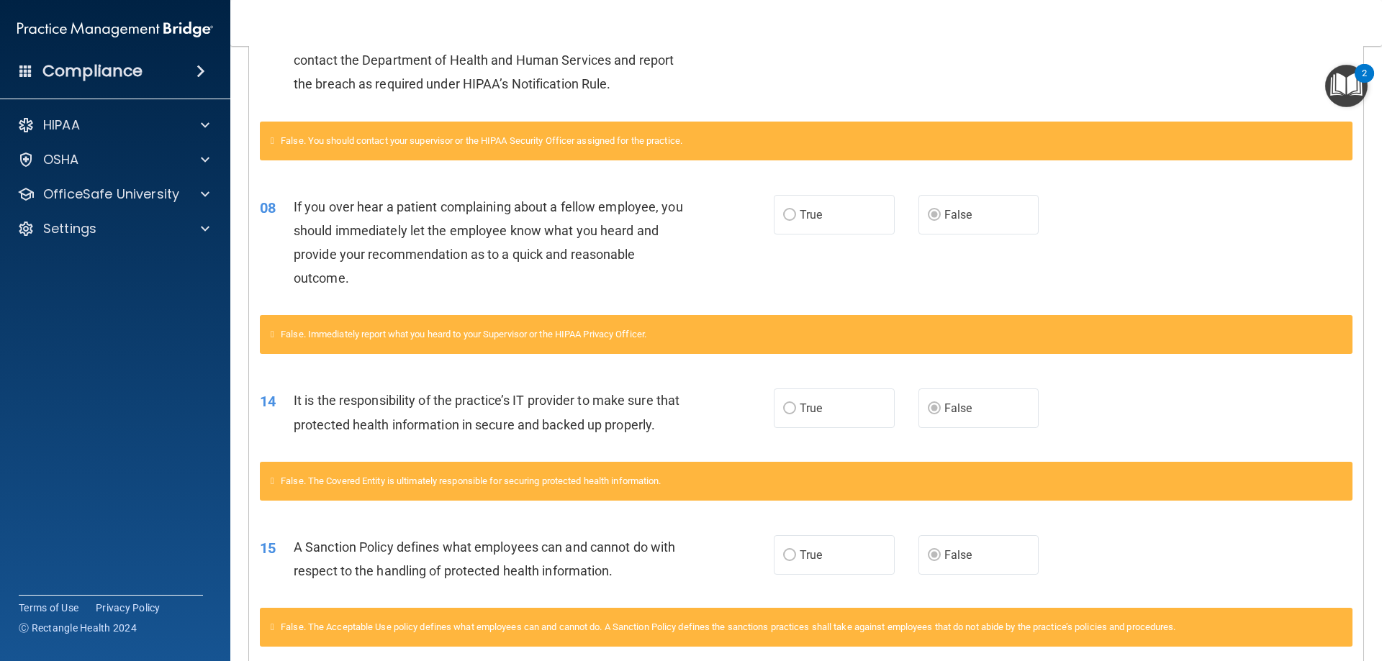
scroll to position [188, 0]
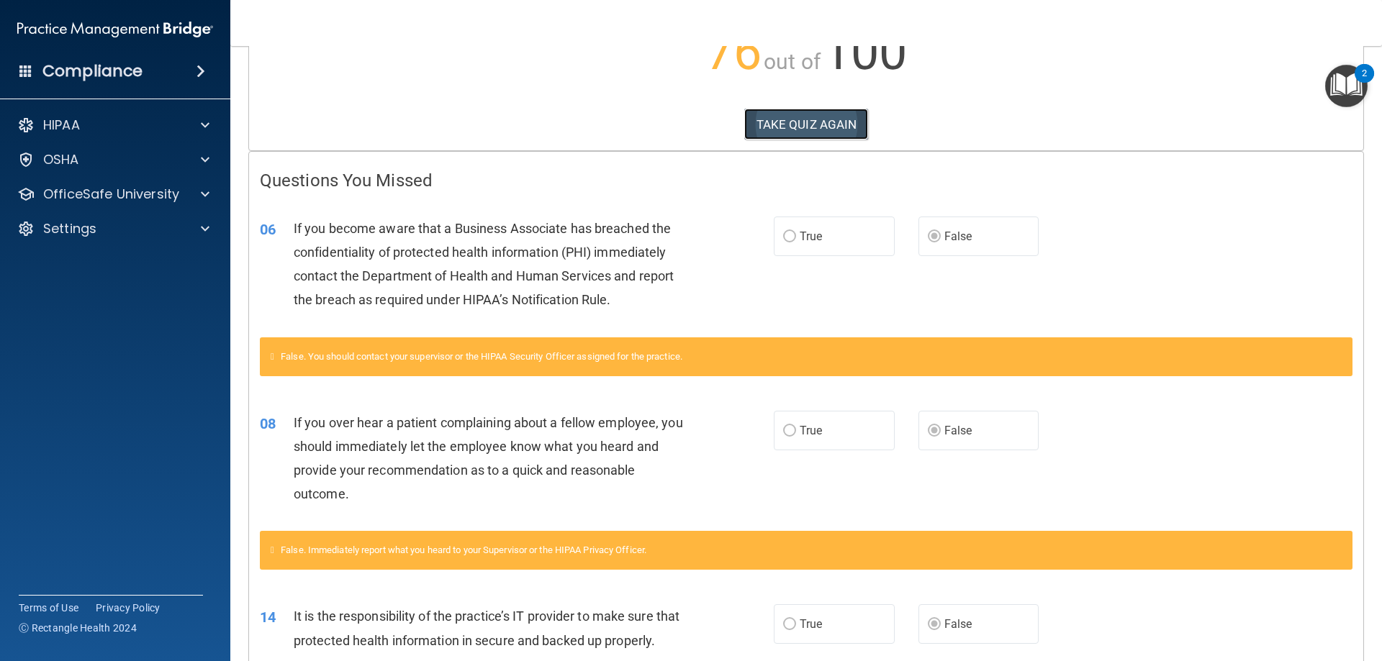
click at [797, 116] on button "TAKE QUIZ AGAIN" at bounding box center [806, 125] width 124 height 32
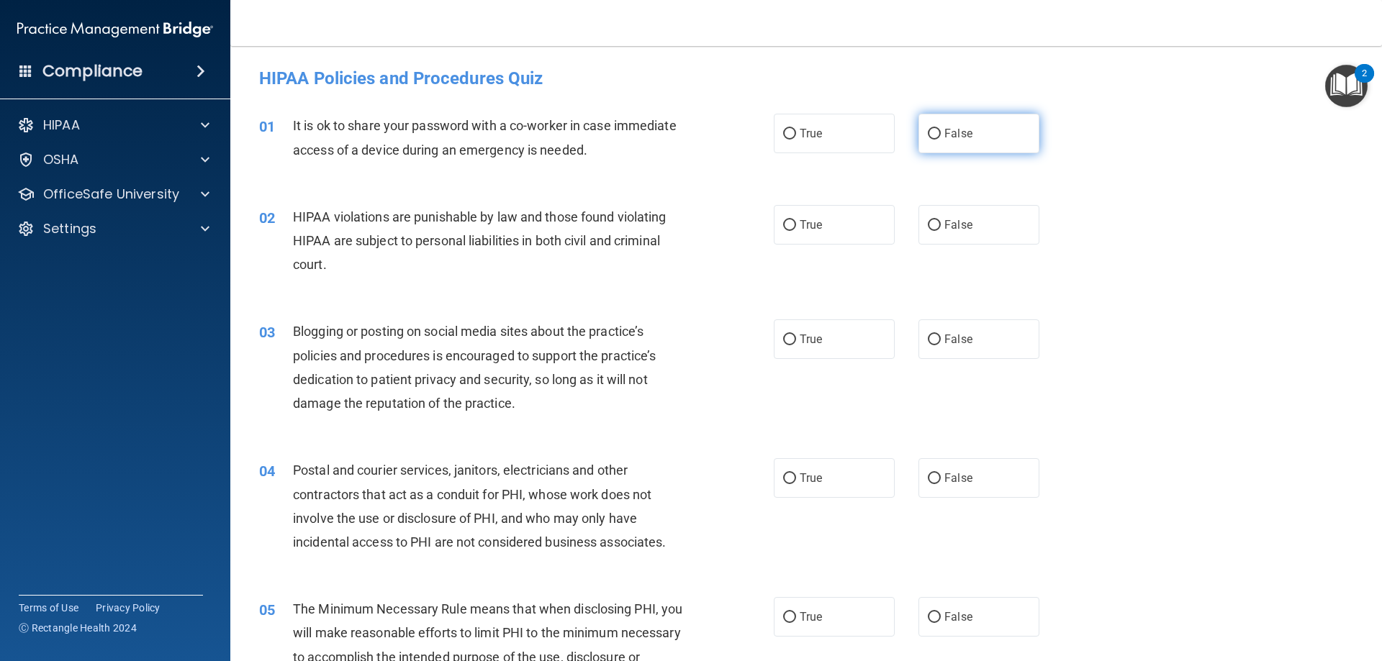
click at [928, 137] on input "False" at bounding box center [934, 134] width 13 height 11
radio input "true"
click at [783, 228] on input "True" at bounding box center [789, 225] width 13 height 11
radio input "true"
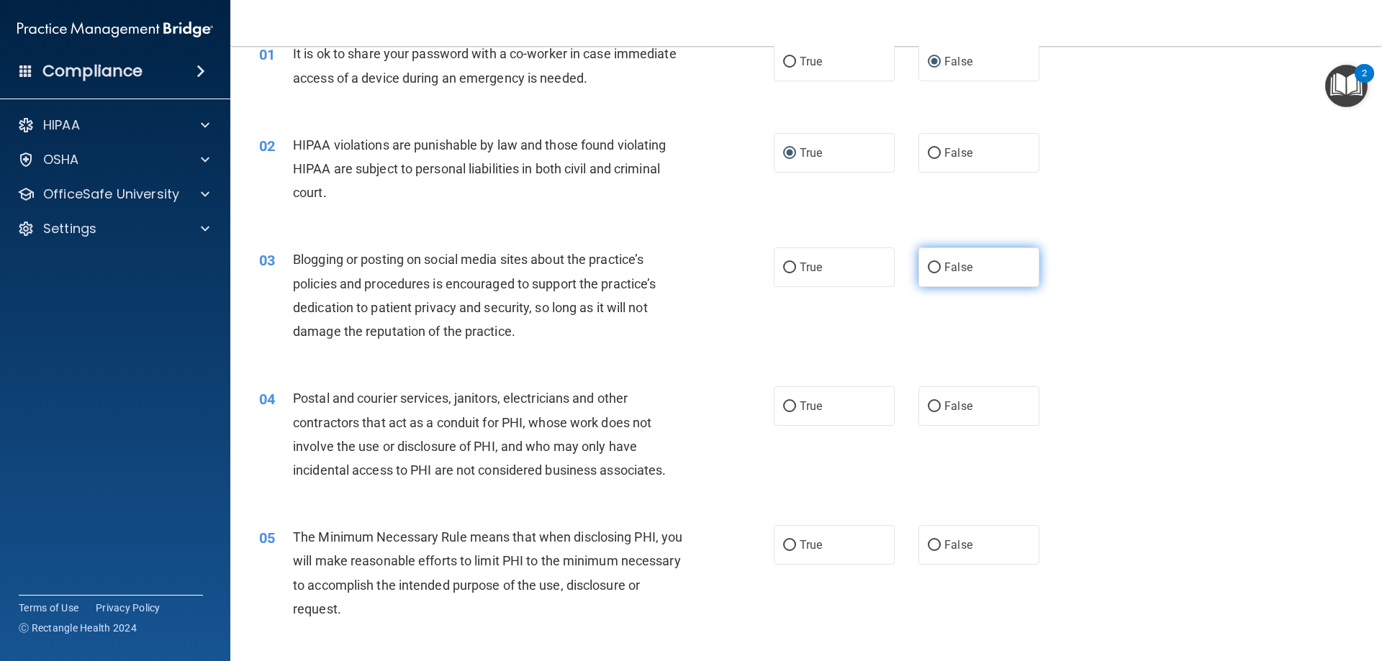
click at [928, 268] on input "False" at bounding box center [934, 268] width 13 height 11
radio input "true"
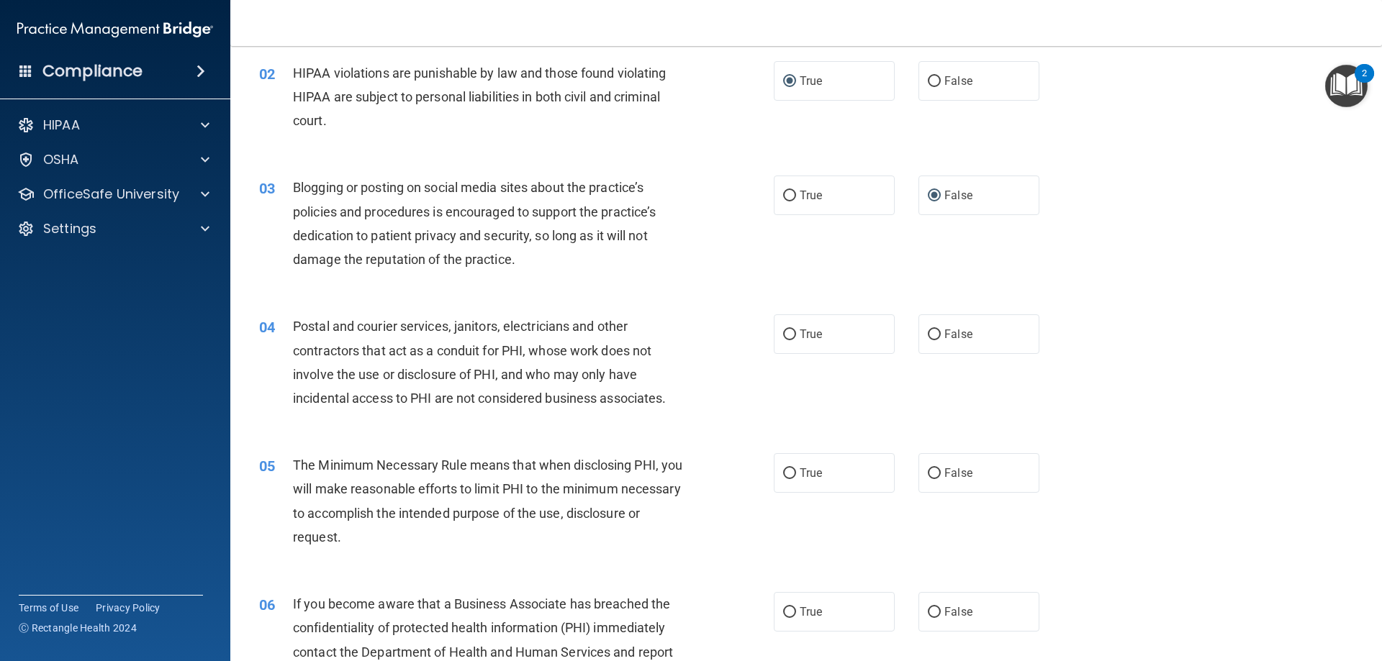
scroll to position [216, 0]
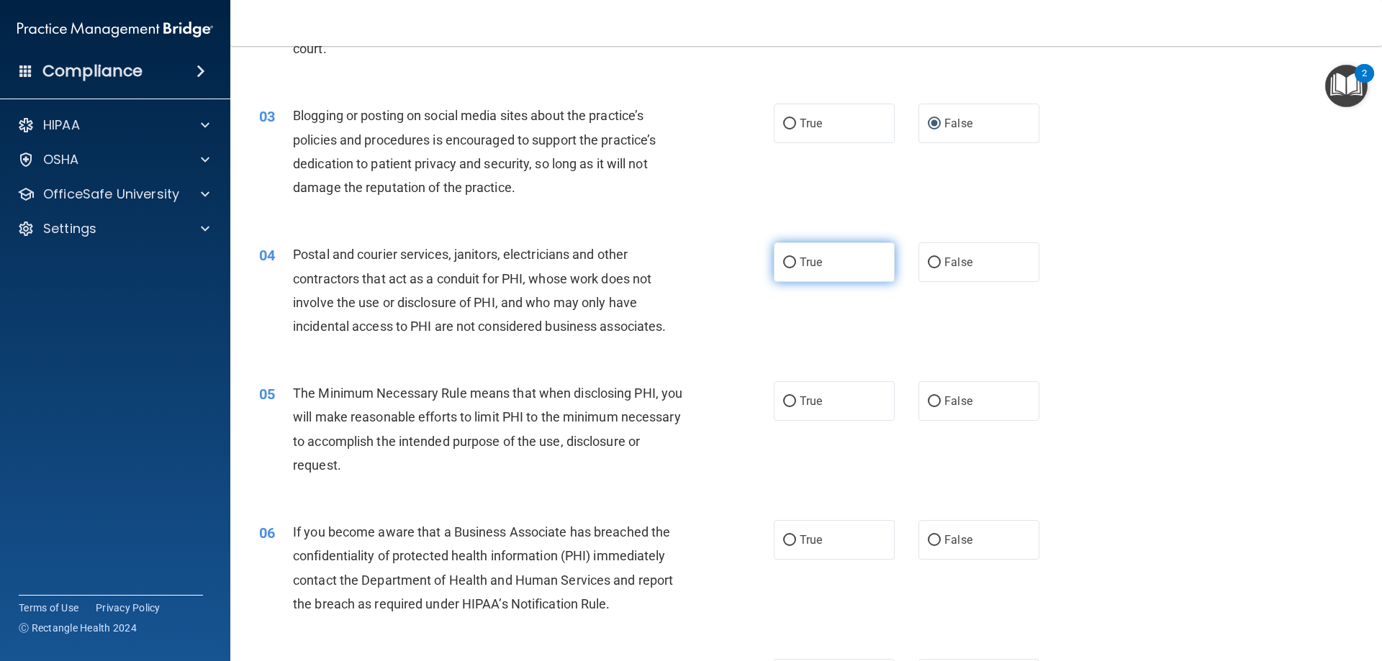
click at [784, 259] on input "True" at bounding box center [789, 263] width 13 height 11
radio input "true"
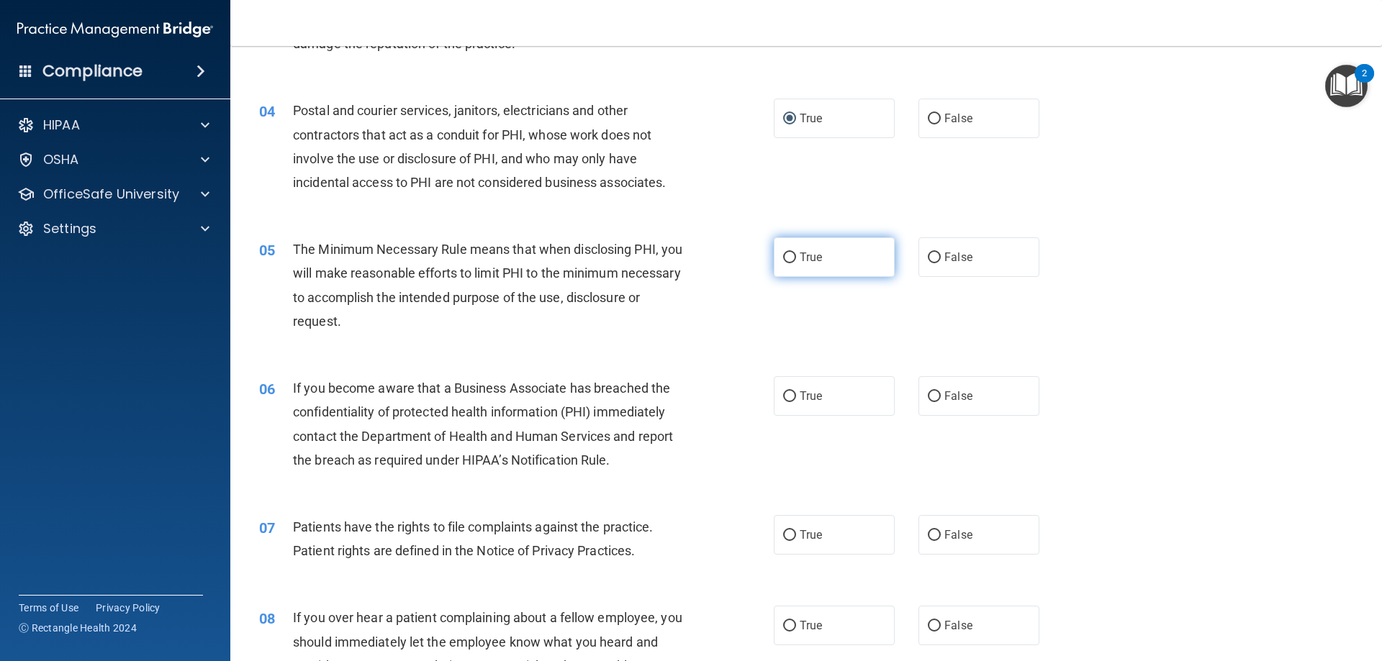
click at [783, 258] on input "True" at bounding box center [789, 258] width 13 height 11
radio input "true"
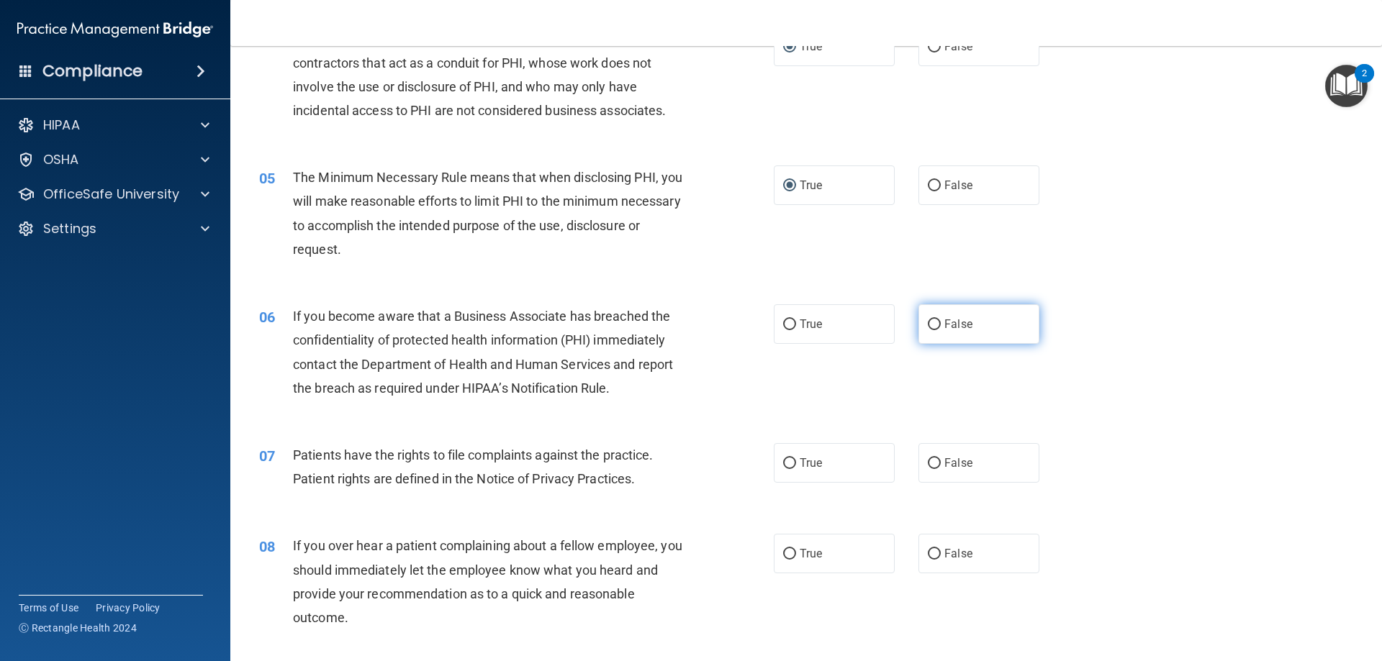
click at [928, 327] on input "False" at bounding box center [934, 325] width 13 height 11
radio input "true"
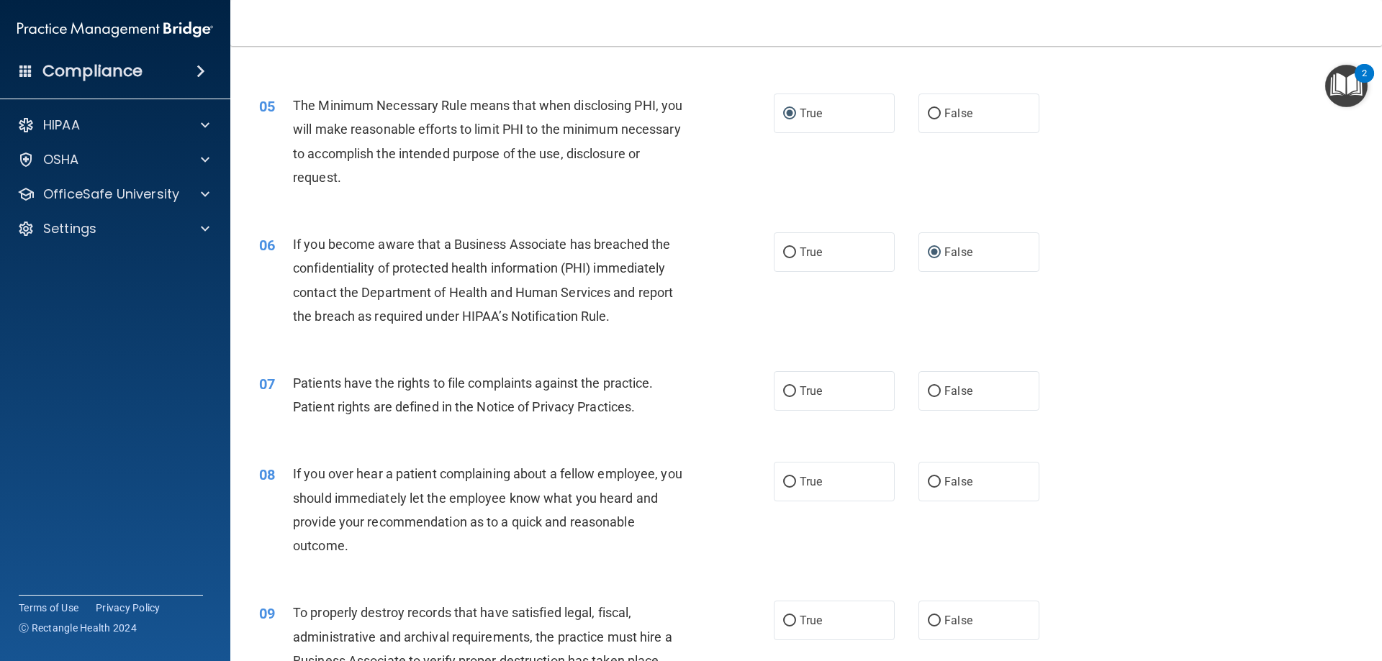
scroll to position [648, 0]
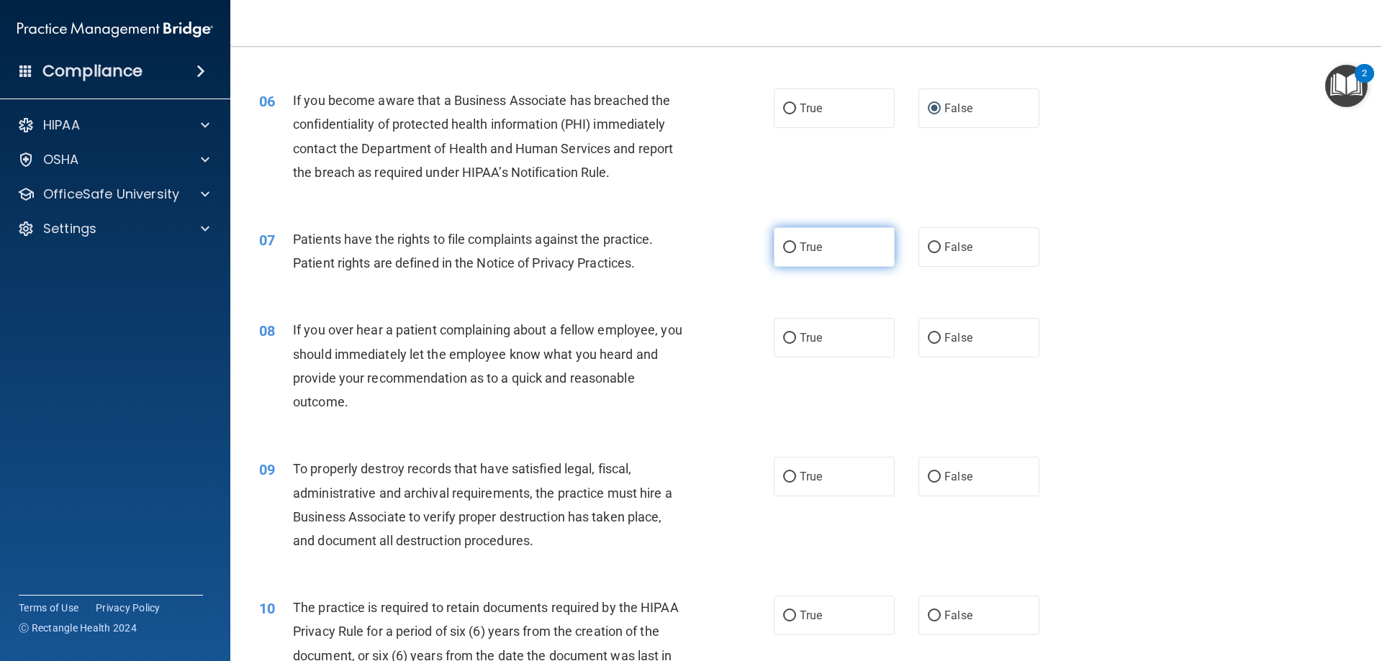
click at [787, 244] on input "True" at bounding box center [789, 248] width 13 height 11
radio input "true"
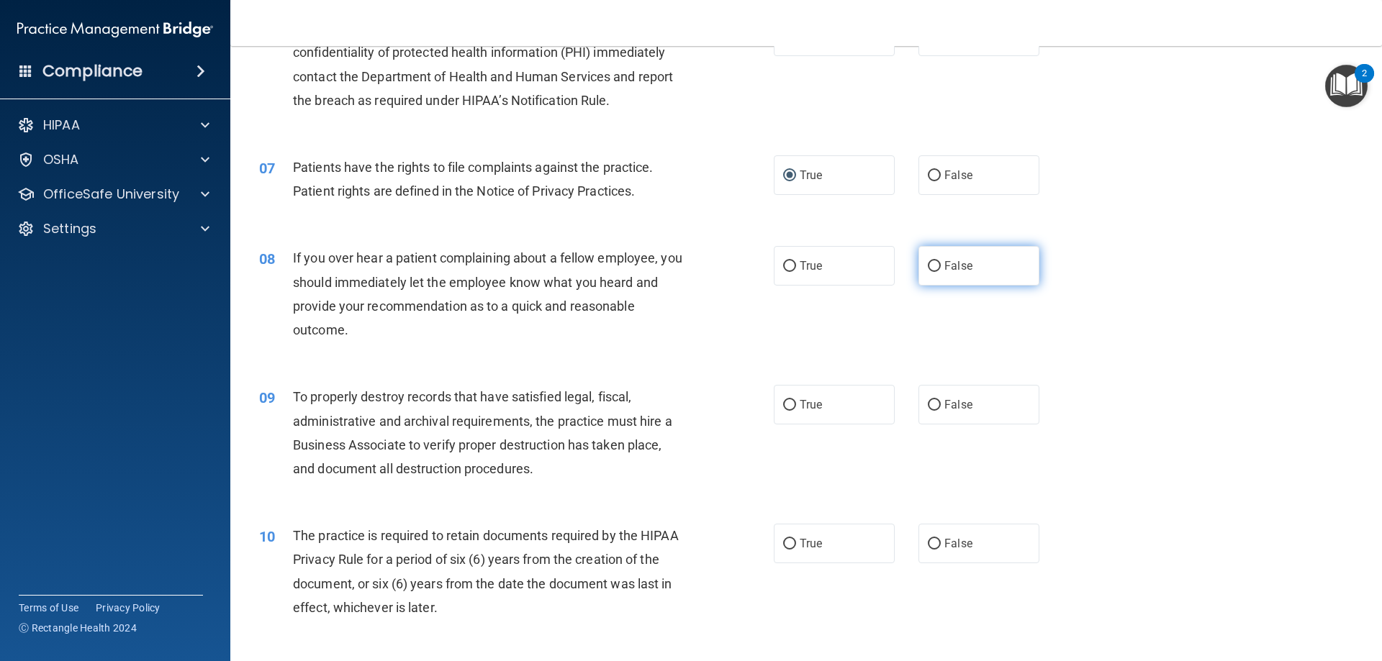
click at [928, 267] on input "False" at bounding box center [934, 266] width 13 height 11
radio input "true"
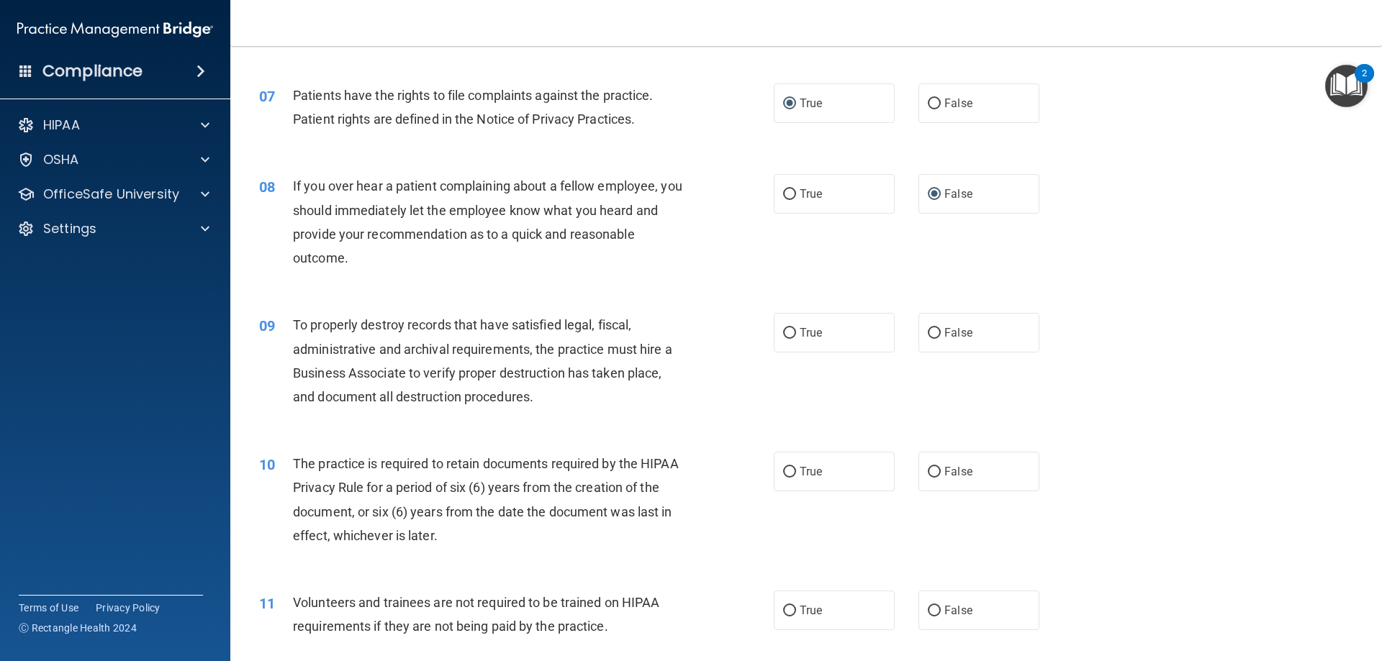
scroll to position [864, 0]
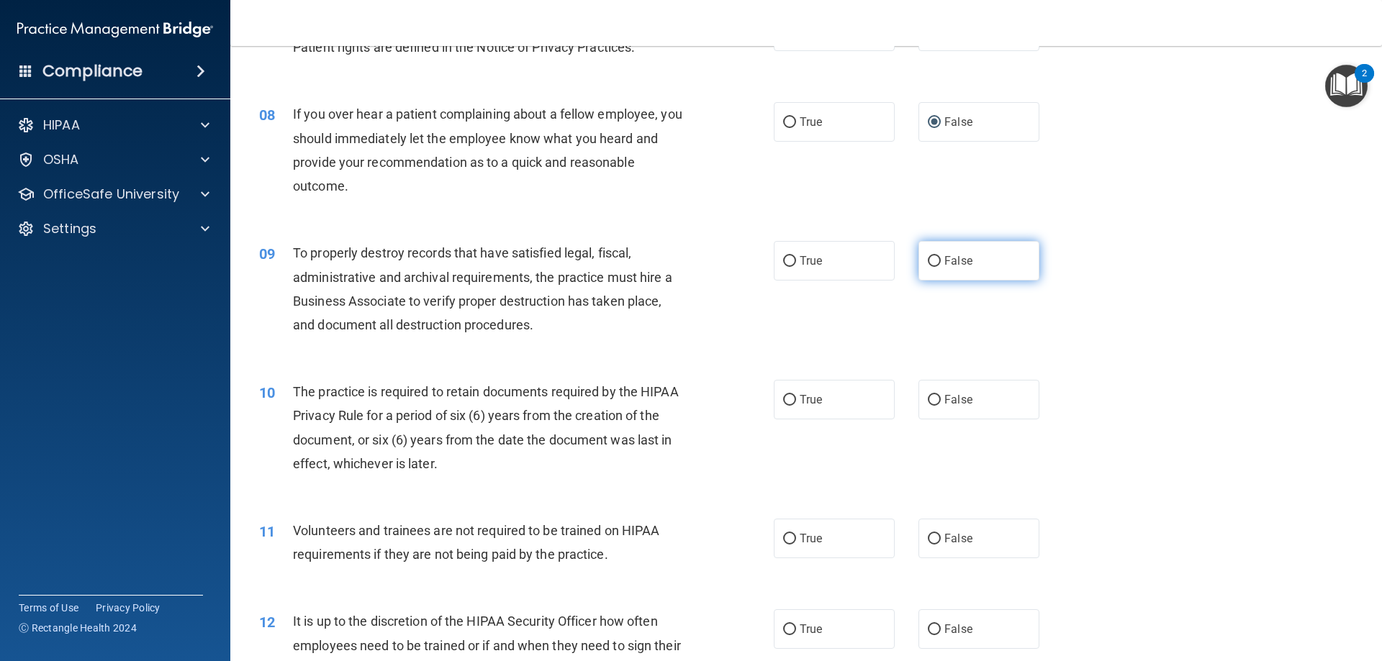
click at [928, 263] on input "False" at bounding box center [934, 261] width 13 height 11
radio input "true"
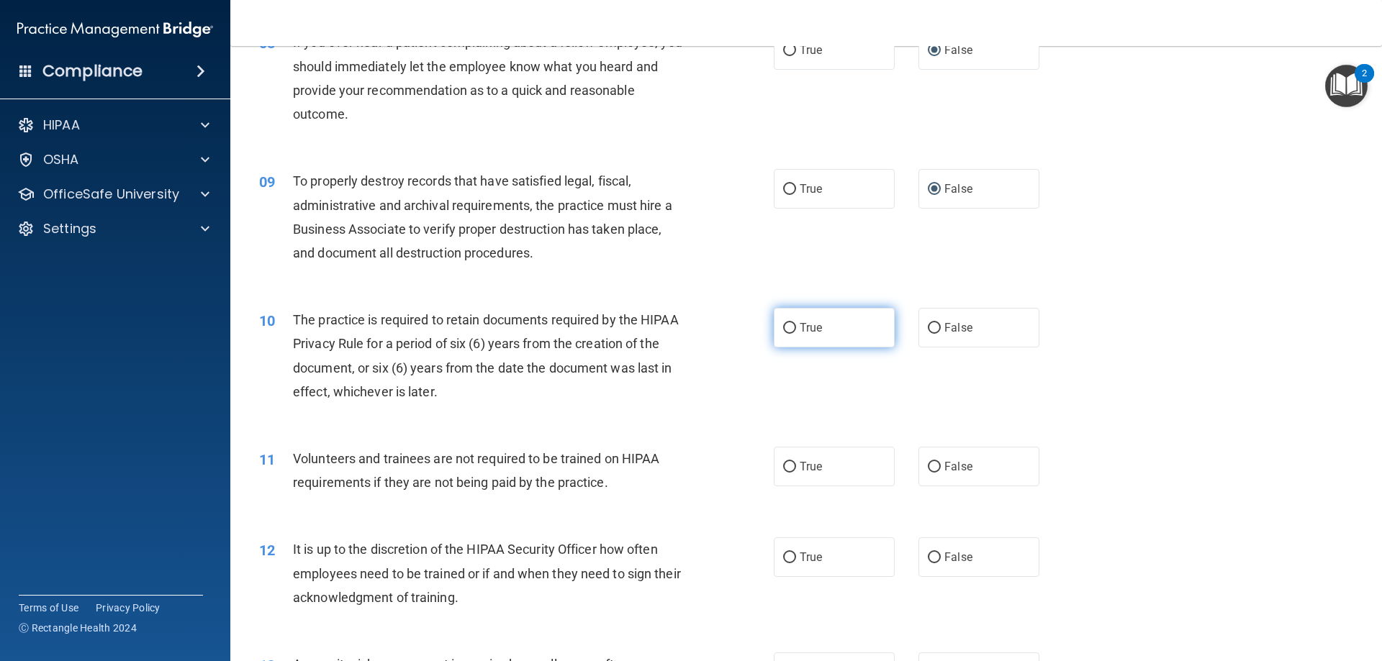
click at [787, 327] on input "True" at bounding box center [789, 328] width 13 height 11
radio input "true"
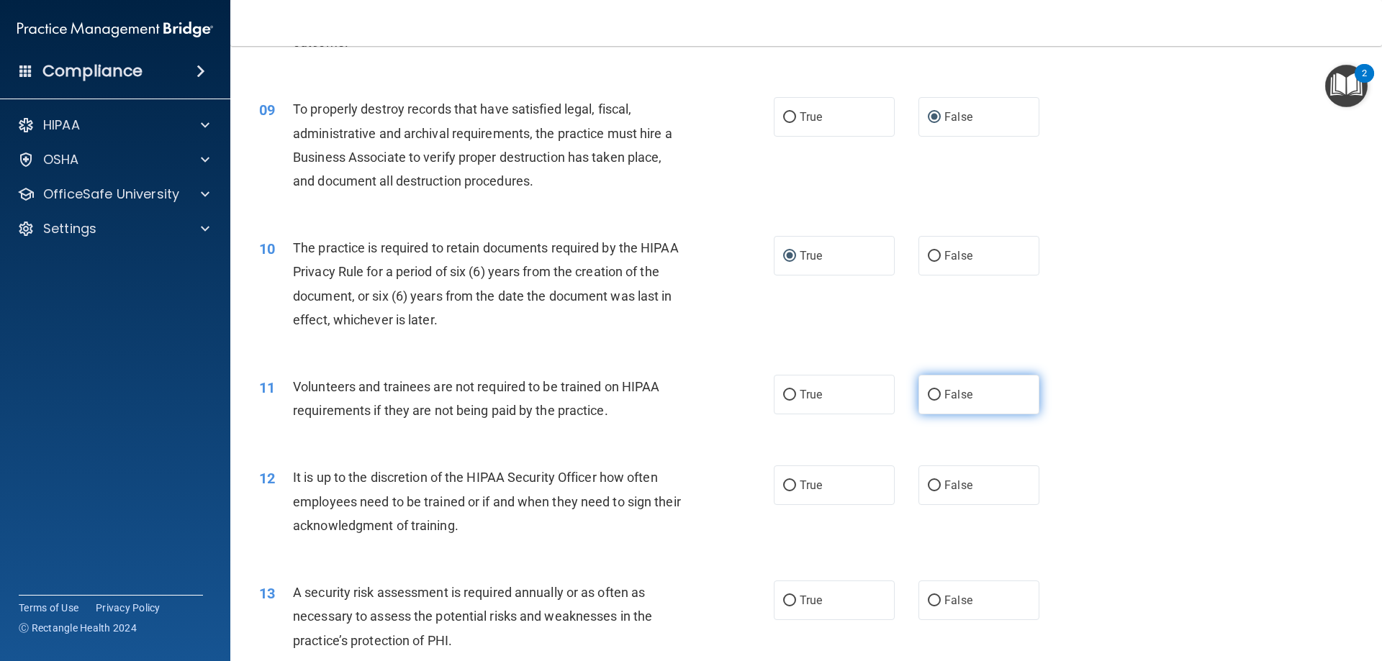
click at [930, 396] on input "False" at bounding box center [934, 395] width 13 height 11
radio input "true"
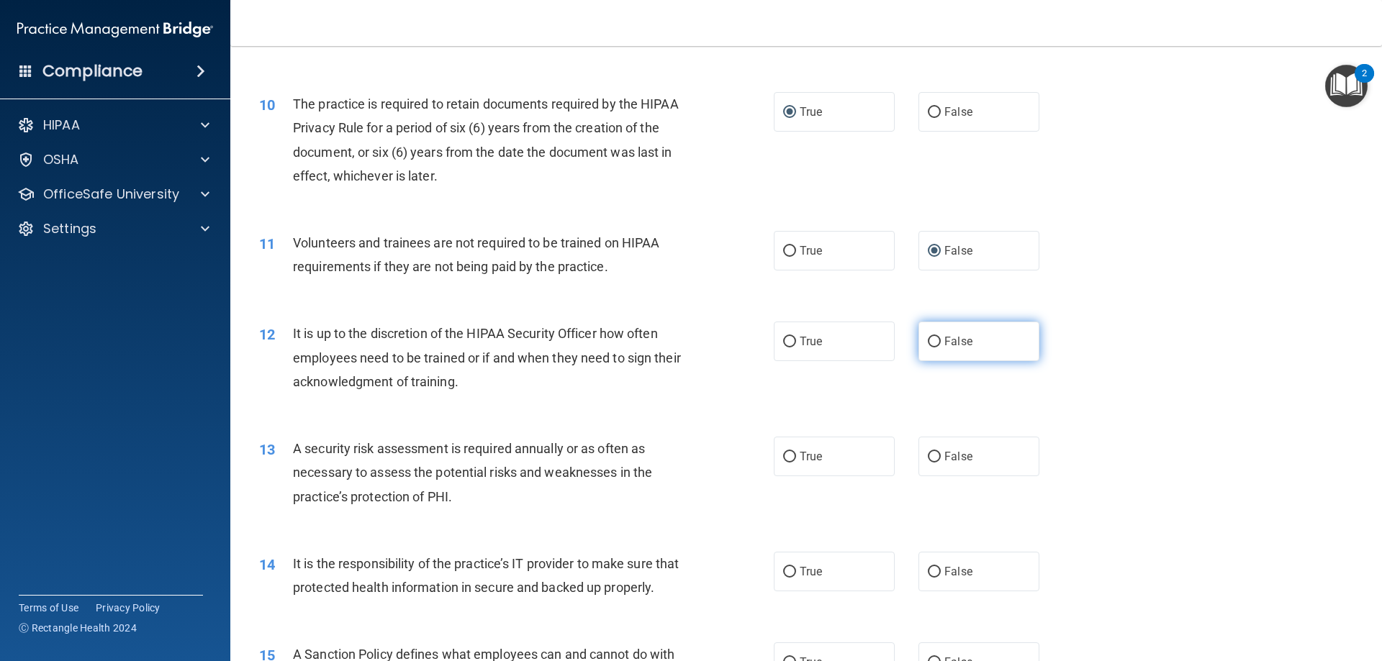
click at [928, 345] on input "False" at bounding box center [934, 342] width 13 height 11
radio input "true"
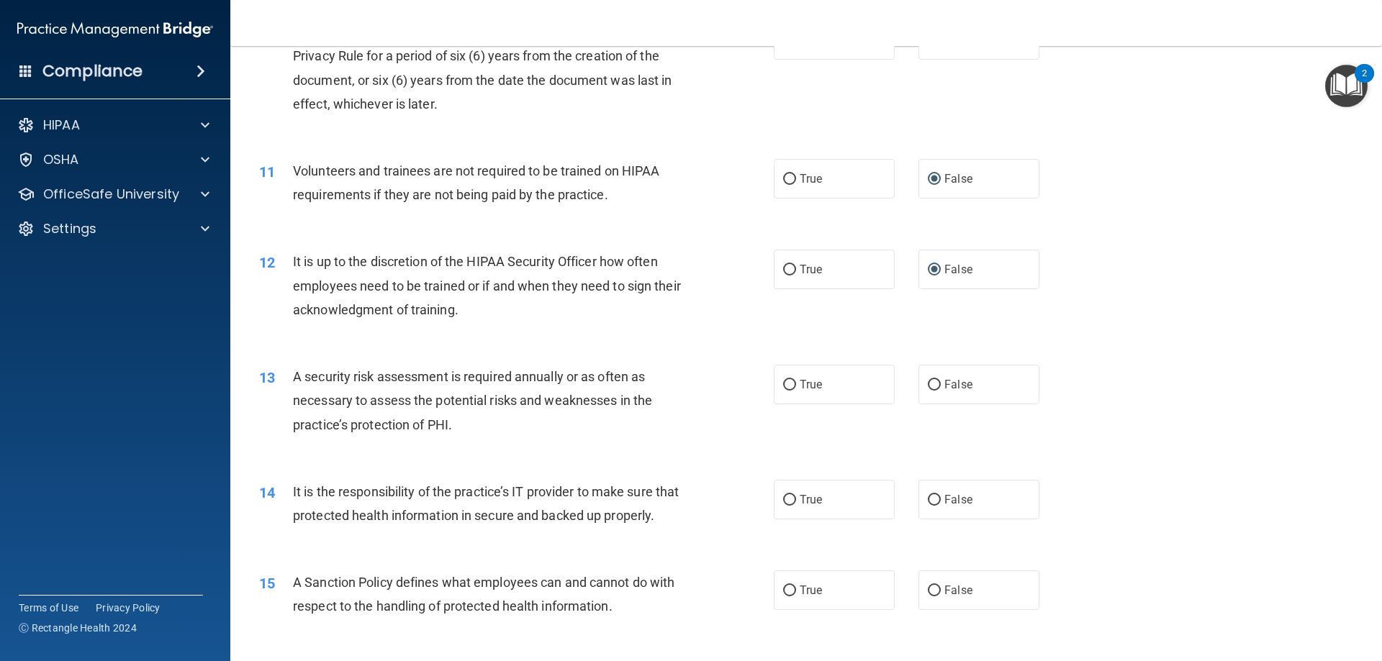
scroll to position [1295, 0]
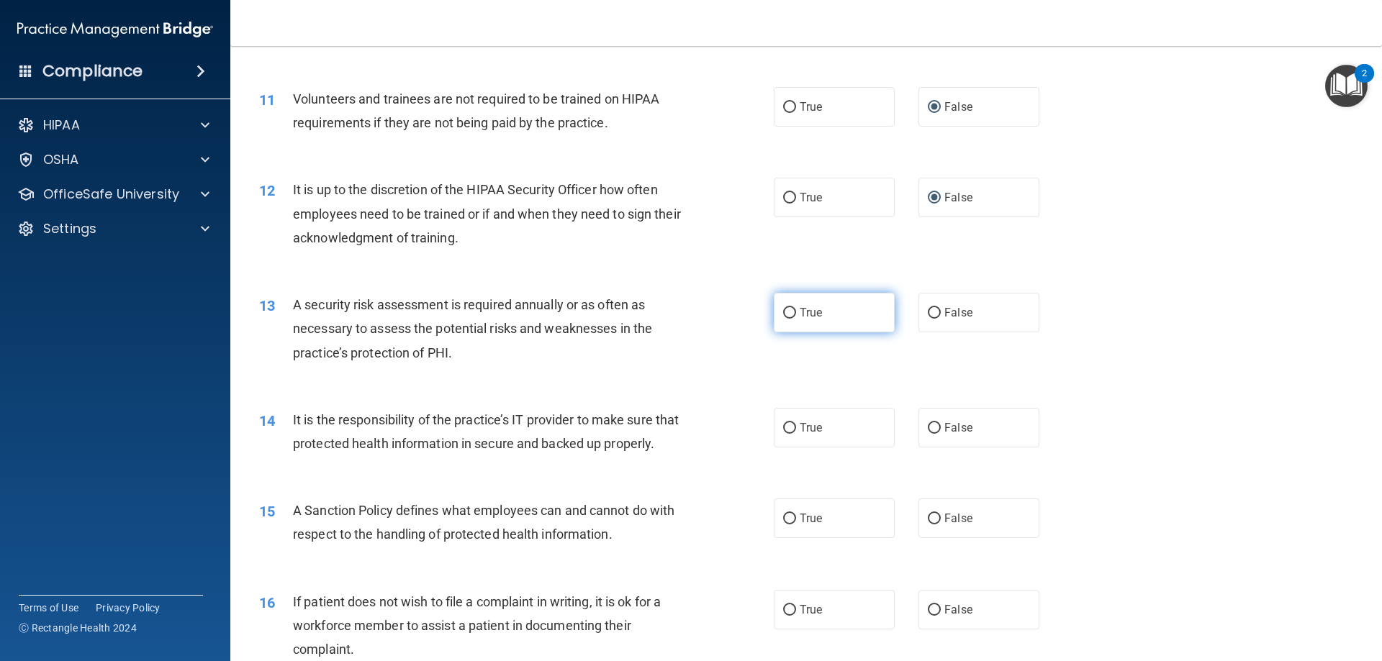
click at [783, 314] on input "True" at bounding box center [789, 313] width 13 height 11
radio input "true"
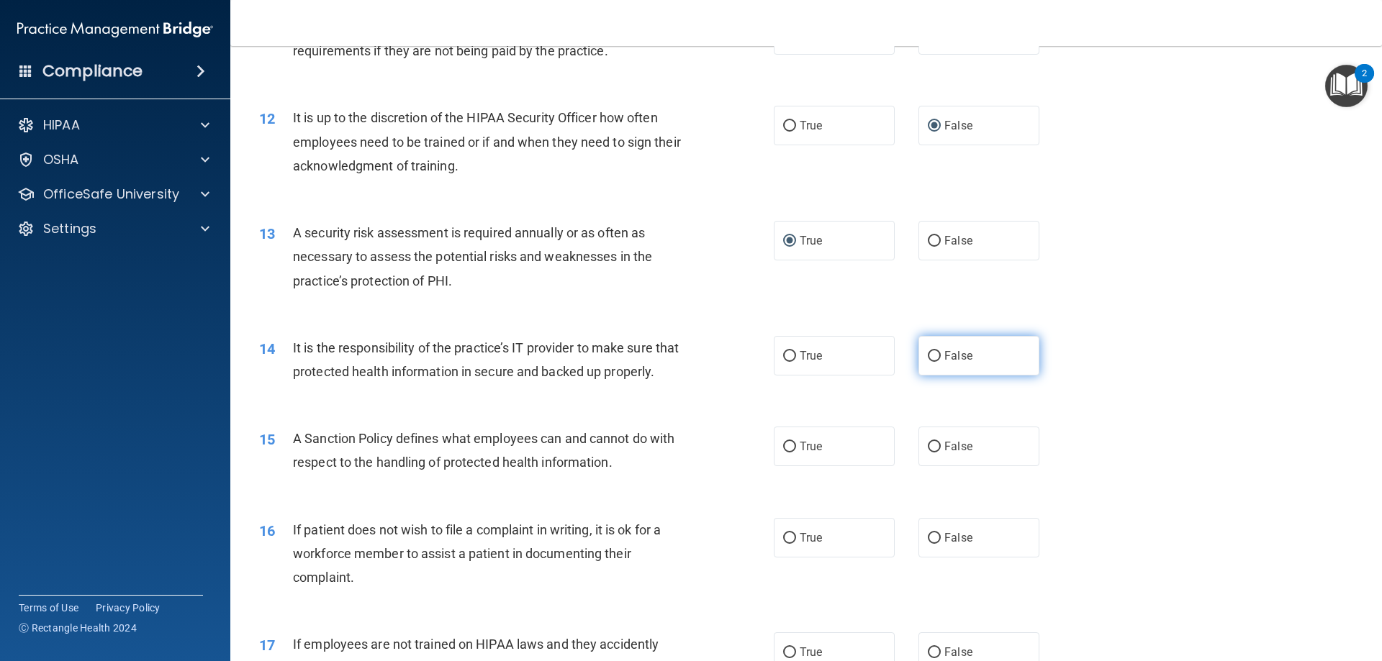
click at [928, 355] on input "False" at bounding box center [934, 356] width 13 height 11
radio input "true"
click at [928, 453] on input "False" at bounding box center [934, 447] width 13 height 11
radio input "true"
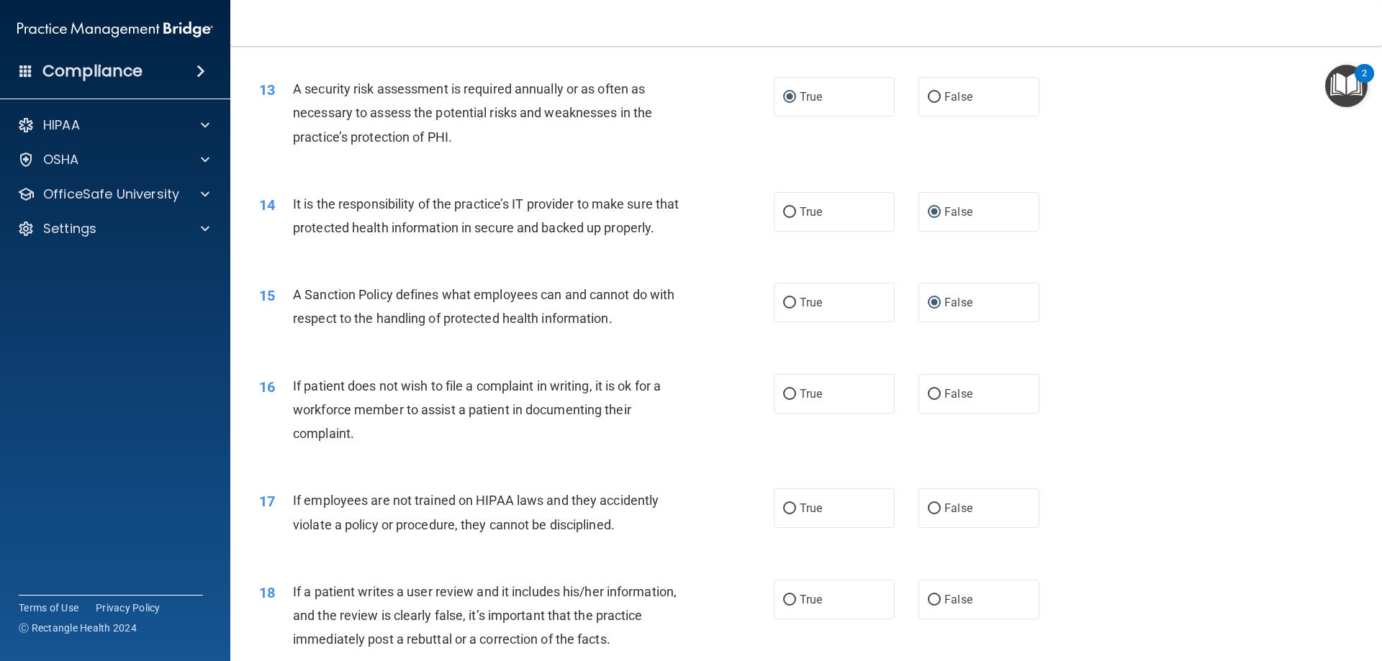
scroll to position [1583, 0]
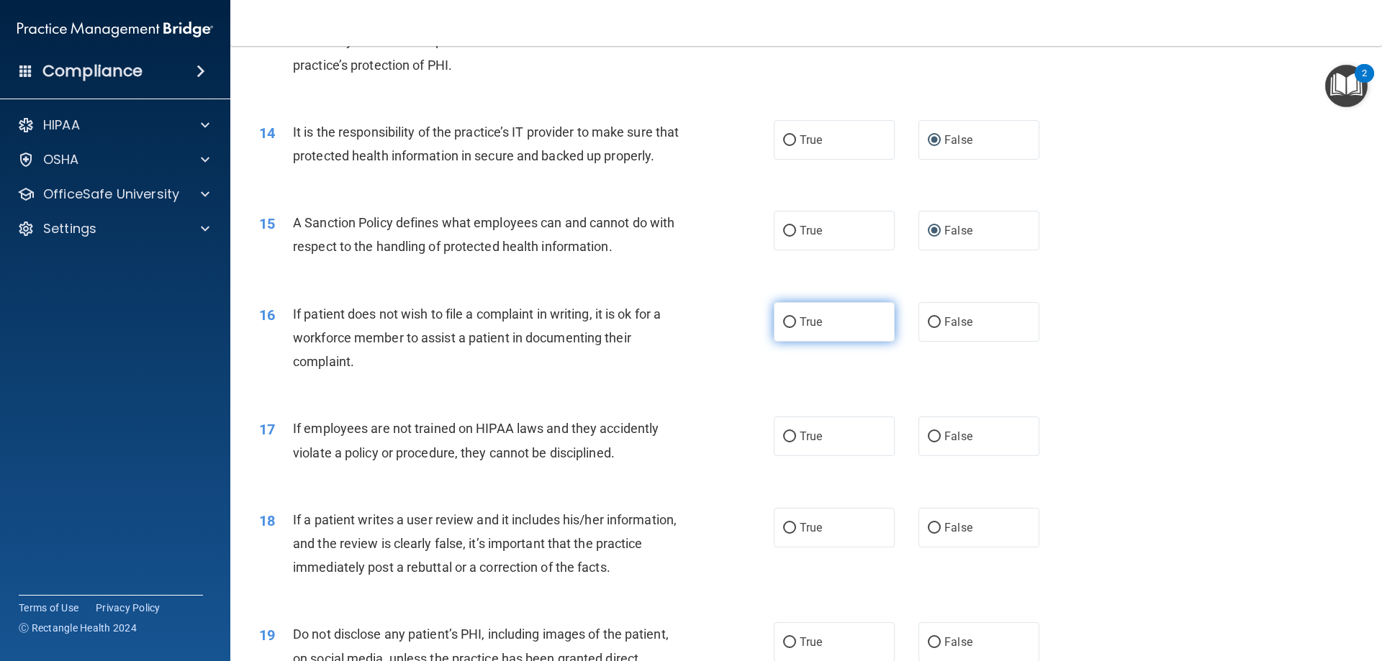
click at [784, 328] on input "True" at bounding box center [789, 322] width 13 height 11
radio input "true"
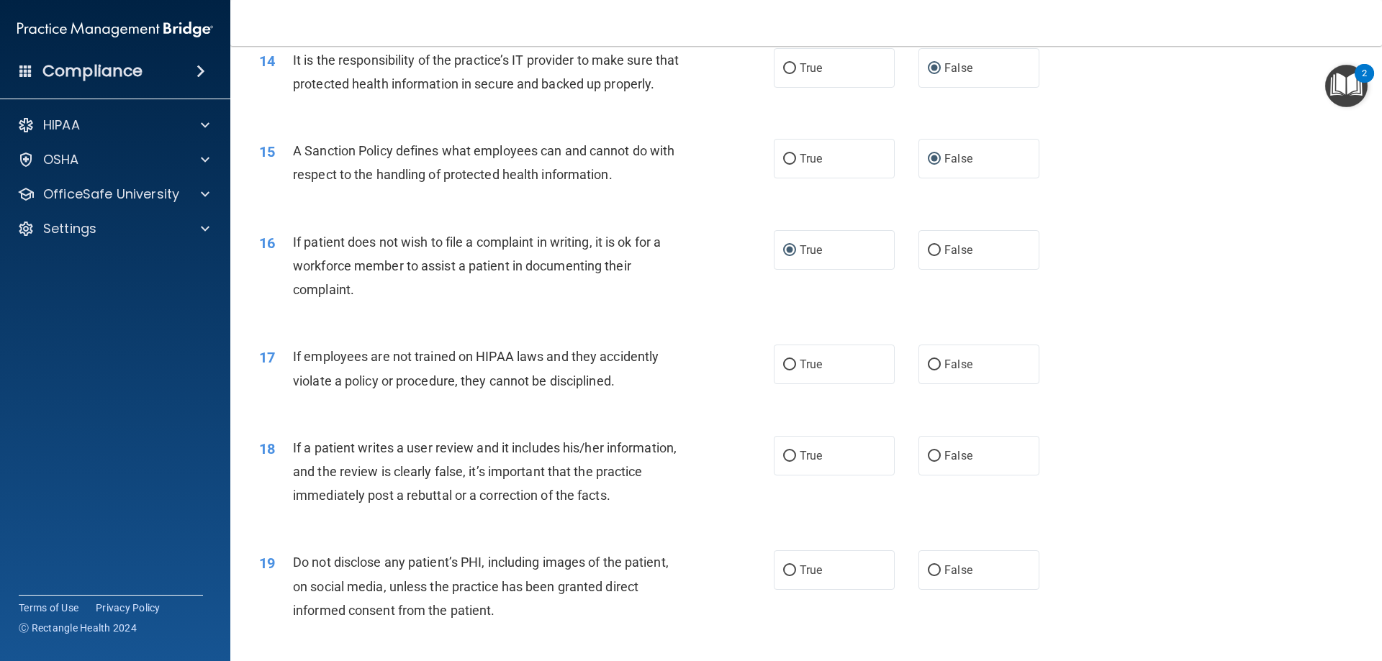
scroll to position [1727, 0]
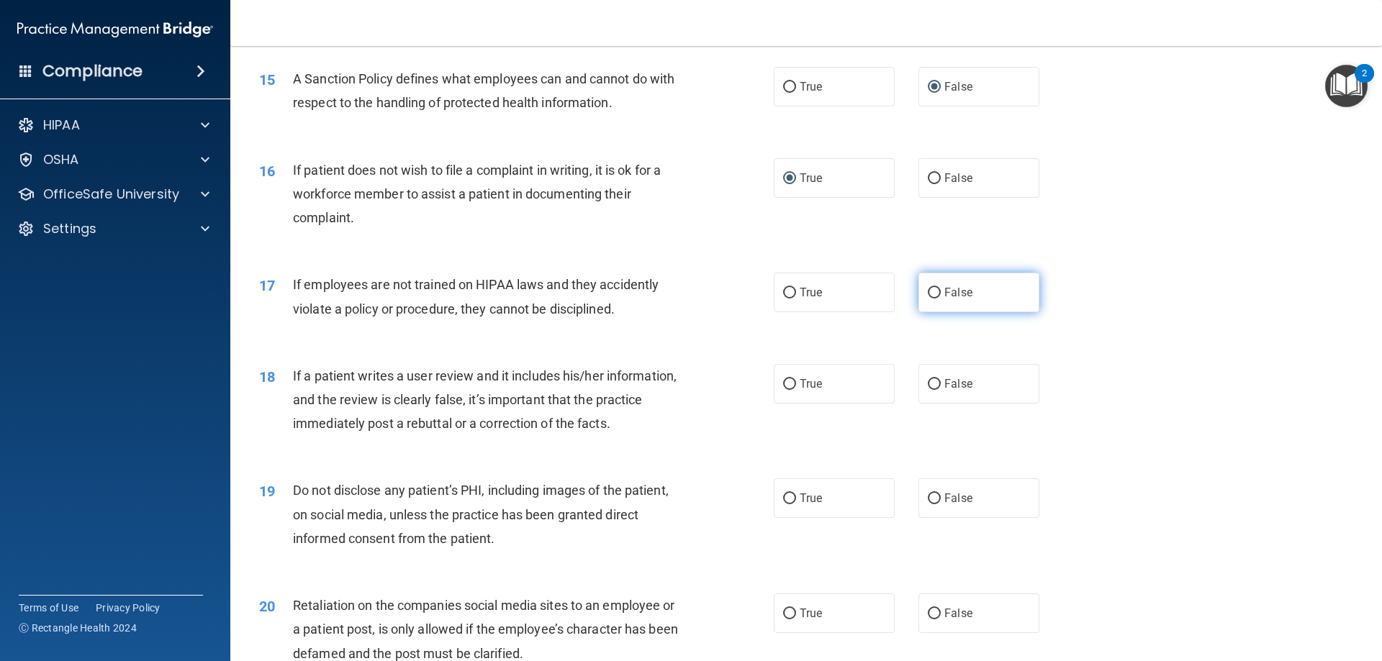
click at [928, 299] on input "False" at bounding box center [934, 293] width 13 height 11
radio input "true"
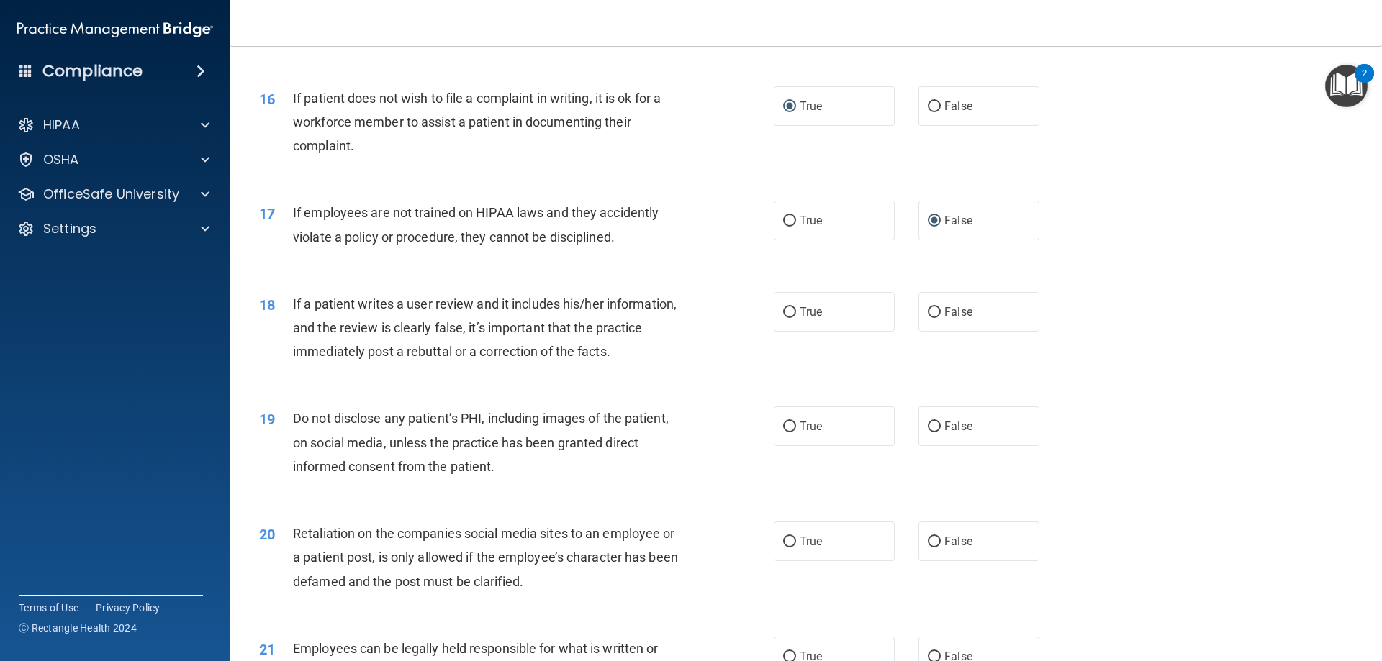
scroll to position [1871, 0]
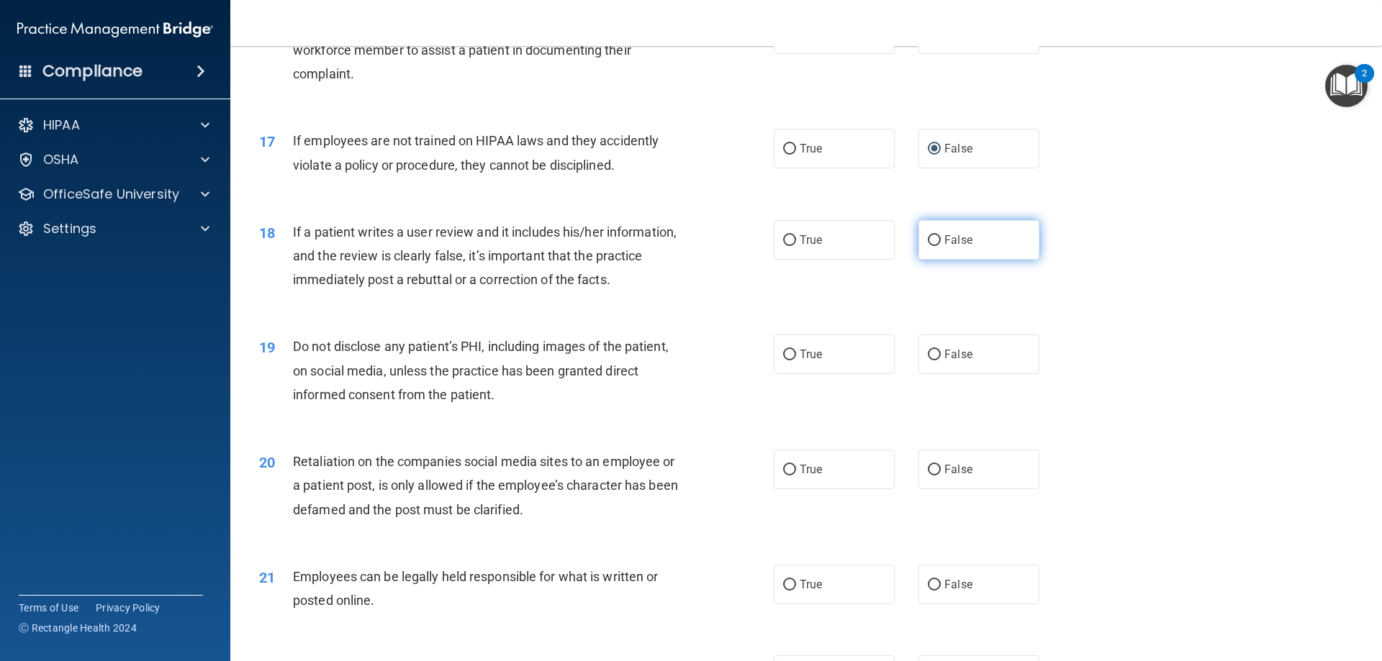
click at [928, 246] on input "False" at bounding box center [934, 240] width 13 height 11
radio input "true"
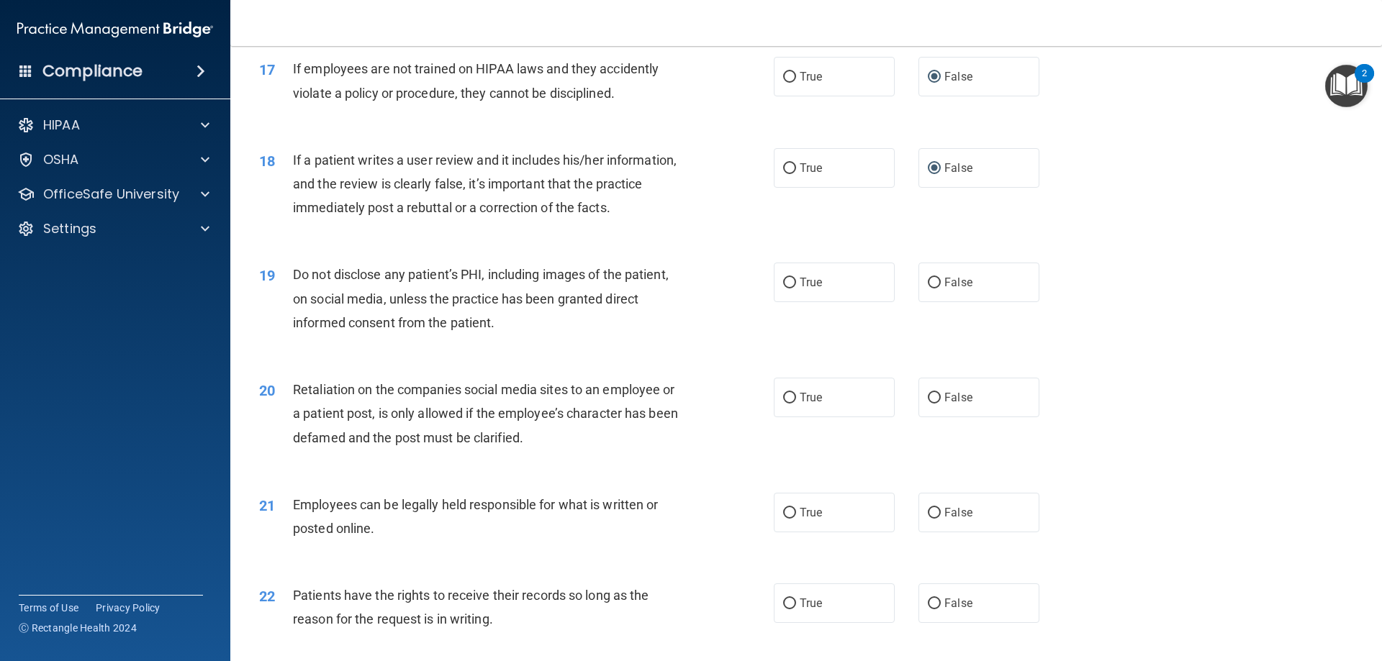
scroll to position [2015, 0]
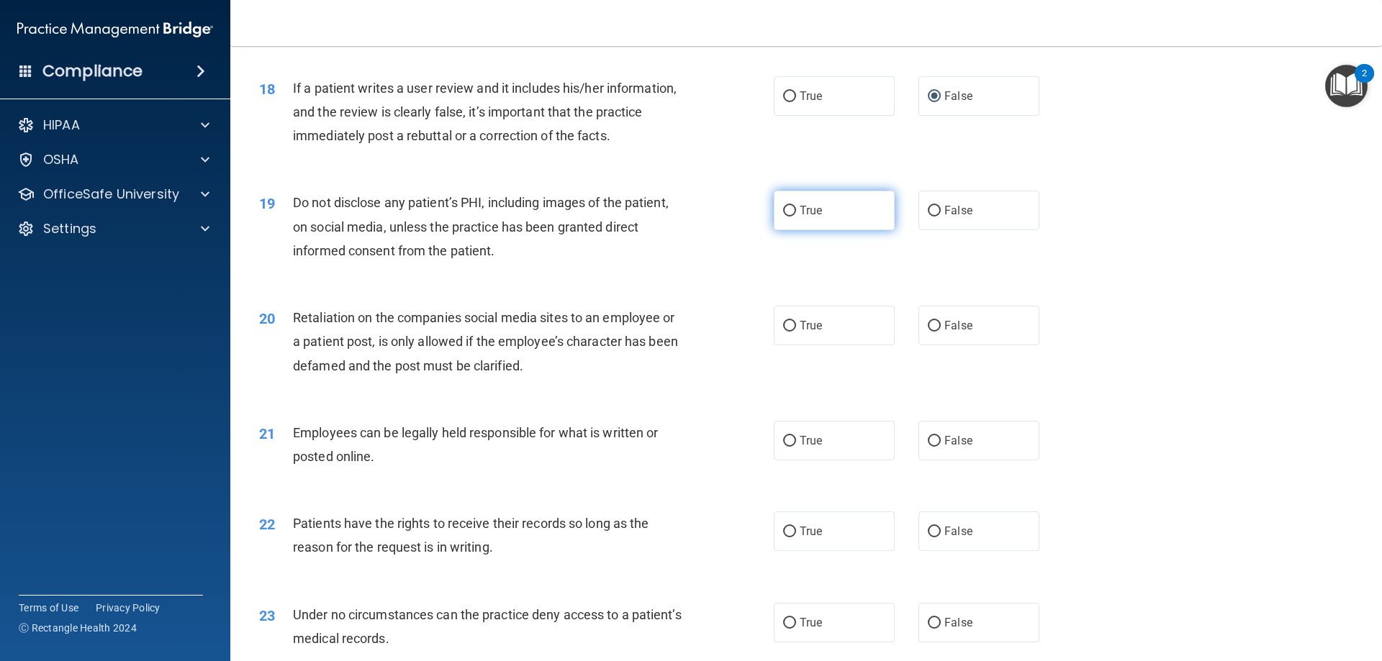
click at [786, 217] on input "True" at bounding box center [789, 211] width 13 height 11
radio input "true"
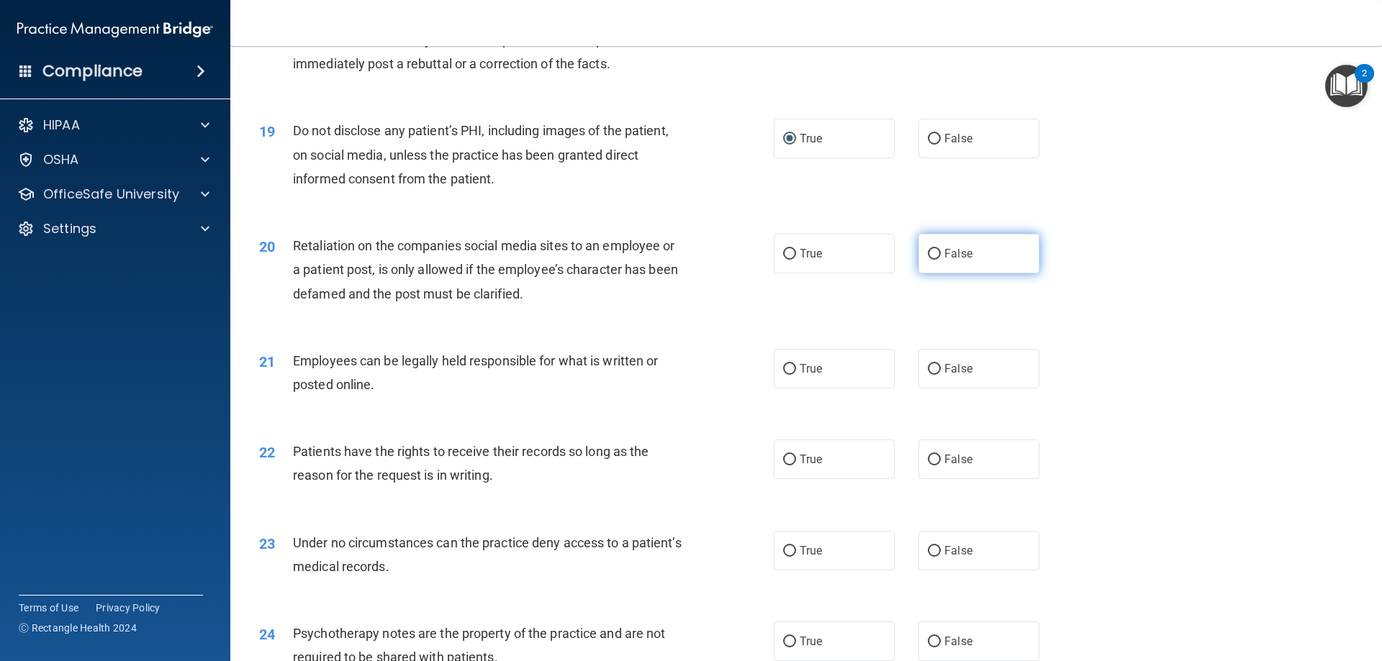
click at [930, 260] on input "False" at bounding box center [934, 254] width 13 height 11
radio input "true"
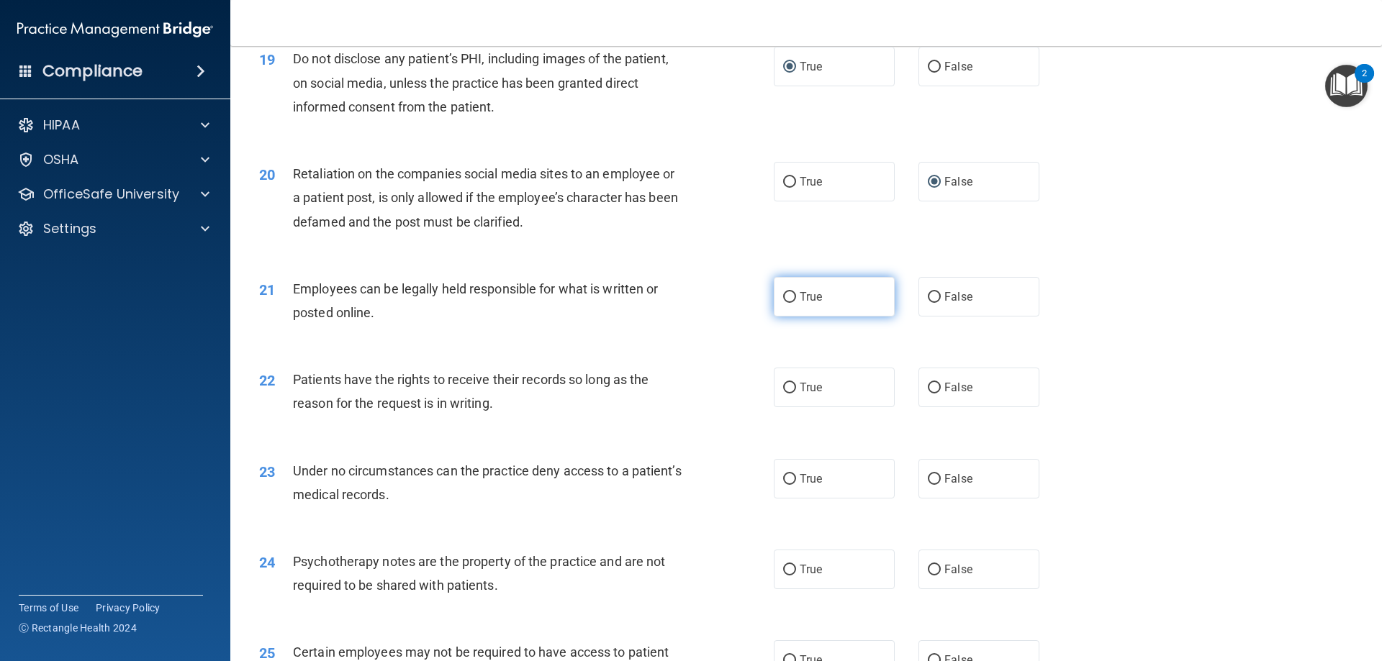
click at [783, 303] on input "True" at bounding box center [789, 297] width 13 height 11
radio input "true"
click at [928, 394] on input "False" at bounding box center [934, 388] width 13 height 11
radio input "true"
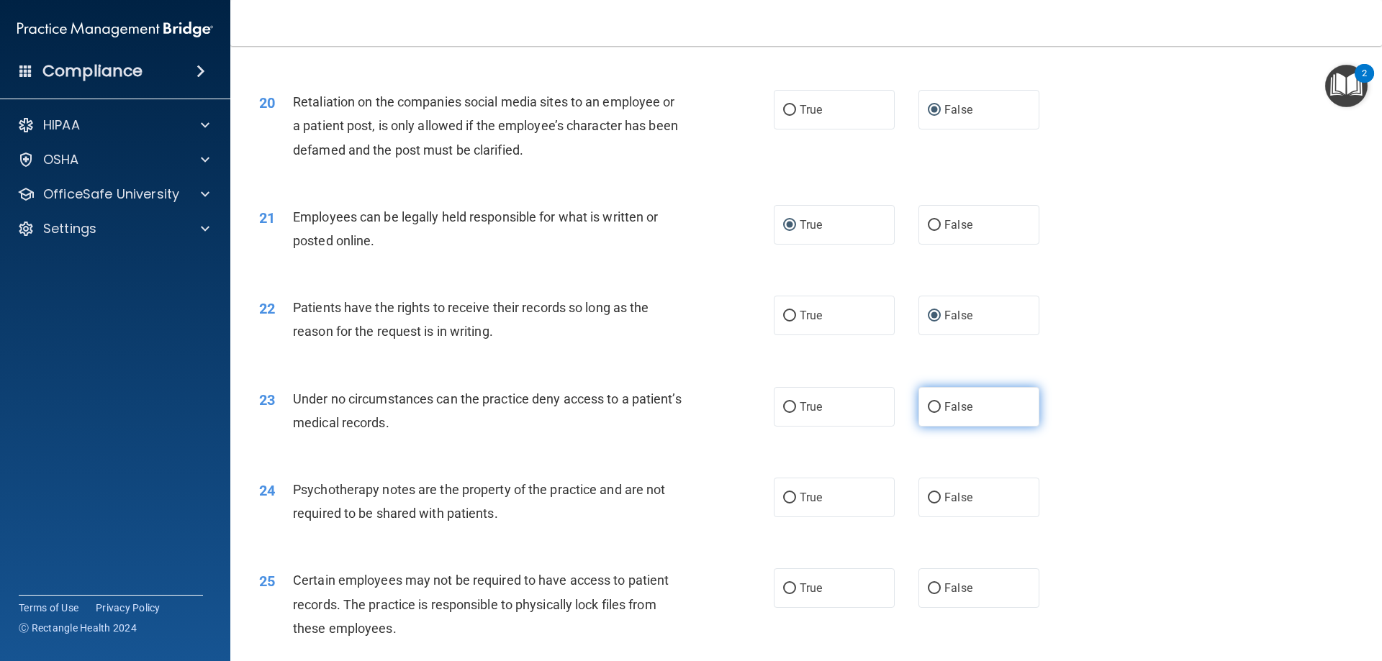
click at [930, 413] on input "False" at bounding box center [934, 407] width 13 height 11
radio input "true"
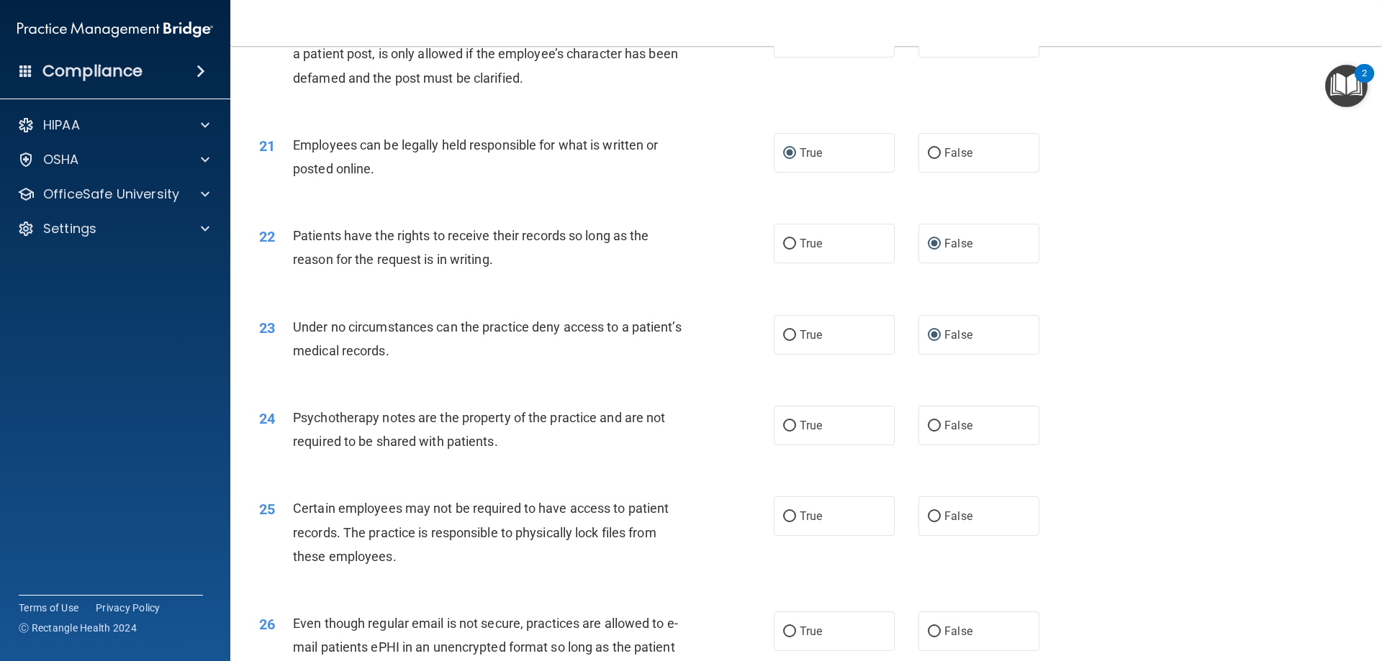
scroll to position [2375, 0]
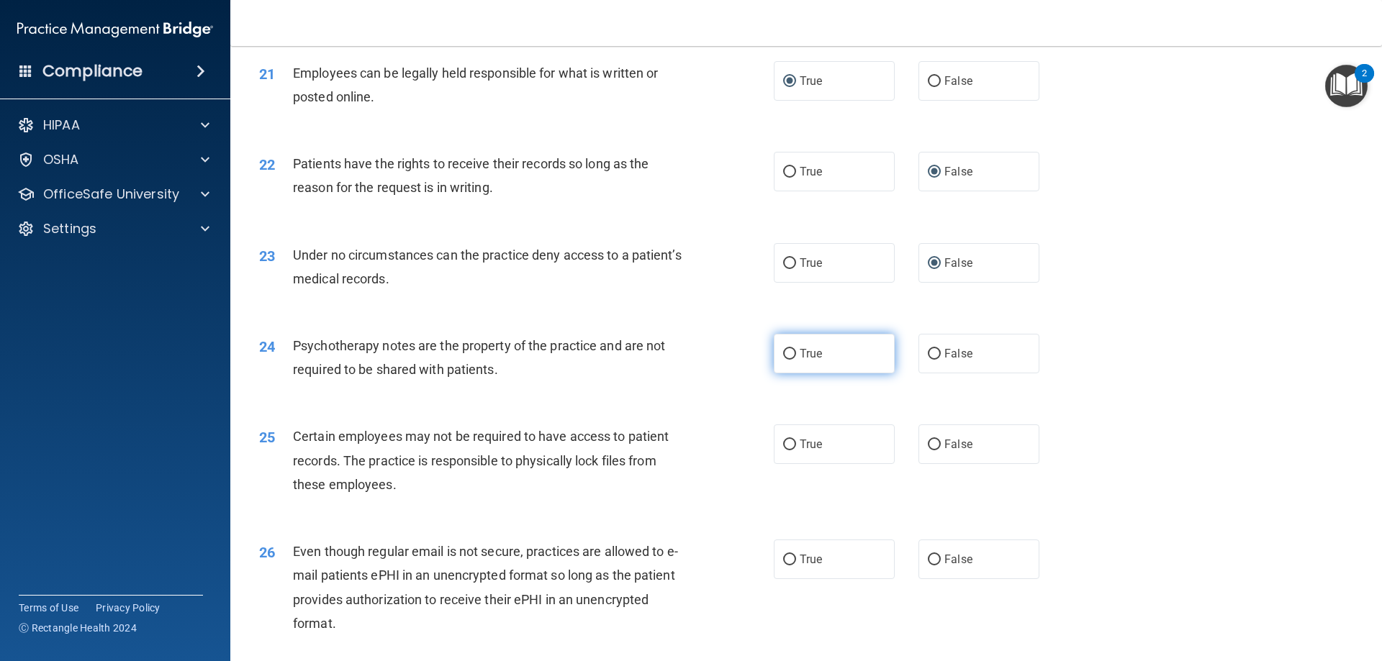
click at [783, 360] on input "True" at bounding box center [789, 354] width 13 height 11
radio input "true"
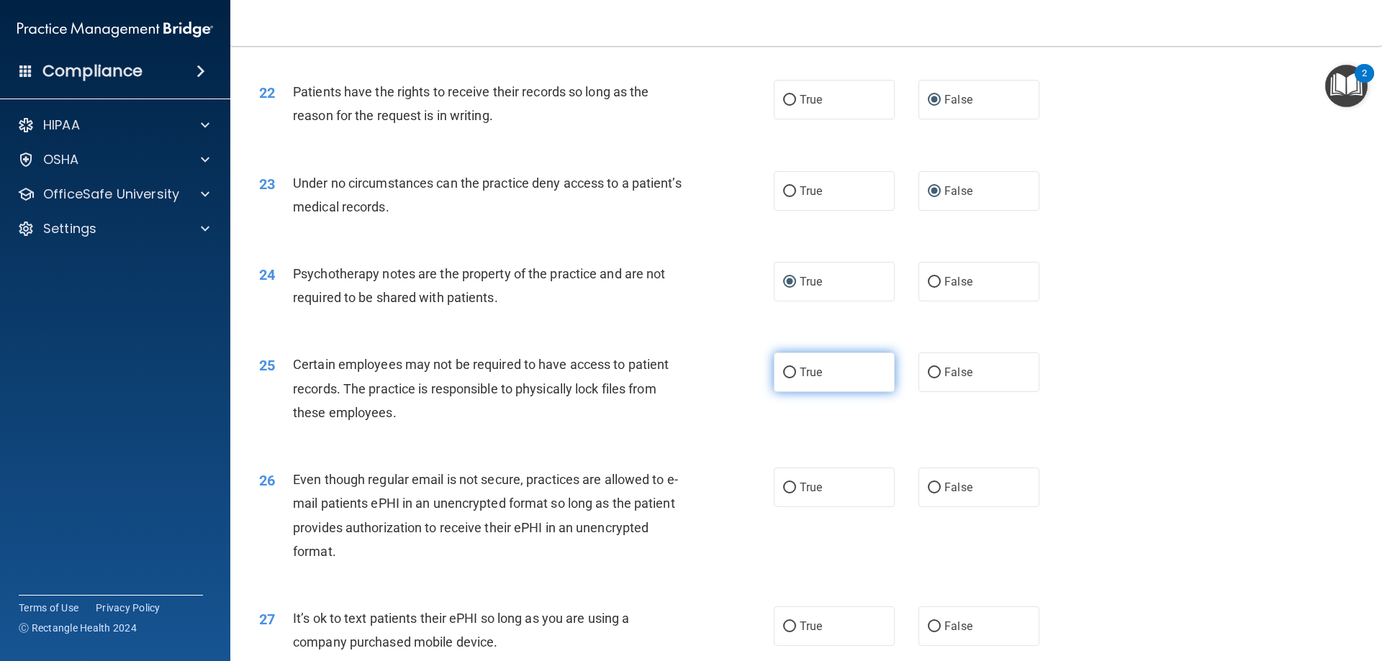
click at [783, 379] on input "True" at bounding box center [789, 373] width 13 height 11
radio input "true"
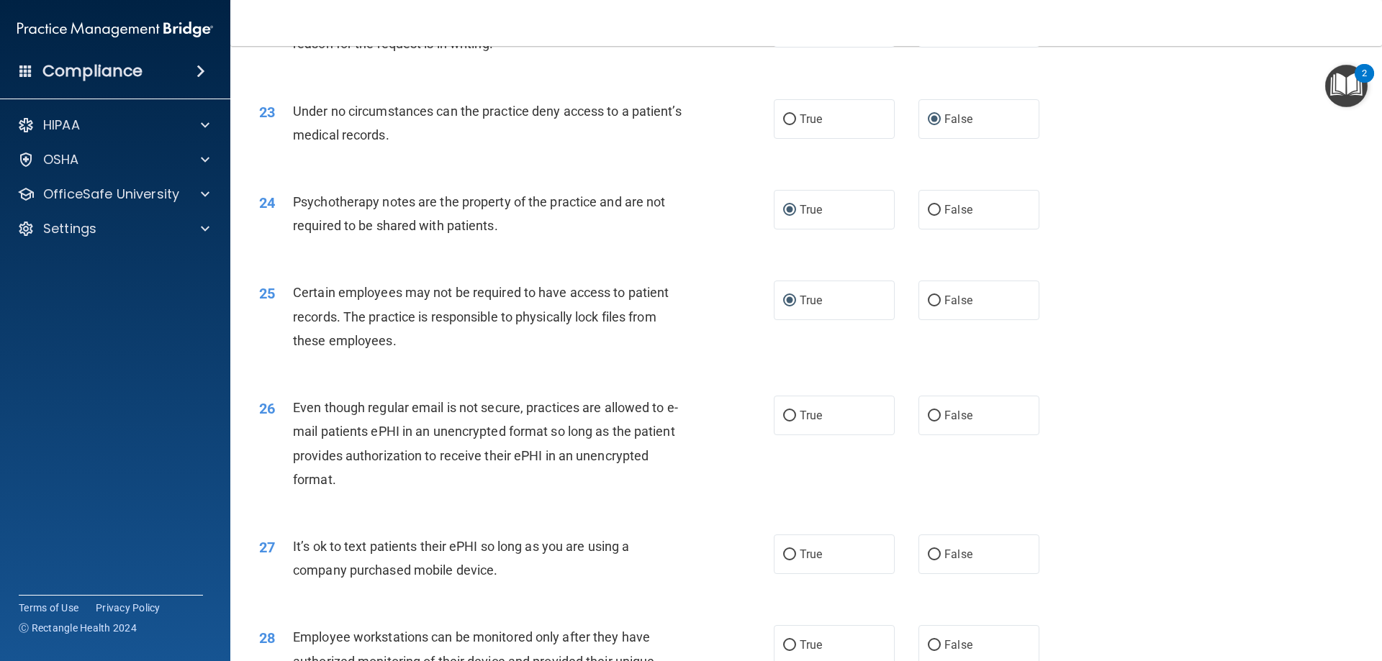
scroll to position [2591, 0]
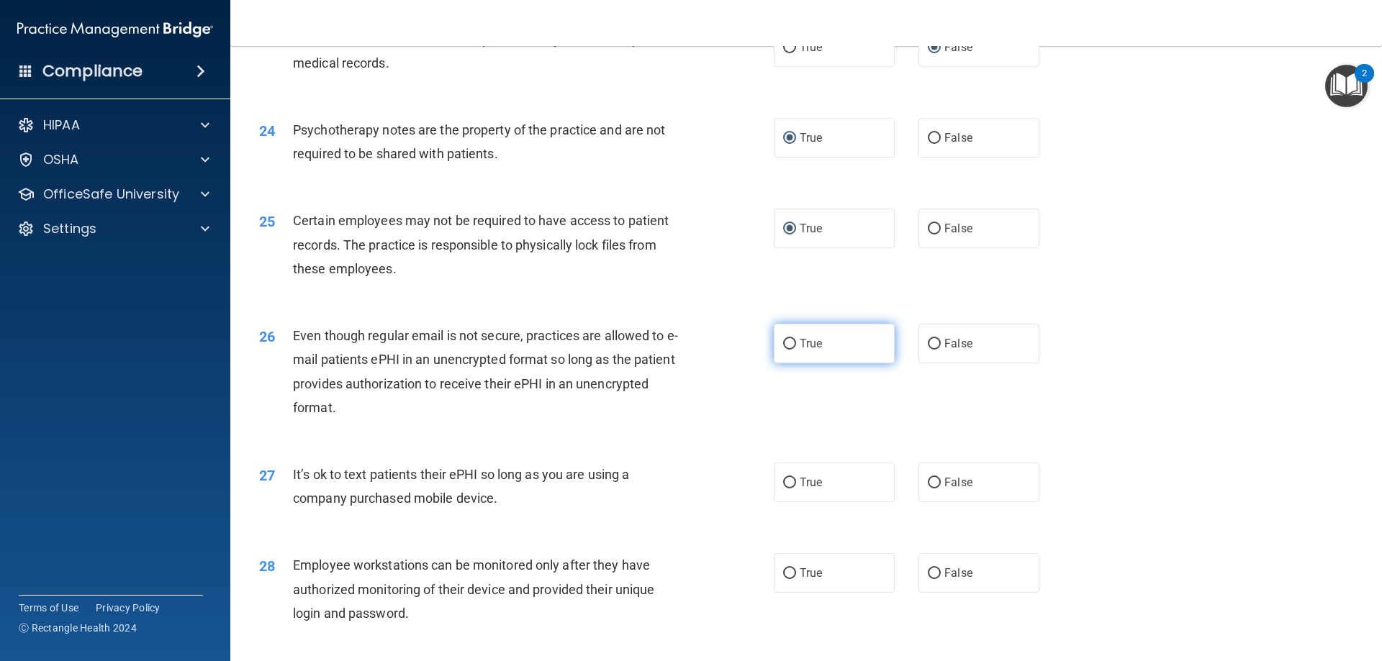
click at [783, 350] on input "True" at bounding box center [789, 344] width 13 height 11
radio input "true"
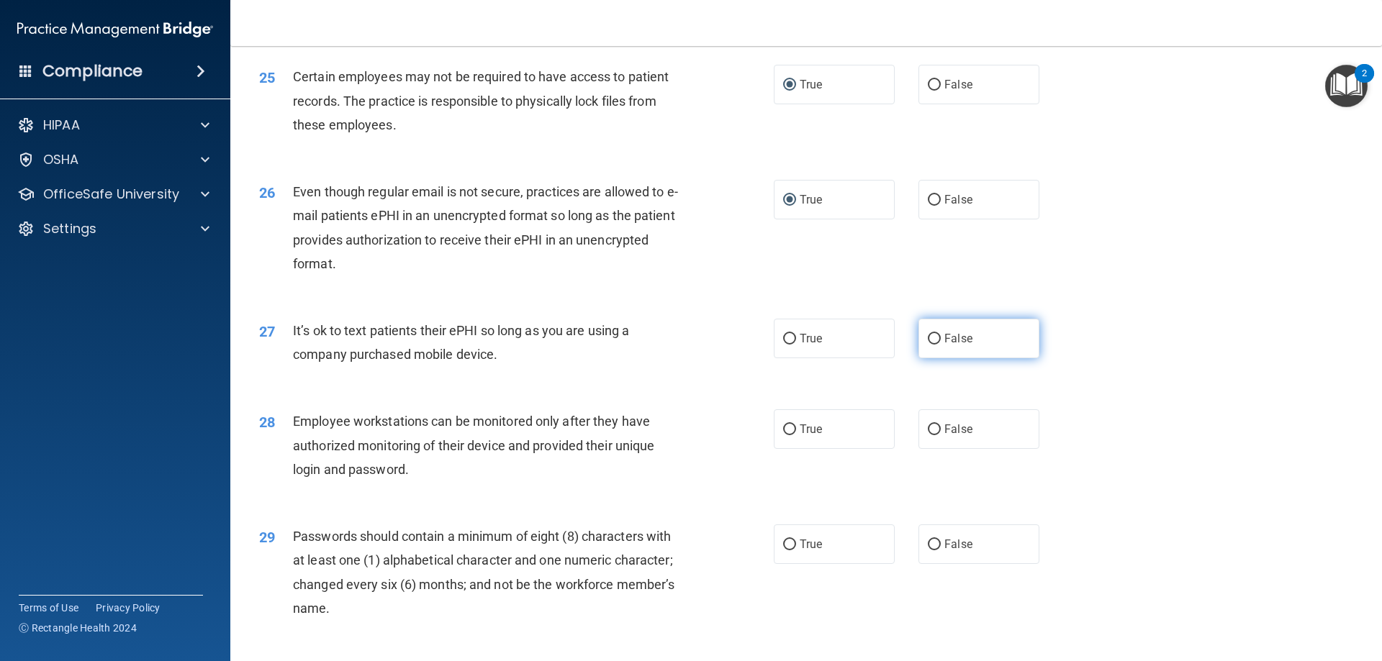
click at [930, 345] on input "False" at bounding box center [934, 339] width 13 height 11
radio input "true"
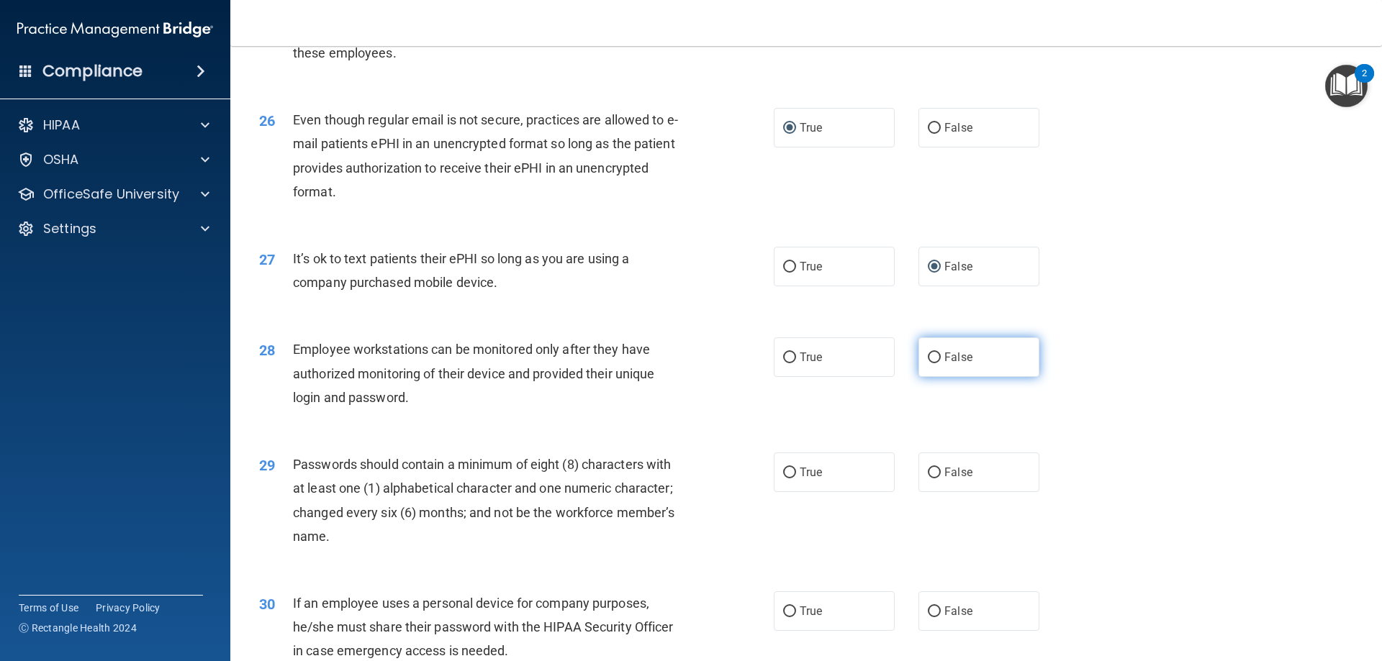
click at [928, 363] on input "False" at bounding box center [934, 358] width 13 height 11
radio input "true"
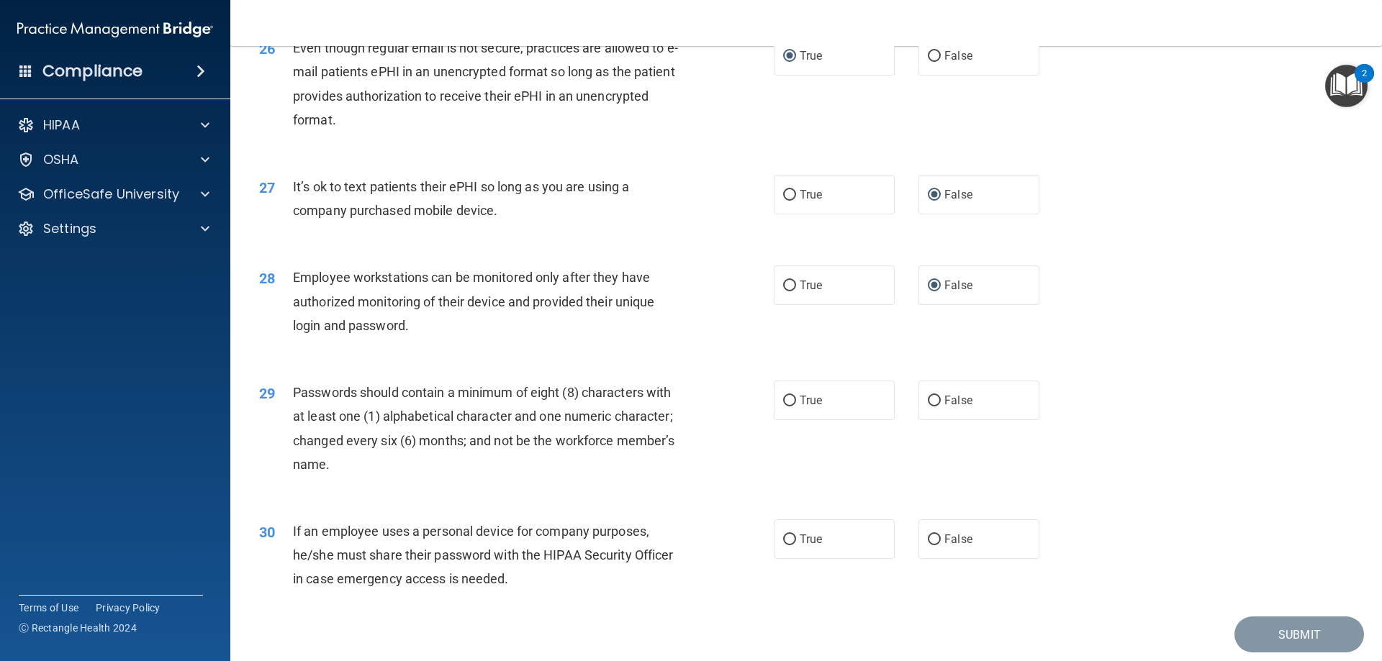
scroll to position [2950, 0]
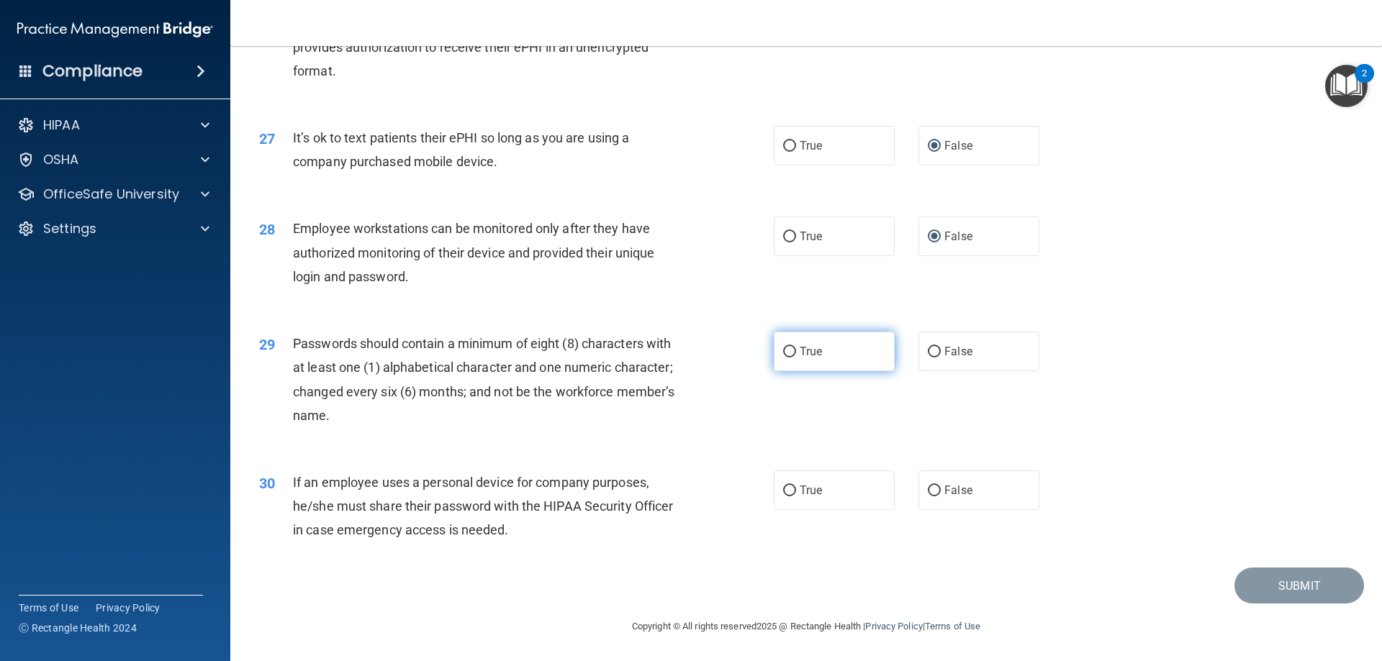
click at [783, 352] on input "True" at bounding box center [789, 352] width 13 height 11
radio input "true"
click at [928, 489] on input "False" at bounding box center [934, 491] width 13 height 11
radio input "true"
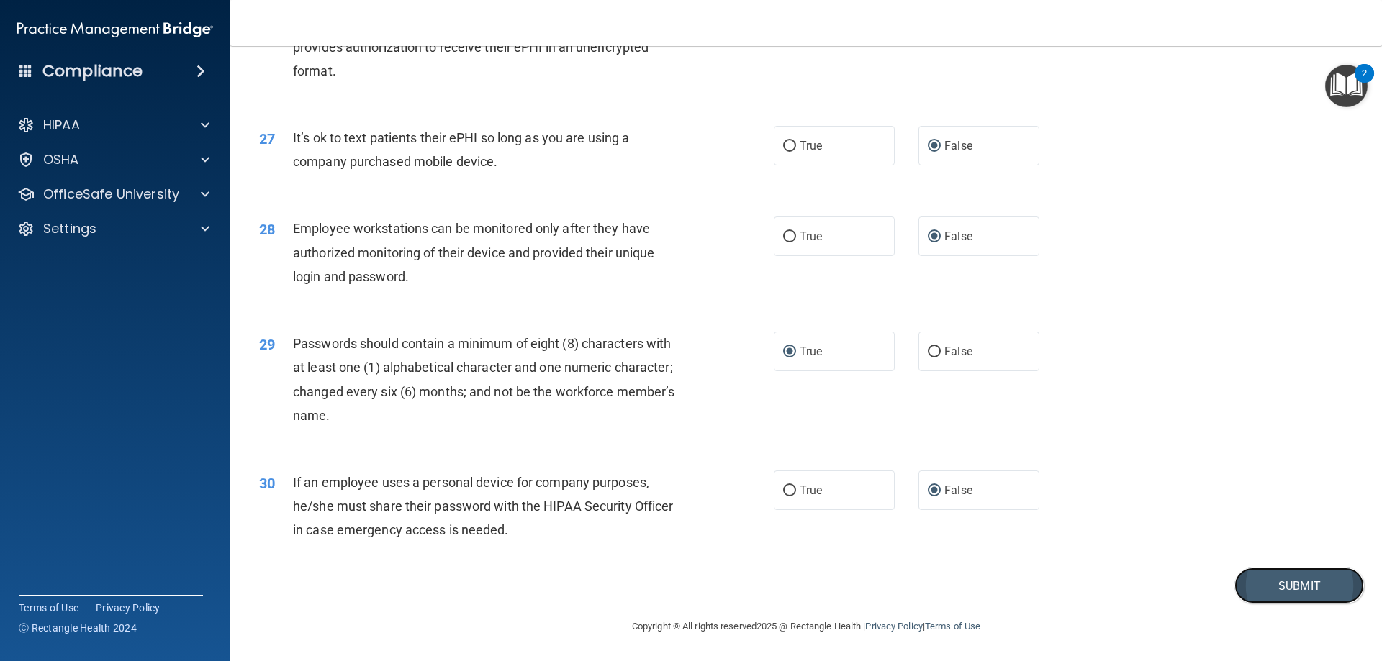
click at [1284, 580] on button "Submit" at bounding box center [1299, 586] width 130 height 37
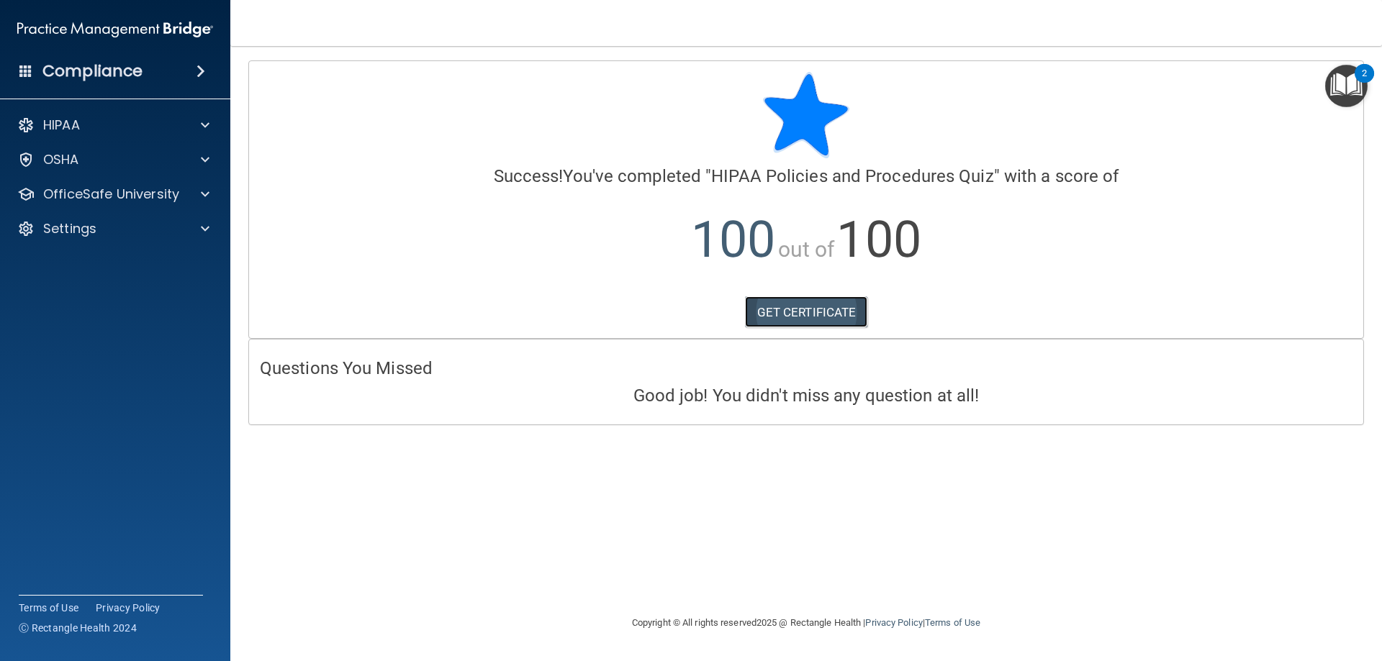
click at [782, 311] on link "GET CERTIFICATE" at bounding box center [806, 312] width 123 height 32
click at [65, 191] on p "OfficeSafe University" at bounding box center [111, 194] width 136 height 17
click at [65, 225] on p "HIPAA Training" at bounding box center [68, 229] width 119 height 14
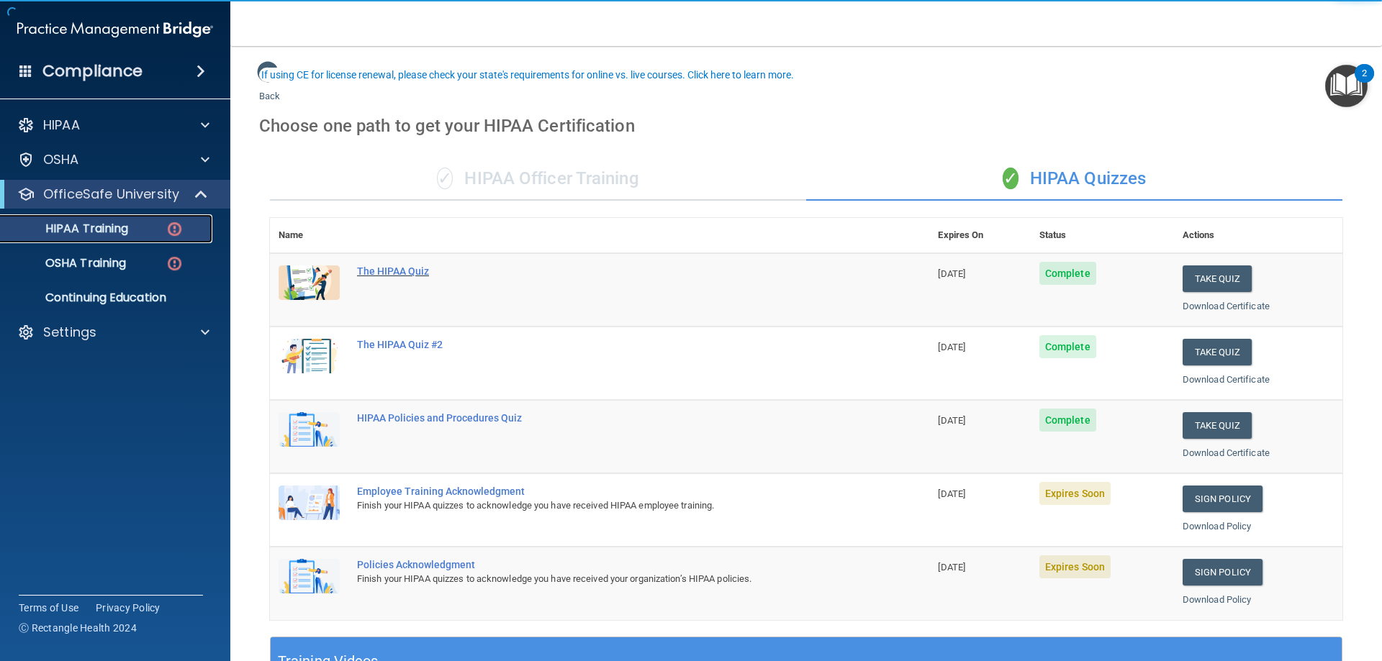
scroll to position [72, 0]
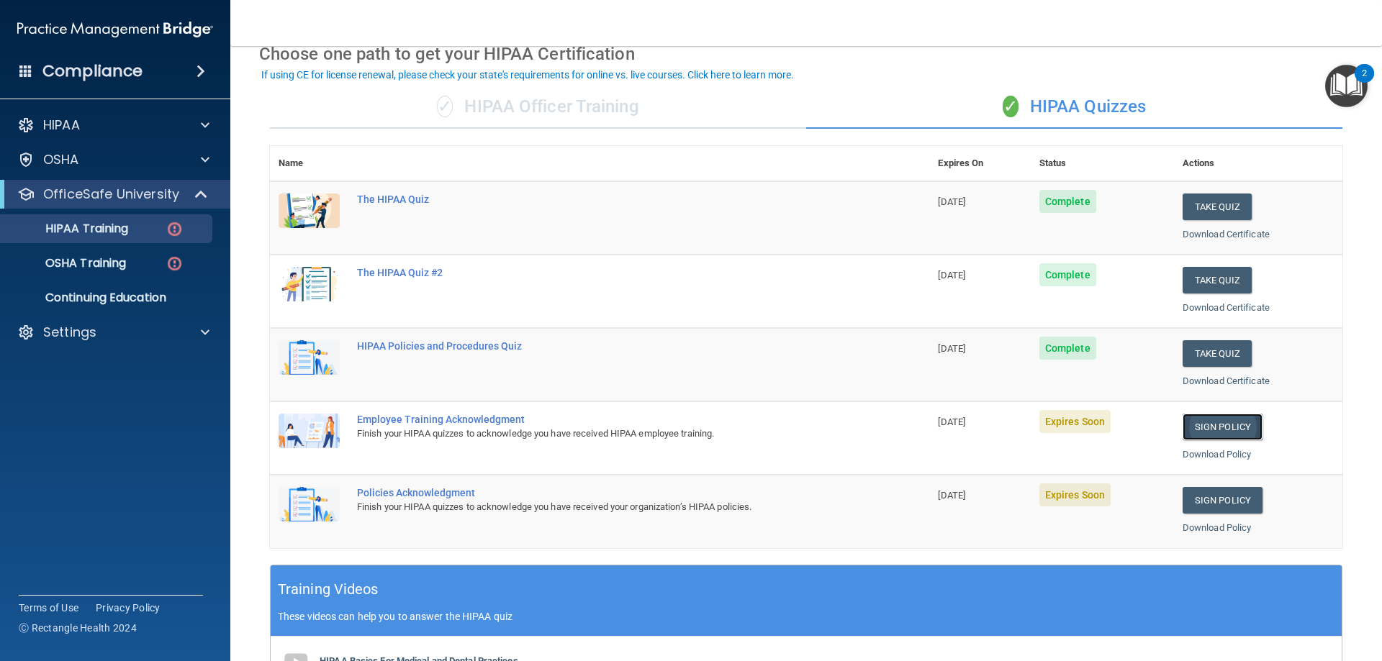
click at [1205, 426] on link "Sign Policy" at bounding box center [1222, 427] width 80 height 27
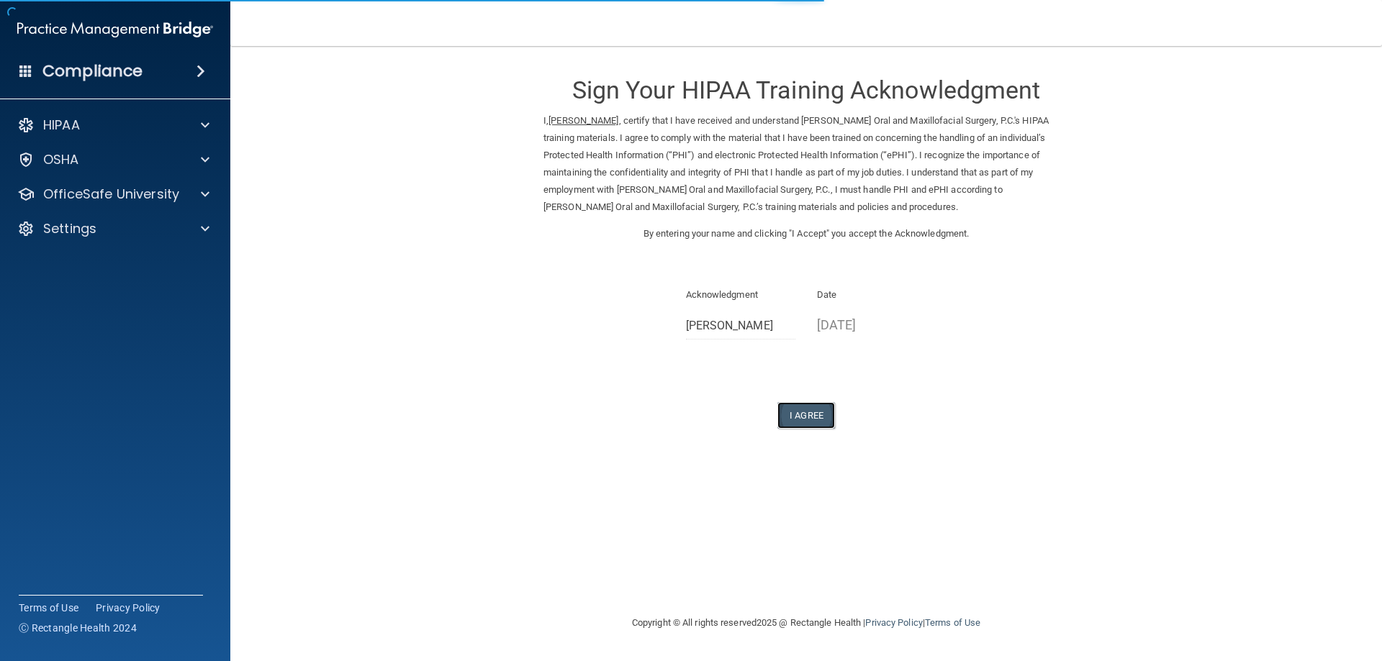
click at [813, 416] on button "I Agree" at bounding box center [806, 415] width 58 height 27
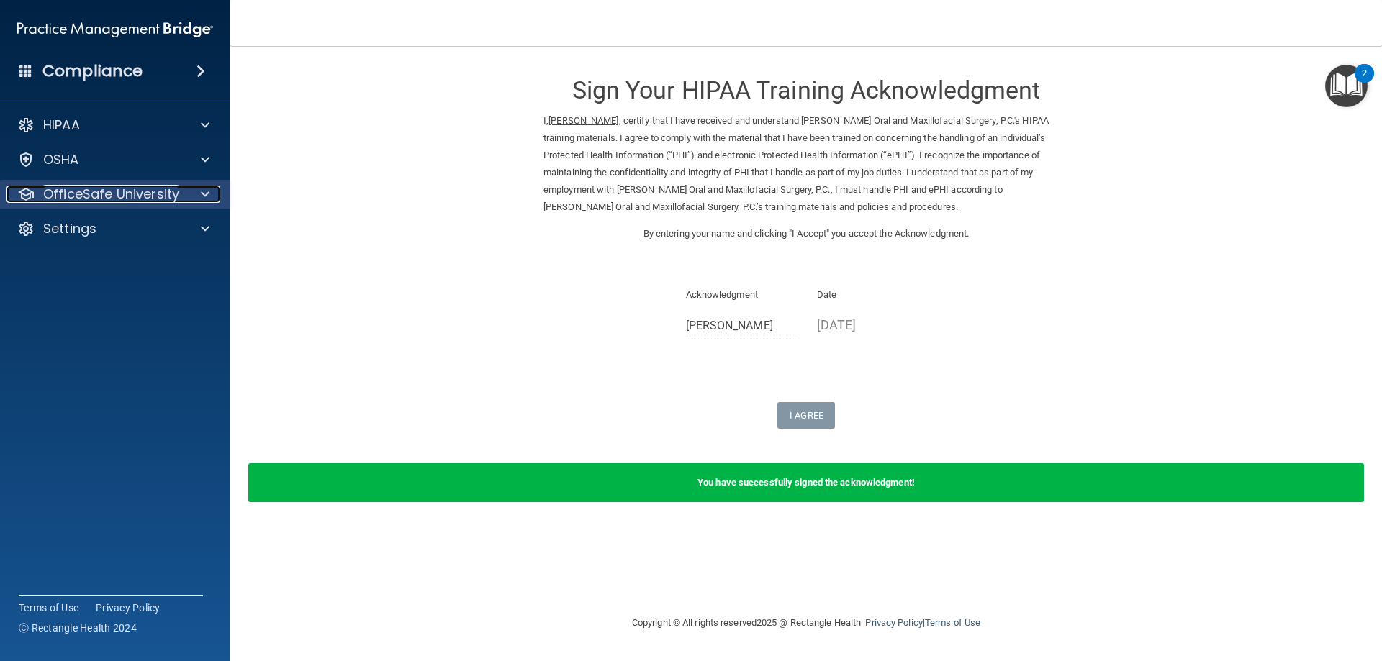
click at [73, 190] on p "OfficeSafe University" at bounding box center [111, 194] width 136 height 17
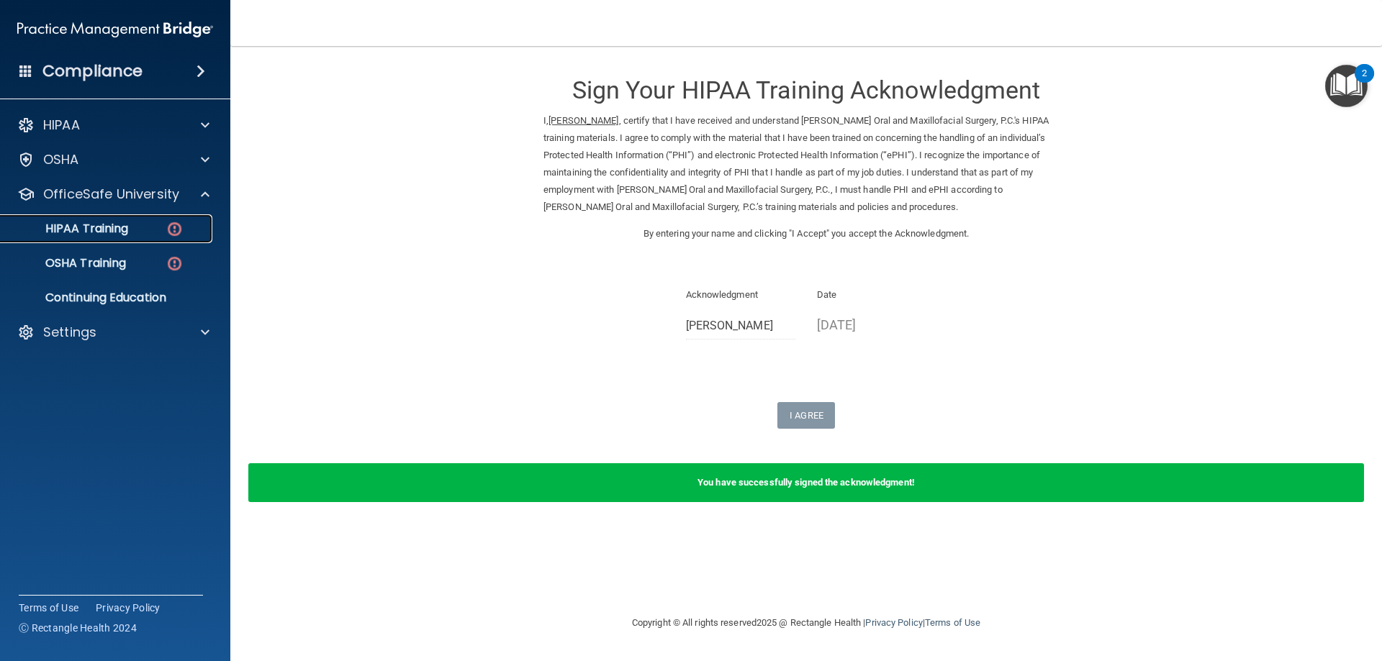
click at [76, 225] on p "HIPAA Training" at bounding box center [68, 229] width 119 height 14
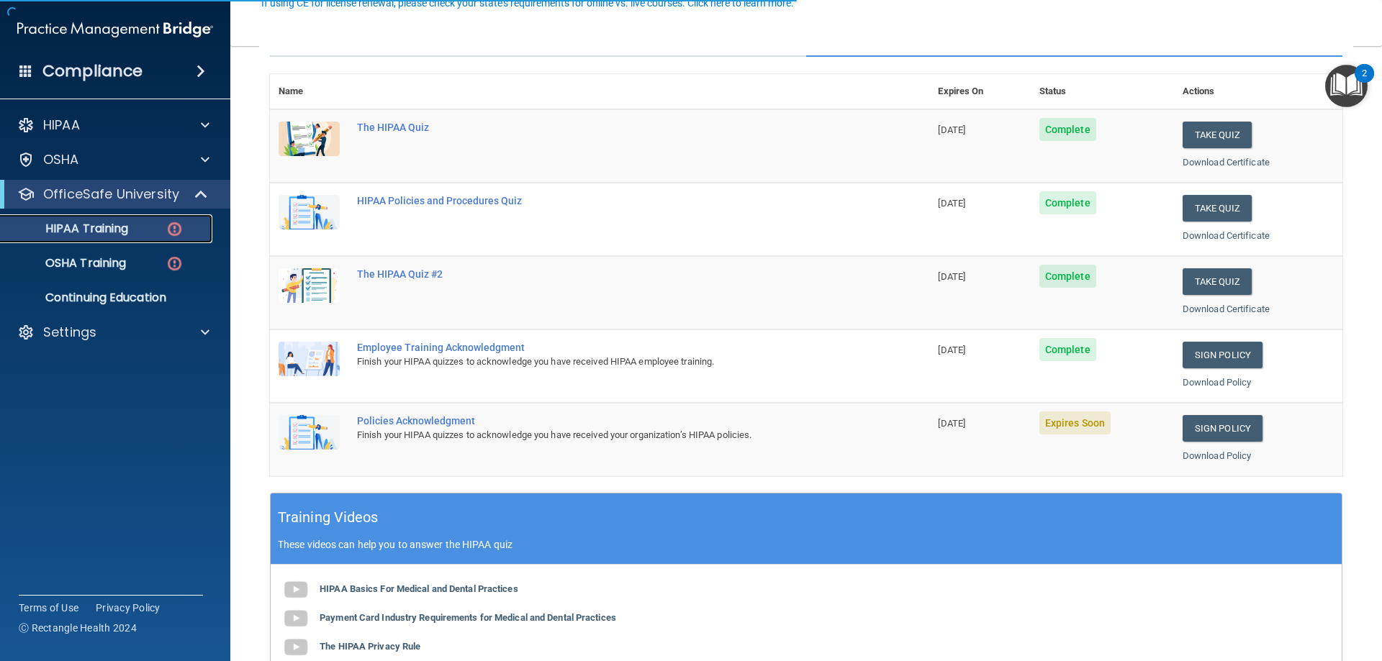
scroll to position [216, 0]
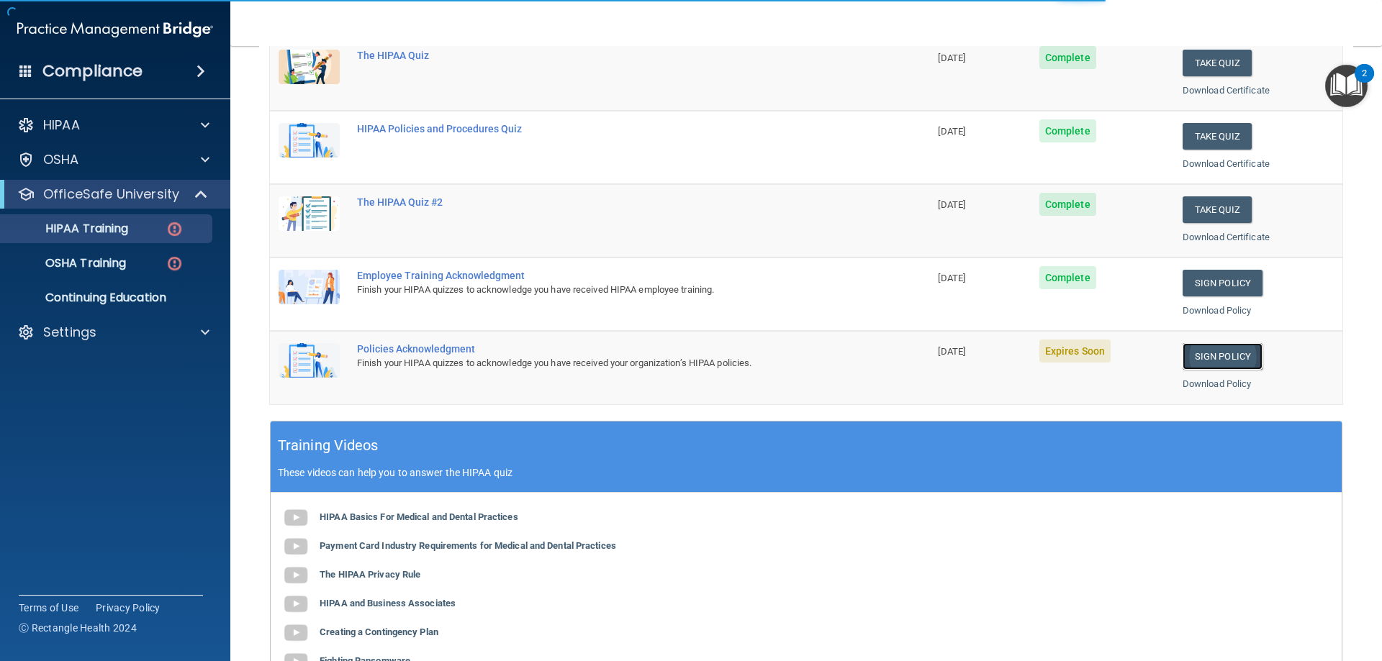
click at [1194, 354] on link "Sign Policy" at bounding box center [1222, 356] width 80 height 27
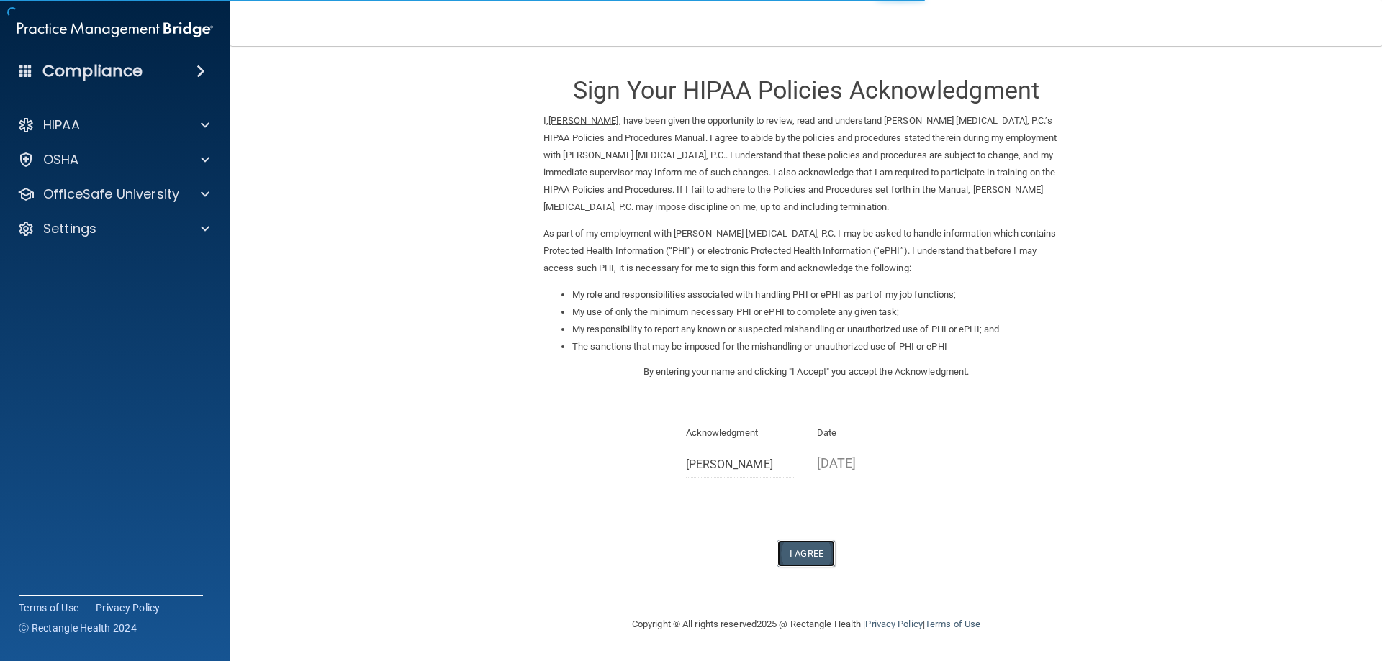
click at [797, 559] on button "I Agree" at bounding box center [806, 553] width 58 height 27
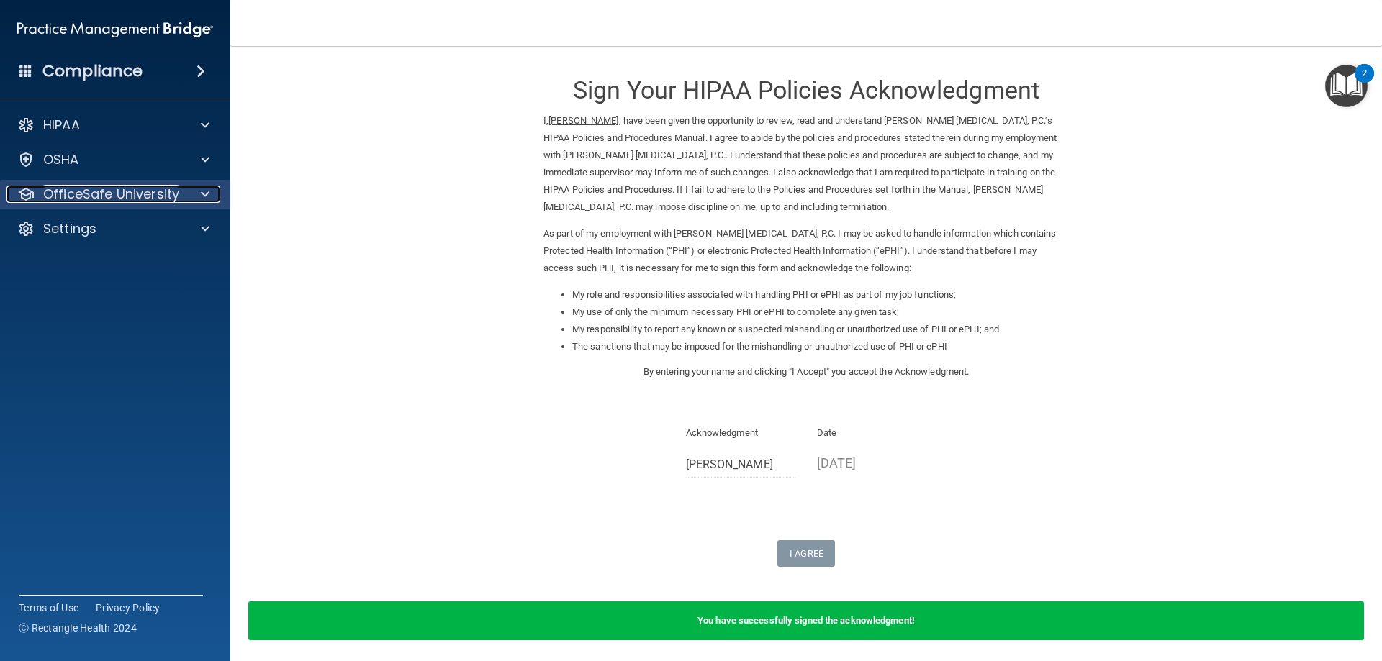
click at [69, 194] on p "OfficeSafe University" at bounding box center [111, 194] width 136 height 17
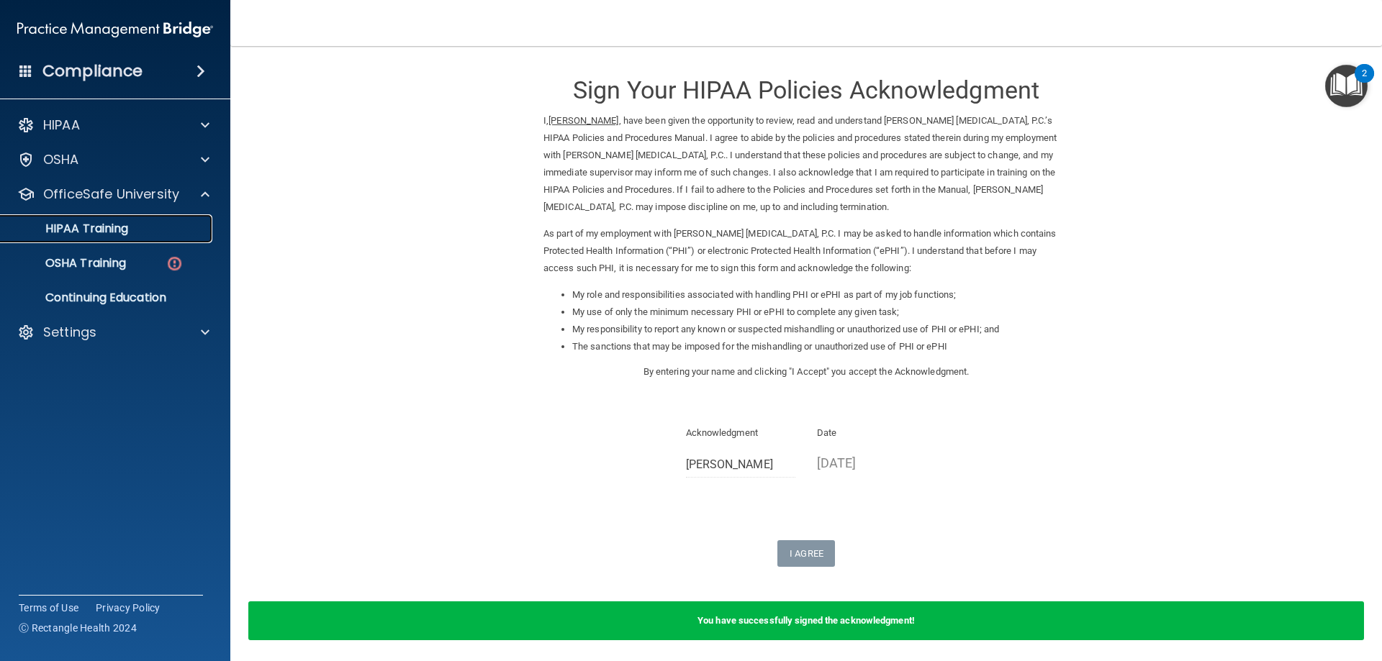
click at [86, 231] on p "HIPAA Training" at bounding box center [68, 229] width 119 height 14
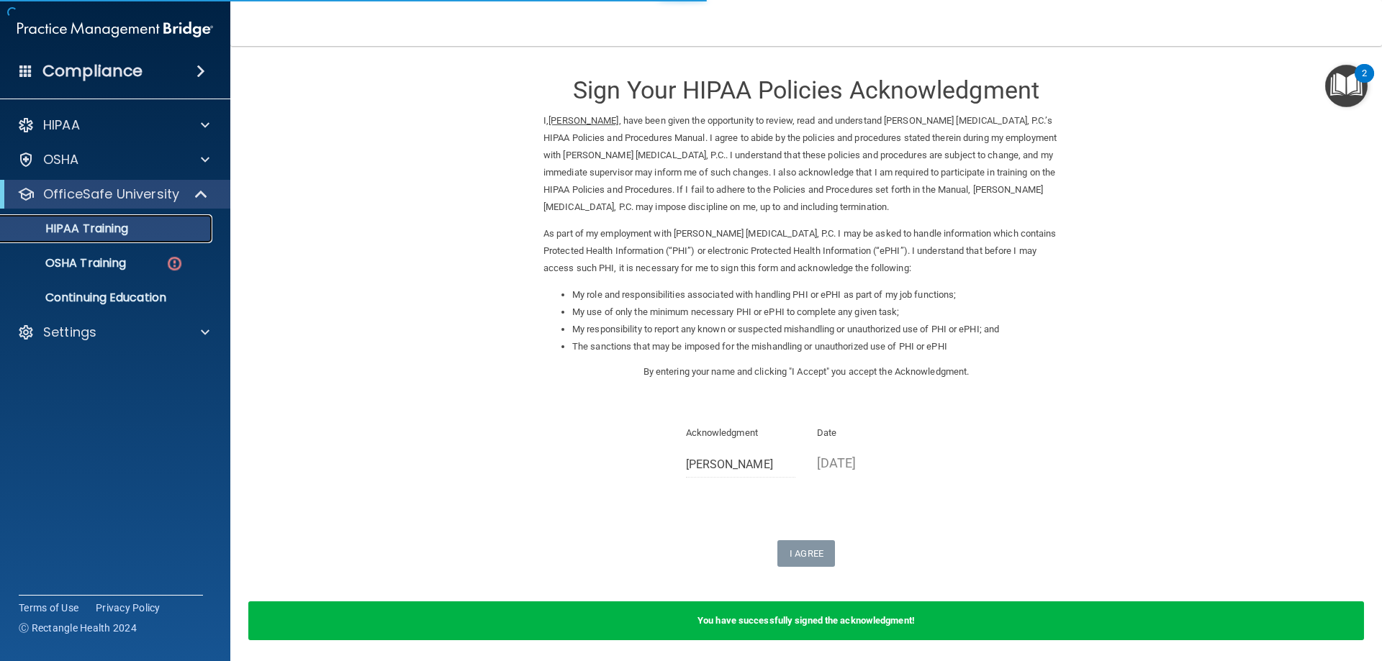
click at [118, 225] on p "HIPAA Training" at bounding box center [68, 229] width 119 height 14
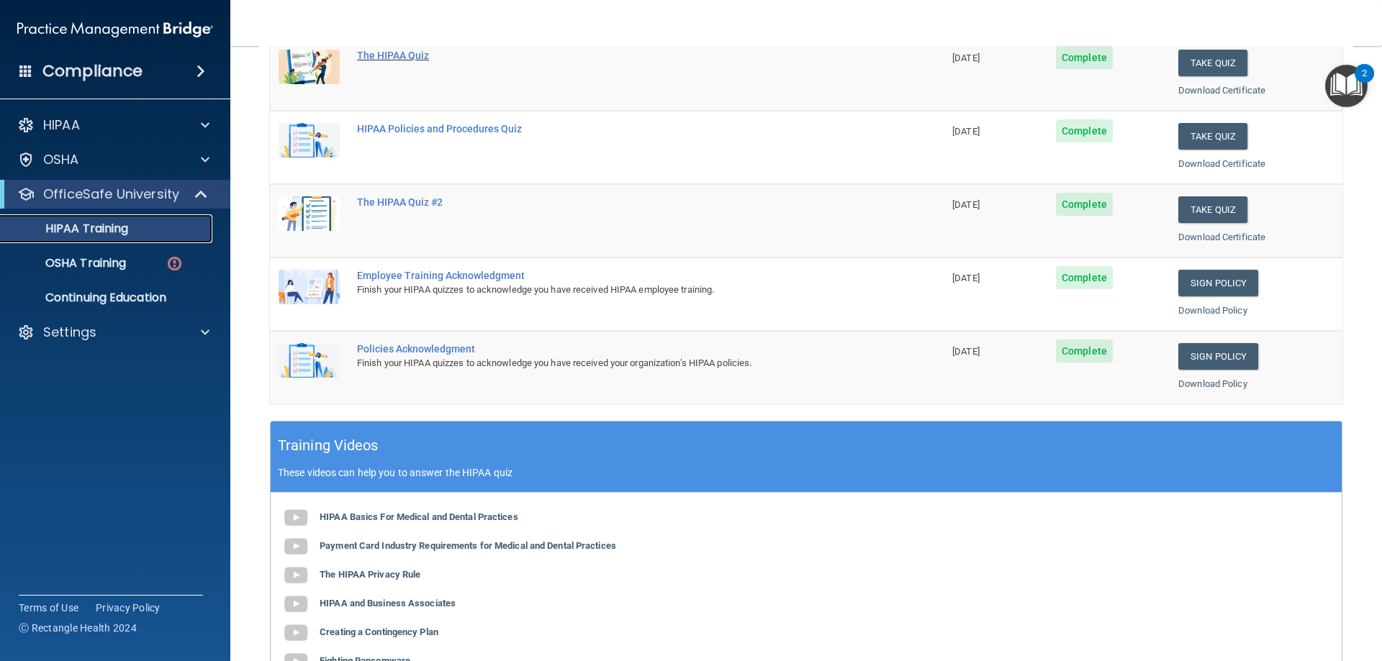
scroll to position [360, 0]
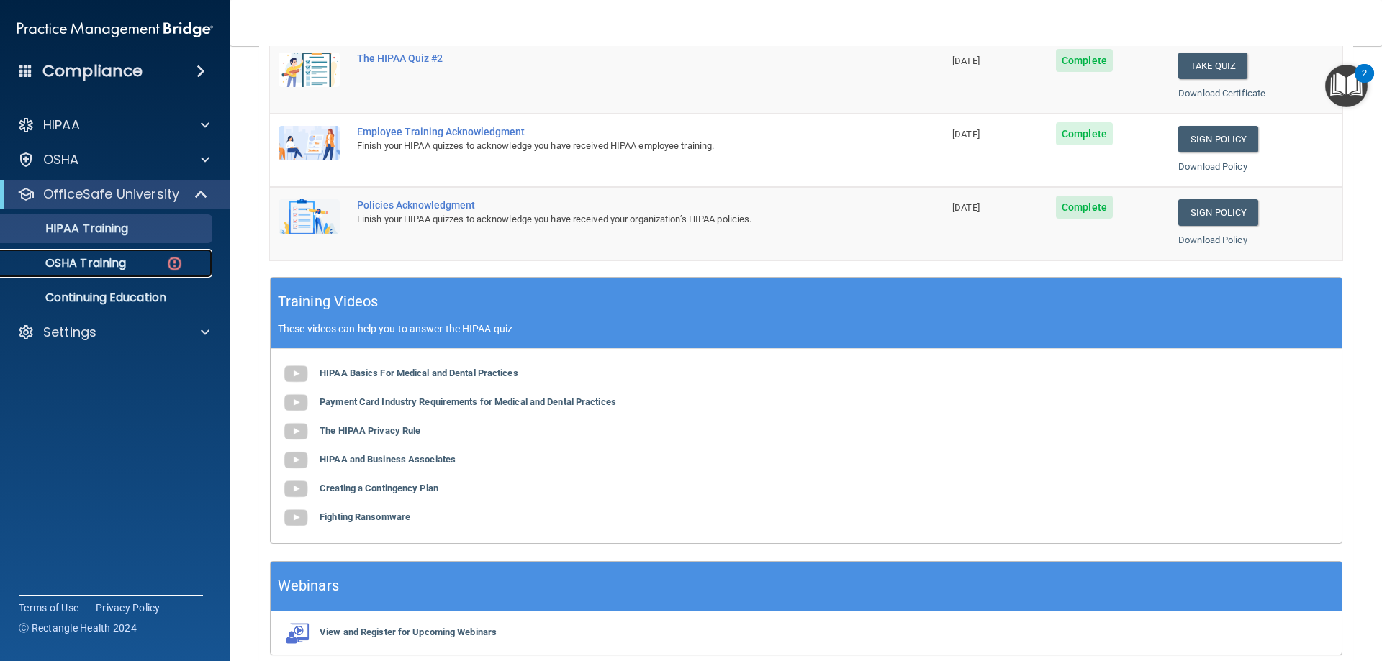
click at [88, 263] on p "OSHA Training" at bounding box center [67, 263] width 117 height 14
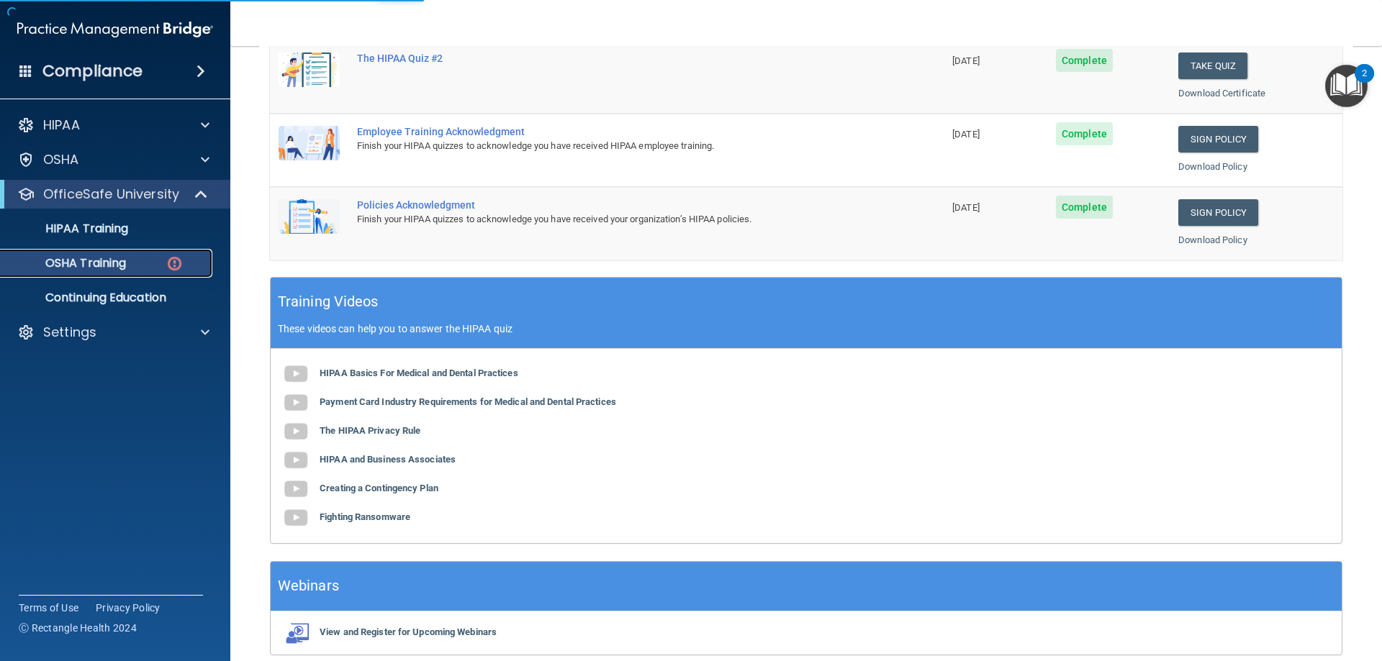
click at [78, 260] on p "OSHA Training" at bounding box center [67, 263] width 117 height 14
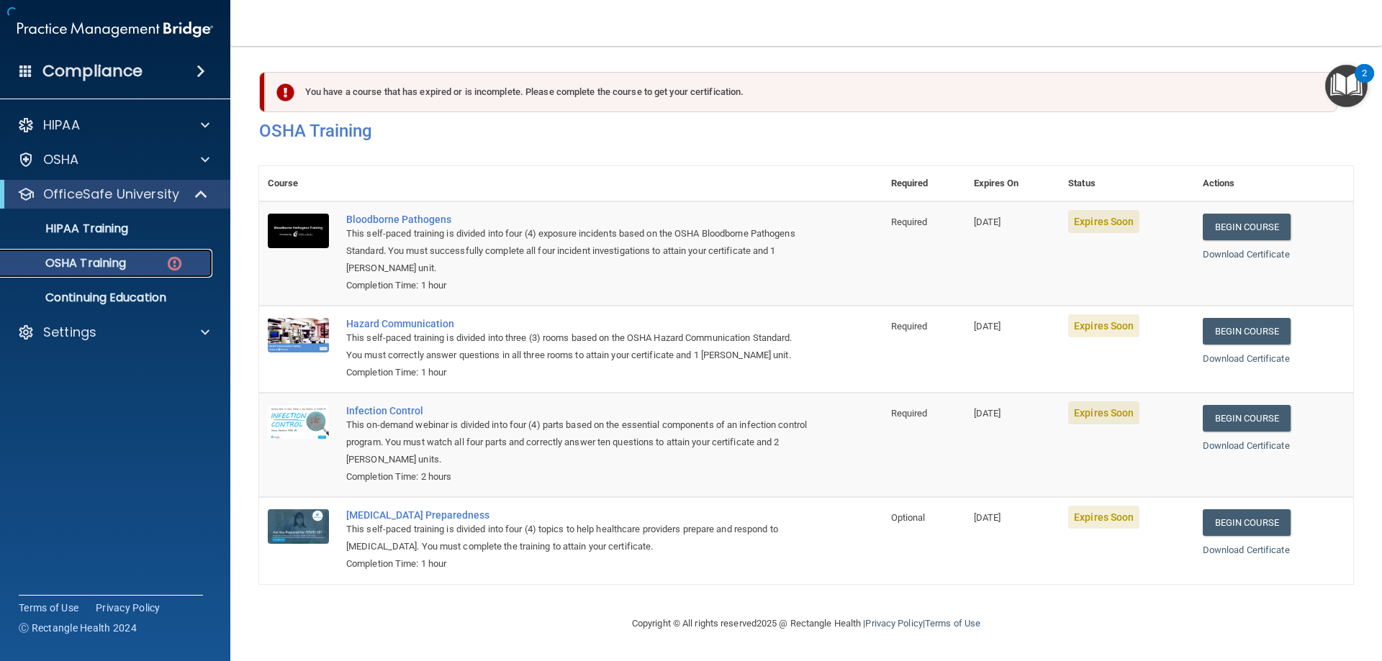
scroll to position [18, 0]
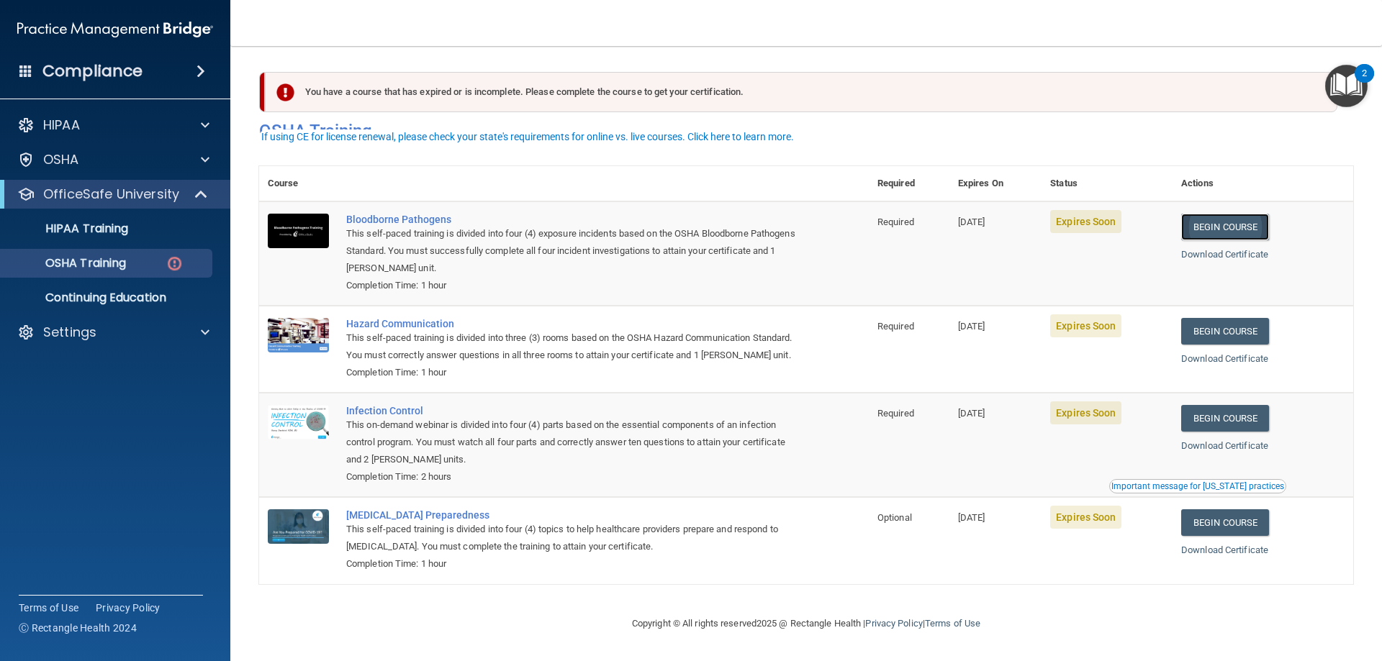
click at [1203, 214] on link "Begin Course" at bounding box center [1225, 227] width 88 height 27
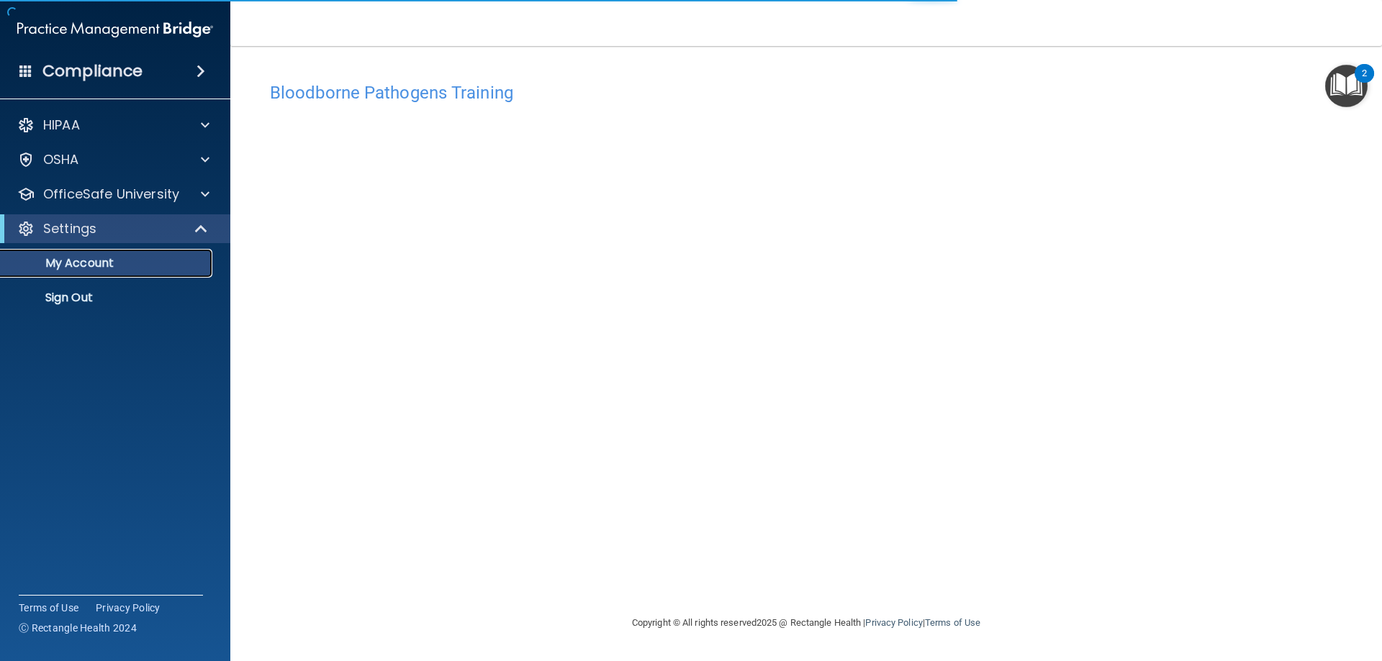
click at [90, 262] on p "My Account" at bounding box center [107, 263] width 196 height 14
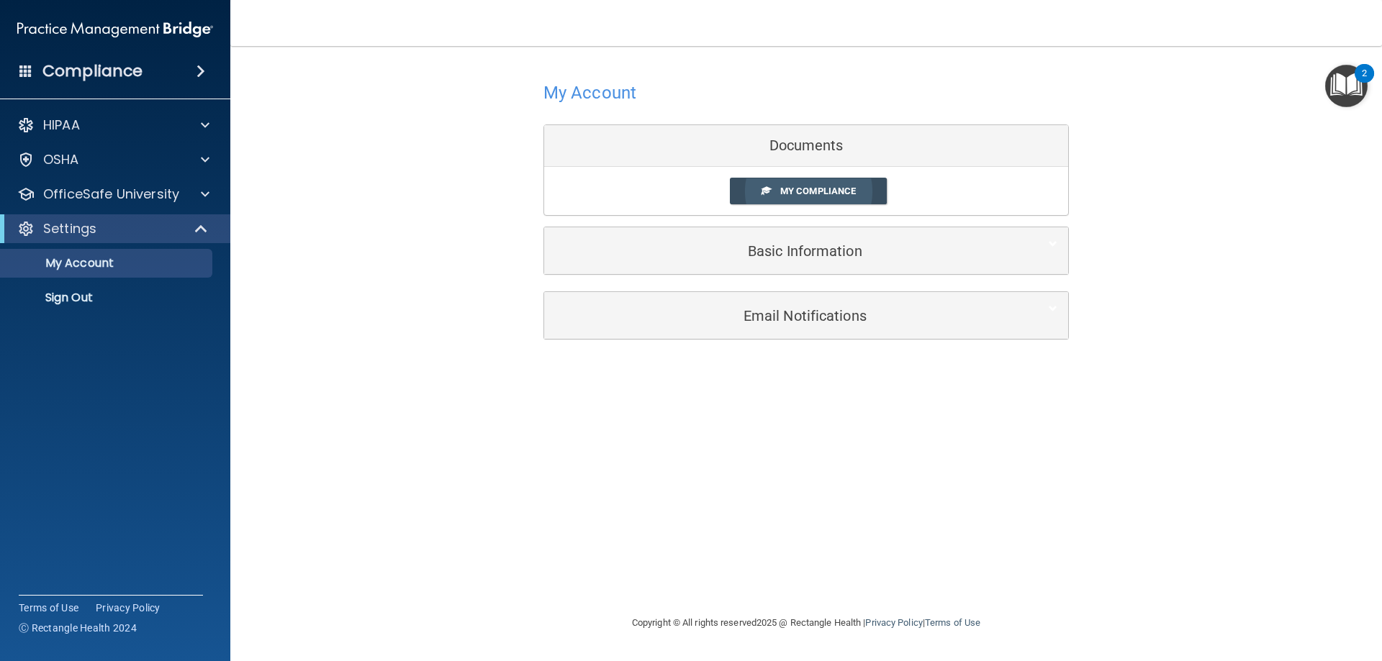
click at [788, 189] on span "My Compliance" at bounding box center [818, 191] width 76 height 11
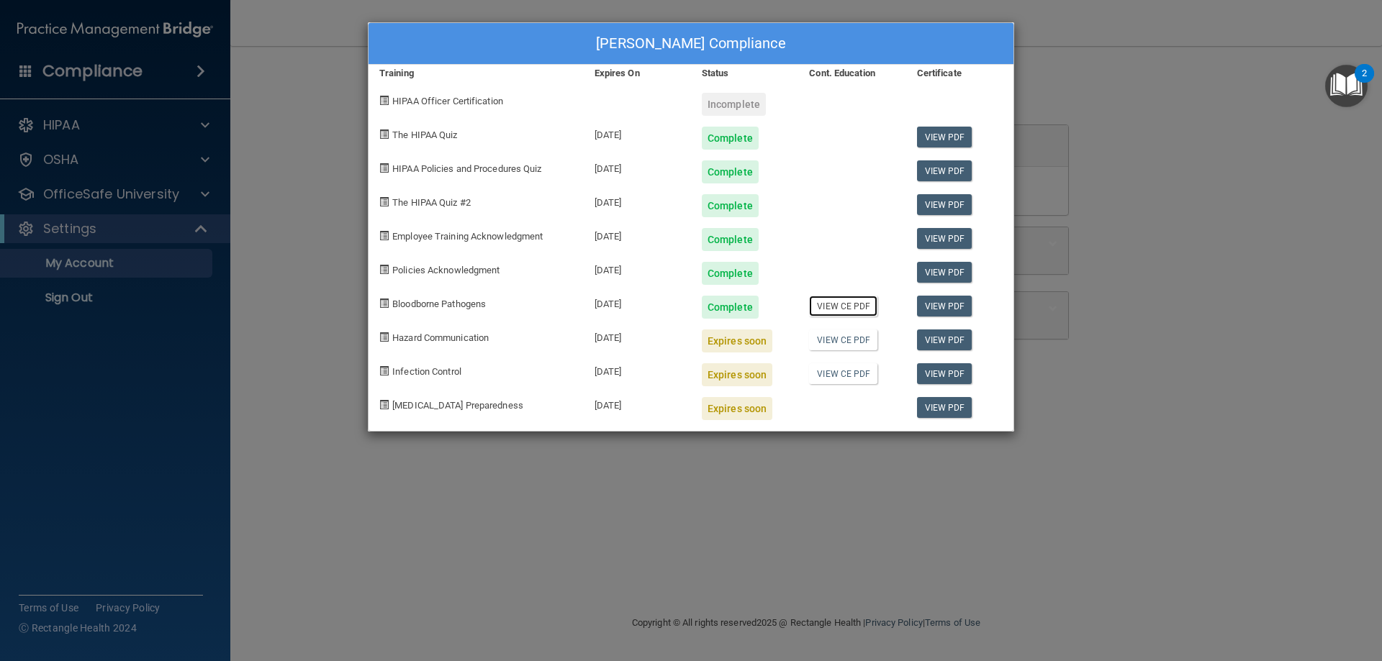
click at [836, 304] on link "View CE PDF" at bounding box center [843, 306] width 68 height 21
click at [391, 100] on div "HIPAA Officer Certification" at bounding box center [475, 99] width 215 height 34
click at [389, 101] on div "HIPAA Officer Certification" at bounding box center [475, 99] width 215 height 34
drag, startPoint x: 389, startPoint y: 101, endPoint x: 402, endPoint y: 95, distance: 13.8
click at [389, 101] on div "HIPAA Officer Certification" at bounding box center [475, 99] width 215 height 34
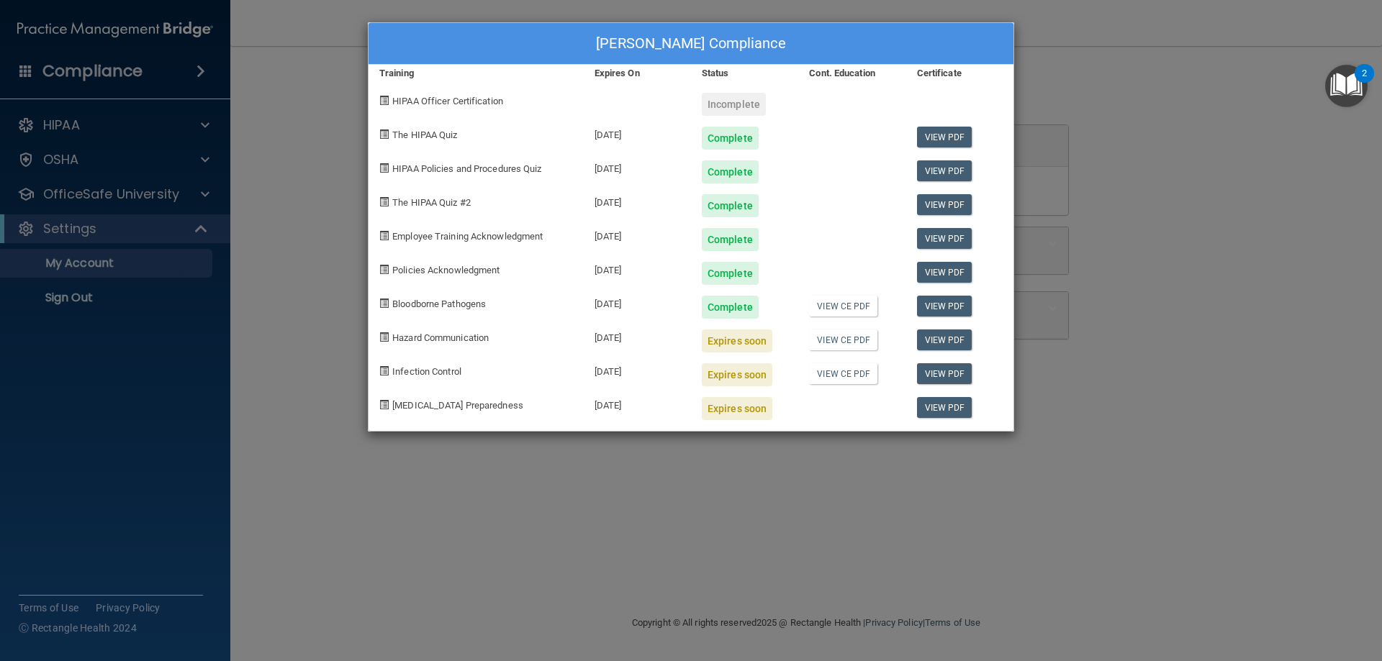
click at [442, 101] on span "HIPAA Officer Certification" at bounding box center [447, 101] width 111 height 11
click at [176, 338] on div "Timothea Moose's Compliance Training Expires On Status Cont. Education Certific…" at bounding box center [691, 330] width 1382 height 661
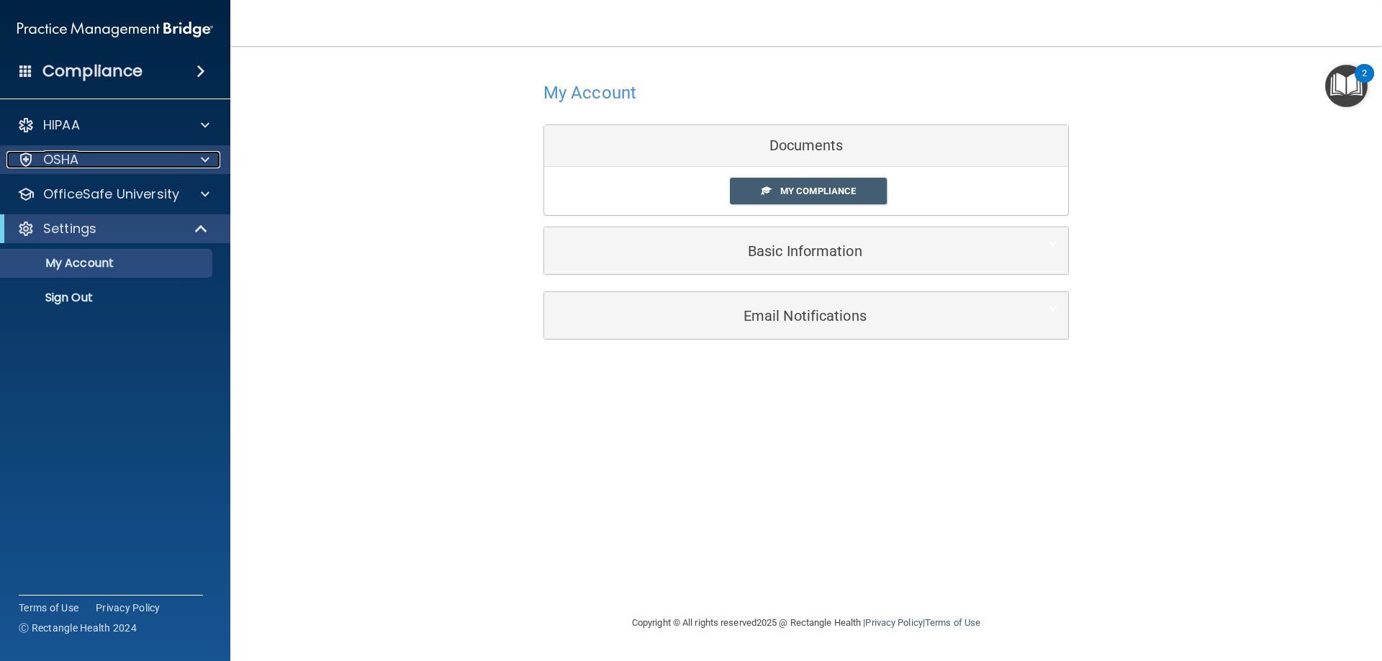
click at [55, 160] on p "OSHA" at bounding box center [61, 159] width 36 height 17
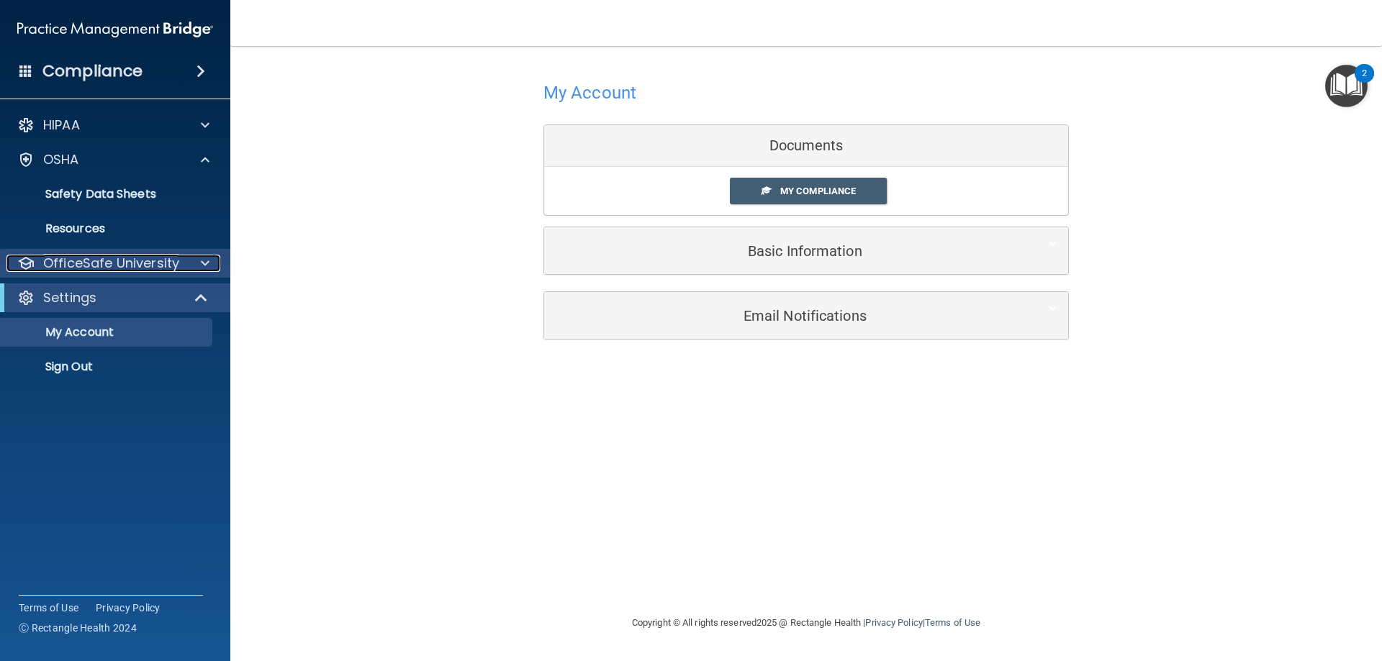
click at [201, 261] on span at bounding box center [205, 263] width 9 height 17
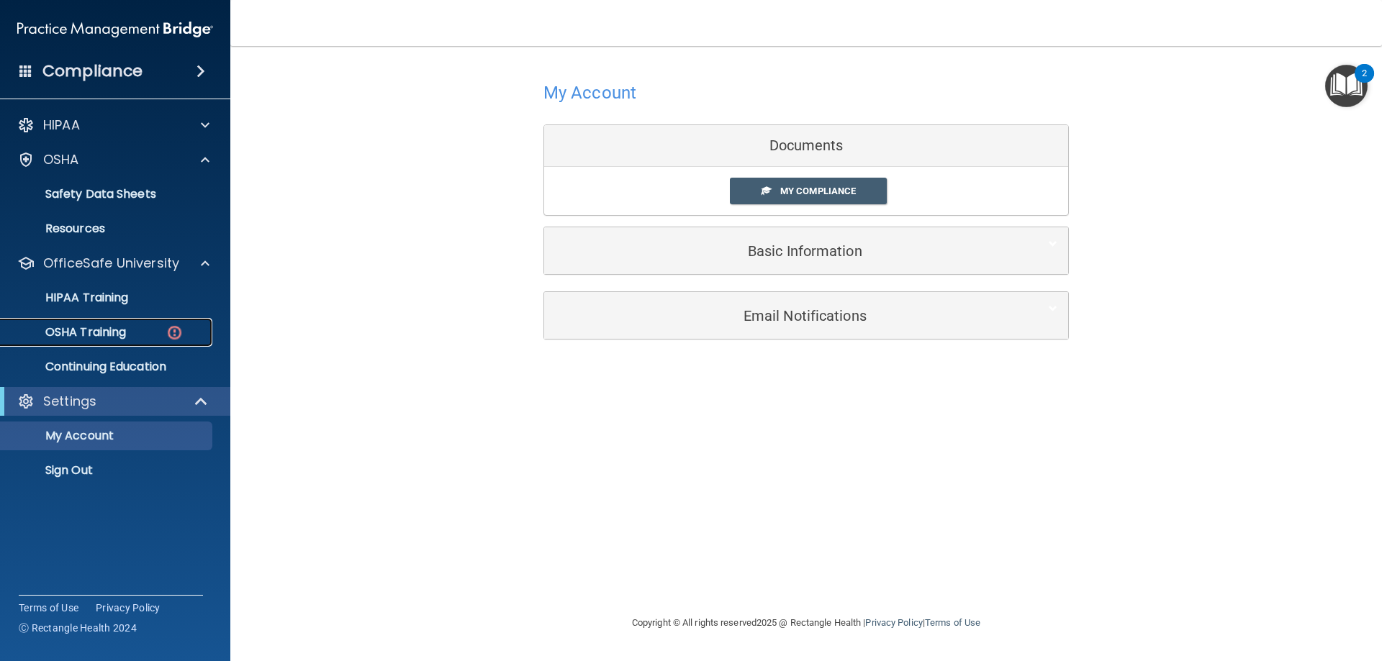
click at [99, 327] on p "OSHA Training" at bounding box center [67, 332] width 117 height 14
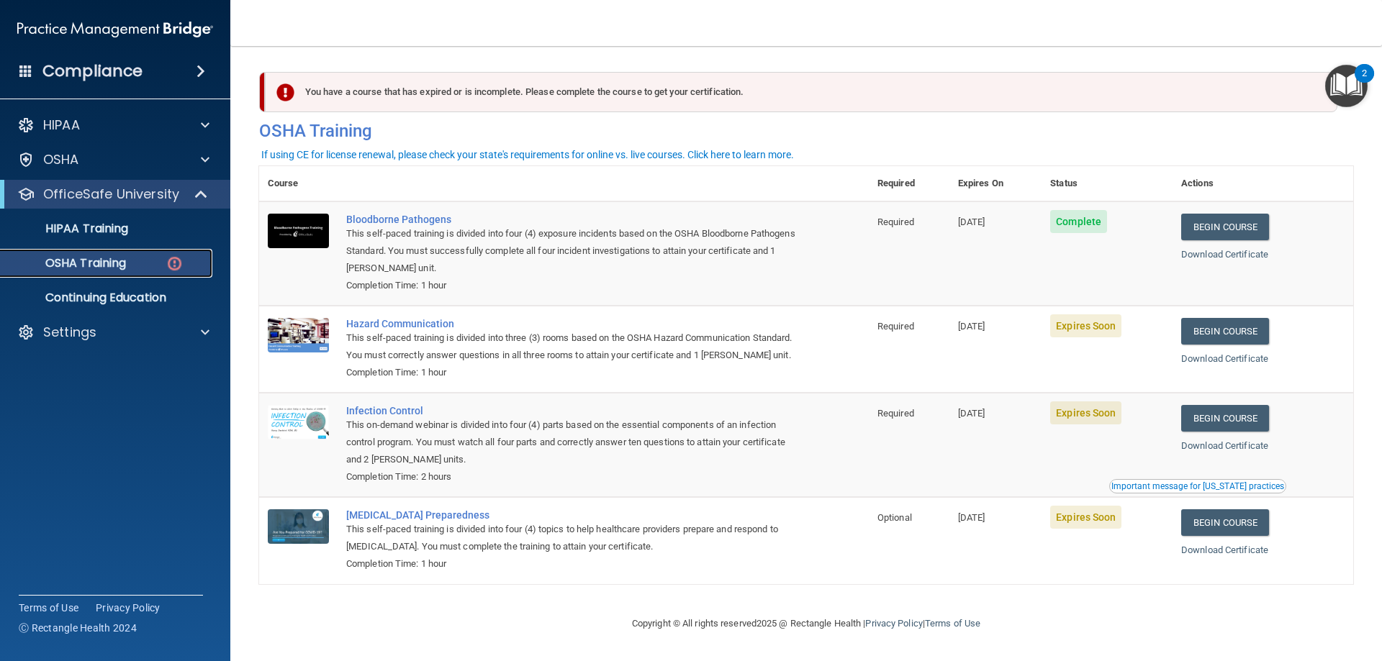
scroll to position [18, 0]
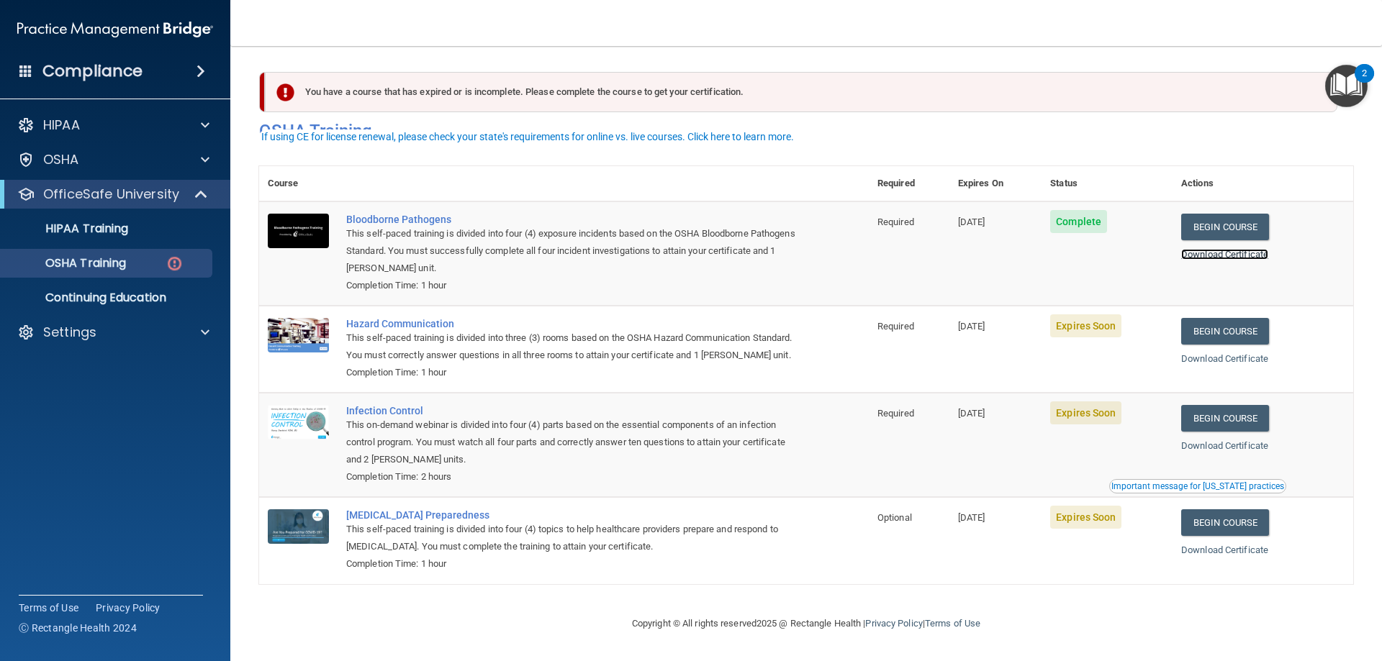
click at [1213, 249] on link "Download Certificate" at bounding box center [1224, 254] width 87 height 11
click at [1220, 318] on link "Begin Course" at bounding box center [1225, 331] width 88 height 27
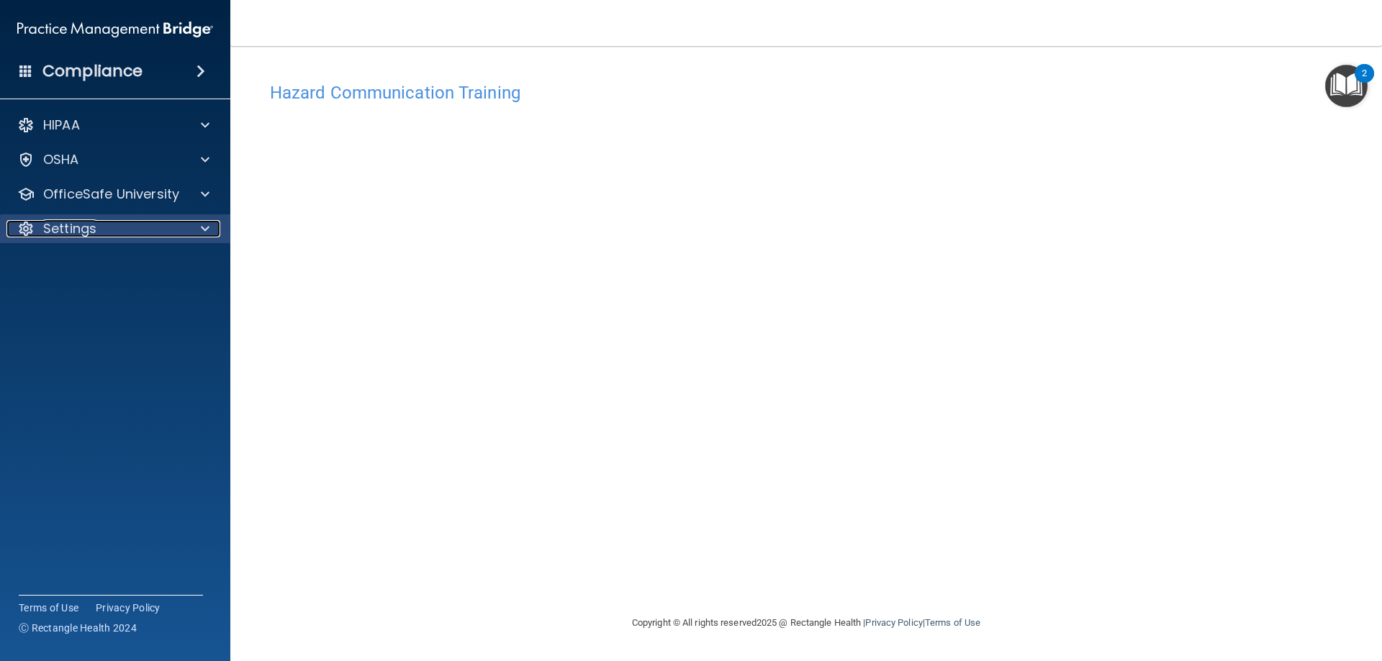
click at [207, 226] on span at bounding box center [205, 228] width 9 height 17
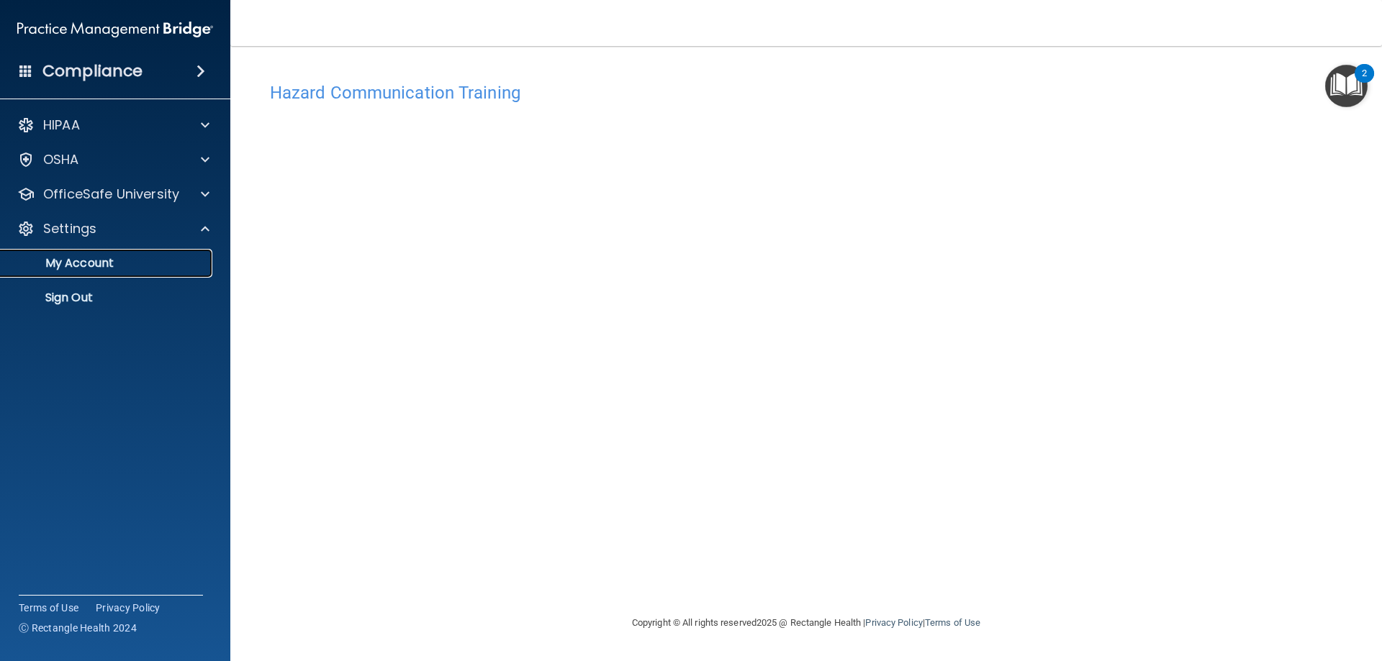
click at [81, 265] on p "My Account" at bounding box center [107, 263] width 196 height 14
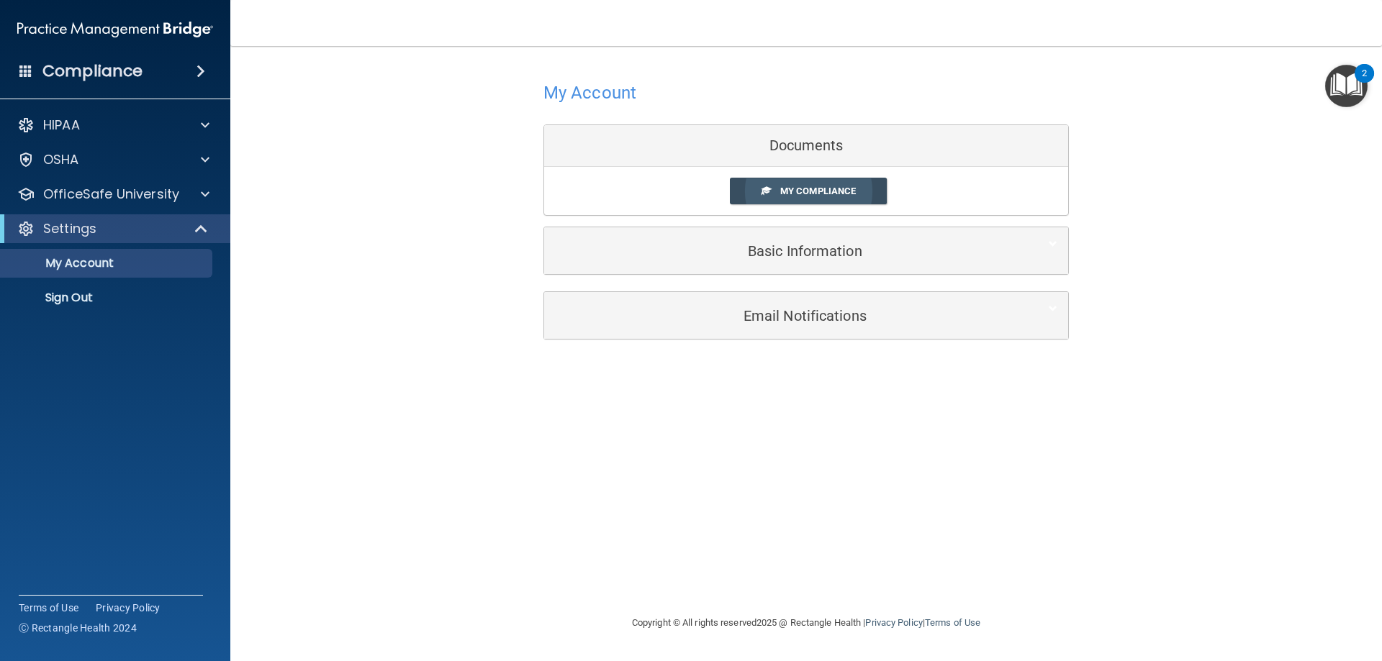
click at [800, 185] on link "My Compliance" at bounding box center [809, 191] width 158 height 27
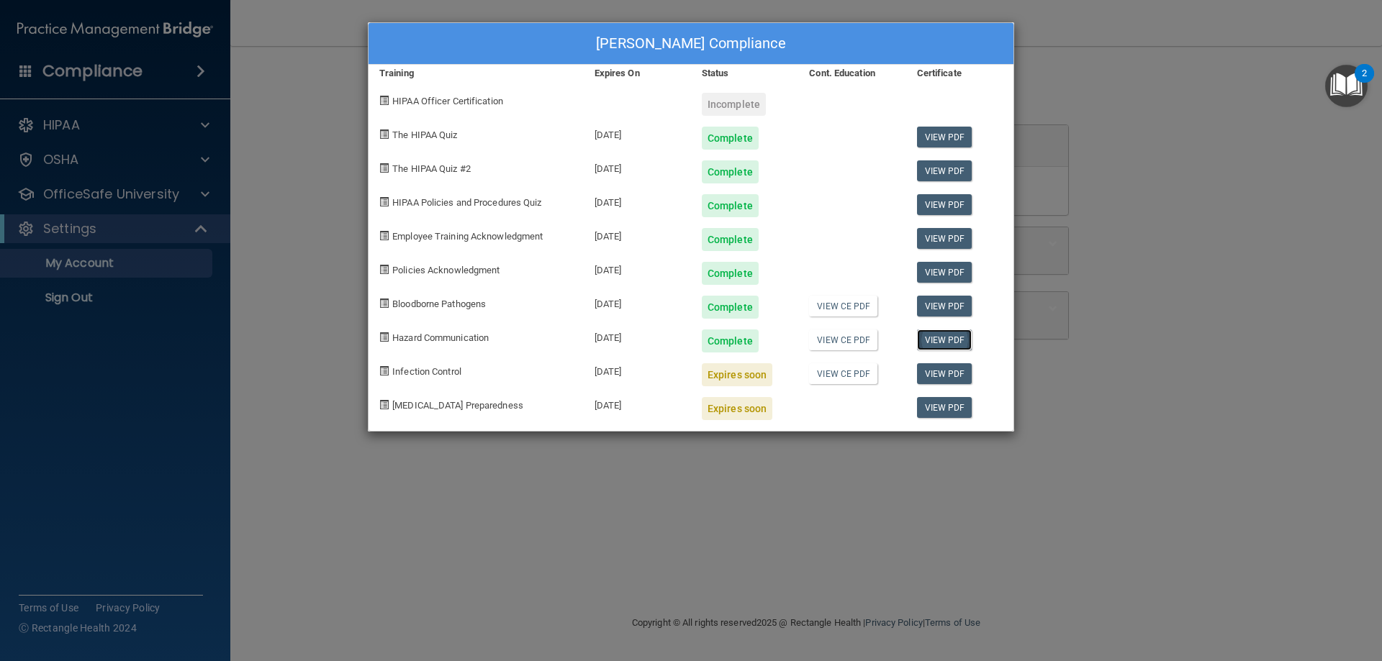
click at [943, 338] on link "View PDF" at bounding box center [944, 340] width 55 height 21
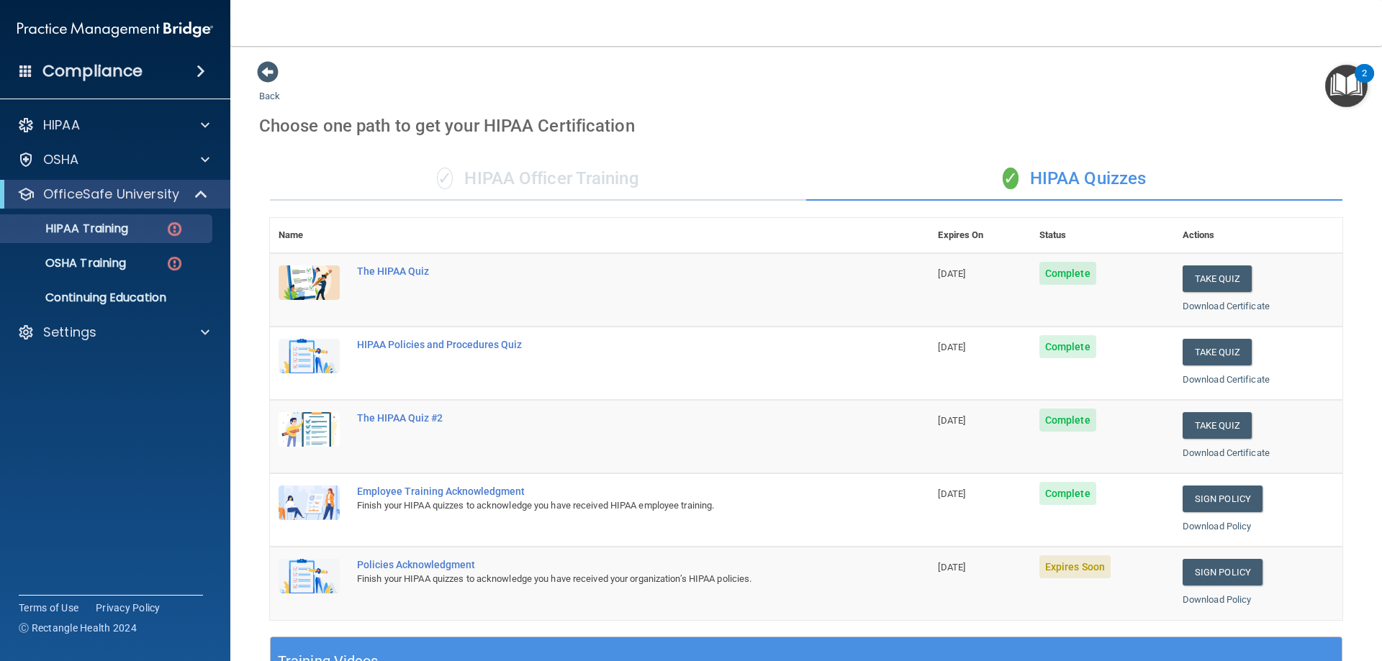
scroll to position [216, 0]
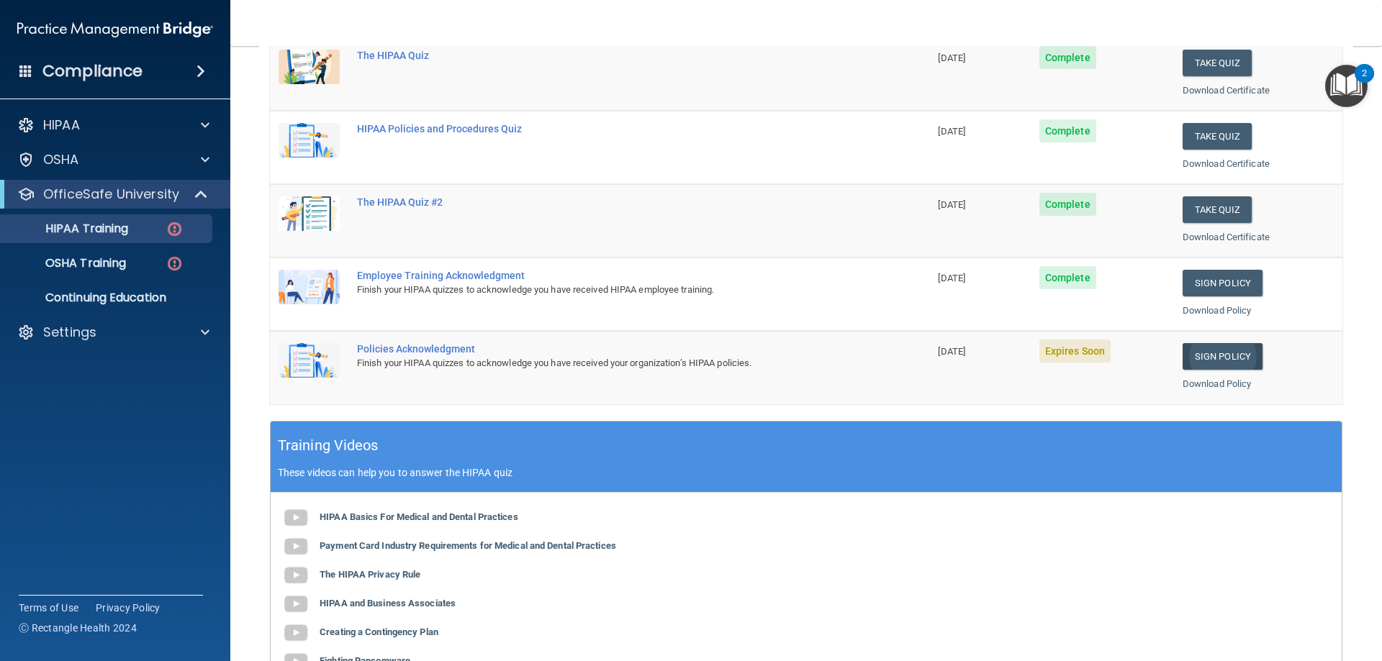
click at [1203, 356] on link "Sign Policy" at bounding box center [1222, 356] width 80 height 27
click at [1190, 382] on link "Download Policy" at bounding box center [1216, 384] width 69 height 11
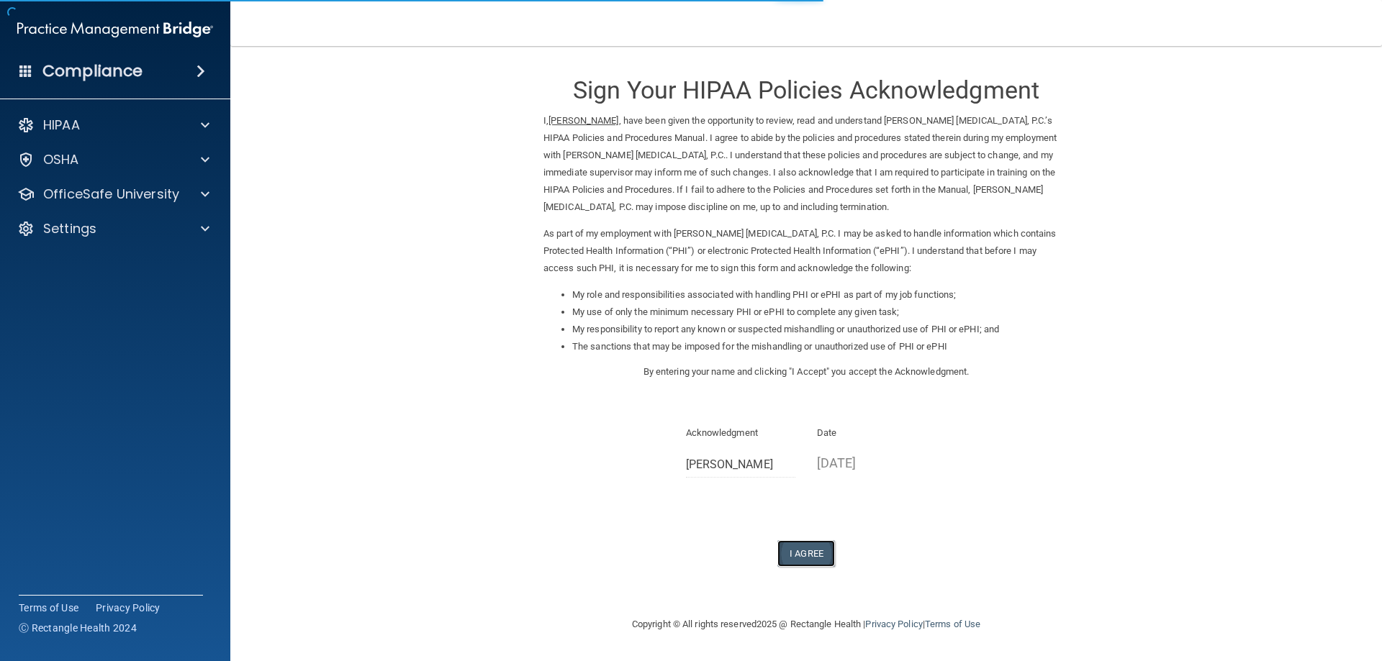
click at [805, 551] on button "I Agree" at bounding box center [806, 553] width 58 height 27
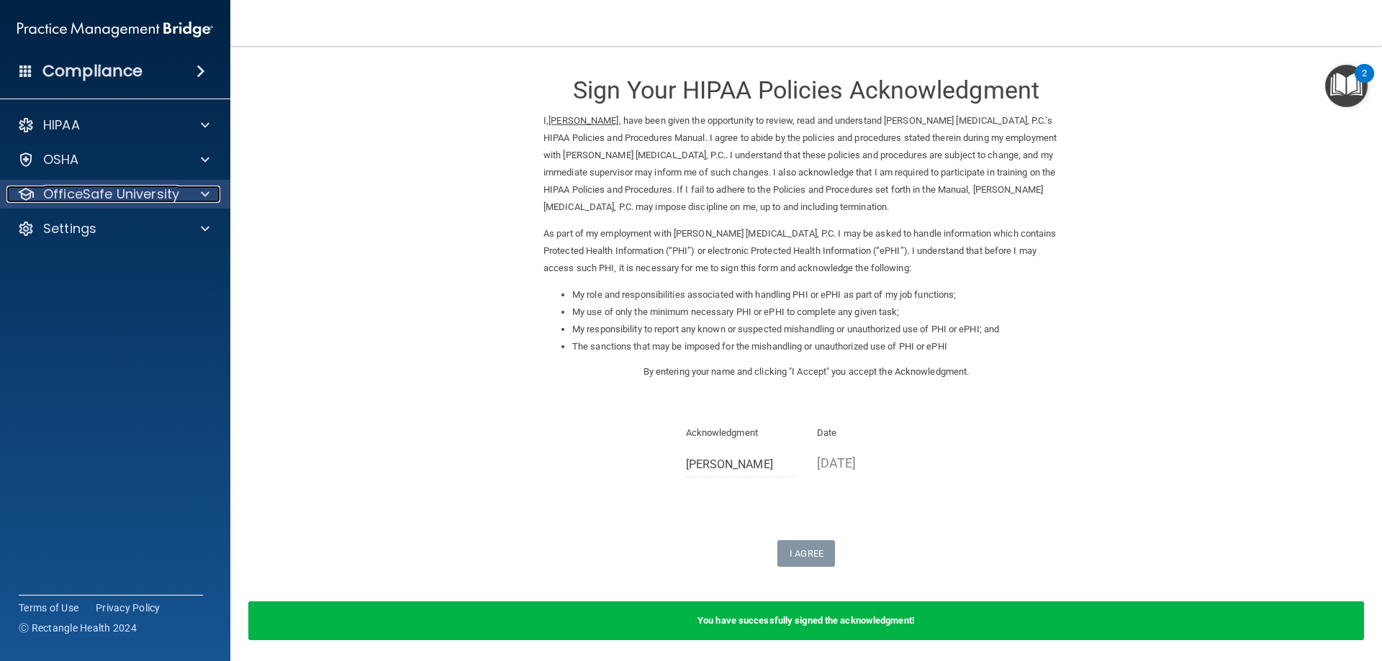
click at [108, 194] on p "OfficeSafe University" at bounding box center [111, 194] width 136 height 17
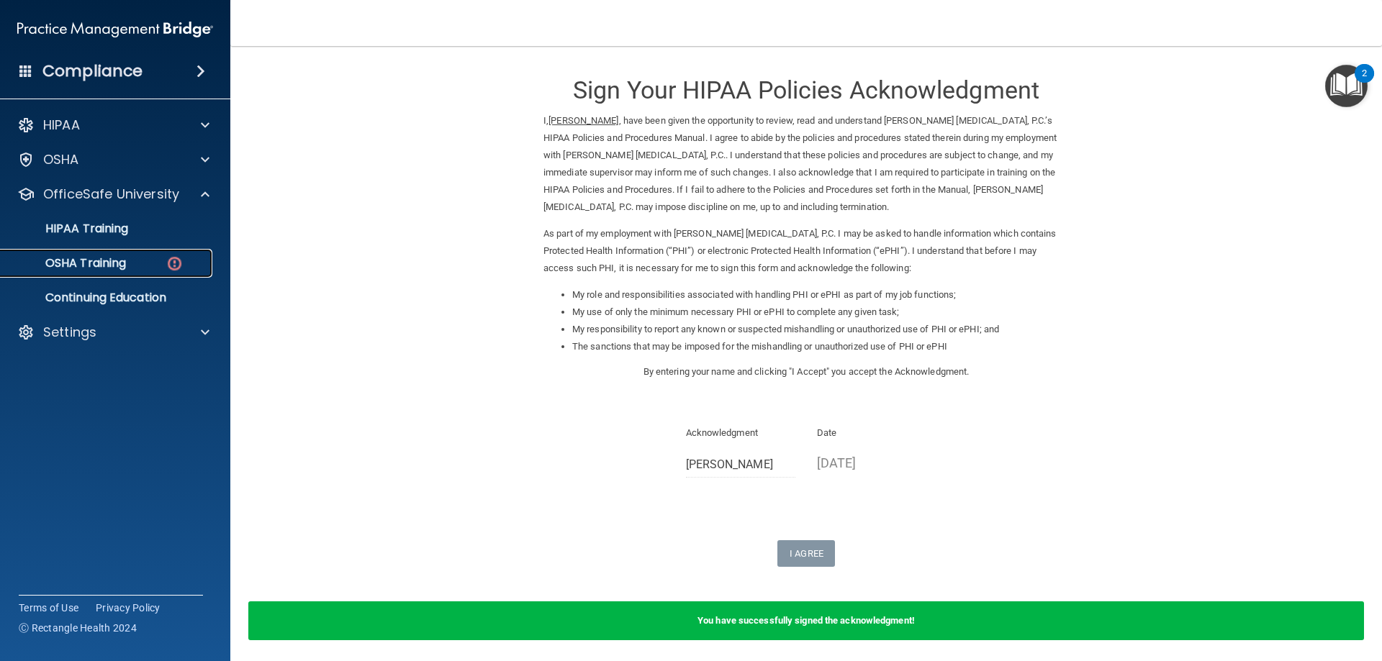
click at [80, 261] on p "OSHA Training" at bounding box center [67, 263] width 117 height 14
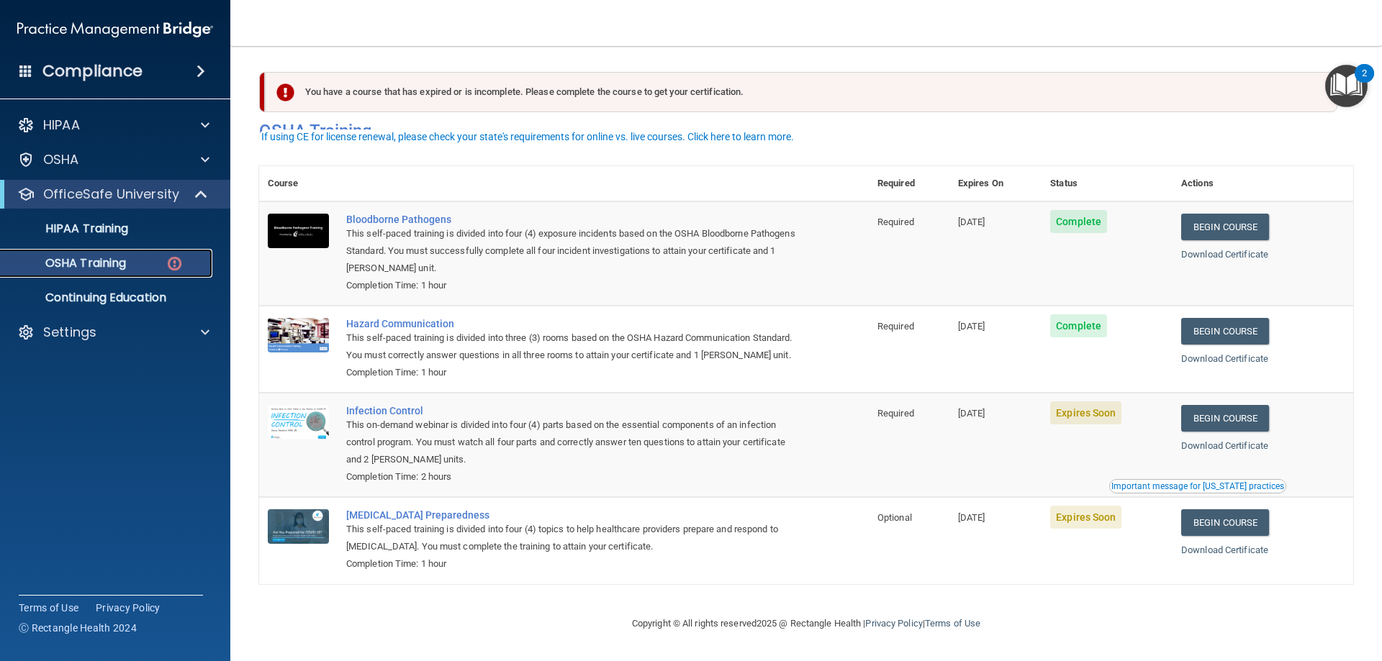
scroll to position [18, 0]
click at [1216, 415] on link "Begin Course" at bounding box center [1225, 418] width 88 height 27
click at [1227, 525] on link "Begin Course" at bounding box center [1225, 522] width 88 height 27
click at [89, 258] on p "OSHA Training" at bounding box center [67, 263] width 117 height 14
click at [879, 427] on td "Required" at bounding box center [909, 445] width 81 height 104
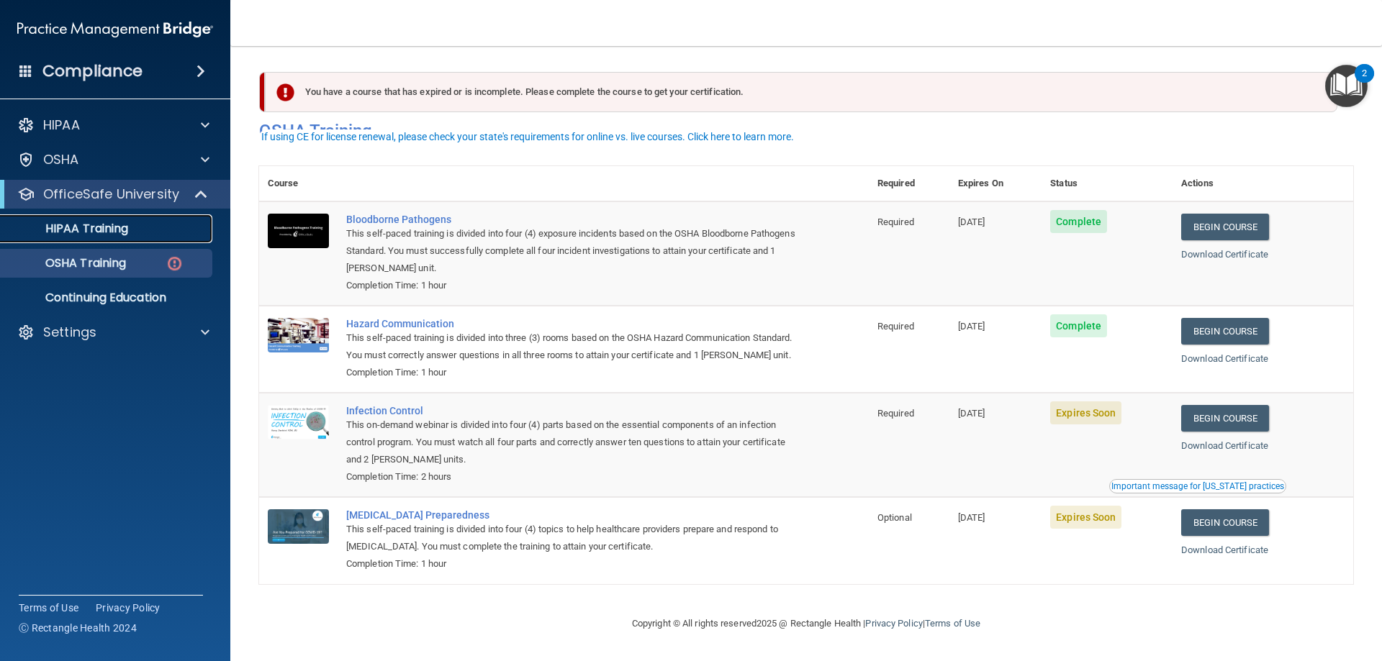
click at [91, 232] on p "HIPAA Training" at bounding box center [68, 229] width 119 height 14
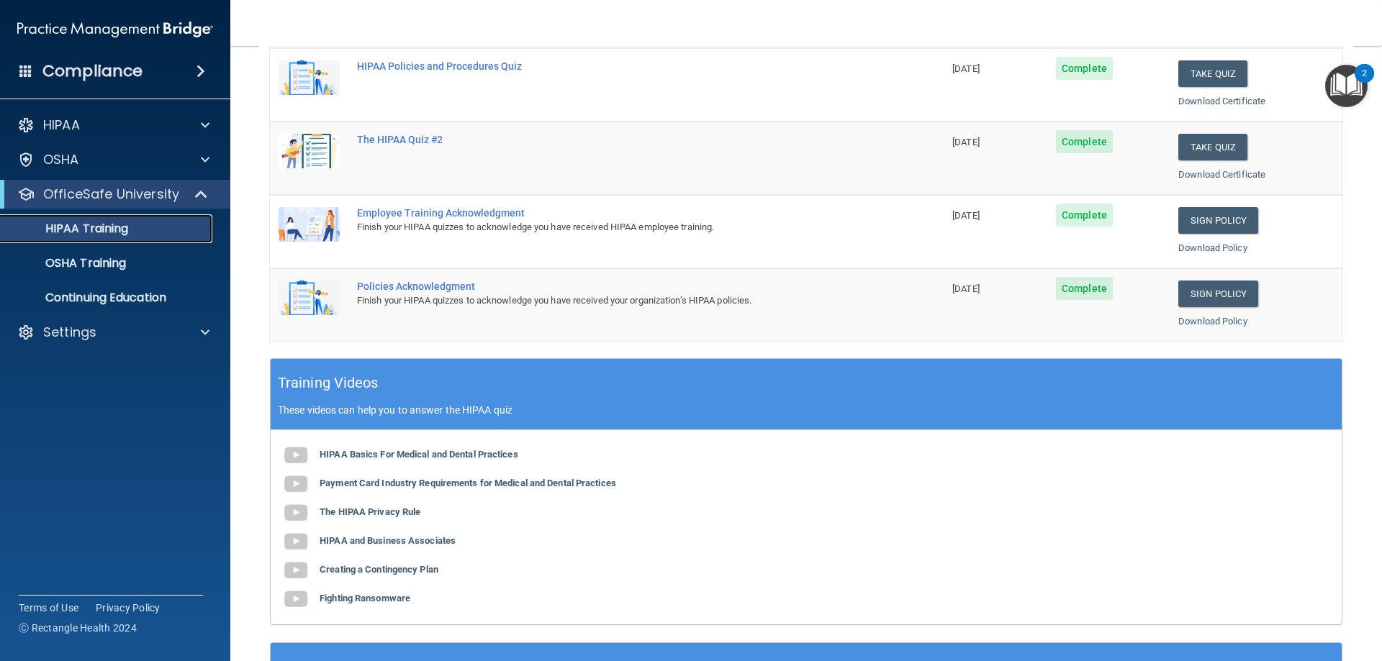
scroll to position [135, 0]
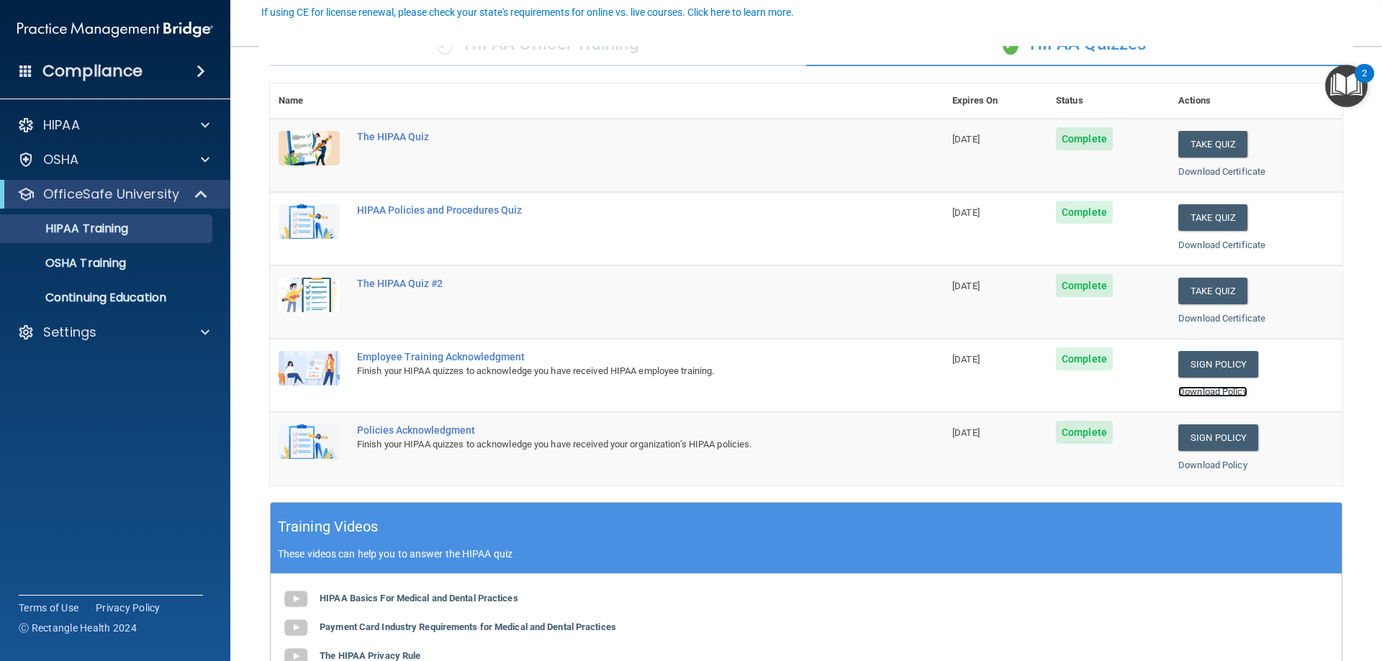
click at [1205, 391] on link "Download Policy" at bounding box center [1212, 391] width 69 height 11
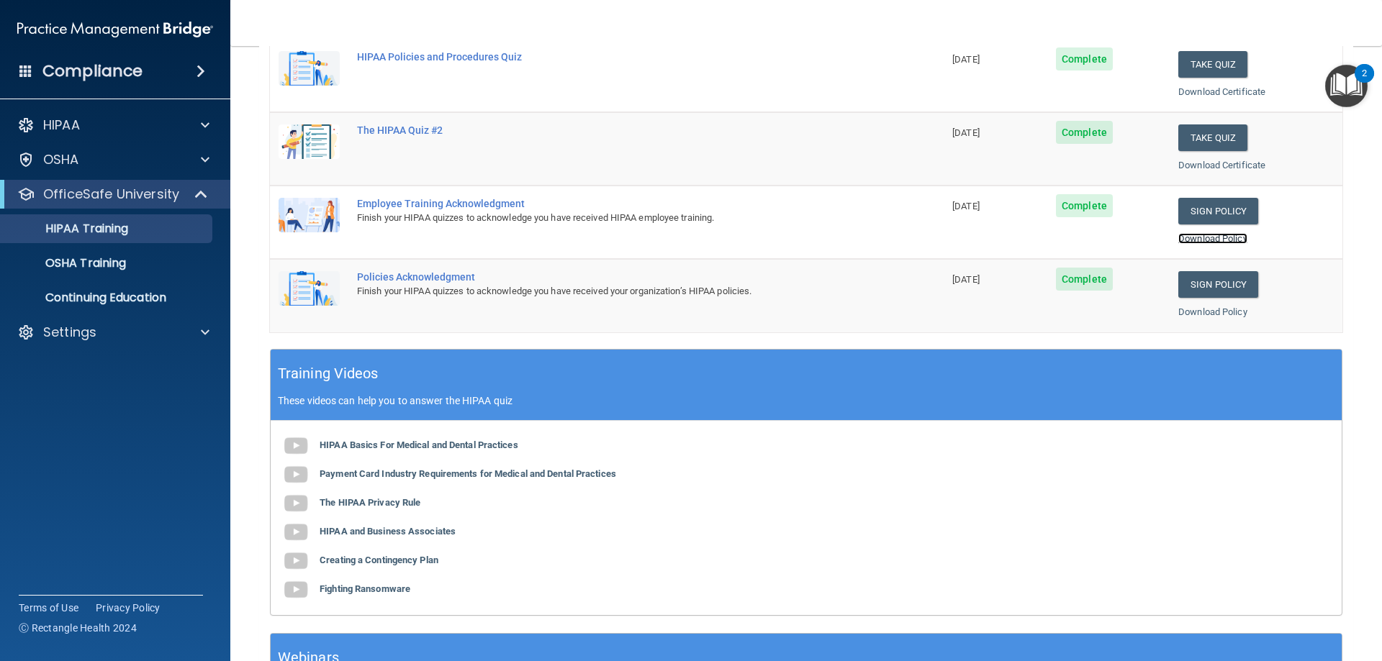
scroll to position [422, 0]
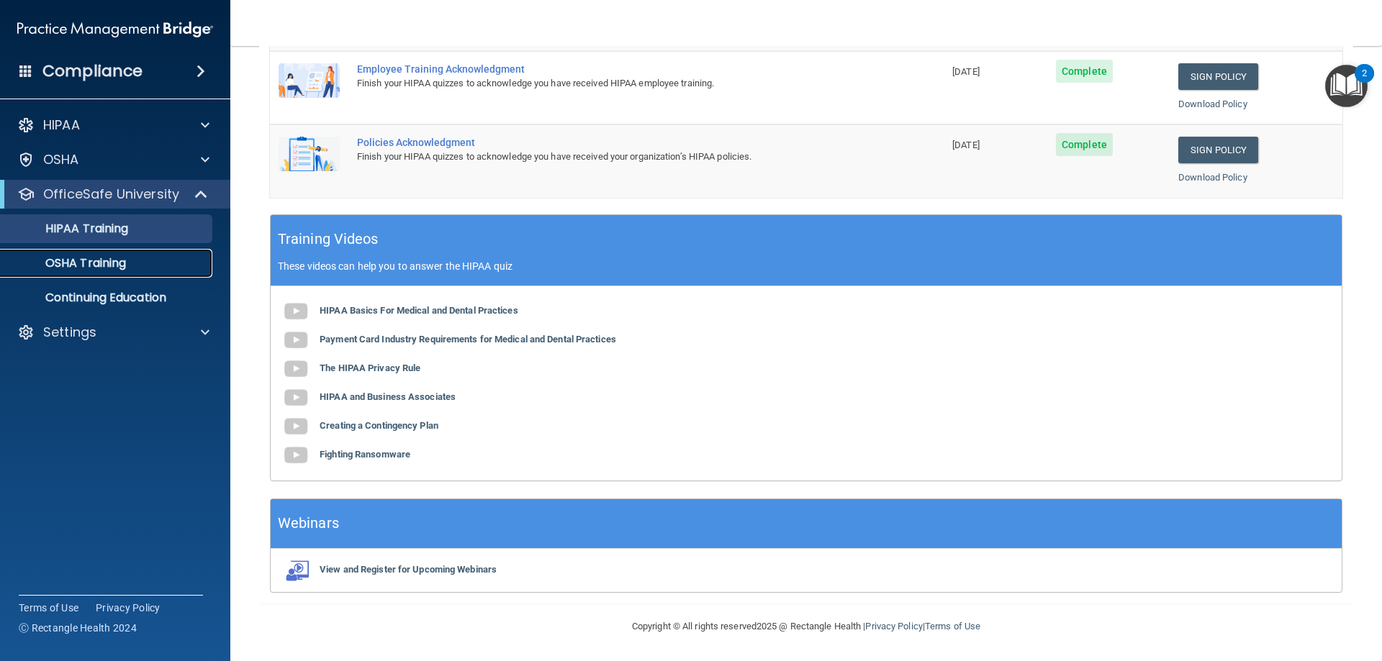
click at [84, 256] on p "OSHA Training" at bounding box center [67, 263] width 117 height 14
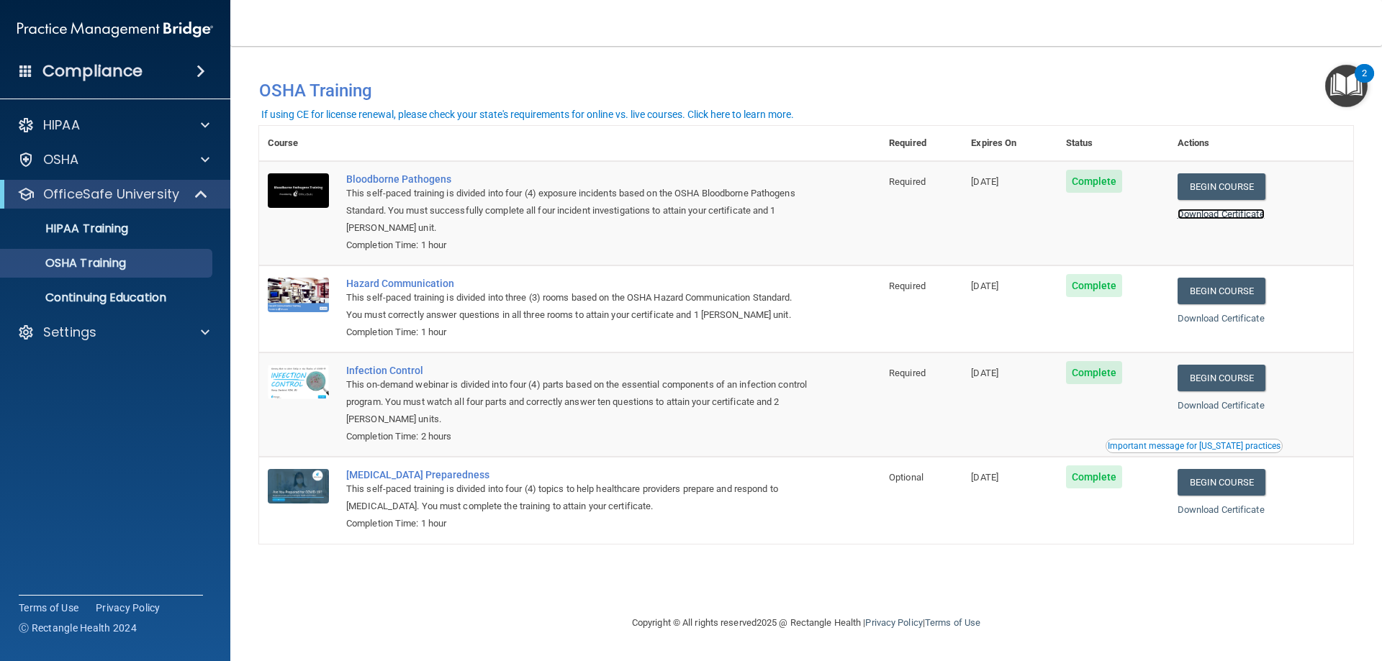
click at [1217, 210] on link "Download Certificate" at bounding box center [1220, 214] width 87 height 11
click at [163, 63] on div "Compliance" at bounding box center [115, 71] width 230 height 32
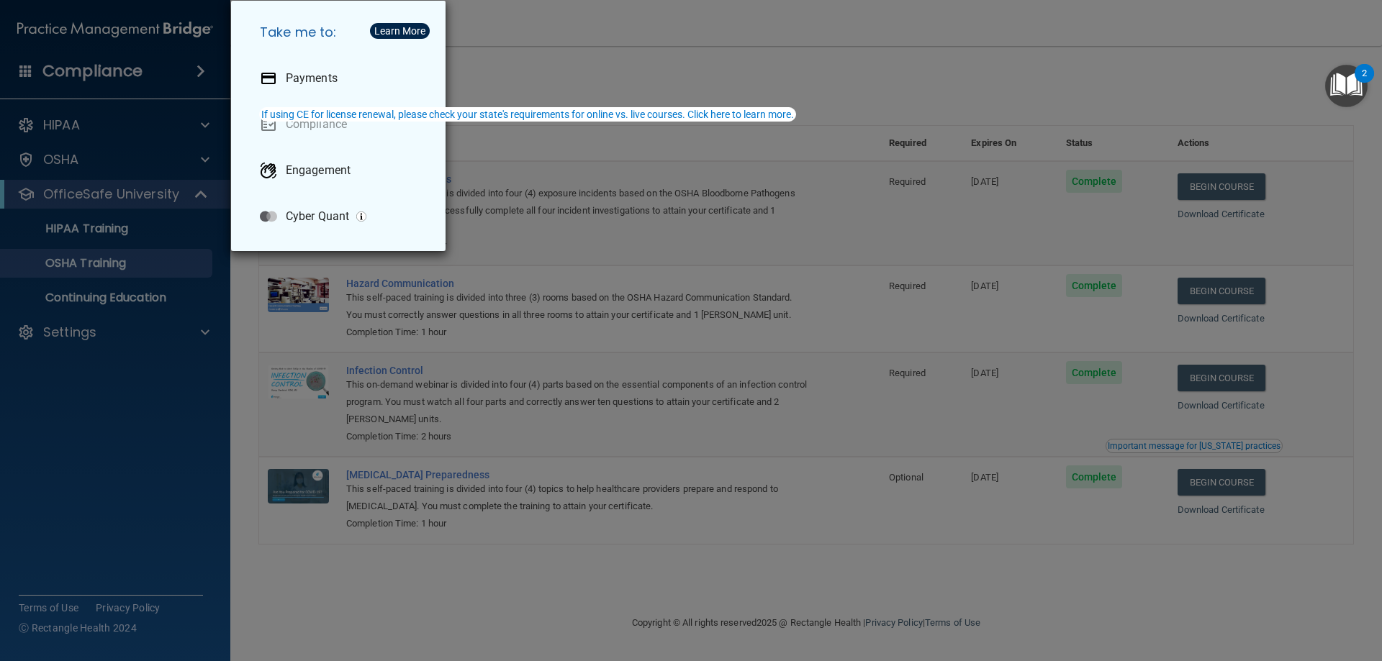
click at [551, 27] on div "Take me to: Payments Compliance Engagement Cyber Quant" at bounding box center [691, 330] width 1382 height 661
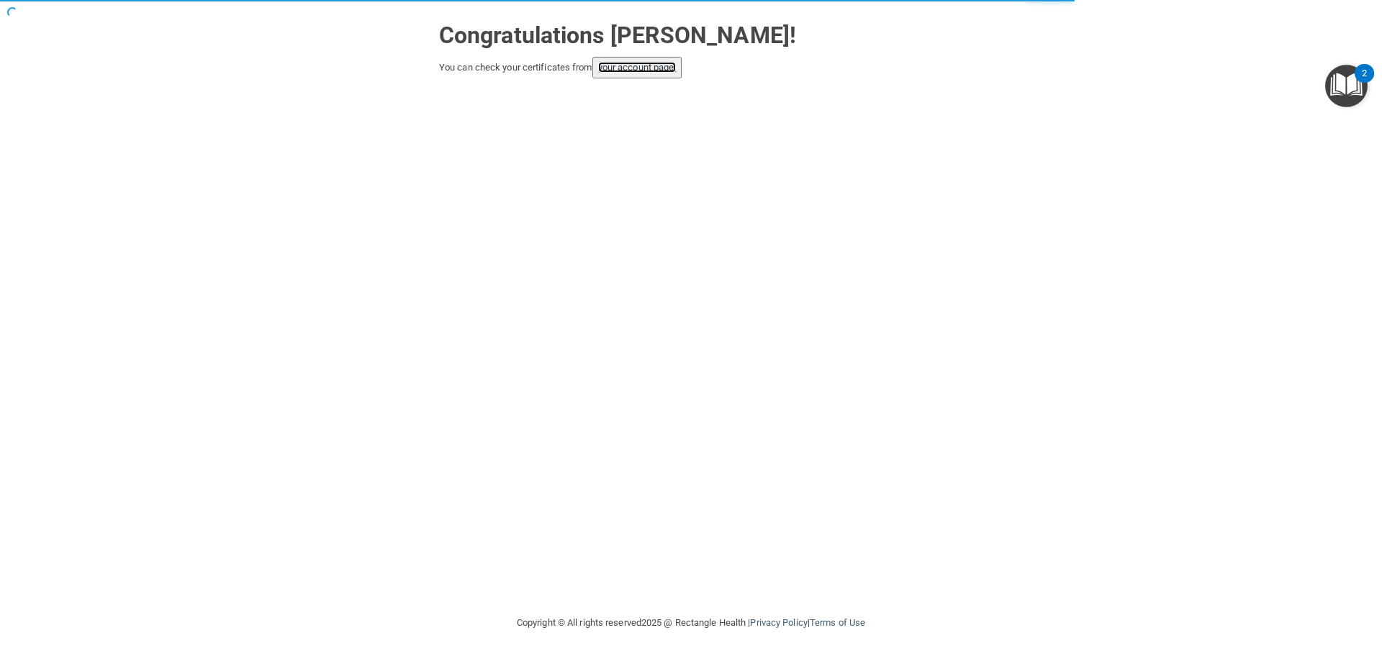
click at [641, 67] on link "your account page!" at bounding box center [637, 67] width 78 height 11
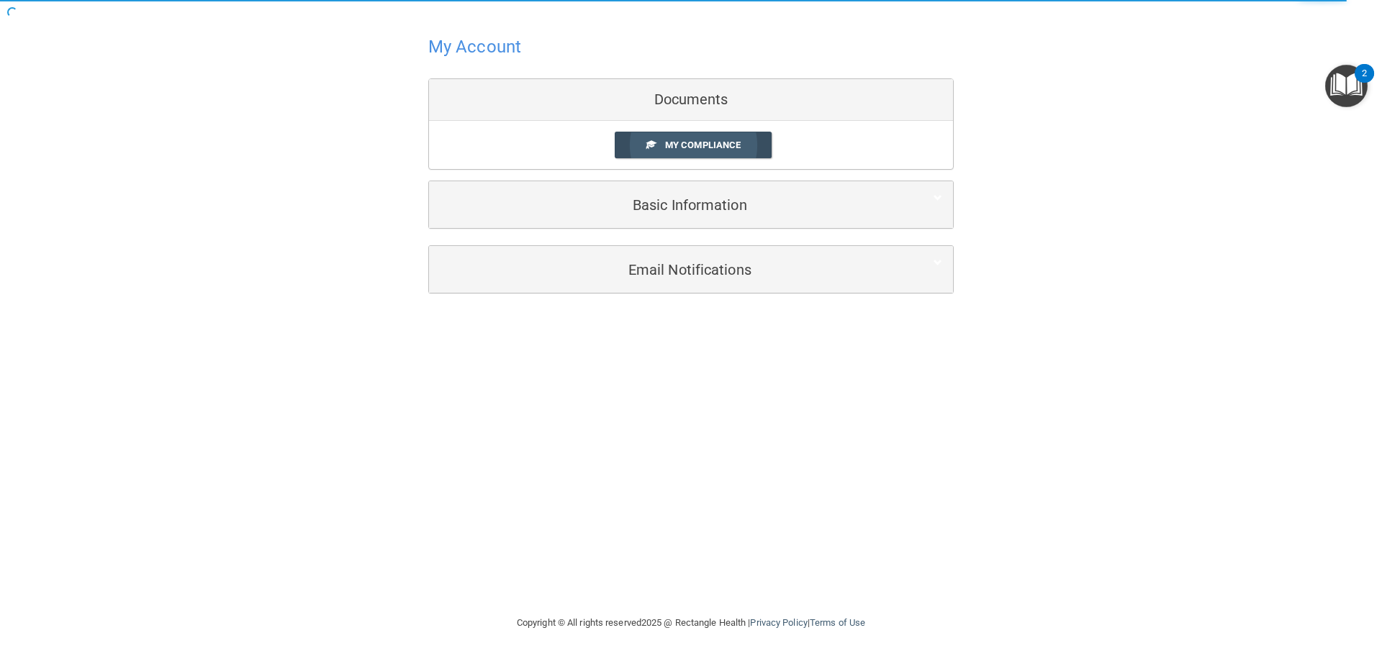
click at [695, 150] on span "My Compliance" at bounding box center [703, 145] width 76 height 11
click at [701, 144] on span "My Compliance" at bounding box center [703, 145] width 76 height 11
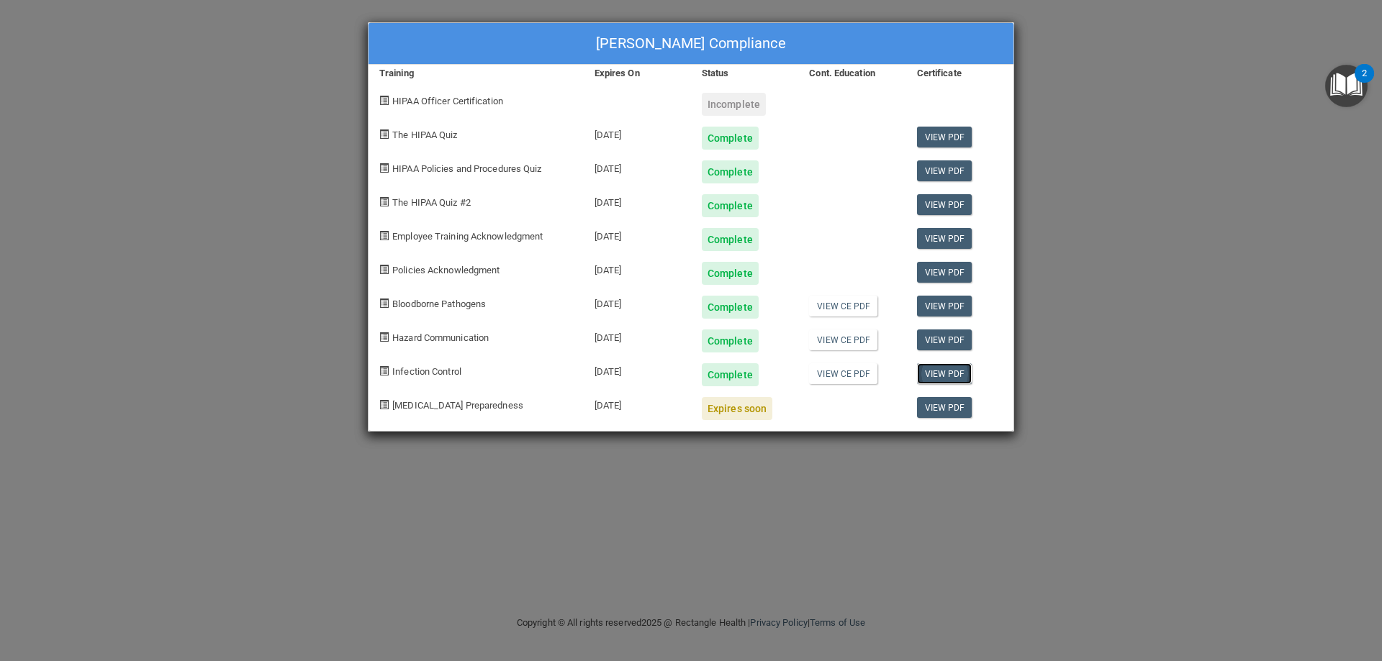
click at [942, 373] on link "View PDF" at bounding box center [944, 373] width 55 height 21
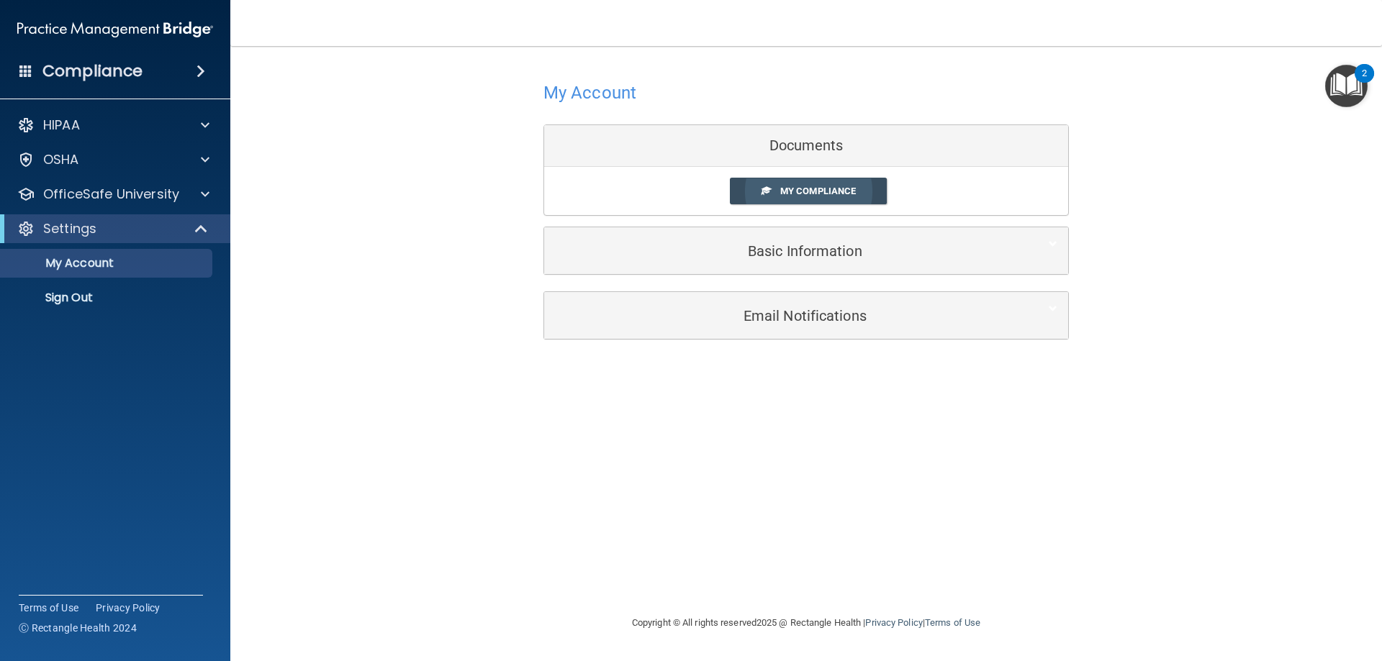
click at [802, 196] on span "My Compliance" at bounding box center [818, 191] width 76 height 11
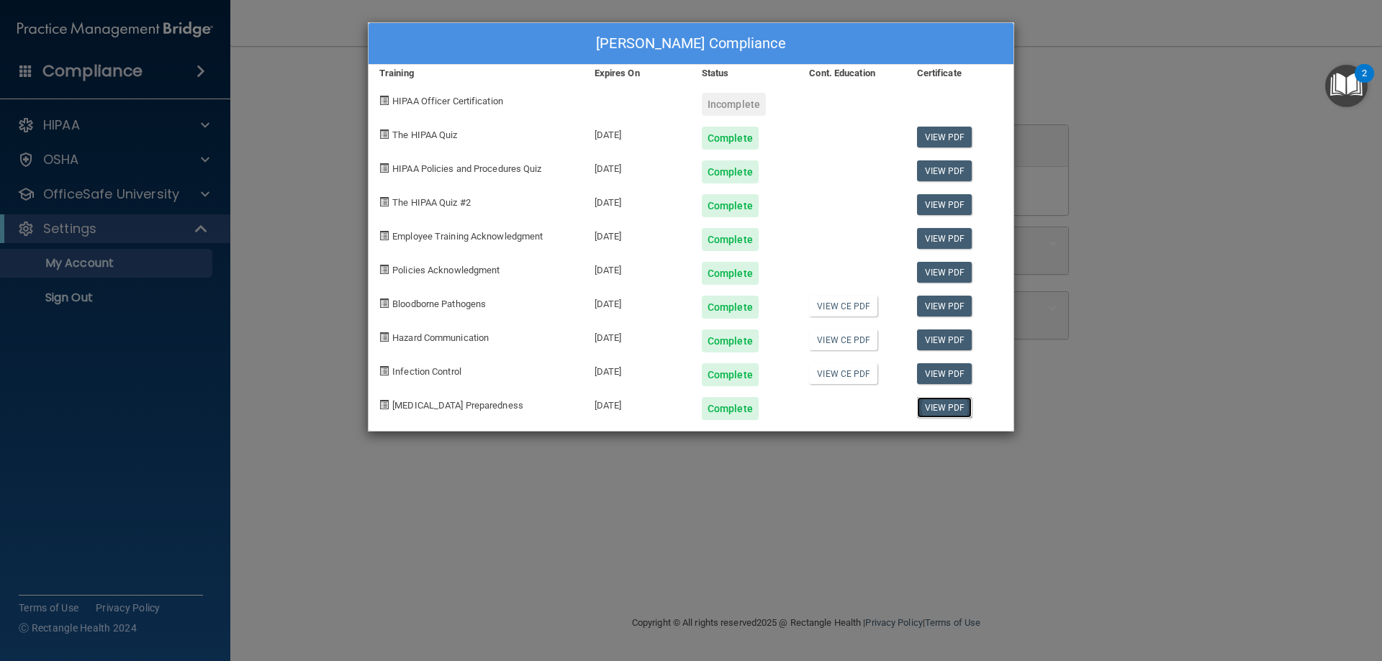
click at [946, 409] on link "View PDF" at bounding box center [944, 407] width 55 height 21
click at [412, 104] on span "HIPAA Officer Certification" at bounding box center [447, 101] width 111 height 11
click at [735, 103] on div "Incomplete" at bounding box center [734, 104] width 64 height 23
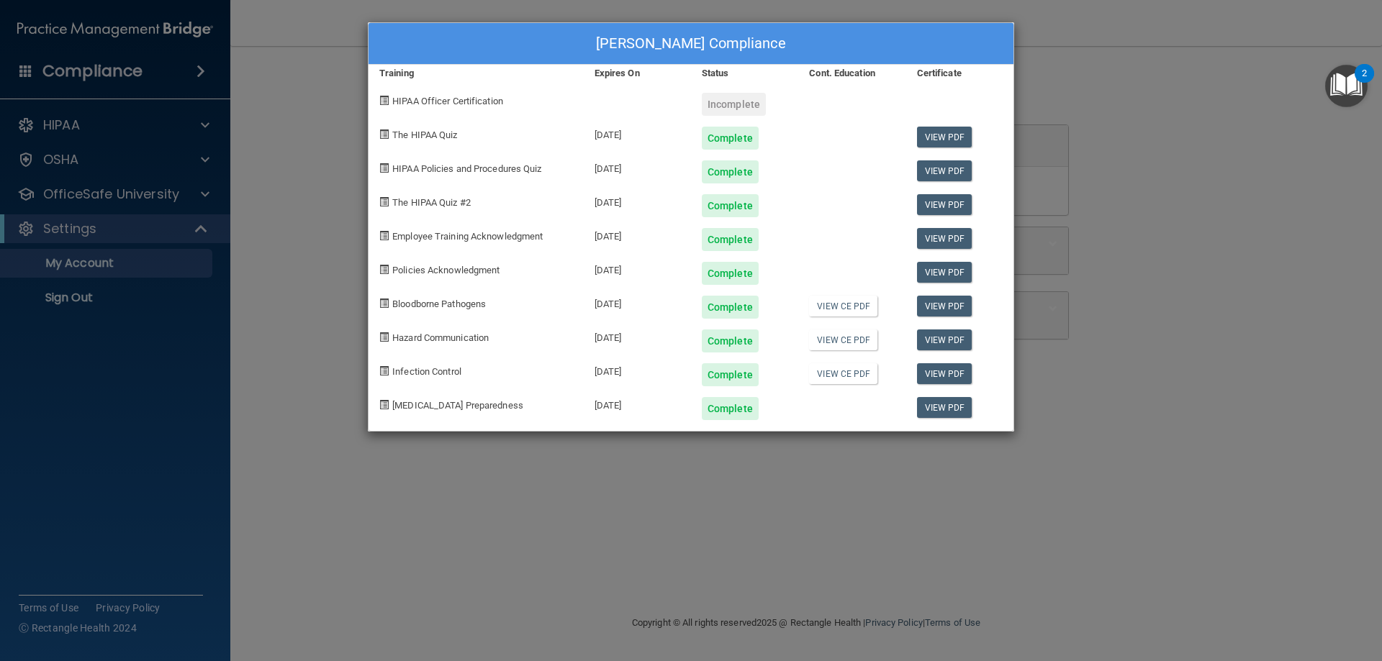
click at [456, 101] on span "HIPAA Officer Certification" at bounding box center [447, 101] width 111 height 11
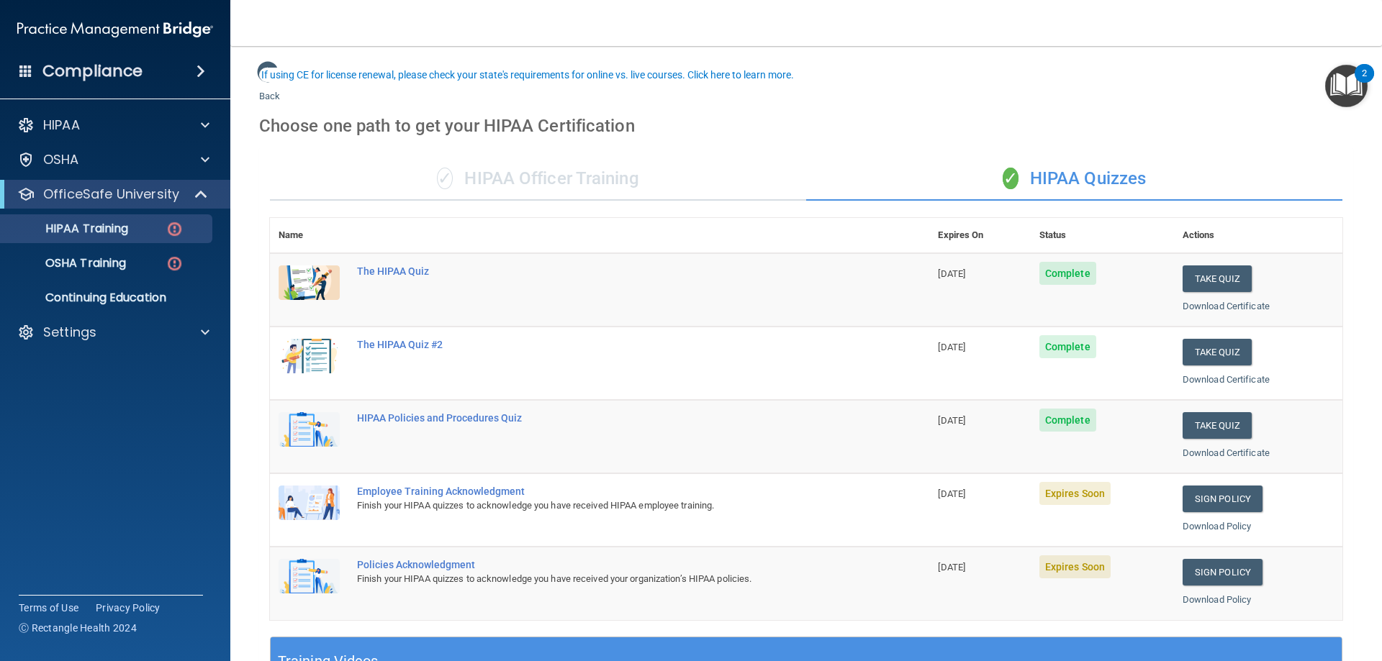
scroll to position [72, 0]
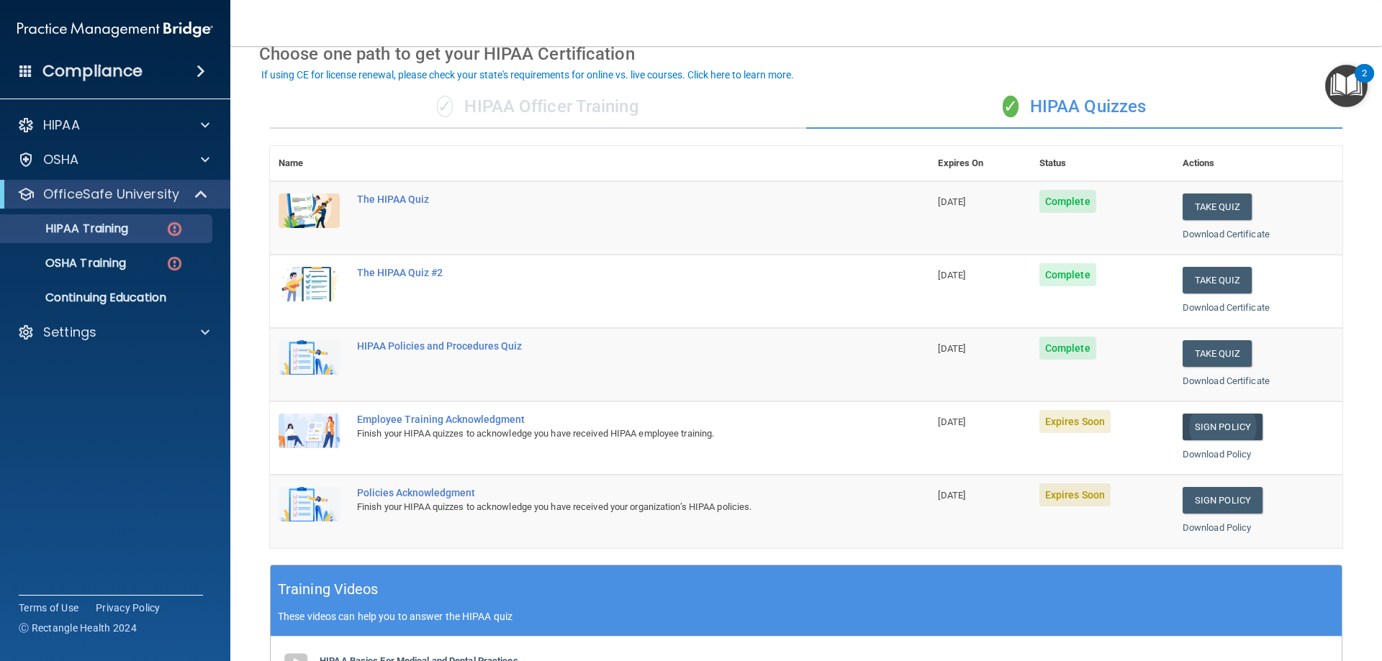
click at [1197, 429] on link "Sign Policy" at bounding box center [1222, 427] width 80 height 27
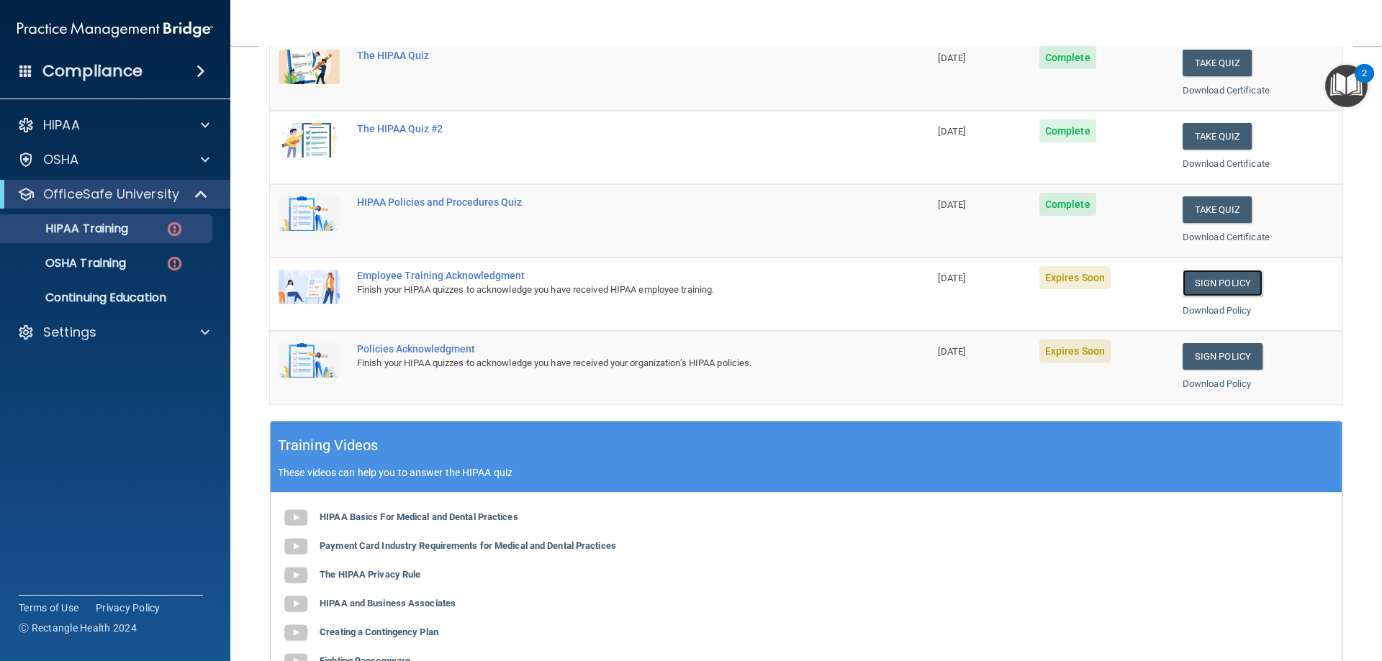
scroll to position [288, 0]
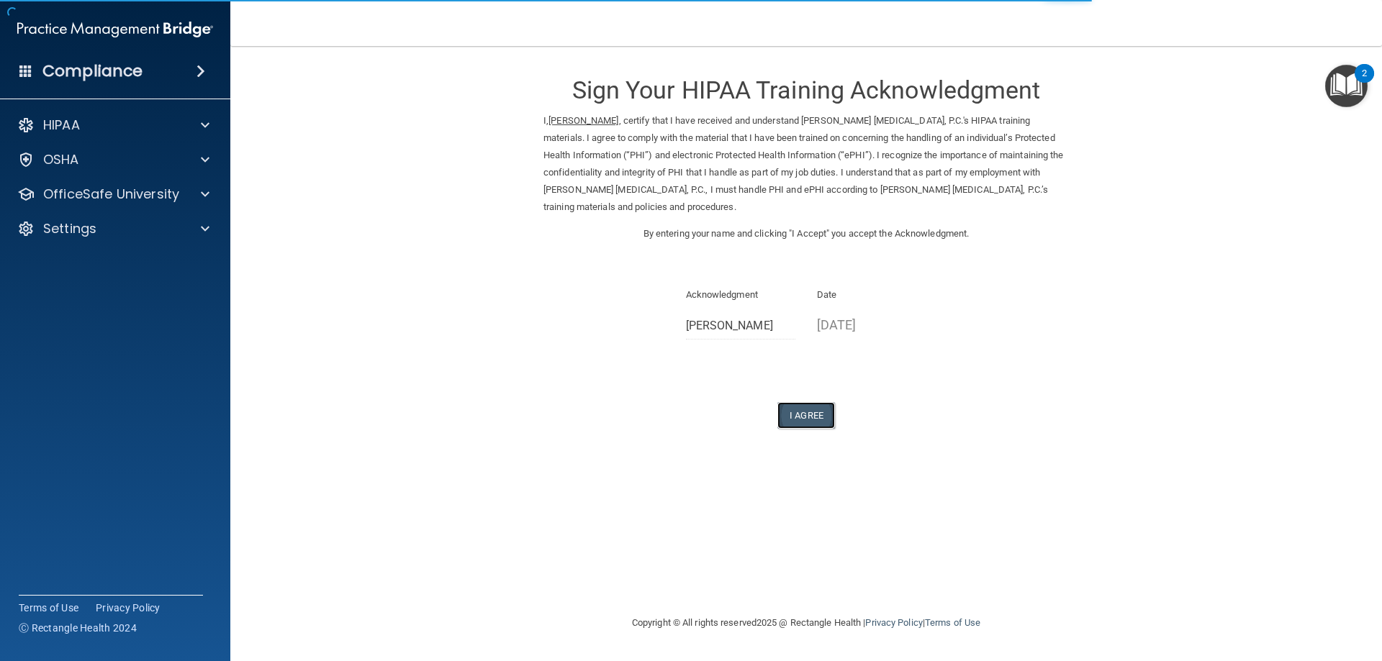
click at [794, 416] on button "I Agree" at bounding box center [806, 415] width 58 height 27
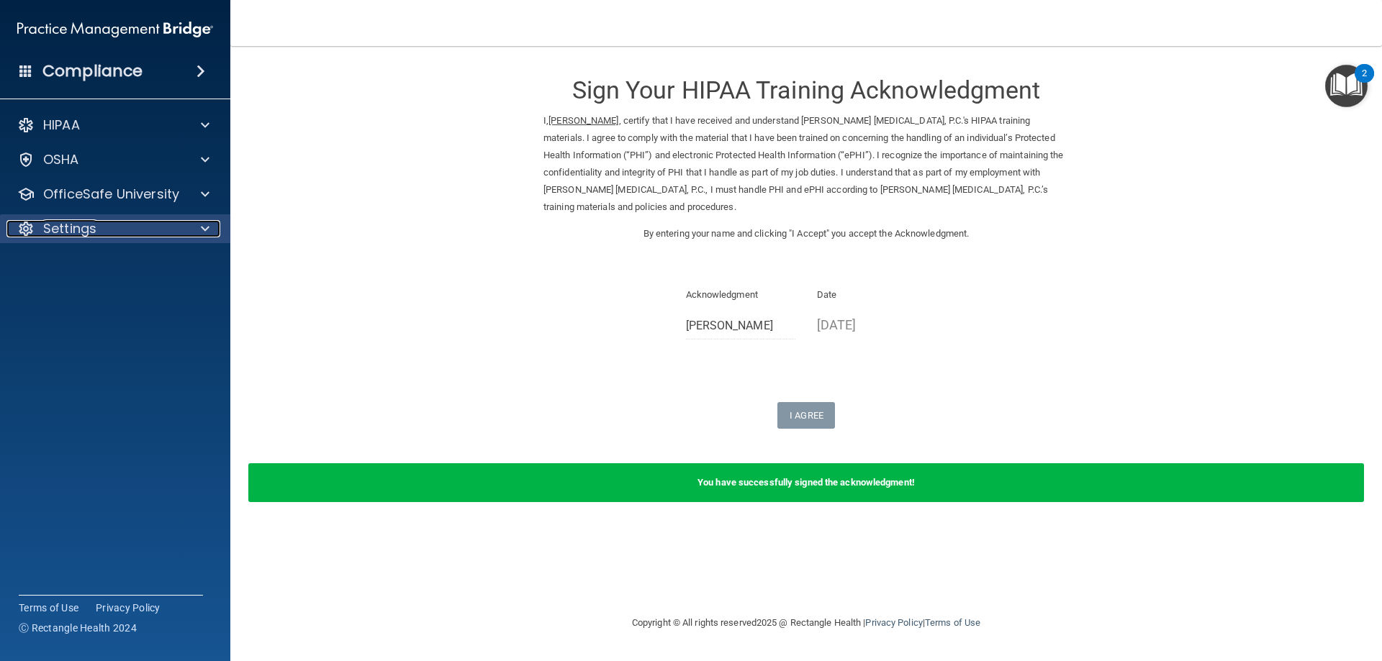
click at [206, 229] on span at bounding box center [205, 228] width 9 height 17
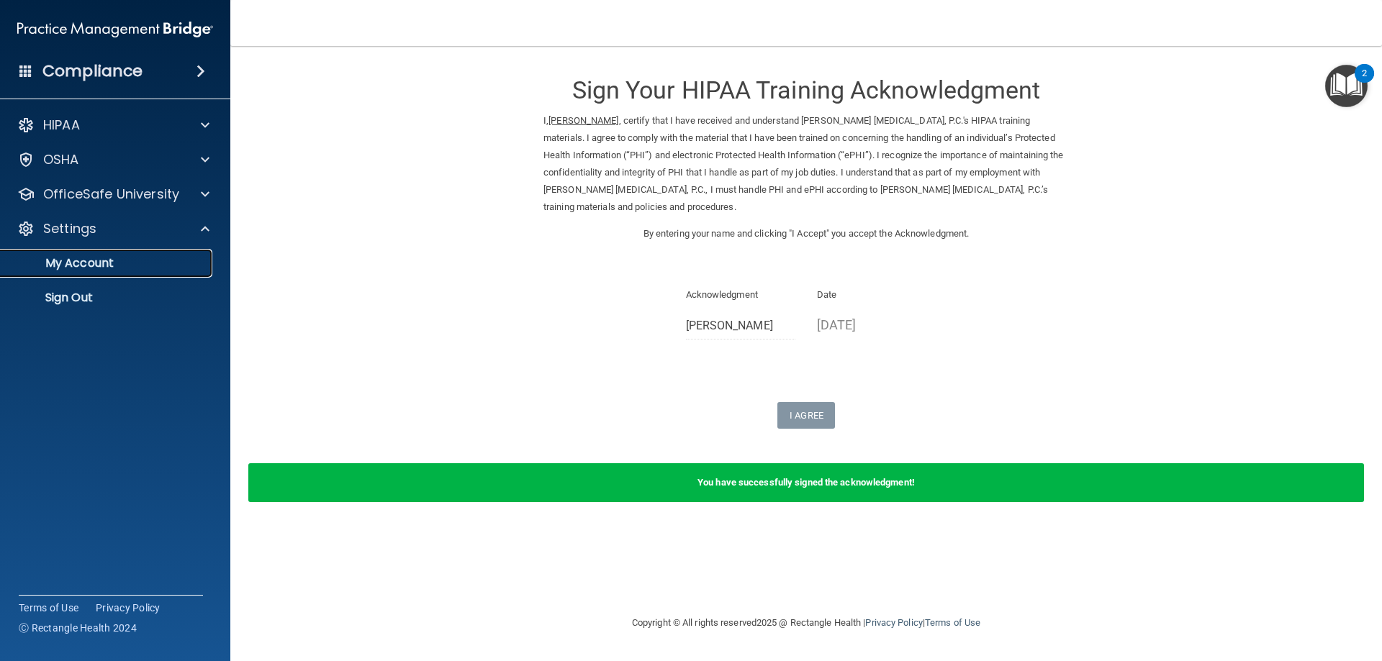
click at [110, 263] on p "My Account" at bounding box center [107, 263] width 196 height 14
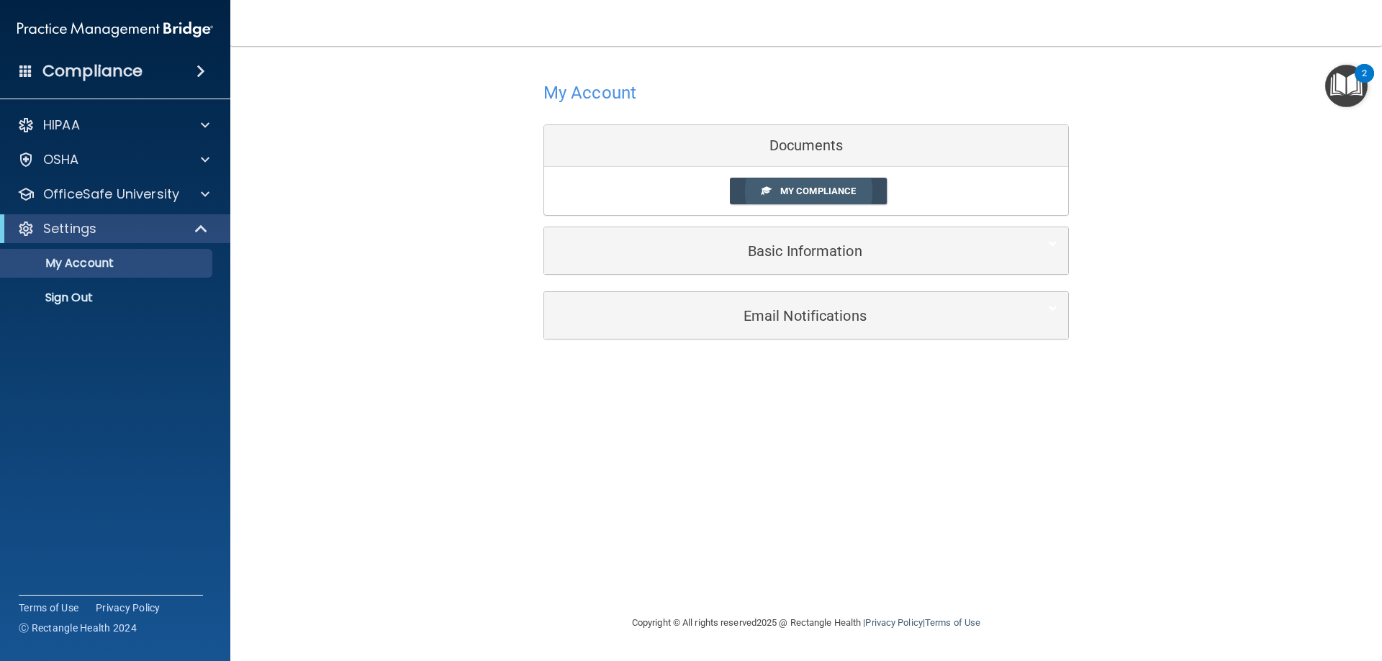
click at [797, 188] on span "My Compliance" at bounding box center [818, 191] width 76 height 11
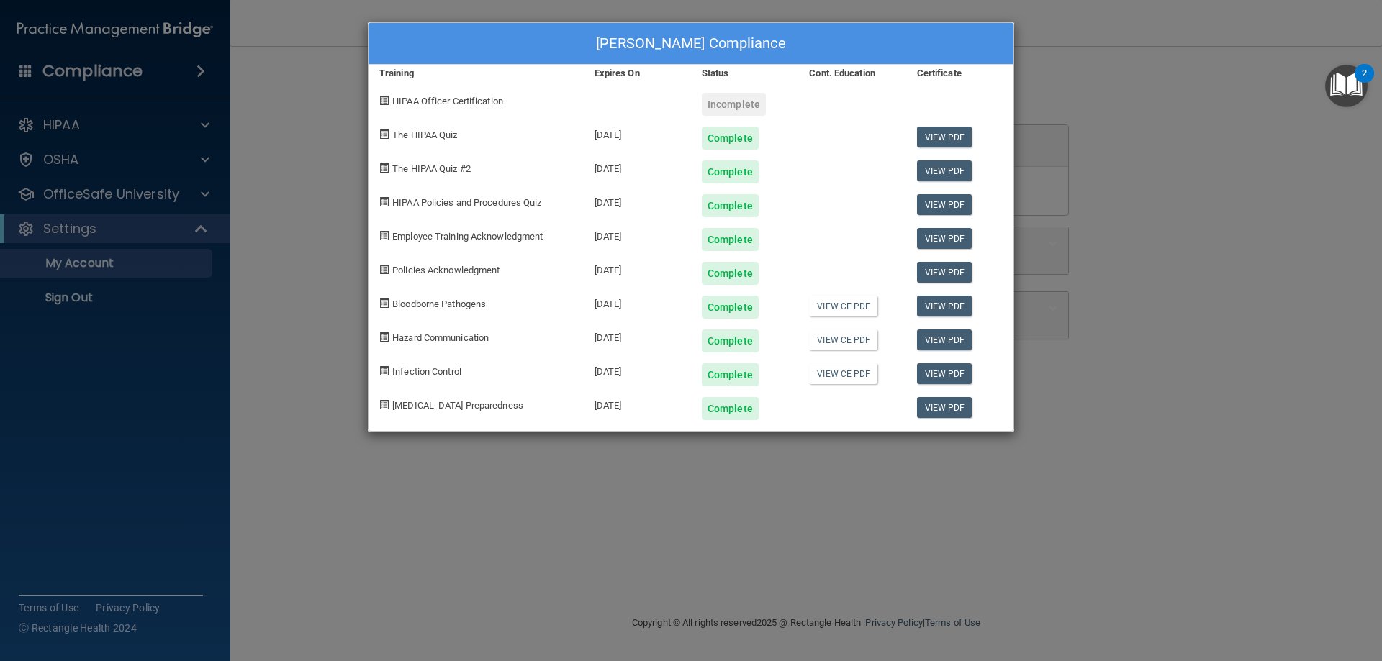
click at [201, 193] on div "Timothea Moose's Compliance Training Expires On Status Cont. Education Certific…" at bounding box center [691, 330] width 1382 height 661
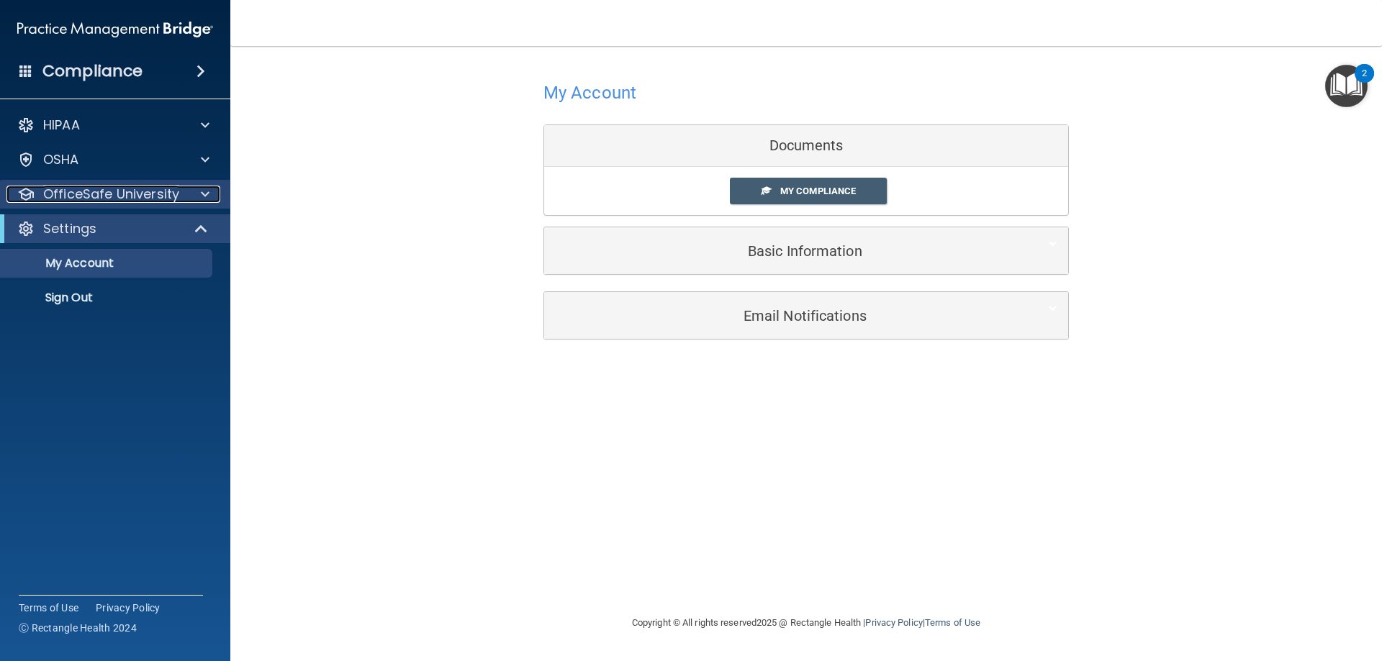
click at [202, 196] on span at bounding box center [205, 194] width 9 height 17
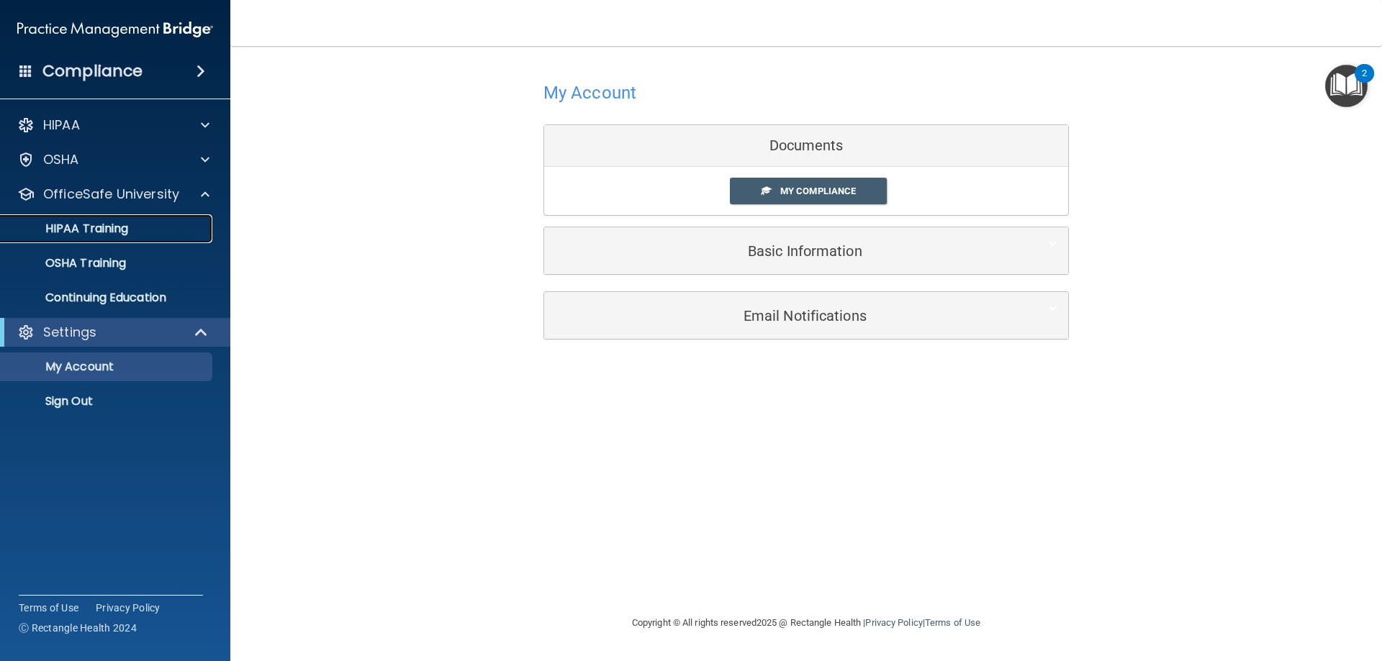
click at [97, 233] on p "HIPAA Training" at bounding box center [68, 229] width 119 height 14
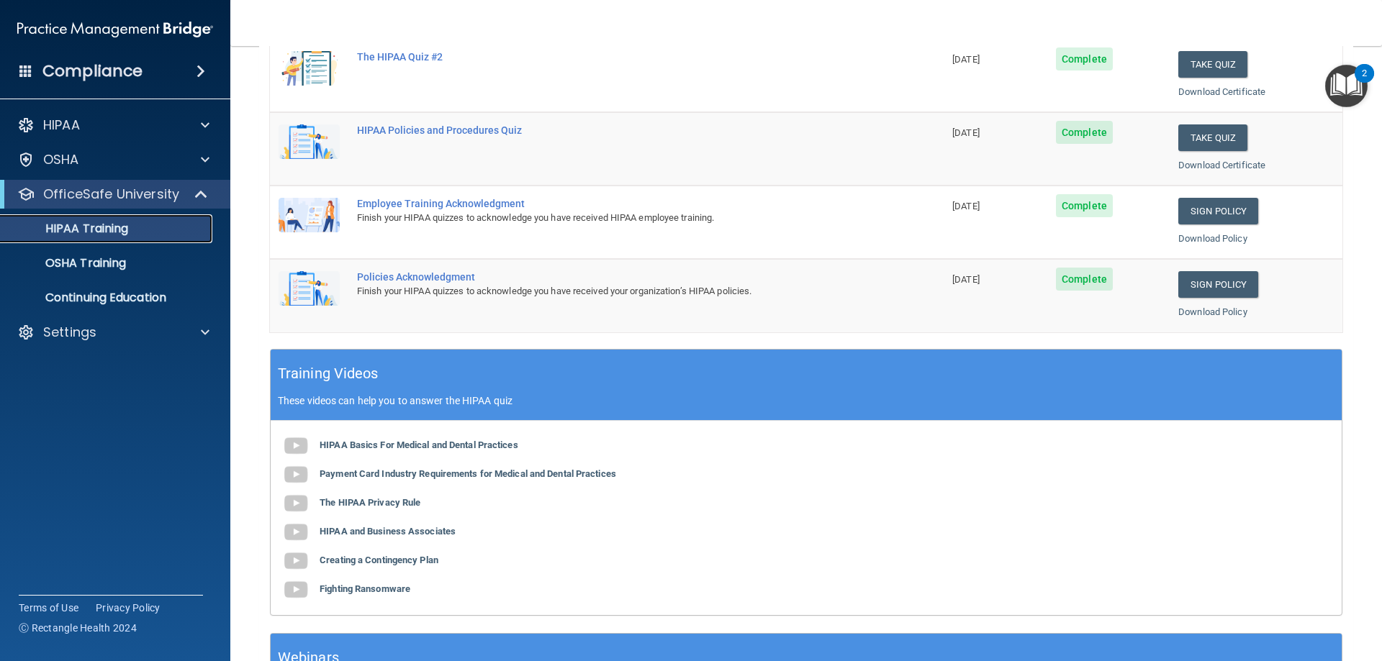
scroll to position [360, 0]
